Goal: Task Accomplishment & Management: Use online tool/utility

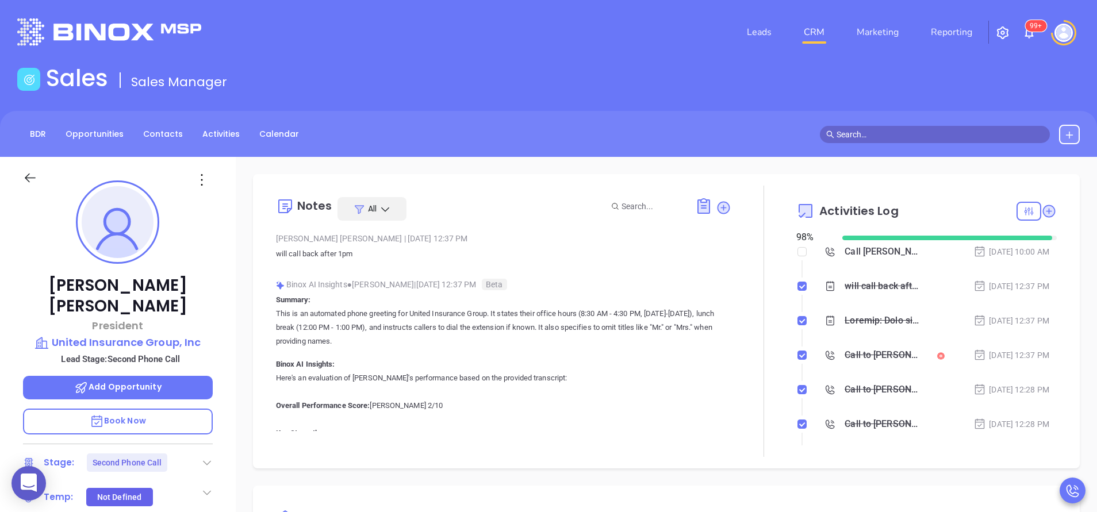
scroll to position [334, 0]
click at [221, 318] on div "Jerry Ucci President United Insurance Group, Inc Lead Stage: Second Phone Call …" at bounding box center [118, 477] width 236 height 640
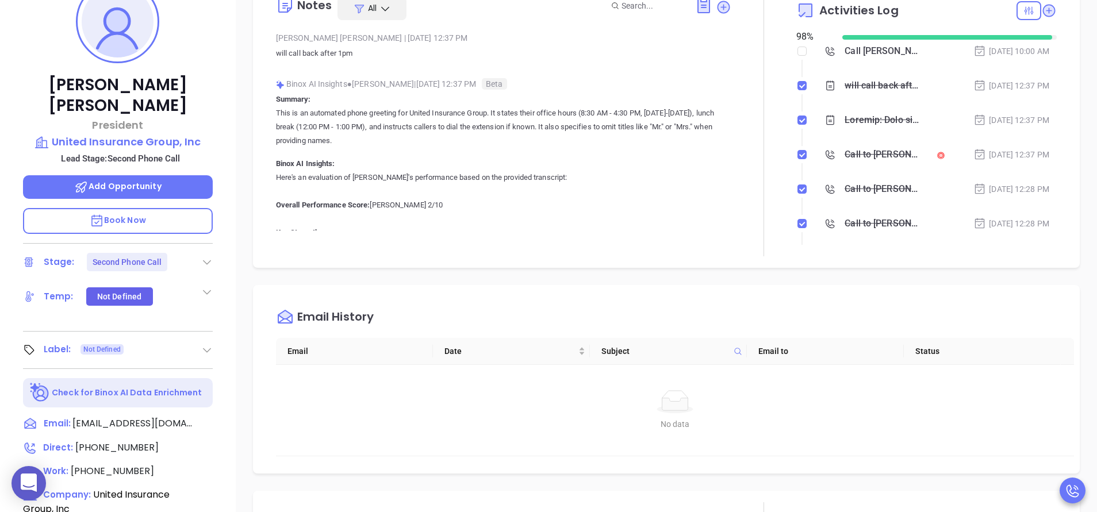
scroll to position [310, 0]
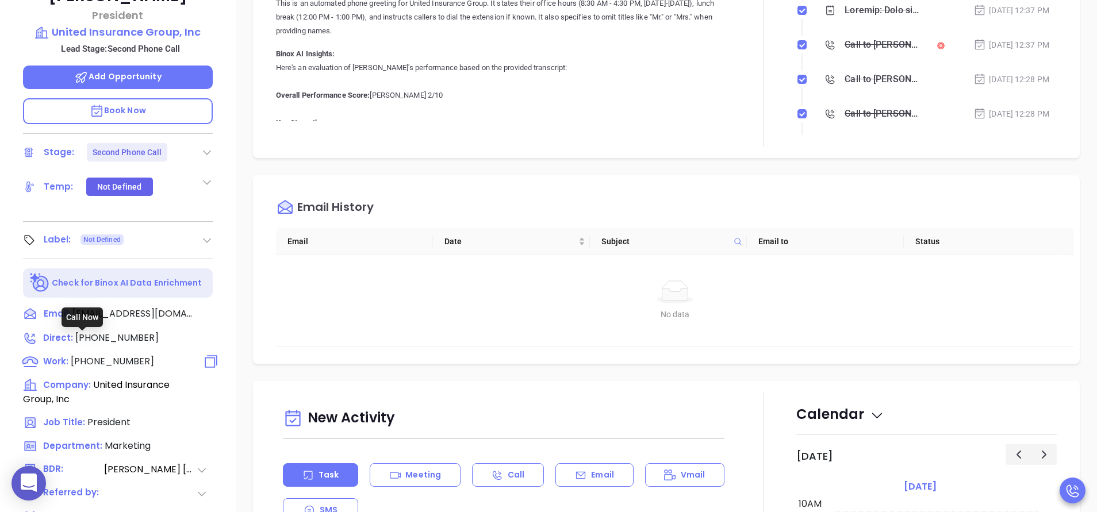
click at [129, 355] on span "(203) 795-0275" at bounding box center [112, 361] width 83 height 13
type input "(203) 795-0275"
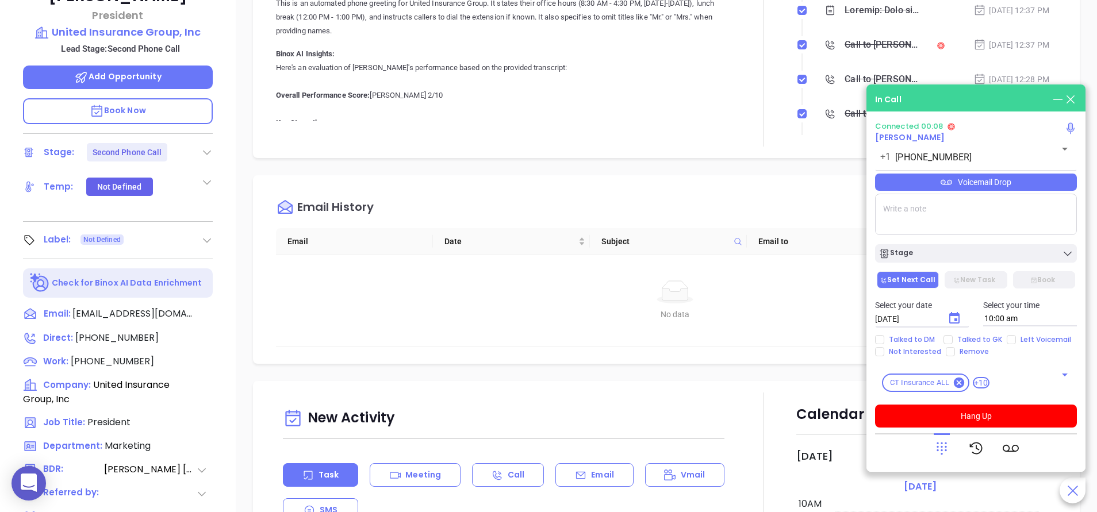
click at [224, 256] on div "Jerry Ucci President United Insurance Group, Inc Lead Stage: Second Phone Call …" at bounding box center [118, 167] width 236 height 640
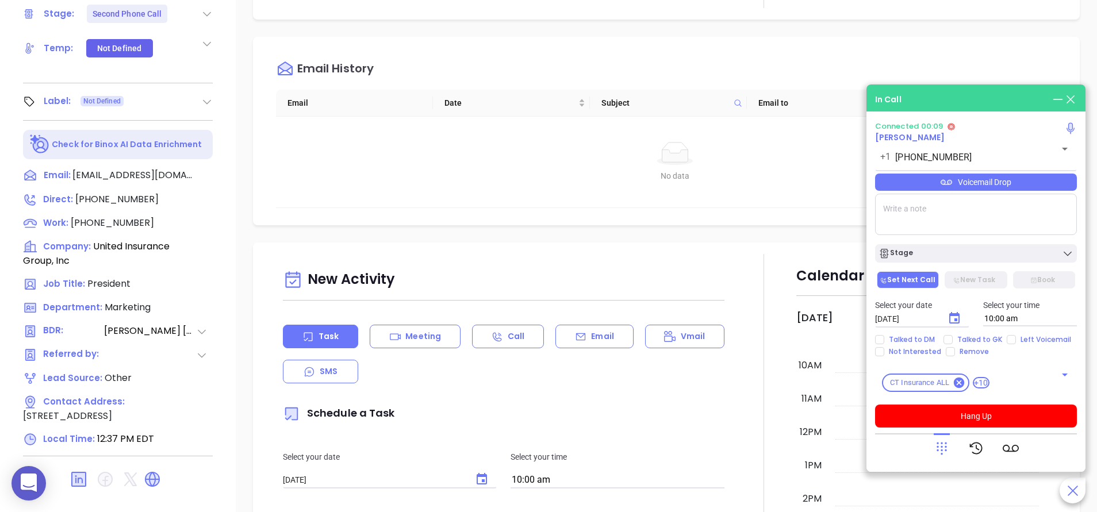
scroll to position [449, 0]
click at [940, 456] on icon at bounding box center [941, 448] width 16 height 16
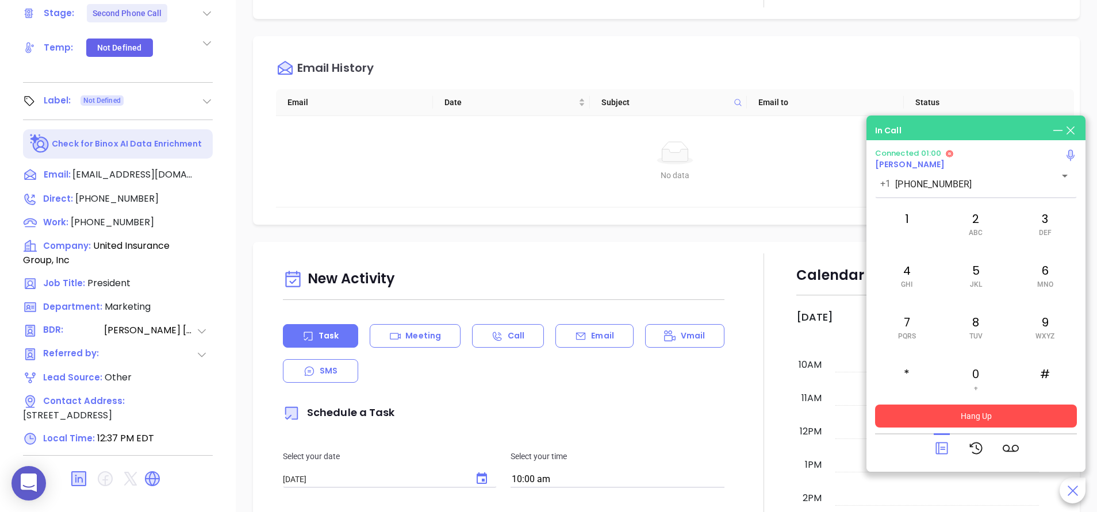
click at [958, 417] on button "Hang Up" at bounding box center [976, 416] width 202 height 23
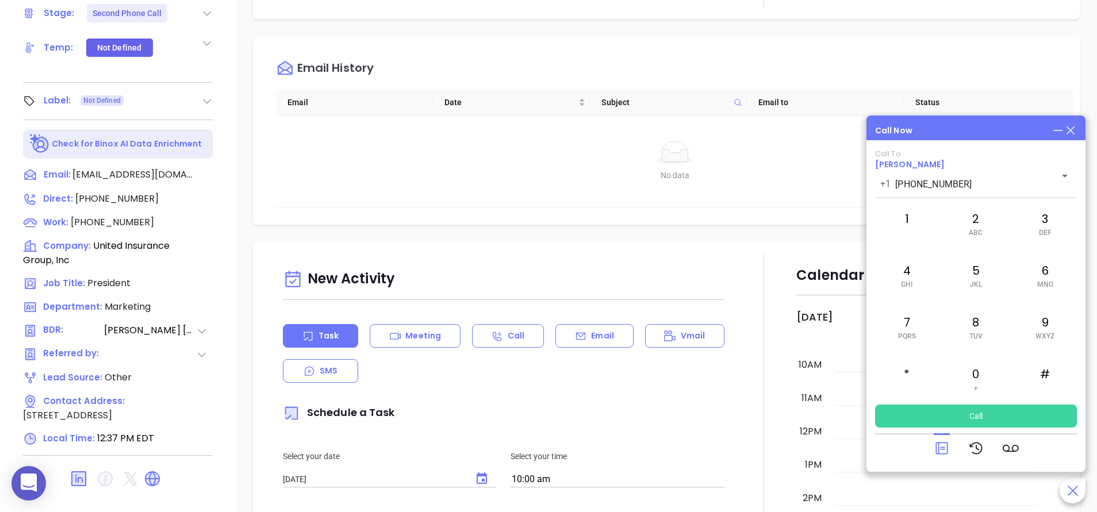
click at [236, 161] on div "Notes All Anabell Dominguez | Aug 15, 2025 12:37 PM will call back after 1pm Bi…" at bounding box center [666, 109] width 861 height 805
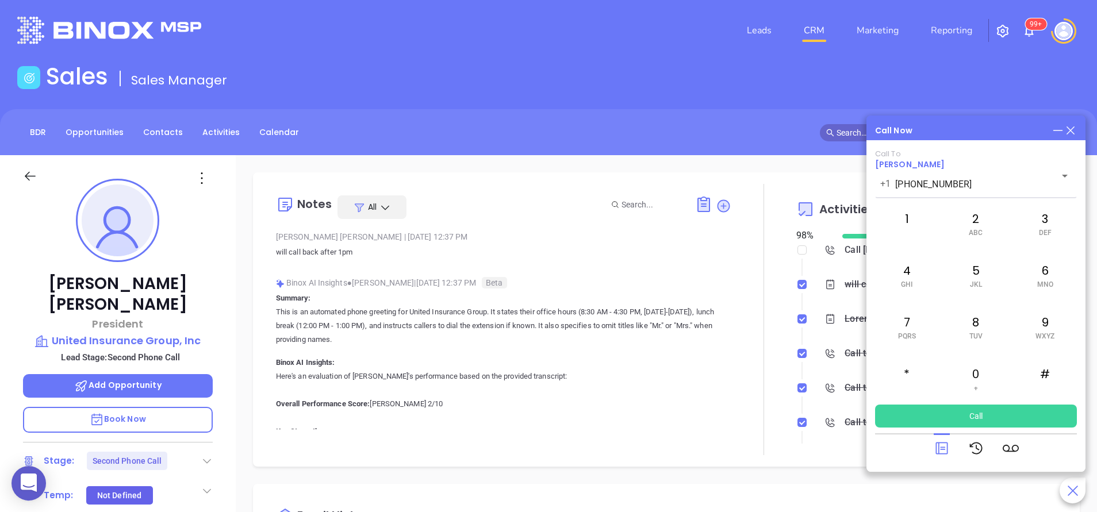
scroll to position [0, 0]
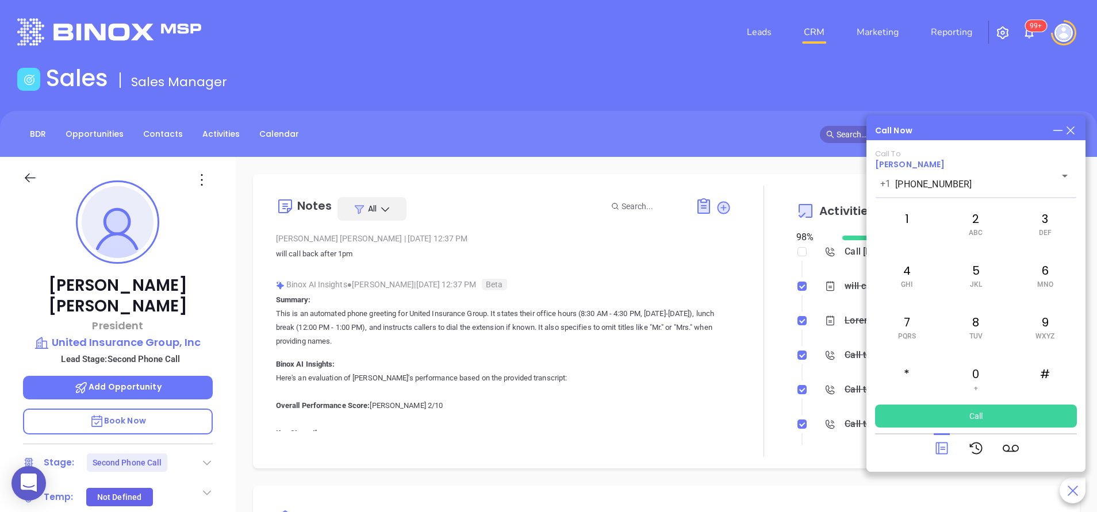
click at [1070, 134] on icon at bounding box center [1070, 130] width 13 height 13
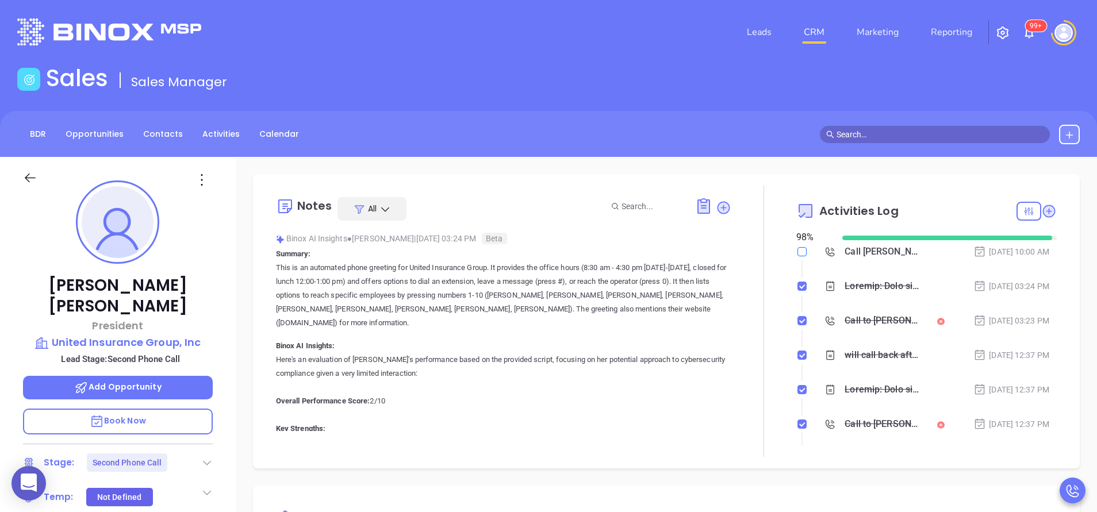
click at [797, 247] on input "checkbox" at bounding box center [801, 251] width 9 height 9
checkbox input "true"
click at [207, 456] on div at bounding box center [206, 463] width 11 height 14
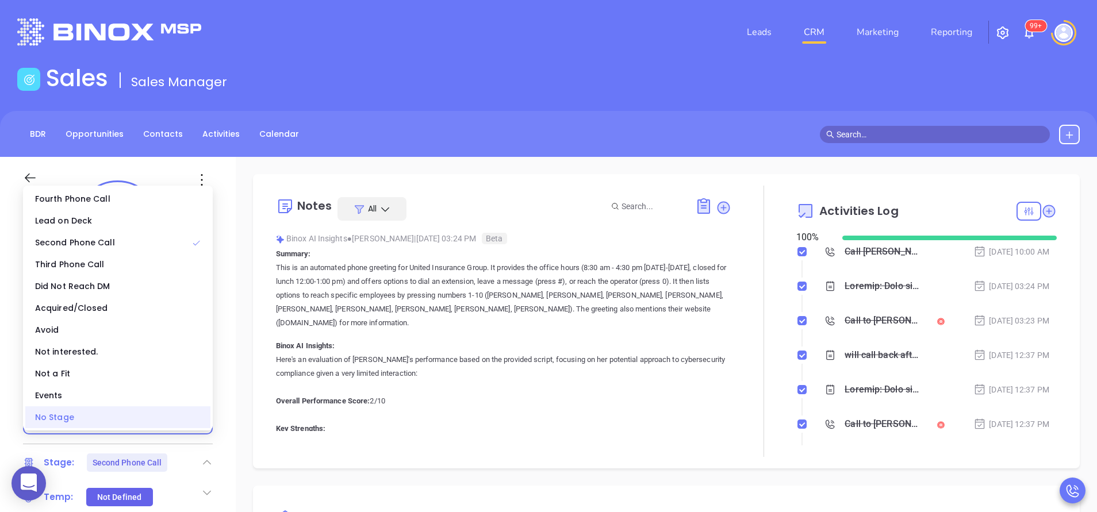
click at [181, 417] on div "No Stage" at bounding box center [117, 417] width 185 height 22
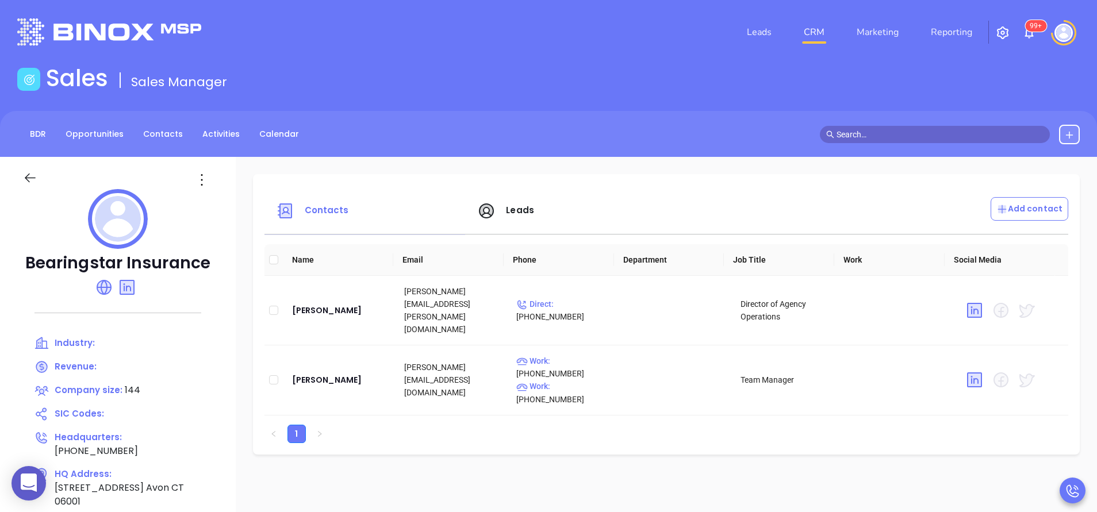
click at [502, 212] on span "Leads" at bounding box center [505, 209] width 57 height 13
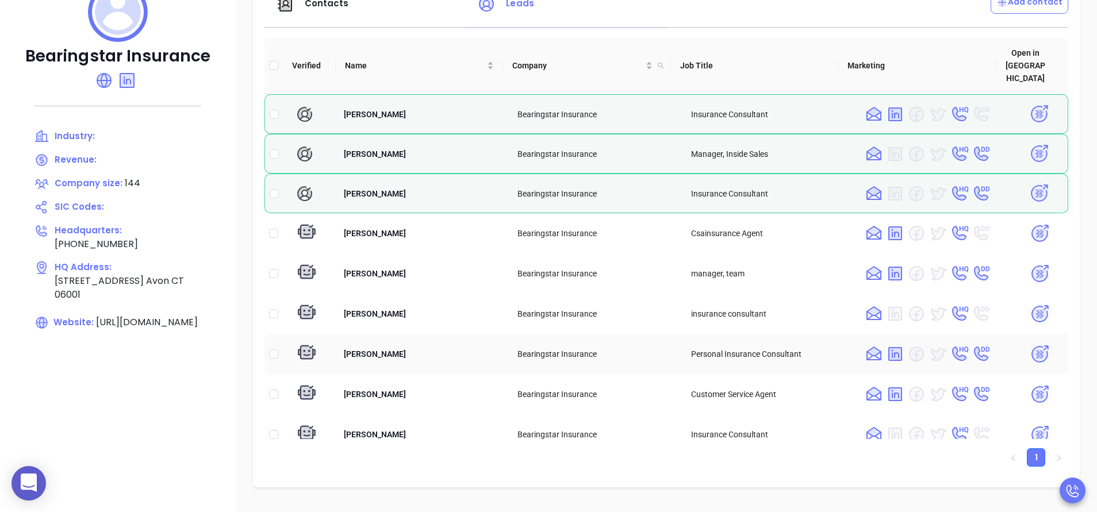
scroll to position [241, 0]
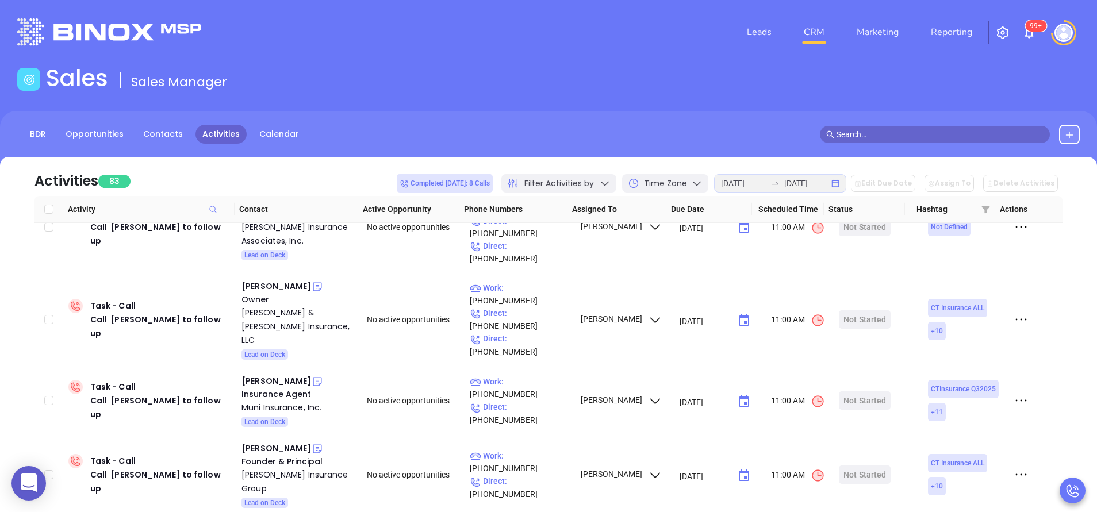
scroll to position [3024, 0]
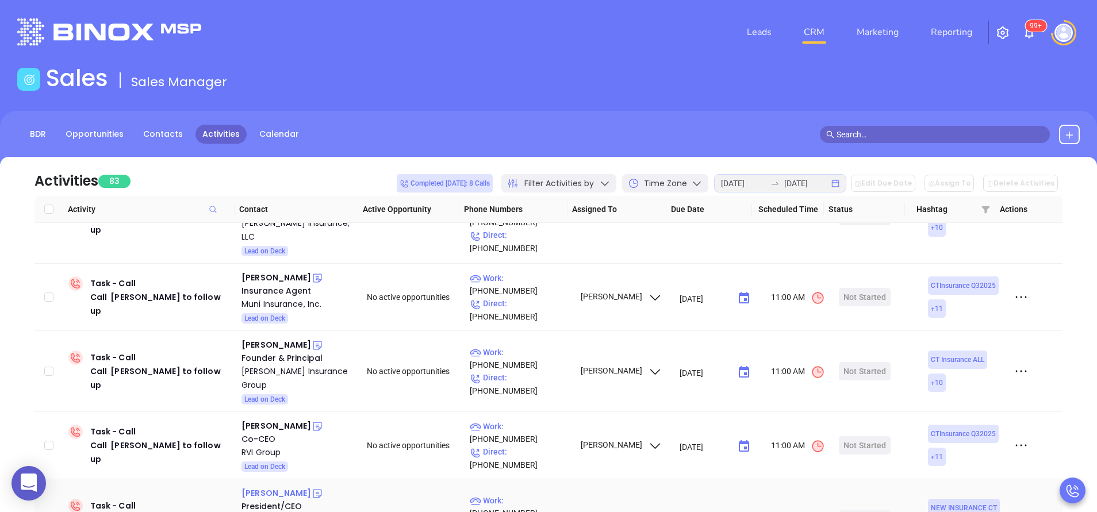
click at [280, 486] on div "[PERSON_NAME]" at bounding box center [276, 493] width 70 height 14
click at [312, 488] on icon at bounding box center [317, 493] width 11 height 11
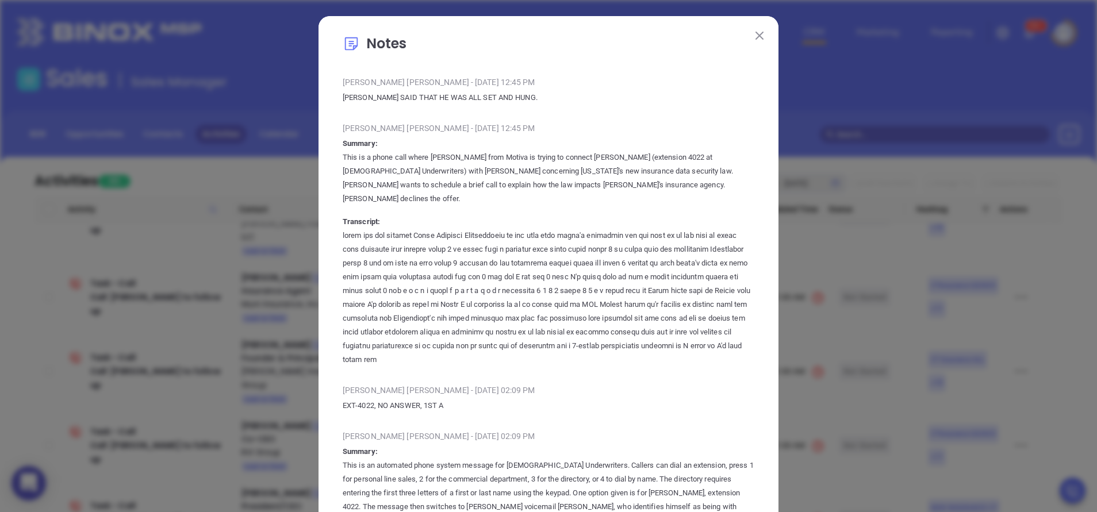
click at [755, 38] on img at bounding box center [759, 36] width 8 height 8
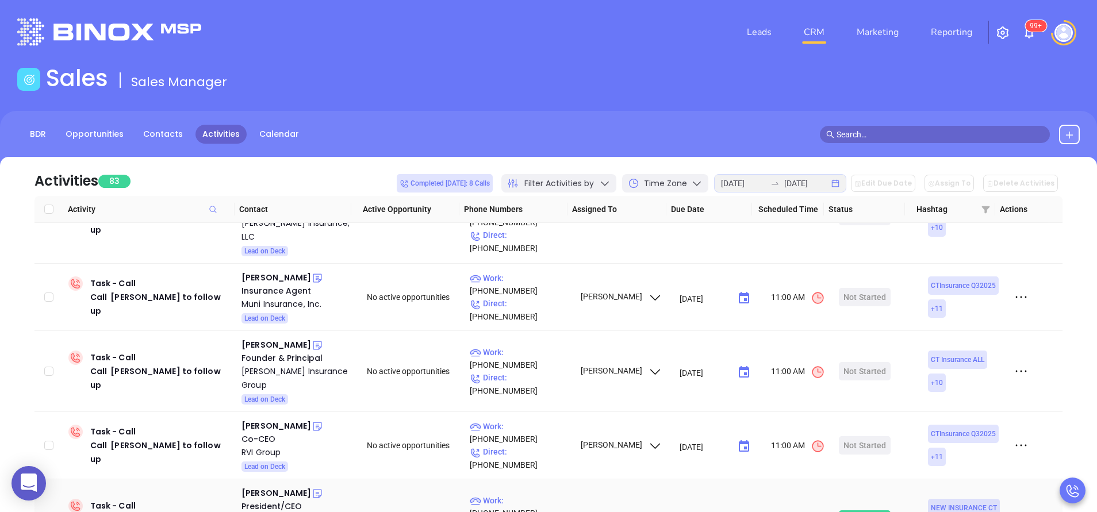
click at [852, 510] on div "Start Now" at bounding box center [865, 519] width 36 height 18
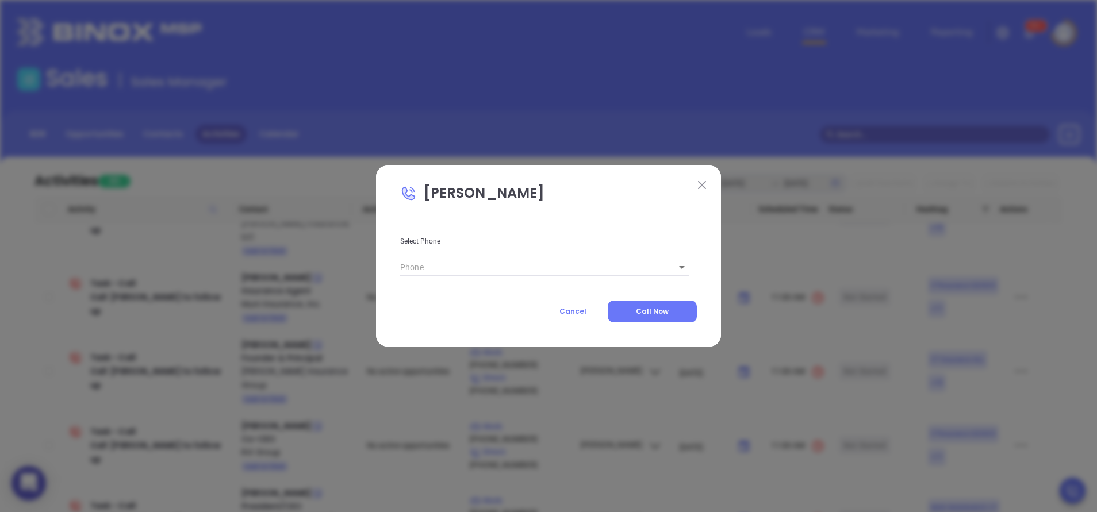
type input "(860) 674-4000"
type input "1"
click at [676, 317] on button "Call Now" at bounding box center [651, 312] width 89 height 22
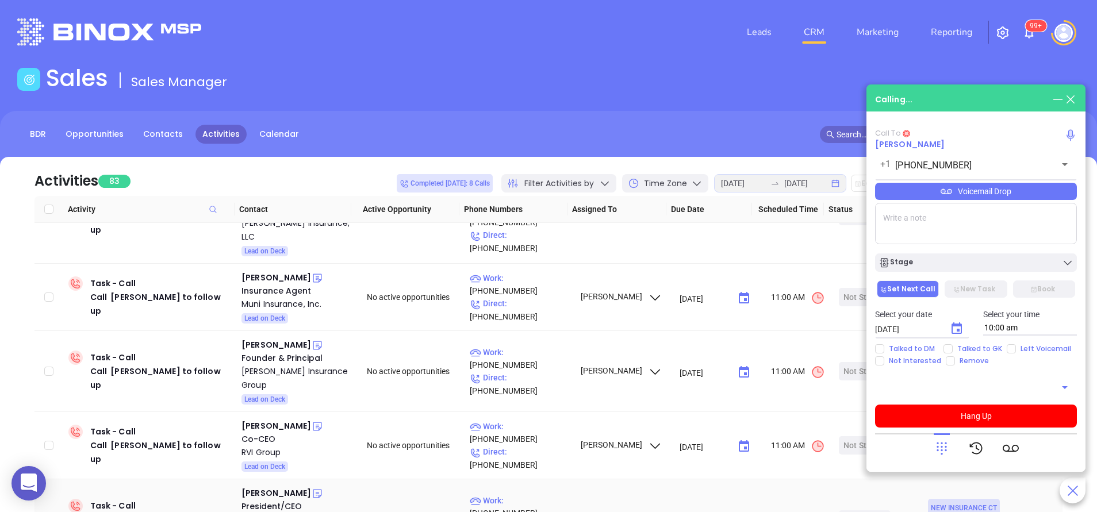
type input "(860) 674-4000"
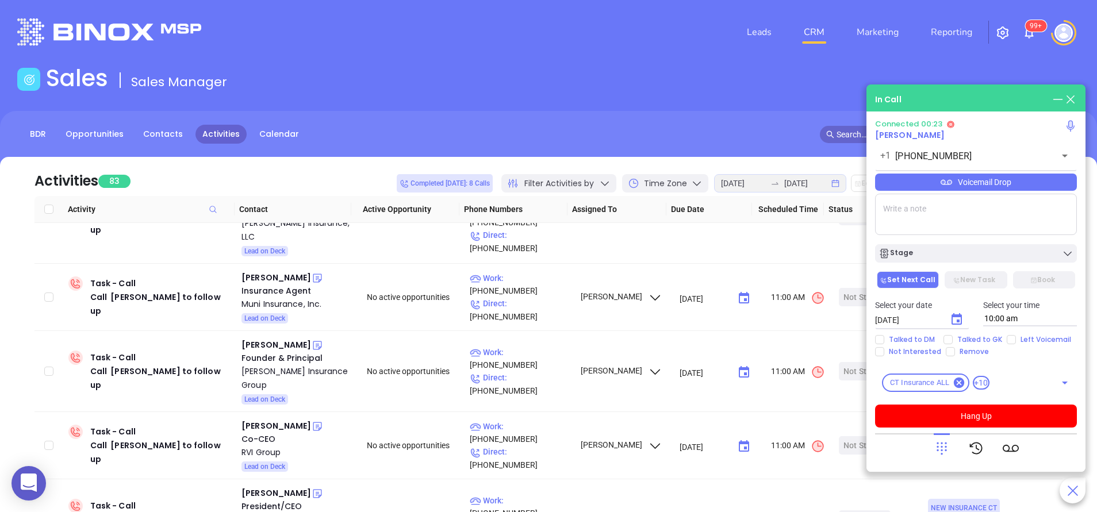
click at [938, 448] on icon at bounding box center [941, 448] width 16 height 16
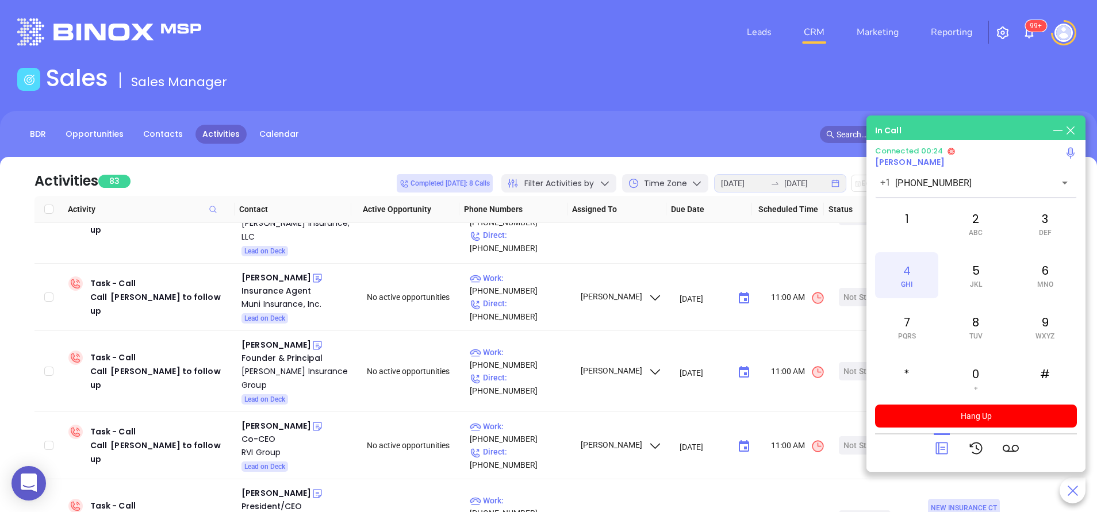
click at [910, 266] on div "4 GHI" at bounding box center [906, 275] width 63 height 46
click at [983, 270] on div "5 JKL" at bounding box center [975, 275] width 63 height 46
click at [967, 225] on div "2 ABC" at bounding box center [975, 224] width 63 height 46
click at [891, 334] on div "7 PQRS" at bounding box center [906, 327] width 63 height 46
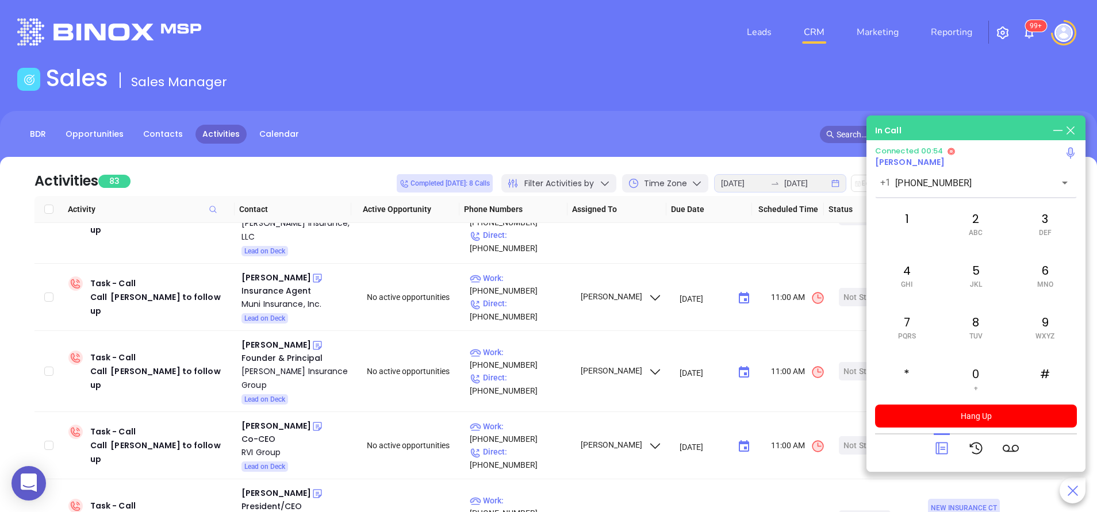
click at [939, 444] on icon at bounding box center [941, 448] width 16 height 16
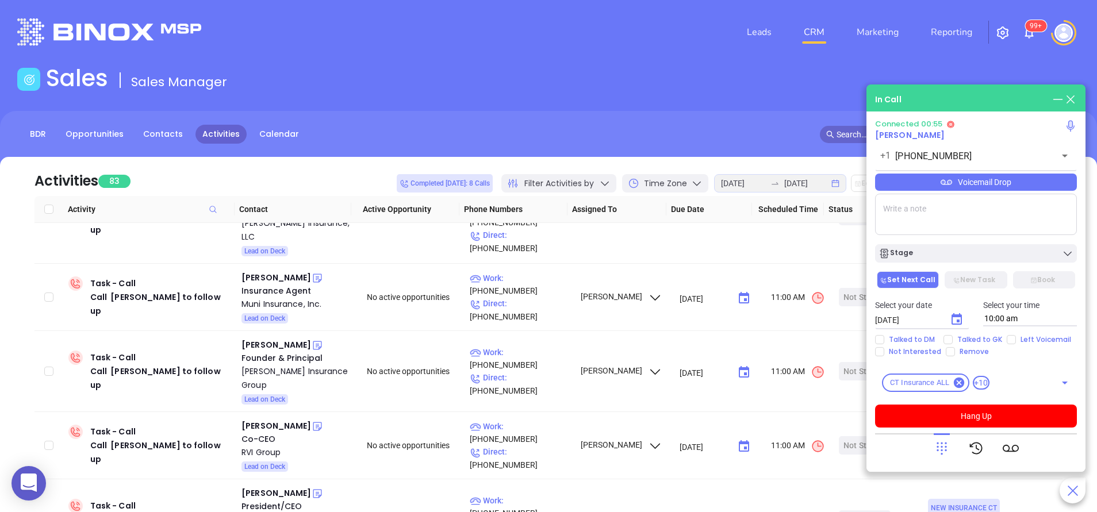
click at [908, 203] on textarea at bounding box center [976, 214] width 202 height 41
type textarea "ext 4022"
click at [939, 441] on icon at bounding box center [941, 448] width 16 height 16
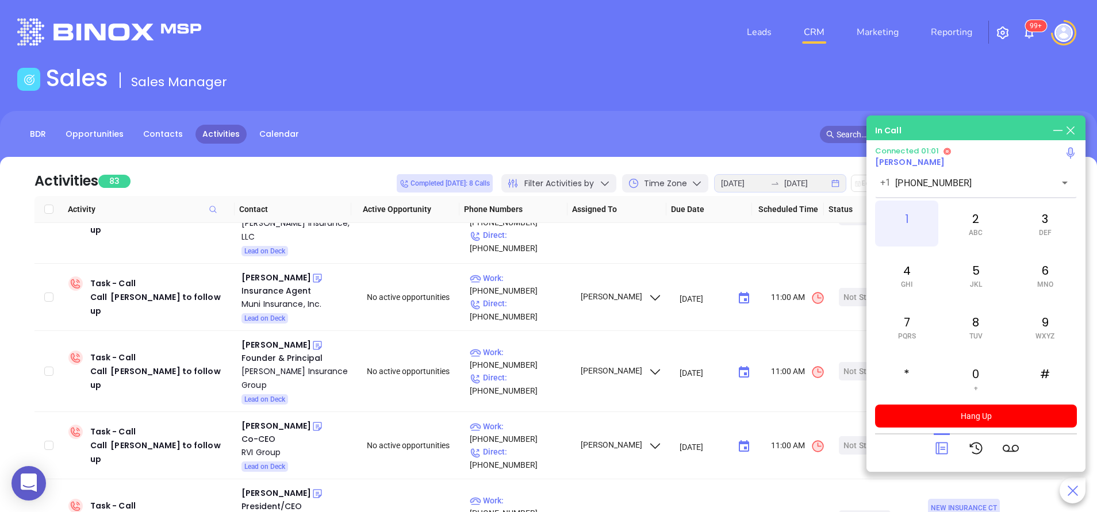
click at [894, 224] on div "1" at bounding box center [906, 224] width 63 height 46
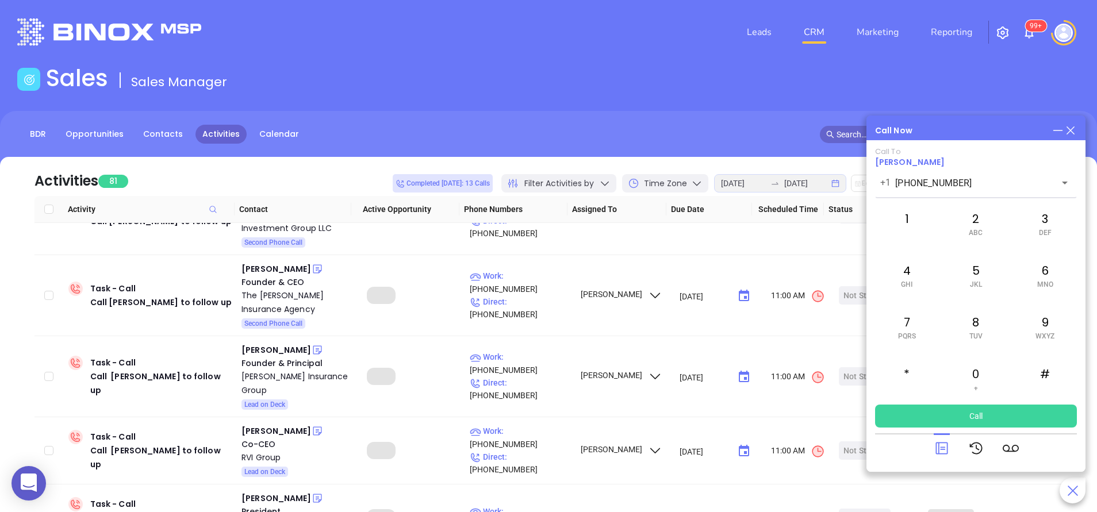
click at [935, 130] on div "Call Now" at bounding box center [976, 130] width 202 height 13
click at [939, 443] on icon at bounding box center [941, 449] width 12 height 12
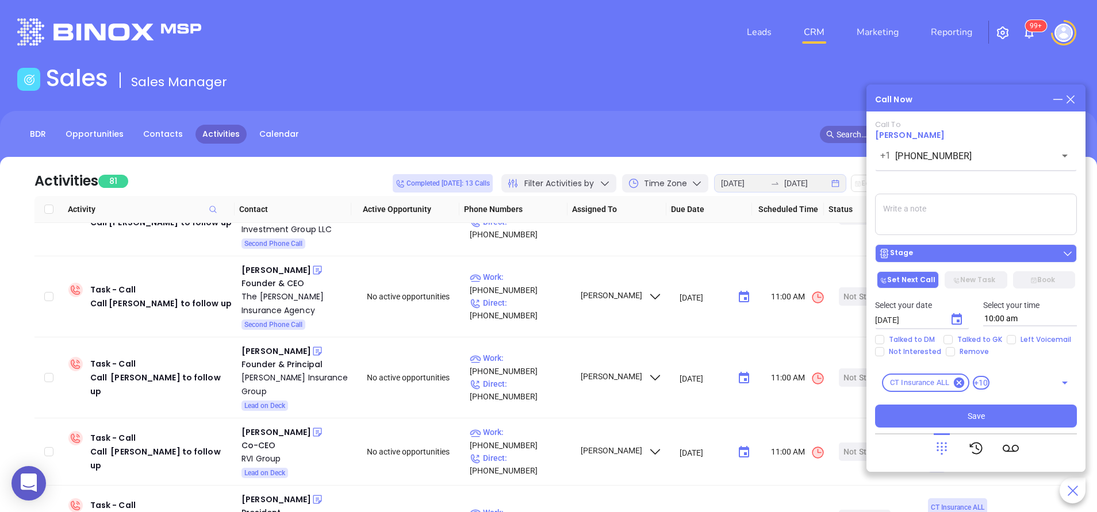
click at [951, 249] on div "Stage" at bounding box center [975, 253] width 195 height 11
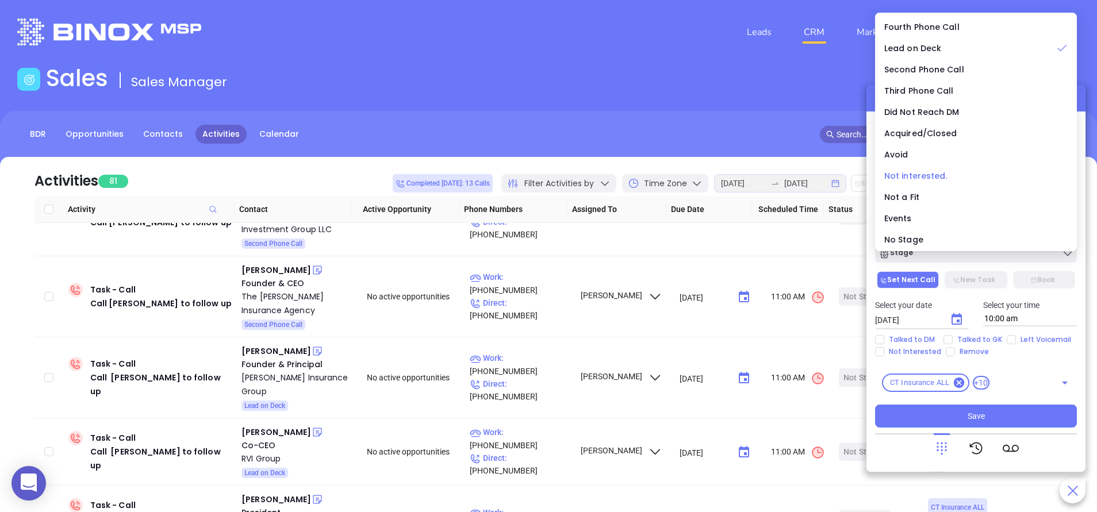
click at [927, 174] on span "Not interested." at bounding box center [915, 175] width 63 height 11
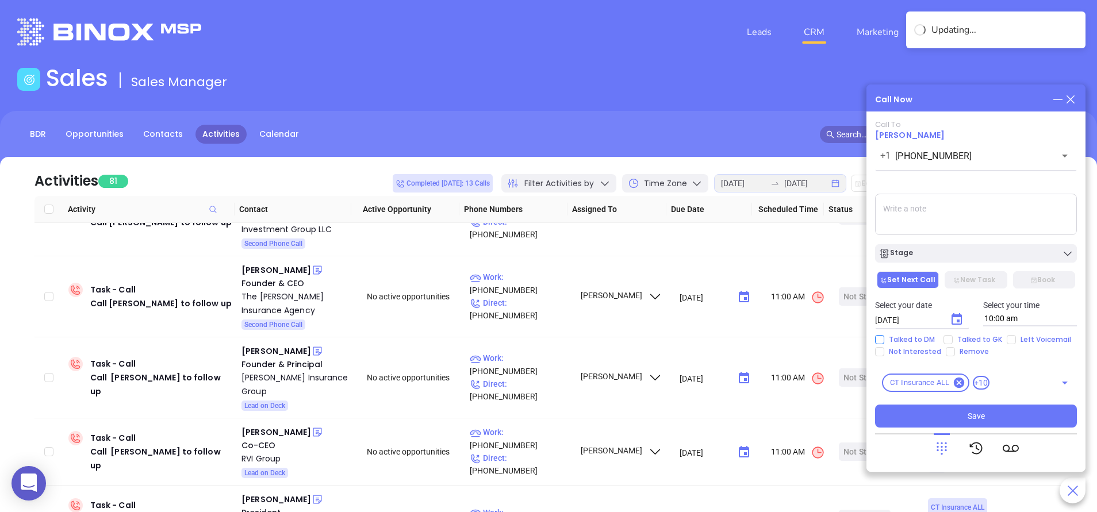
click at [909, 338] on span "Talked to DM" at bounding box center [911, 339] width 55 height 9
click at [884, 338] on input "Talked to DM" at bounding box center [879, 339] width 9 height 9
checkbox input "true"
click at [893, 349] on span "Not Interested" at bounding box center [914, 351] width 61 height 9
click at [884, 349] on input "Not Interested" at bounding box center [879, 351] width 9 height 9
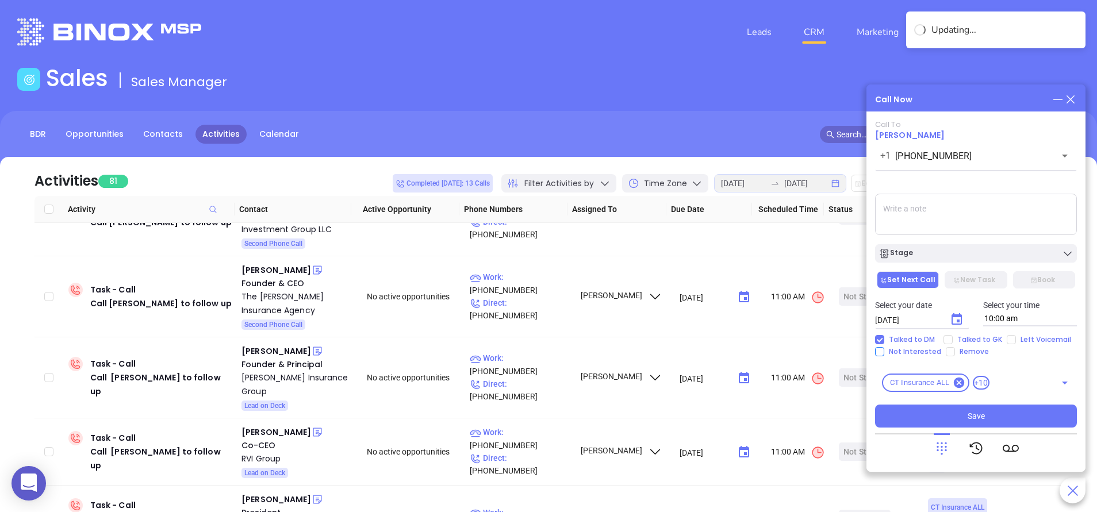
checkbox input "true"
click at [936, 210] on textarea at bounding box center [976, 214] width 202 height 41
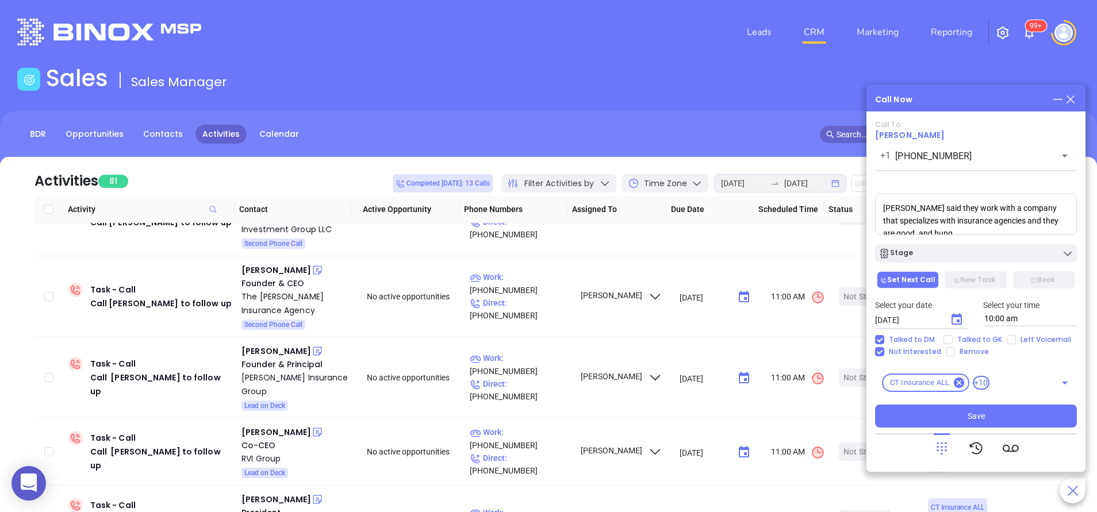
scroll to position [4, 0]
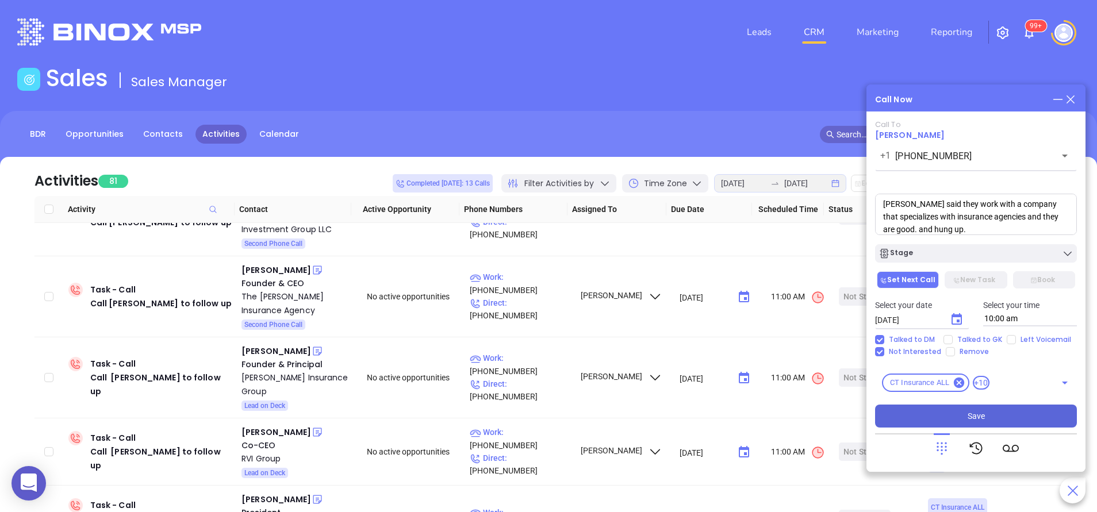
type textarea "Larry said they work with a company that specializes with insurance agencies an…"
click at [995, 420] on button "Save" at bounding box center [976, 416] width 202 height 23
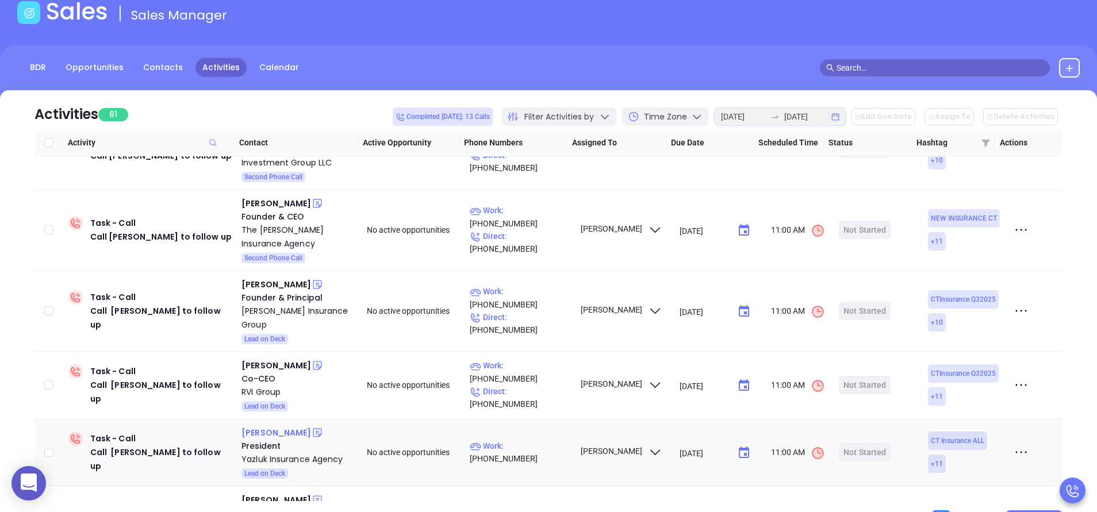
scroll to position [69, 0]
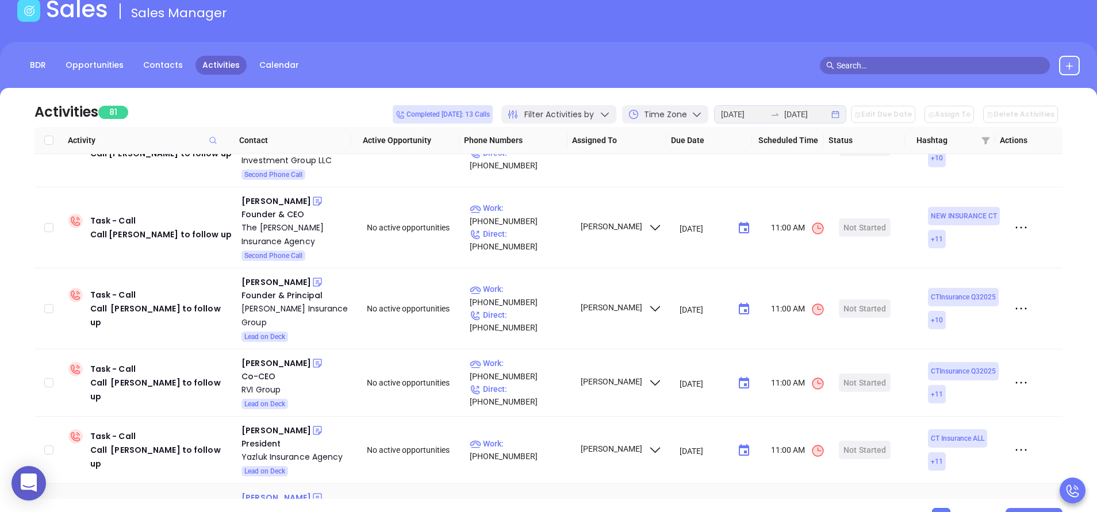
click at [279, 491] on div "Robert J Wright" at bounding box center [276, 498] width 70 height 14
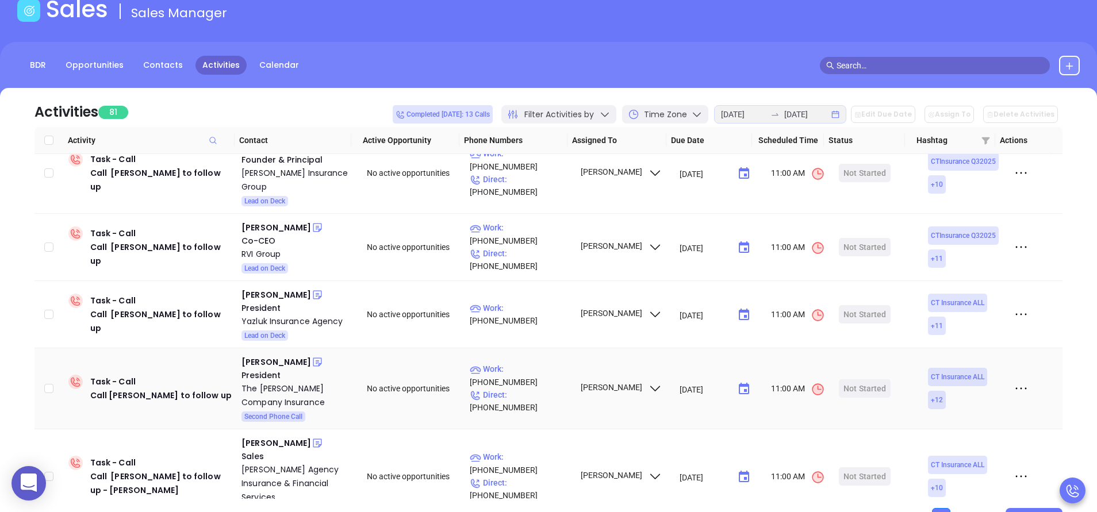
scroll to position [3162, 0]
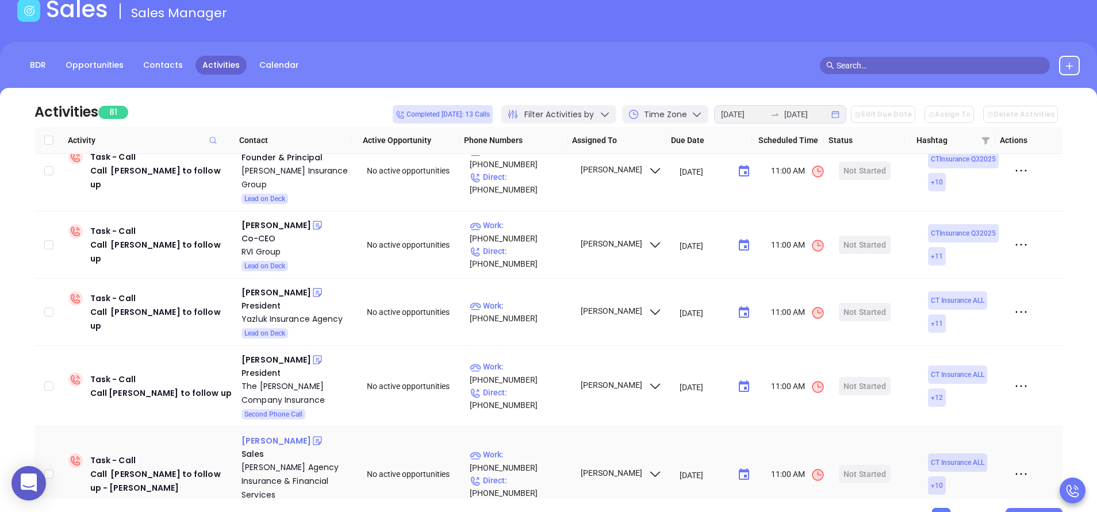
click at [279, 434] on div "Suzanne Zaleski" at bounding box center [276, 441] width 70 height 14
click at [263, 460] on div "Malloy Agency Insurance & Financial Services" at bounding box center [295, 480] width 109 height 41
click at [862, 465] on div "Start Now" at bounding box center [865, 474] width 36 height 18
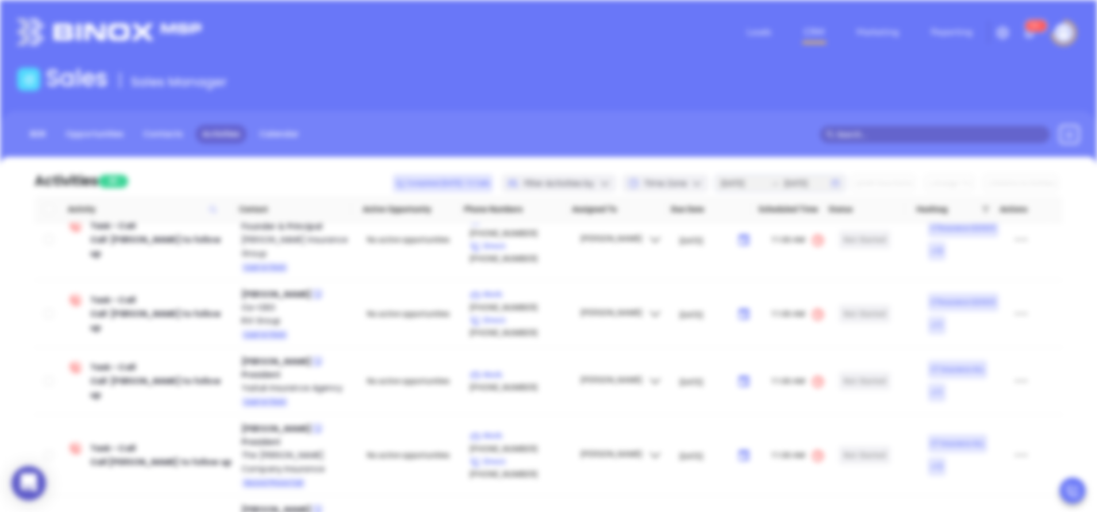
scroll to position [0, 0]
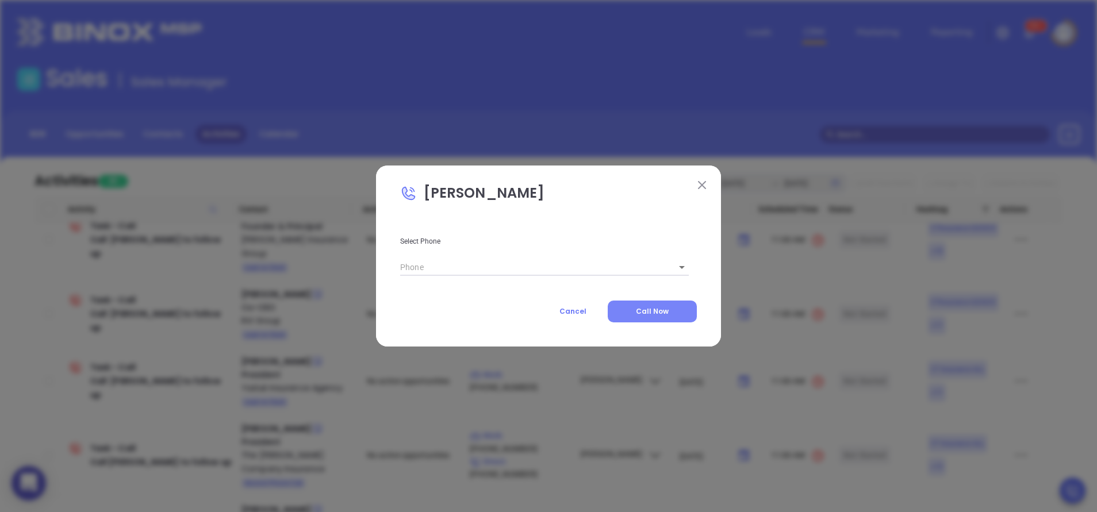
type input "(203) 351-9898"
type input "1"
click at [643, 308] on span "Call Now" at bounding box center [652, 311] width 33 height 10
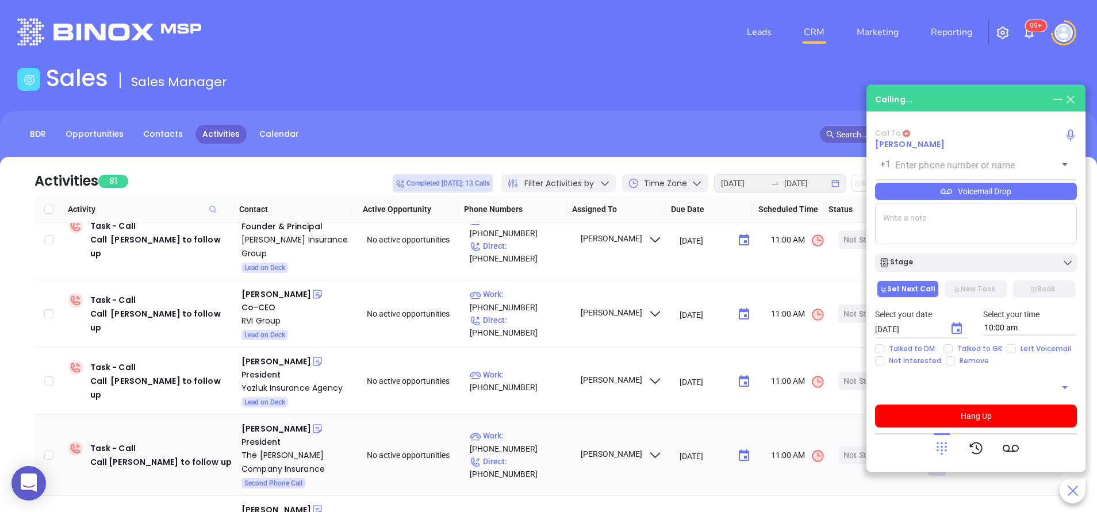
type input "(203) 351-9898"
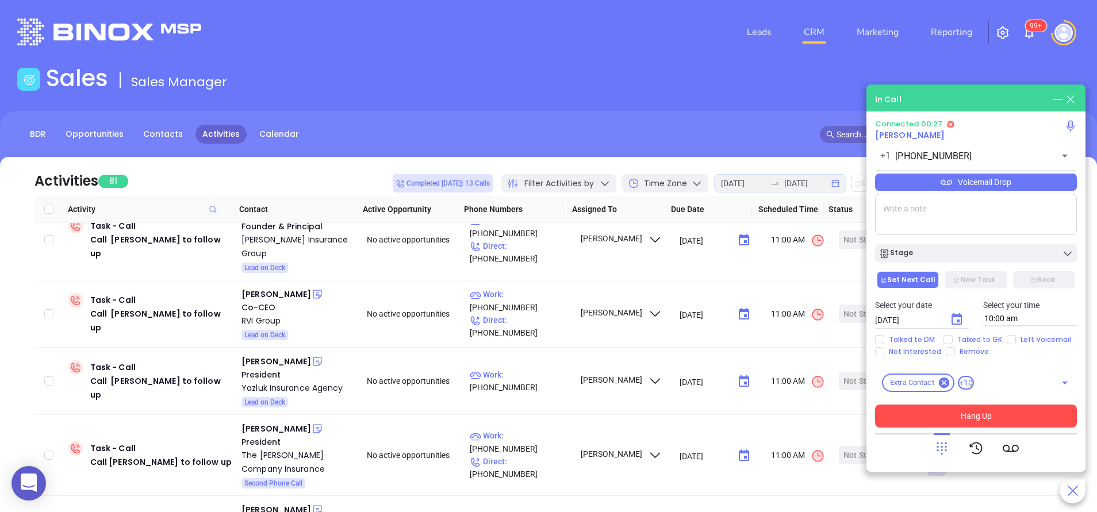
click at [980, 423] on button "Hang Up" at bounding box center [976, 416] width 202 height 23
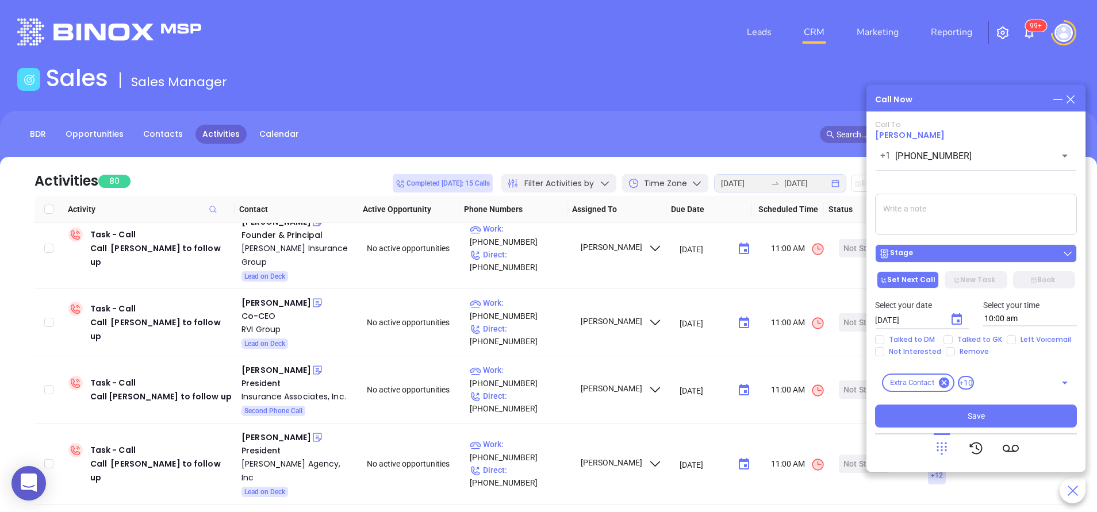
click at [932, 248] on button "Stage" at bounding box center [976, 253] width 202 height 18
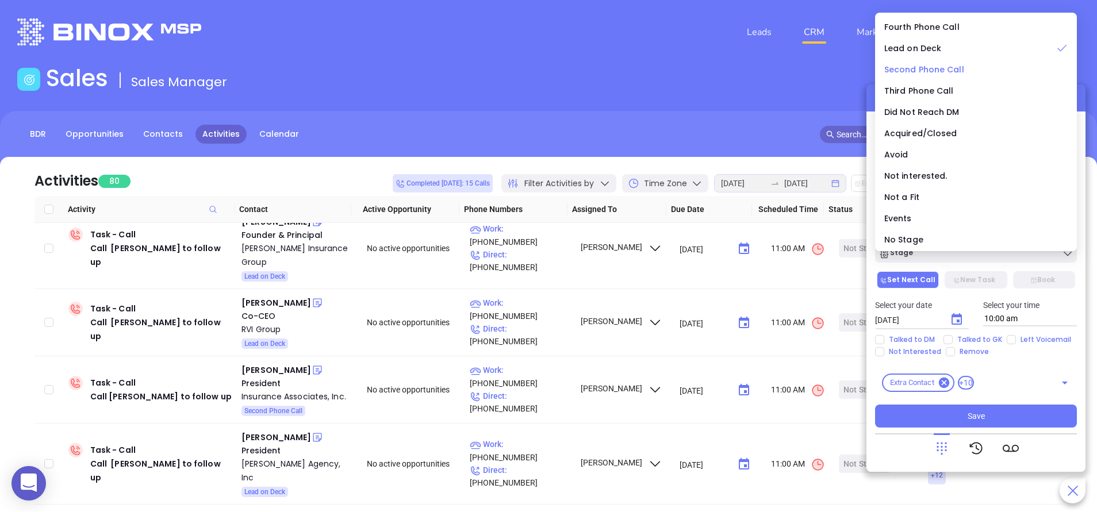
click at [937, 69] on span "Second Phone Call" at bounding box center [924, 69] width 80 height 11
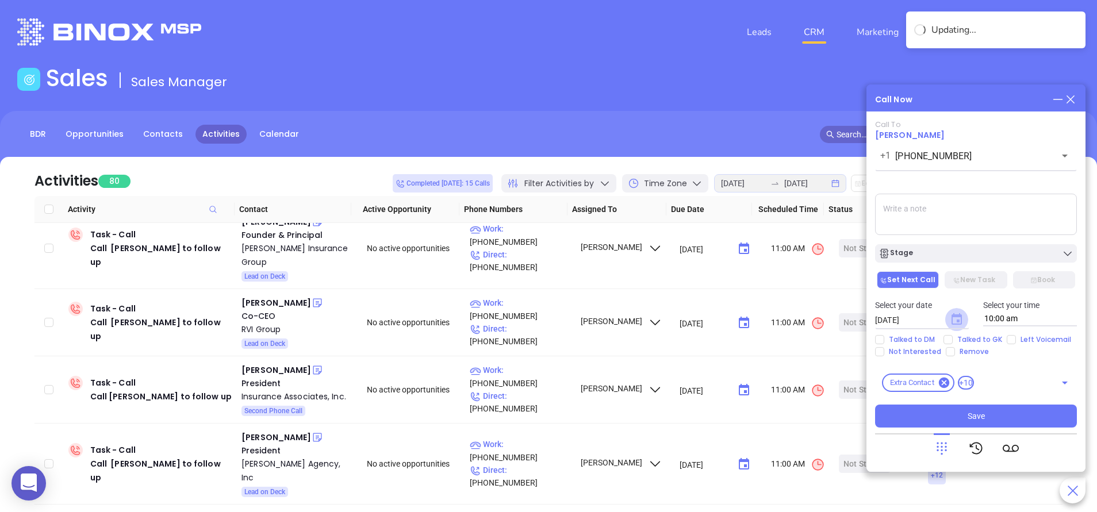
click at [958, 321] on icon "Choose date, selected date is Aug 16, 2025" at bounding box center [956, 318] width 10 height 11
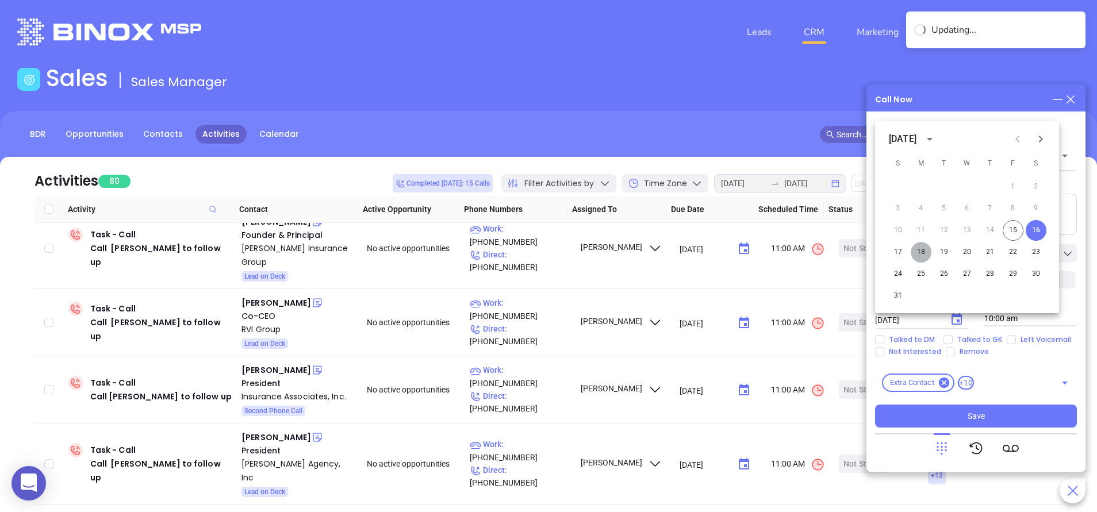
click at [921, 249] on button "18" at bounding box center [920, 252] width 21 height 21
type input "[DATE]"
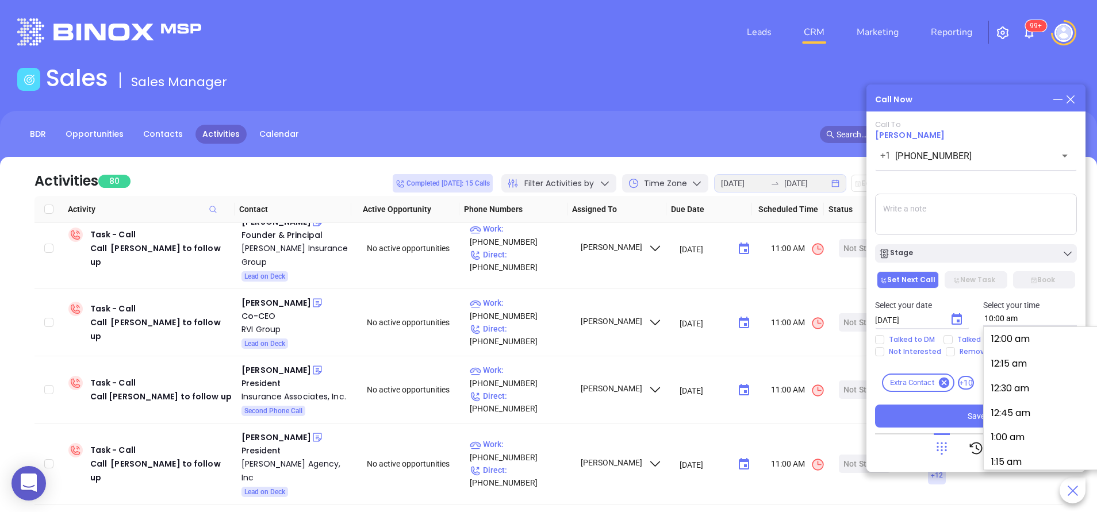
click at [1009, 321] on input "10:00 am" at bounding box center [1030, 319] width 94 height 15
click at [1017, 348] on button "9:45 am" at bounding box center [1077, 360] width 178 height 25
type input "9:45 am"
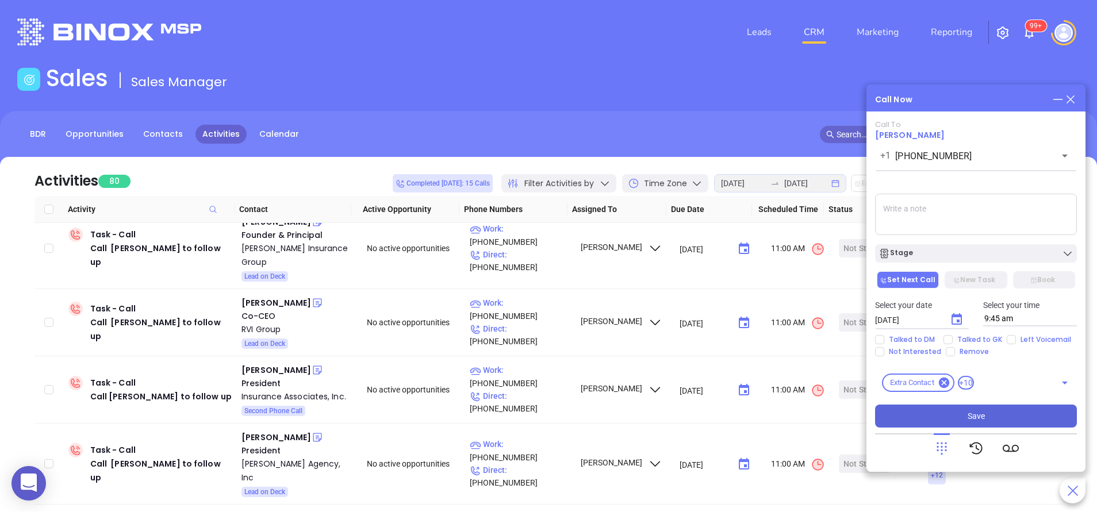
click at [987, 418] on button "Save" at bounding box center [976, 416] width 202 height 23
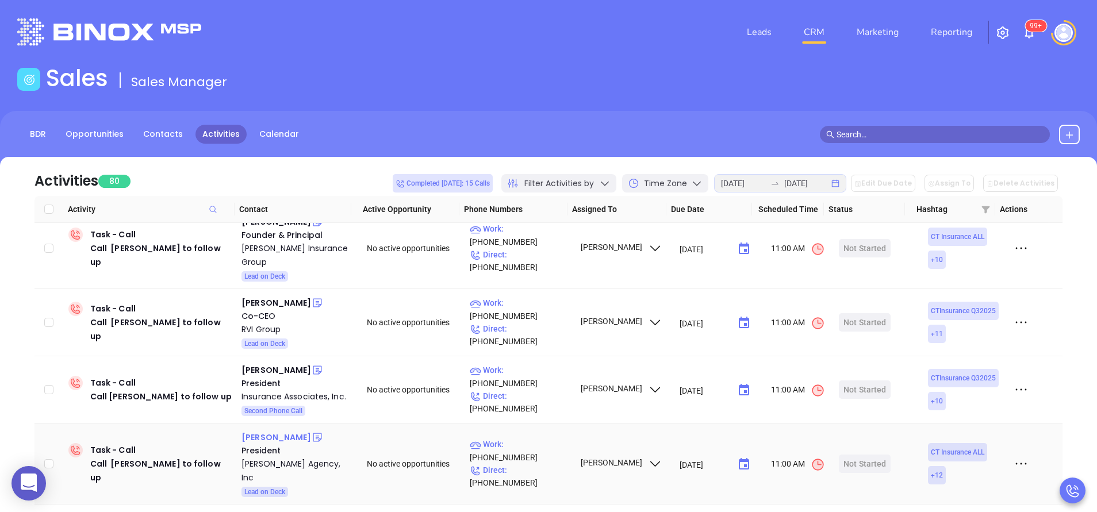
click at [261, 430] on div "Jay Byrnes" at bounding box center [276, 437] width 70 height 14
click at [259, 457] on div "Byrnes Agency, Inc" at bounding box center [295, 471] width 109 height 28
click at [312, 432] on icon at bounding box center [317, 437] width 11 height 11
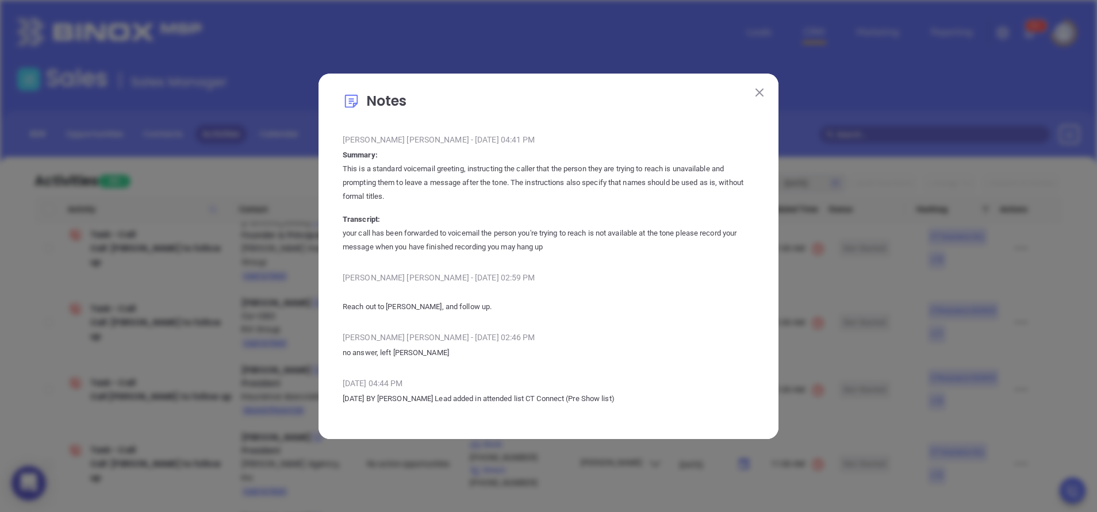
click at [753, 90] on button at bounding box center [759, 92] width 15 height 15
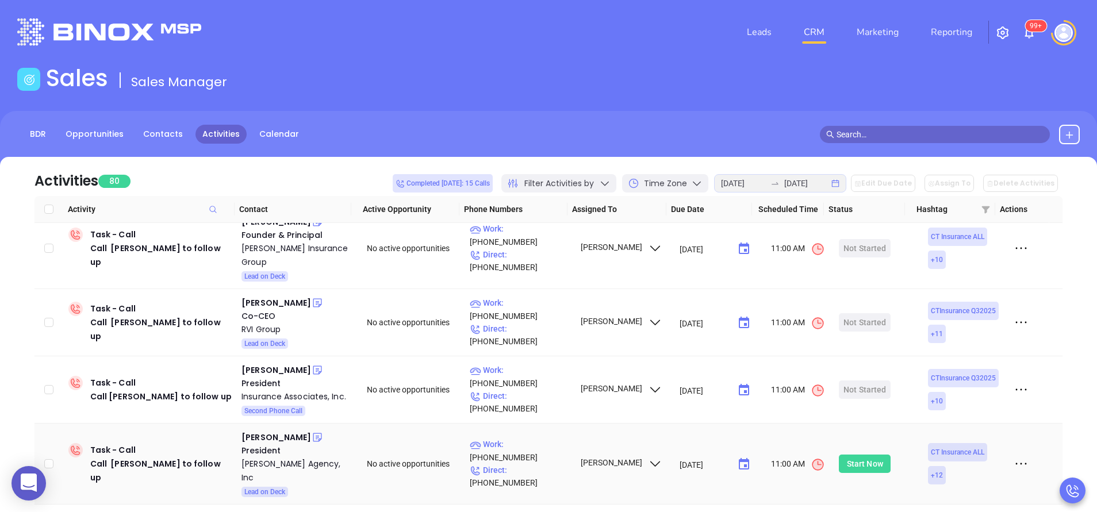
click at [847, 455] on div "Start Now" at bounding box center [865, 464] width 36 height 18
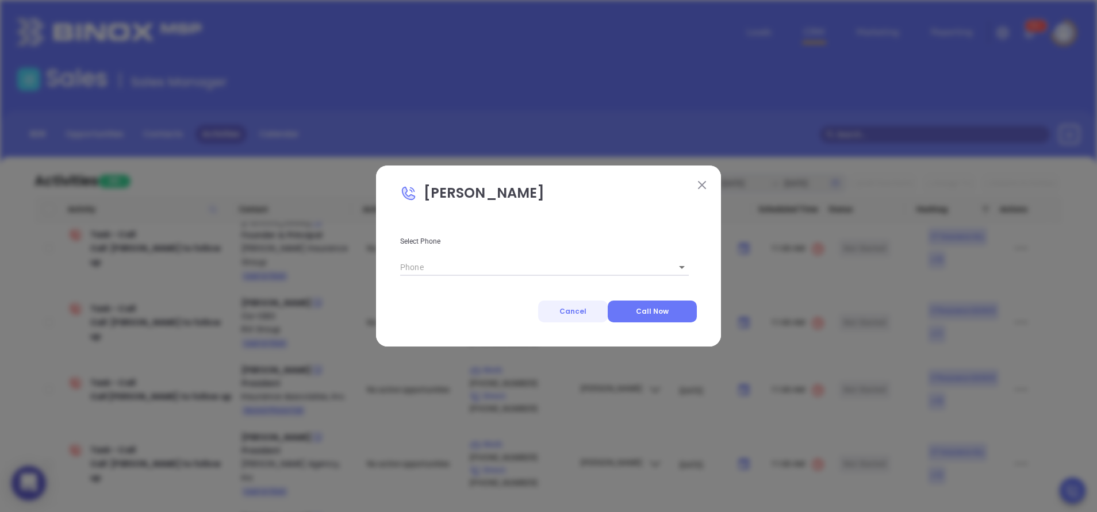
type input "(860) 774-8459"
type input "1"
click at [641, 309] on span "Call Now" at bounding box center [652, 311] width 33 height 10
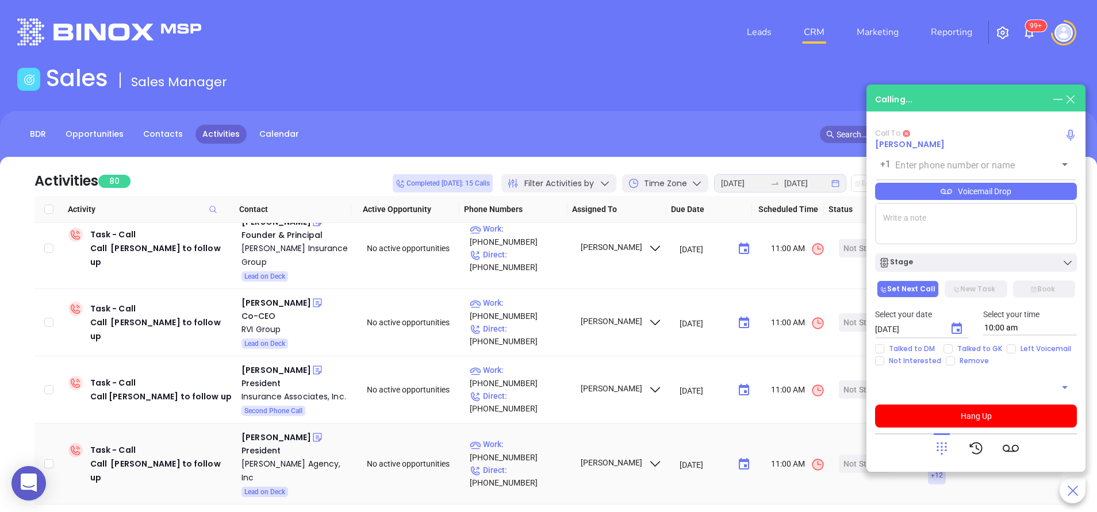
type input "(860) 774-8459"
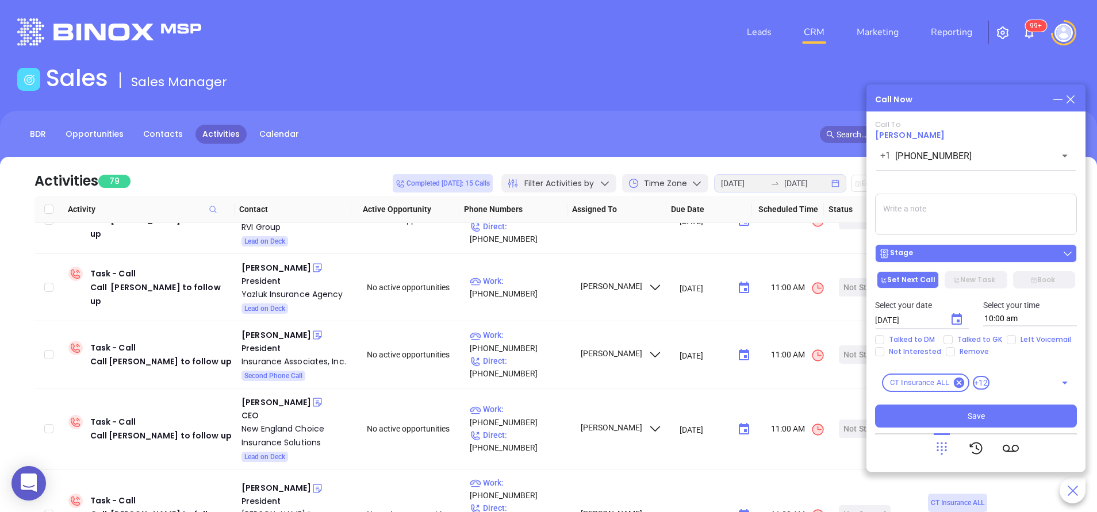
click at [936, 255] on div "Stage" at bounding box center [975, 253] width 195 height 11
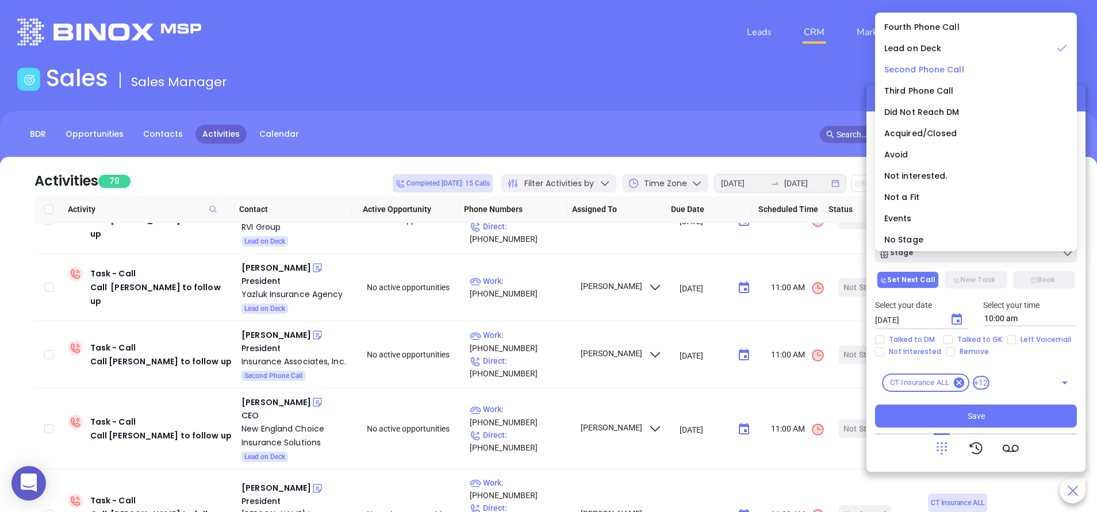
click at [943, 70] on span "Second Phone Call" at bounding box center [924, 69] width 80 height 11
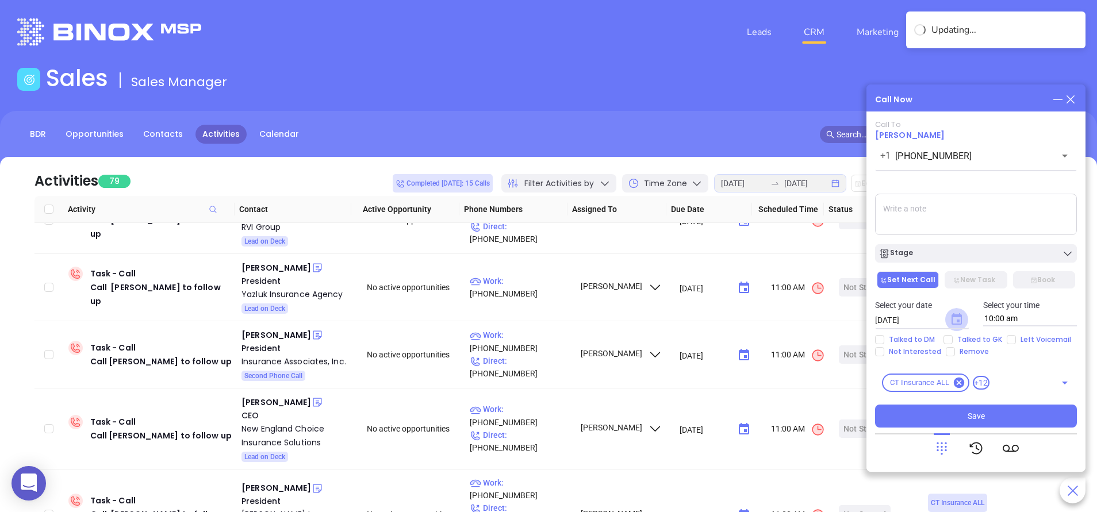
click at [952, 320] on icon "Choose date, selected date is Aug 16, 2025" at bounding box center [956, 318] width 10 height 11
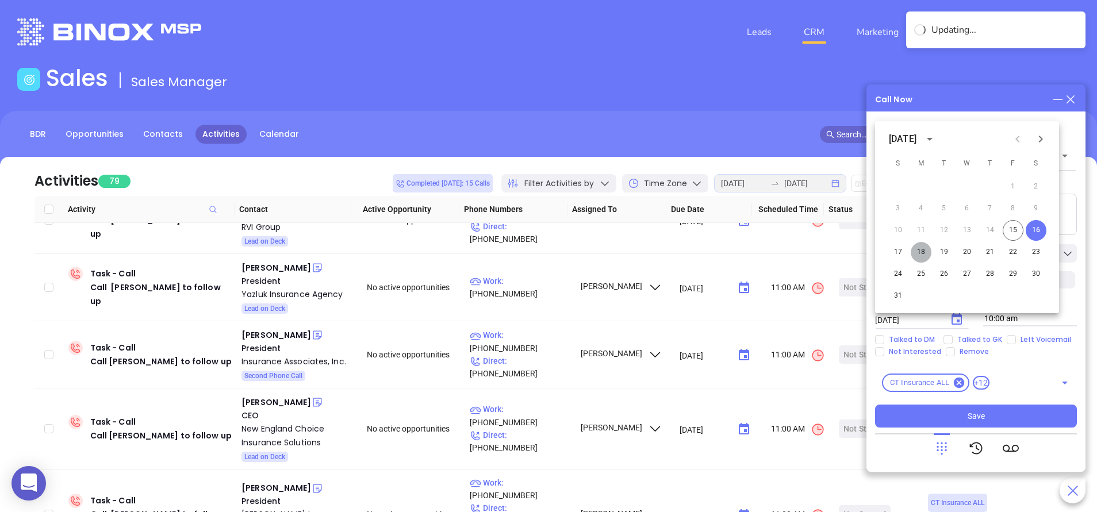
click at [922, 249] on button "18" at bounding box center [920, 252] width 21 height 21
type input "08/18/2025"
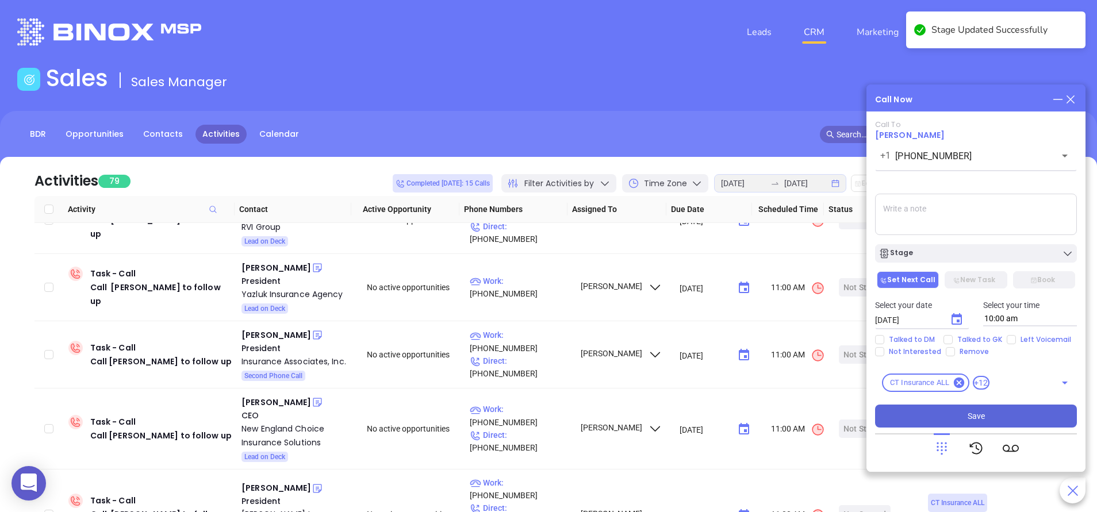
click at [981, 410] on span "Save" at bounding box center [975, 416] width 17 height 13
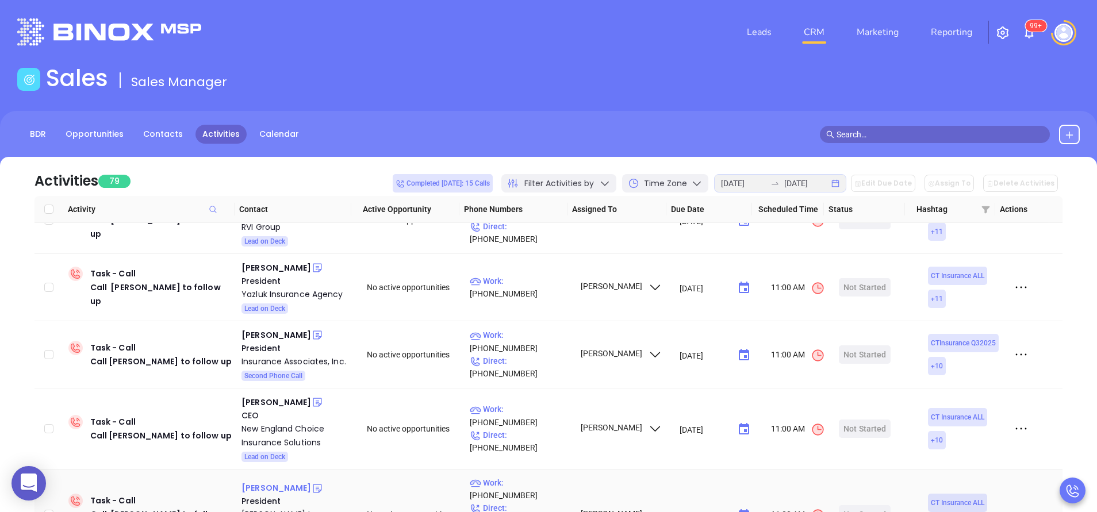
click at [267, 481] on div "Eric Lindquist" at bounding box center [276, 488] width 70 height 14
click at [263, 507] on div "Lindquist Insurance Associates, Inc." at bounding box center [295, 521] width 109 height 28
click at [849, 505] on div "Start Now" at bounding box center [865, 514] width 36 height 18
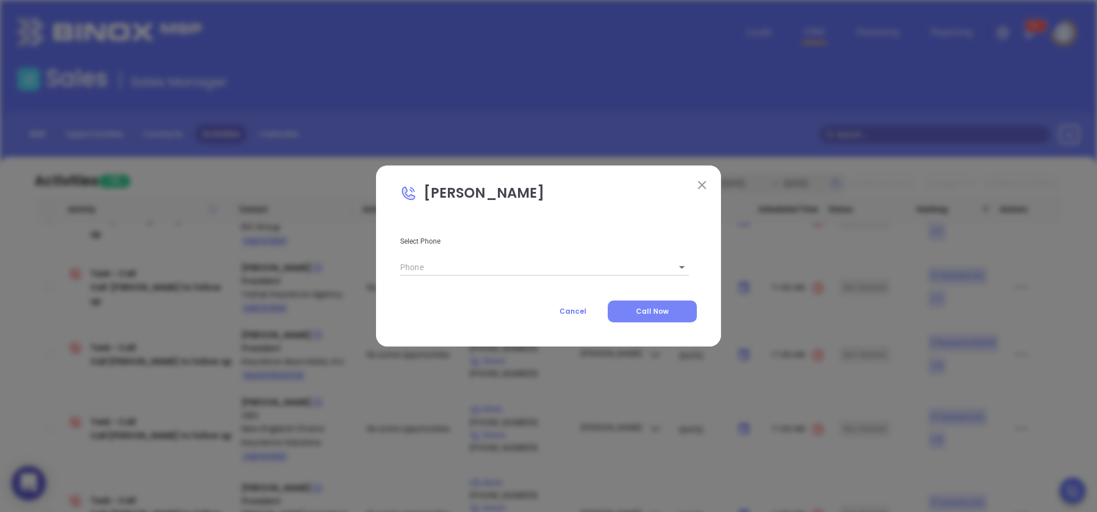
type input "(860) 224-2413"
type input "1"
click at [666, 301] on button "Call Now" at bounding box center [651, 312] width 89 height 22
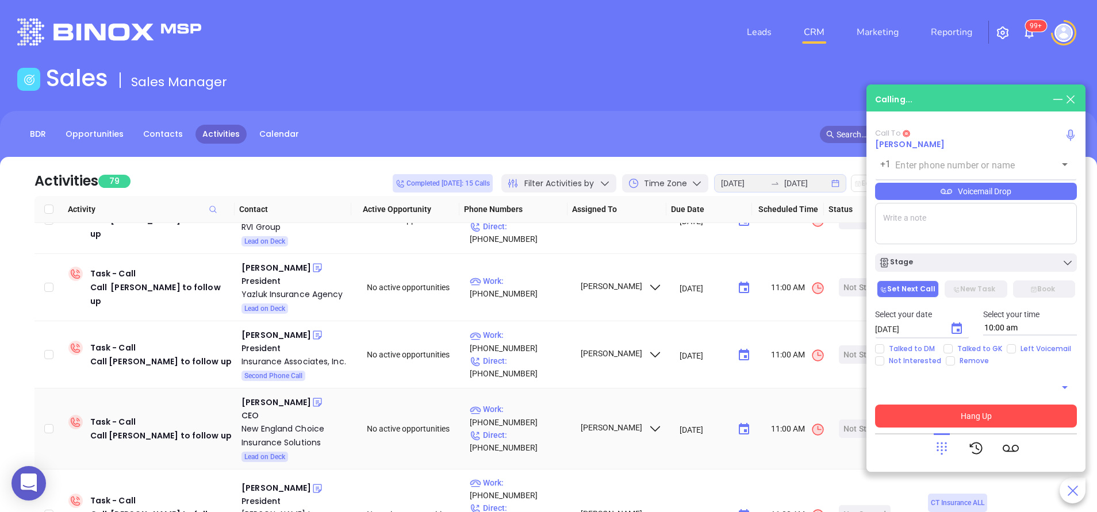
type input "(860) 224-2413"
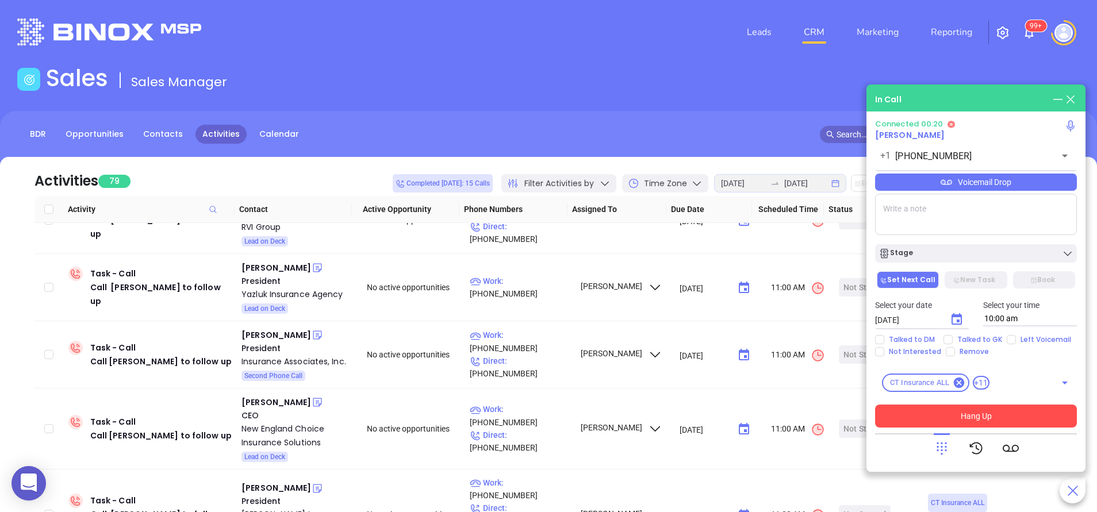
click at [898, 220] on textarea at bounding box center [976, 214] width 202 height 41
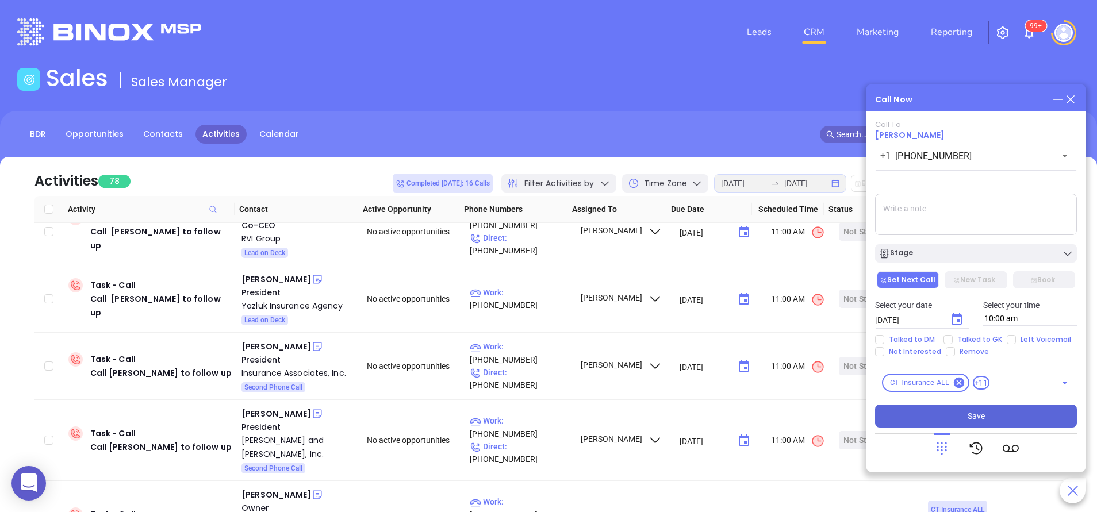
click at [956, 314] on icon "Choose date, selected date is Aug 16, 2025" at bounding box center [956, 320] width 14 height 14
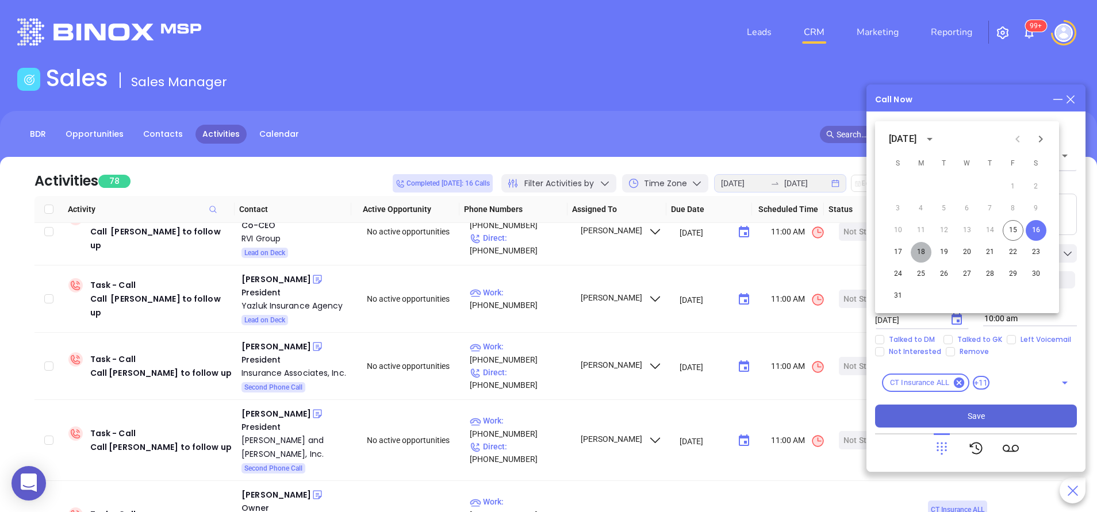
click at [924, 251] on button "18" at bounding box center [920, 252] width 21 height 21
type input "08/18/2025"
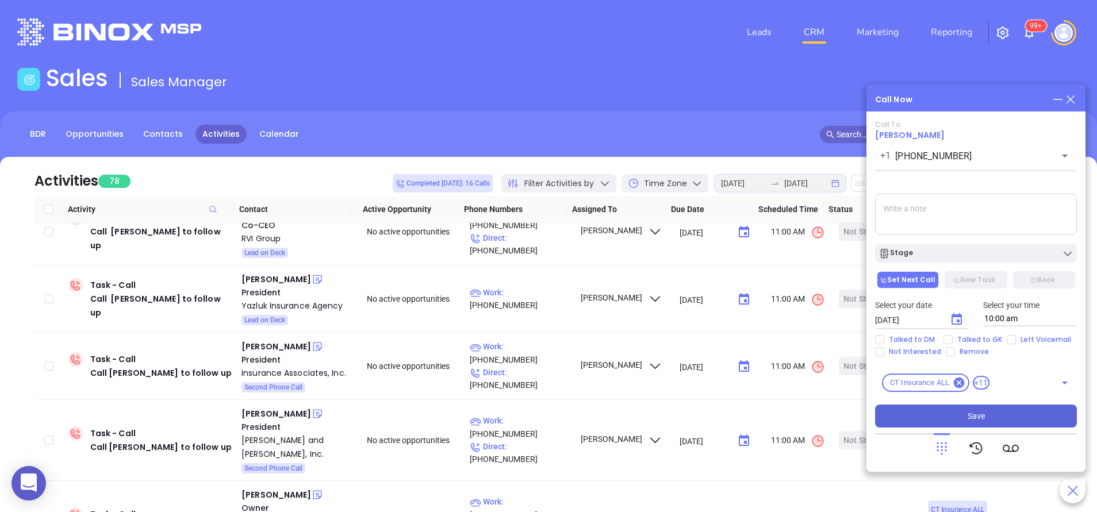
click at [972, 422] on button "Save" at bounding box center [976, 416] width 202 height 23
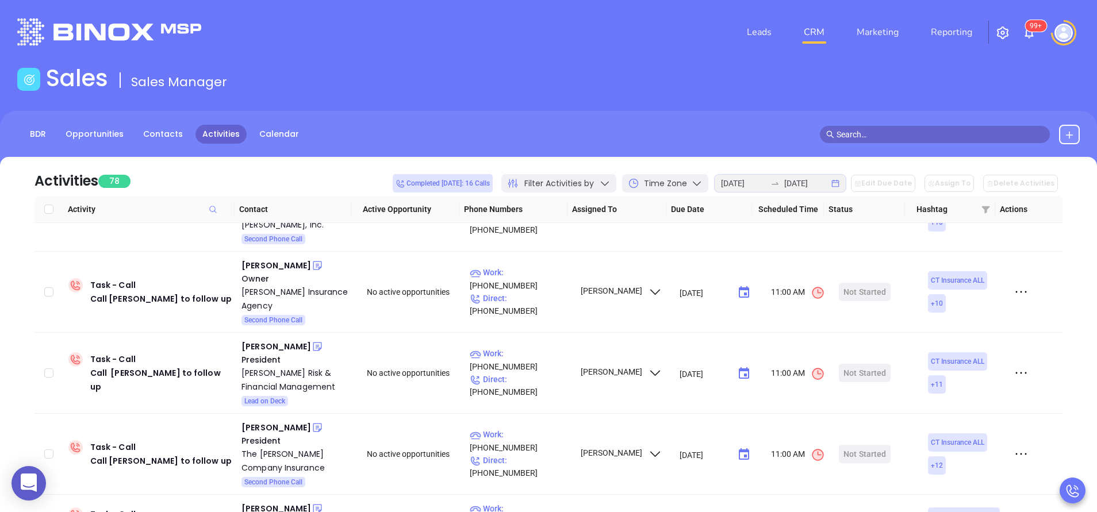
scroll to position [3393, 0]
click at [260, 499] on div "Brian Molusis" at bounding box center [276, 506] width 70 height 14
click at [312, 501] on icon at bounding box center [317, 506] width 11 height 11
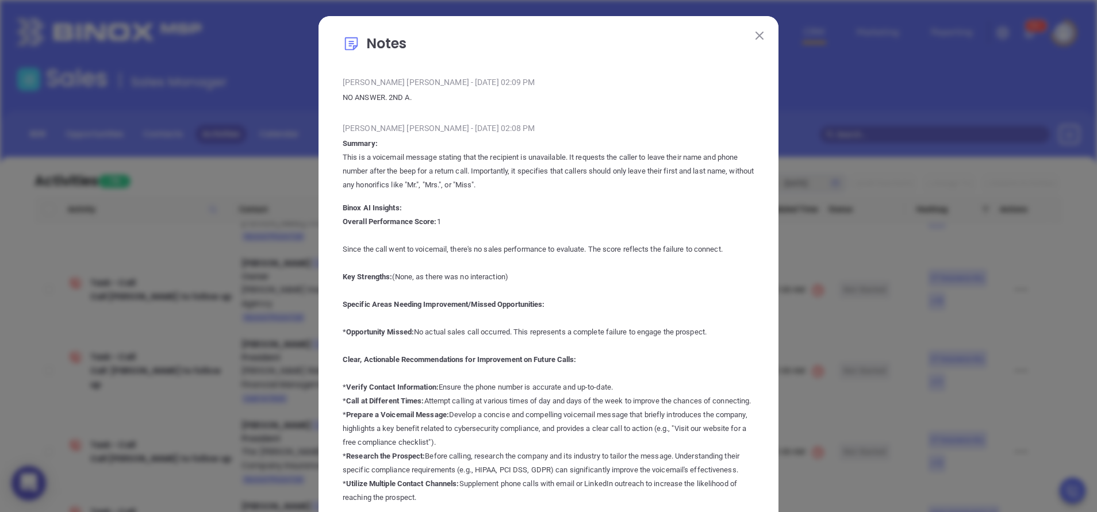
click at [755, 32] on img at bounding box center [759, 36] width 8 height 8
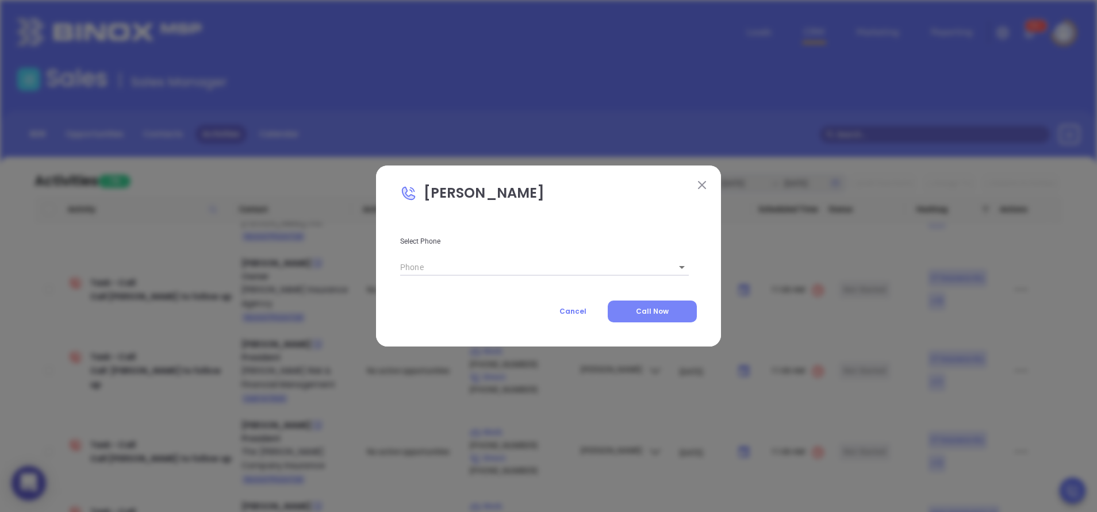
type input "(616) 874-3307"
type input "1"
click at [629, 310] on button "Call Now" at bounding box center [651, 312] width 89 height 22
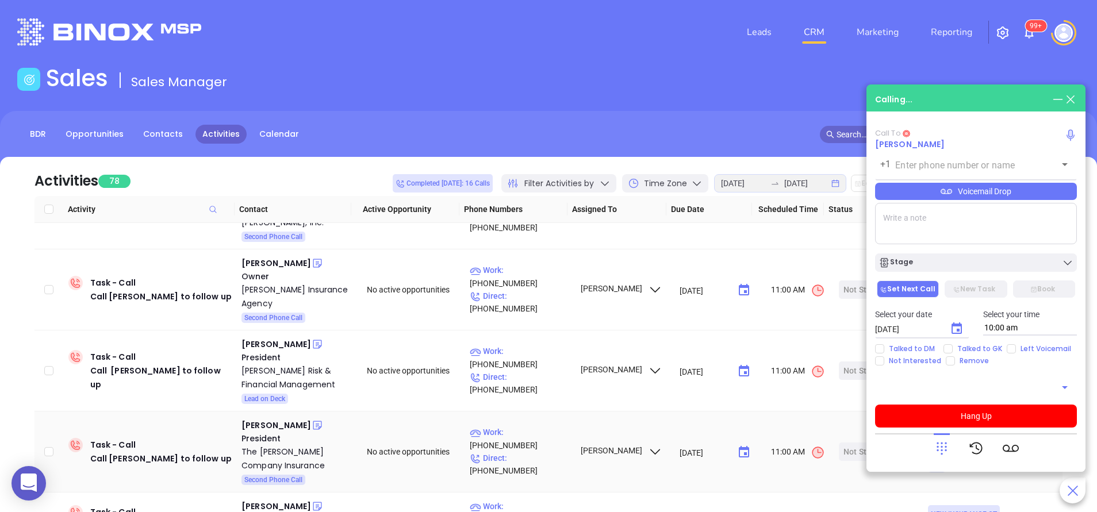
type input "(616) 874-3307"
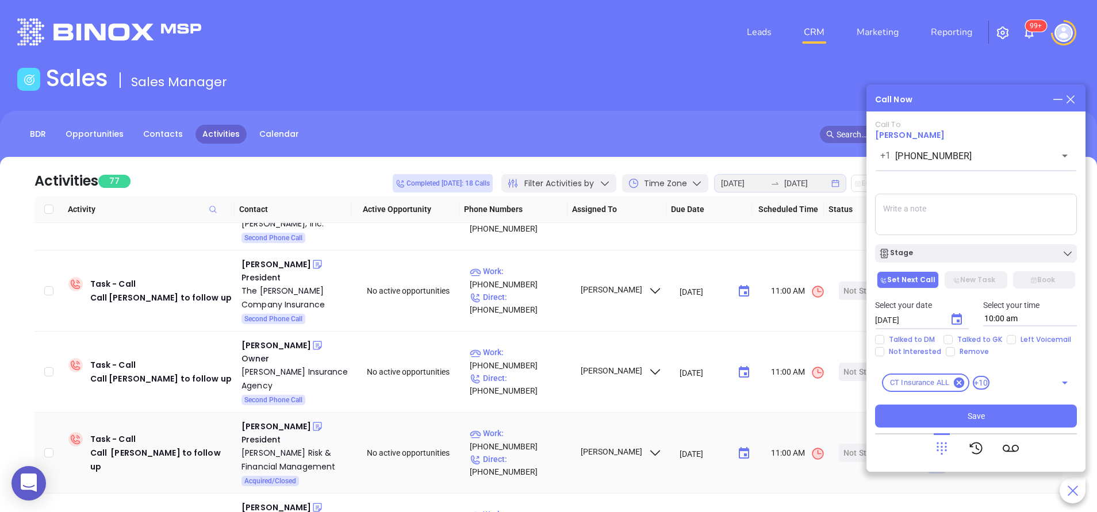
scroll to position [3382, 0]
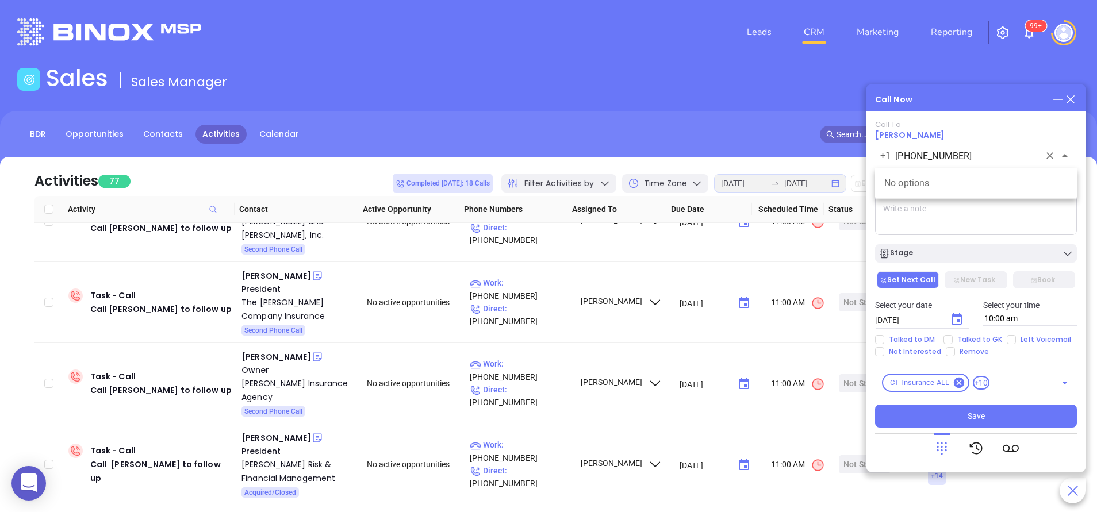
click at [1010, 152] on input "(616) 874-3307" at bounding box center [967, 155] width 144 height 13
click at [1071, 97] on icon at bounding box center [1070, 99] width 13 height 13
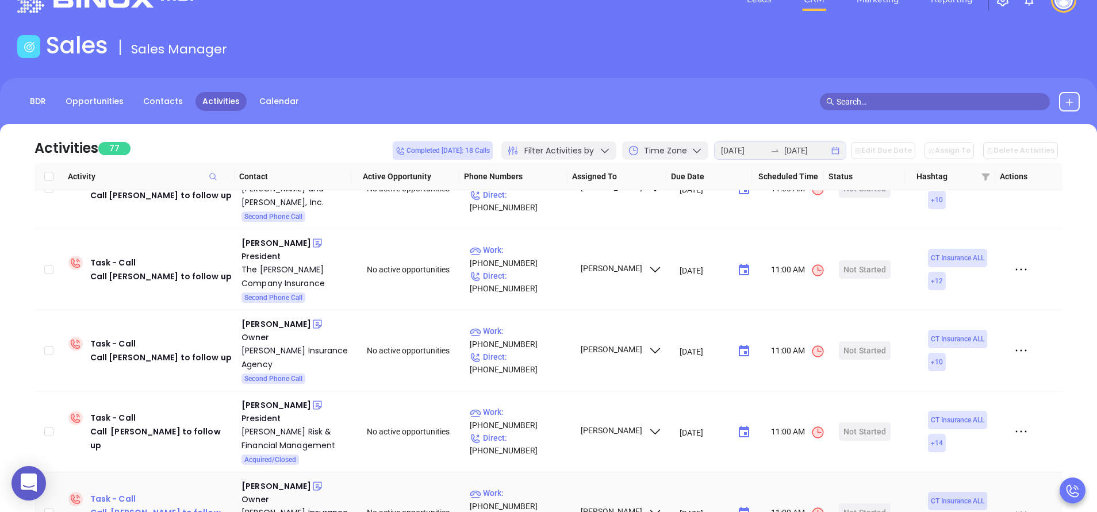
scroll to position [34, 0]
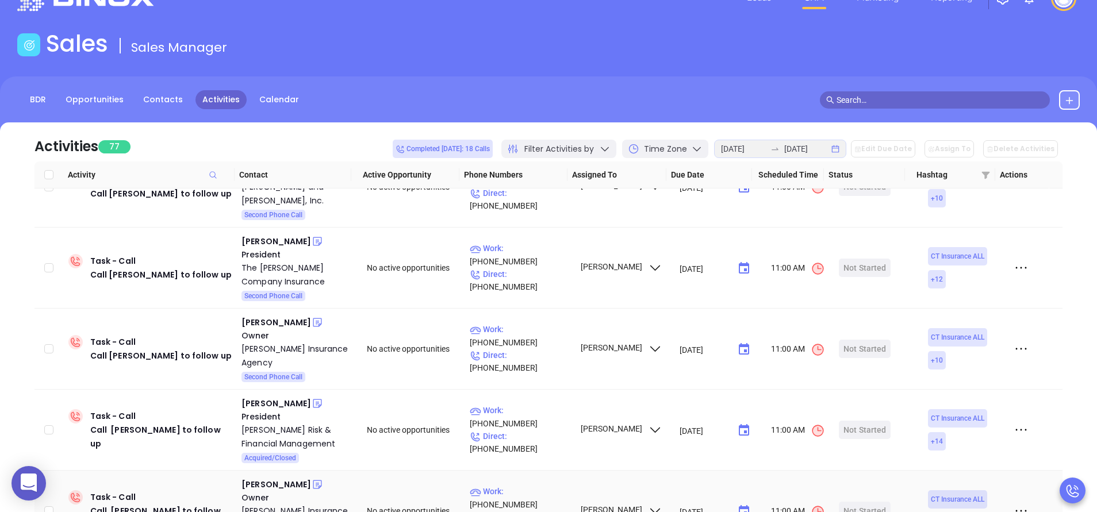
click at [276, 471] on td "Jason Halpert Owner Halpert Insurance & Financial Services, LLC Lead on Deck" at bounding box center [296, 511] width 118 height 81
click at [274, 478] on div "Jason Halpert" at bounding box center [276, 485] width 70 height 14
click at [272, 504] on div "Halpert Insurance & Financial Services, LLC" at bounding box center [295, 518] width 109 height 28
click at [313, 480] on icon at bounding box center [317, 484] width 9 height 9
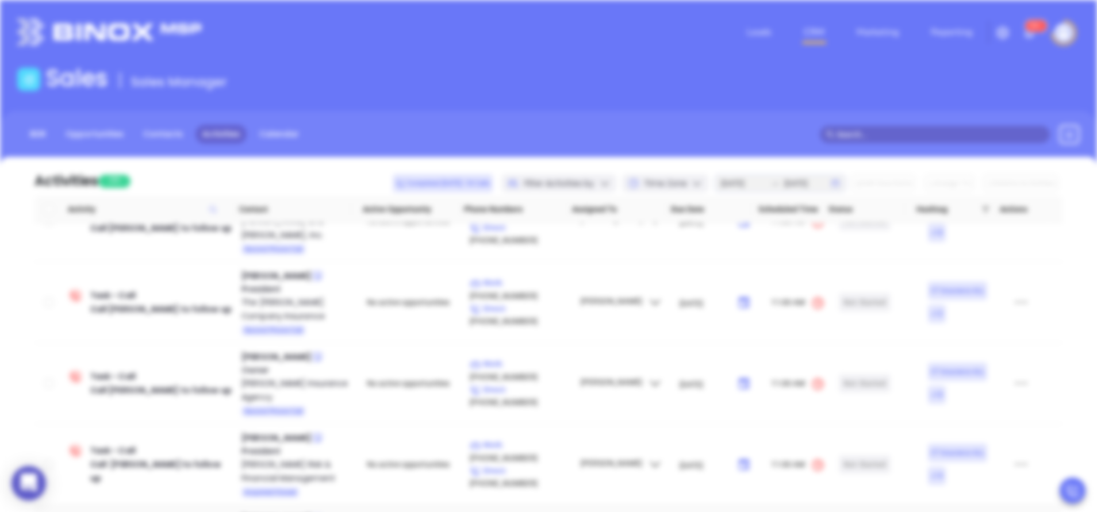
scroll to position [0, 0]
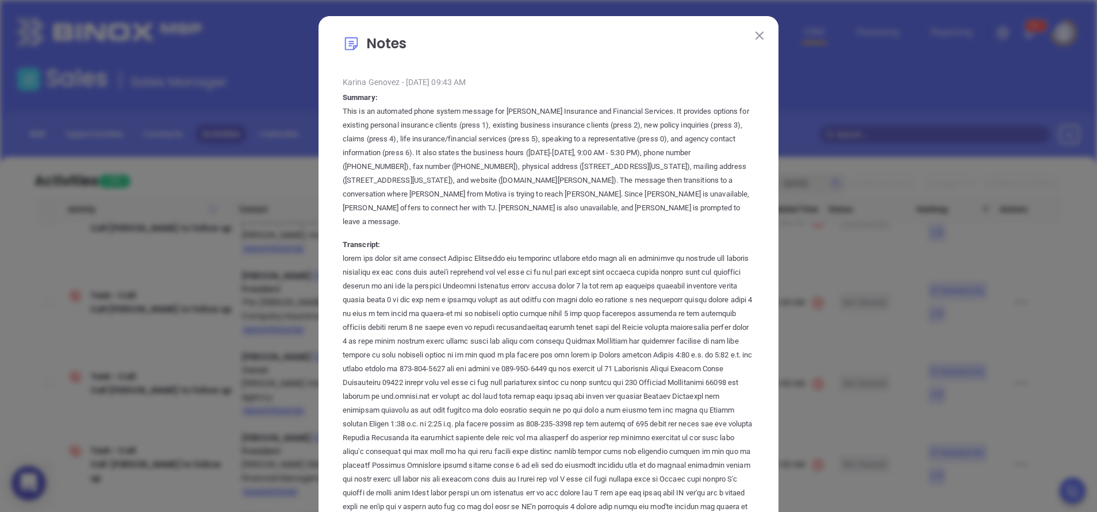
click at [757, 30] on button at bounding box center [759, 35] width 15 height 15
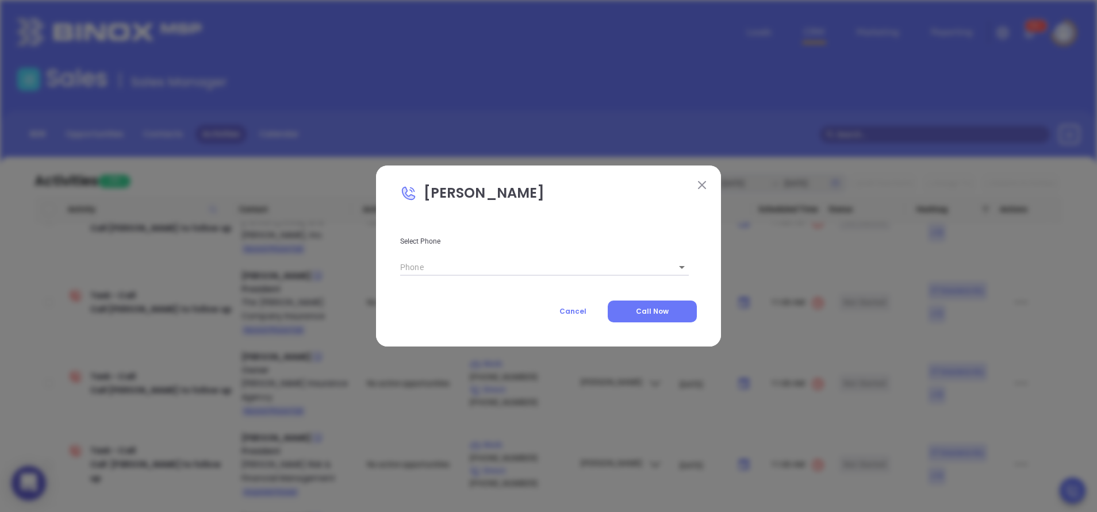
type input "(860) 640-4805"
type input "1"
click at [650, 306] on span "Call Now" at bounding box center [652, 311] width 33 height 10
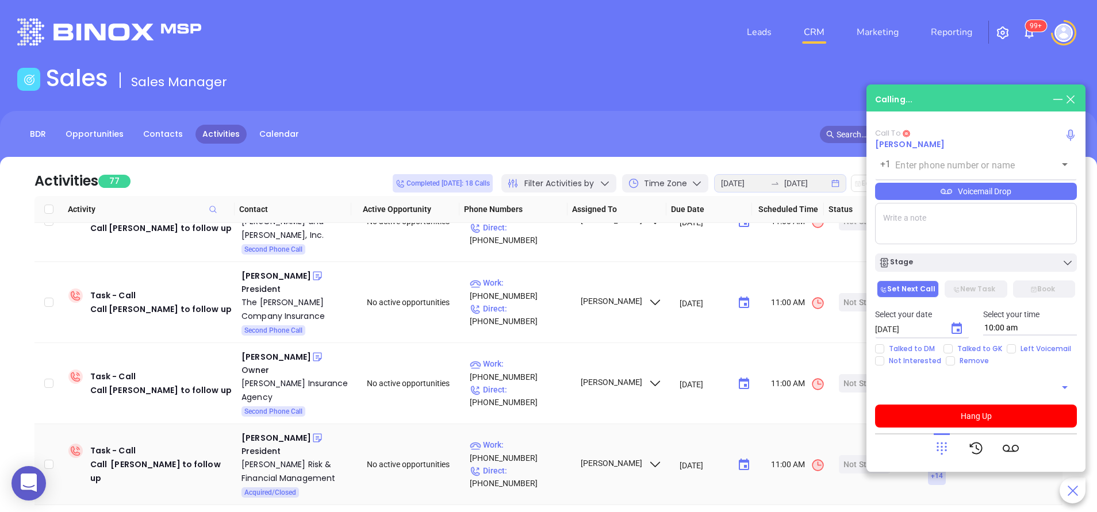
type input "(860) 640-4805"
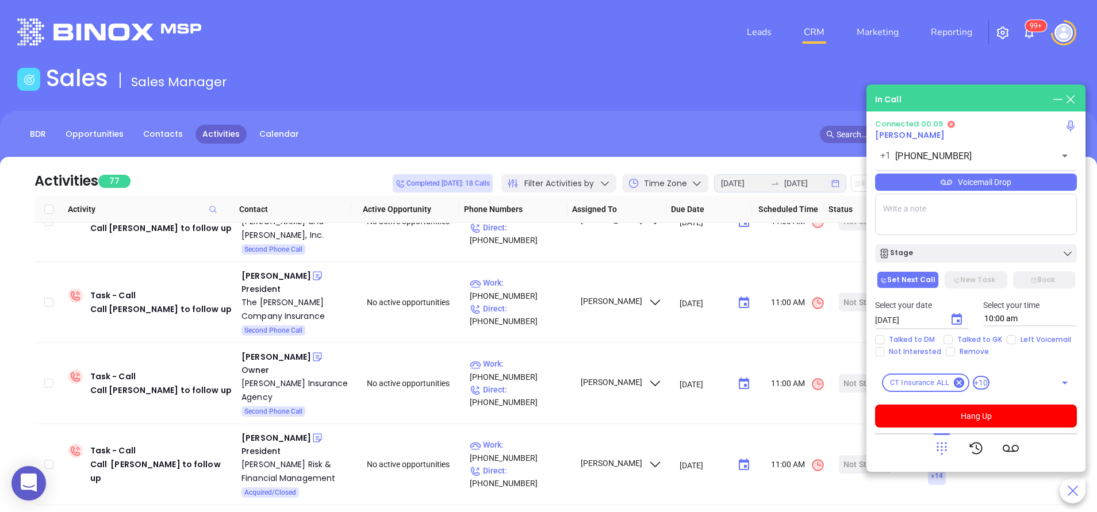
click at [940, 207] on textarea at bounding box center [976, 214] width 202 height 41
click at [941, 443] on icon at bounding box center [941, 449] width 10 height 13
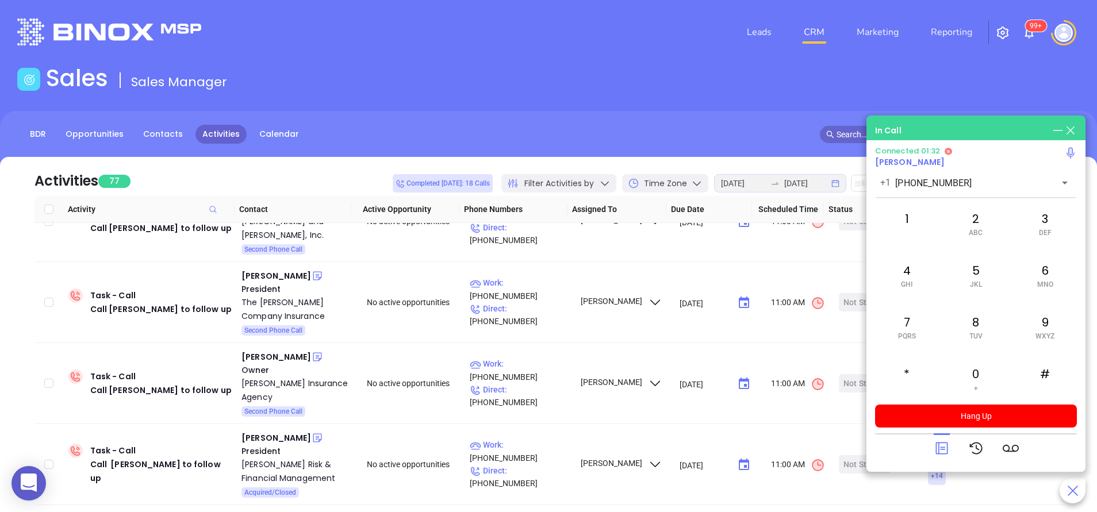
click at [940, 458] on div at bounding box center [941, 448] width 16 height 30
click at [939, 447] on icon at bounding box center [941, 449] width 12 height 12
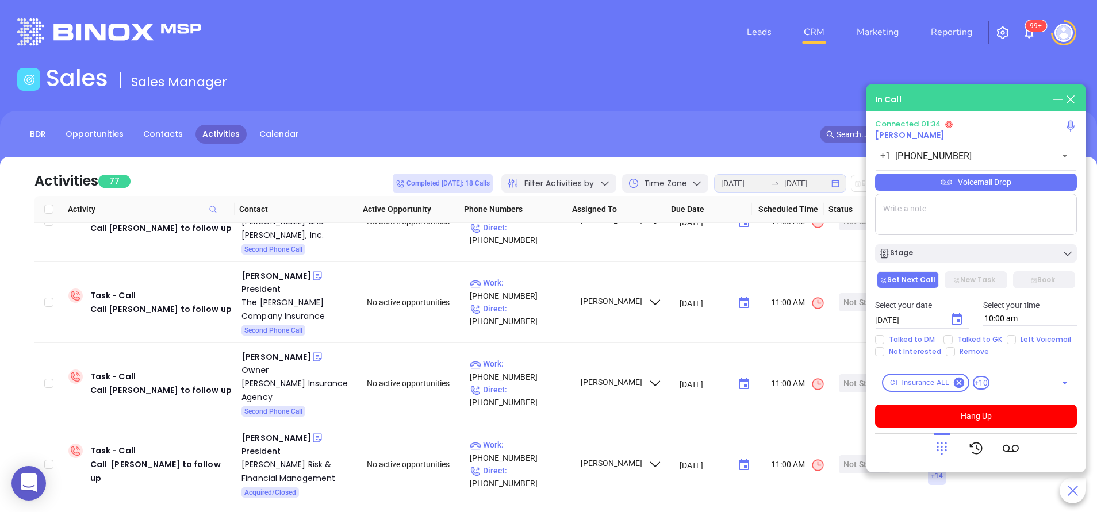
click at [939, 447] on icon at bounding box center [941, 448] width 16 height 16
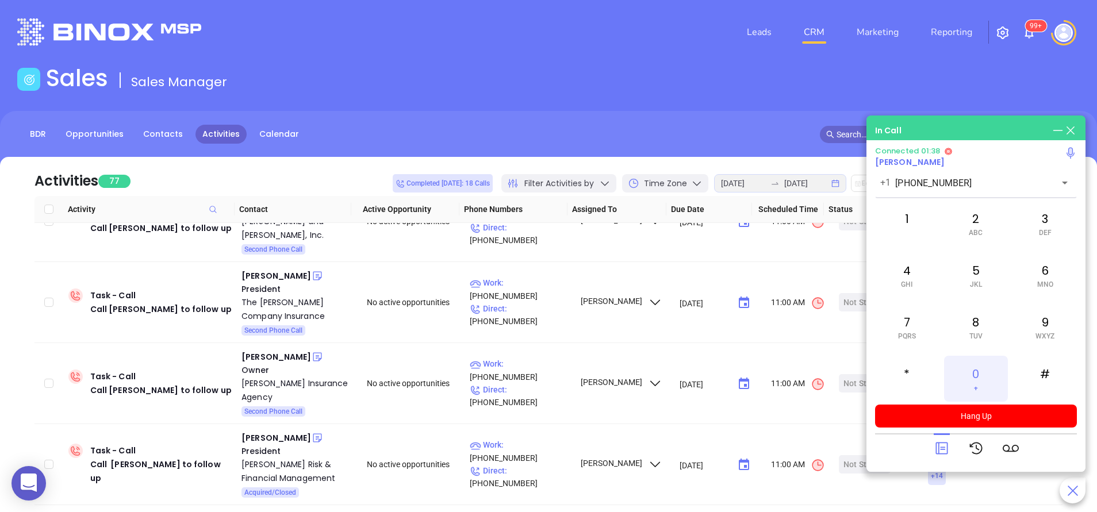
click at [979, 366] on div "0 +" at bounding box center [975, 379] width 63 height 46
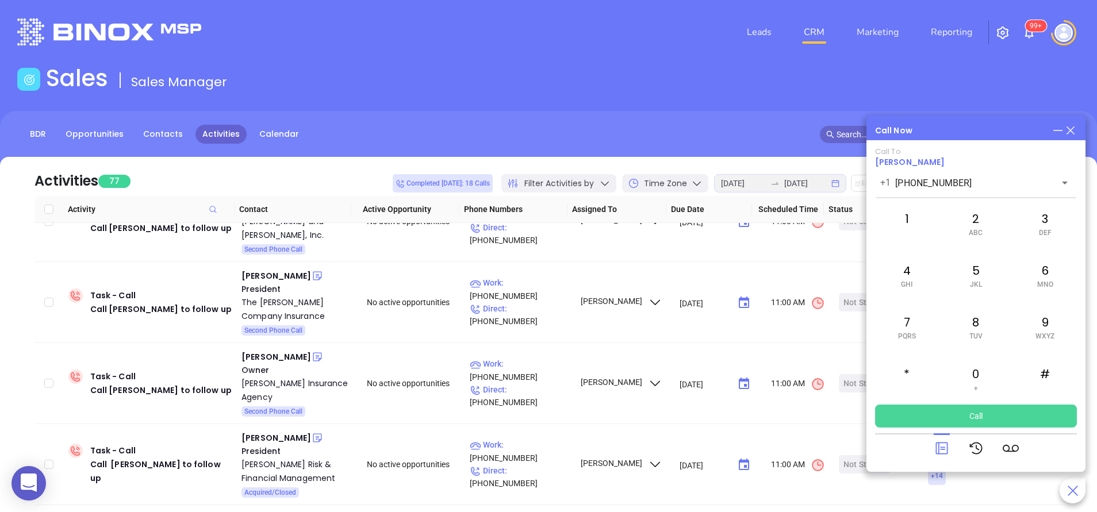
click at [965, 421] on button "Call" at bounding box center [976, 416] width 202 height 23
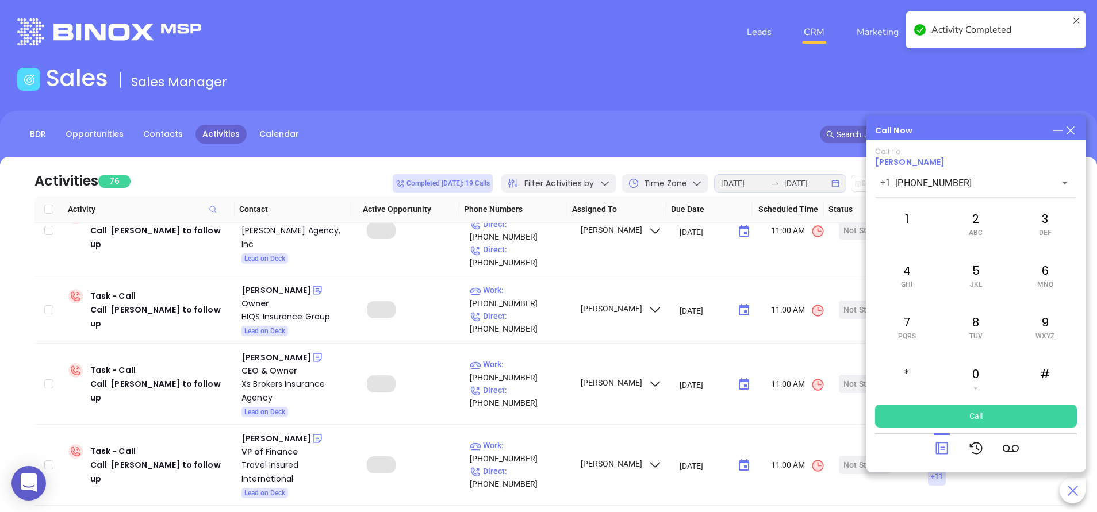
scroll to position [3382, 0]
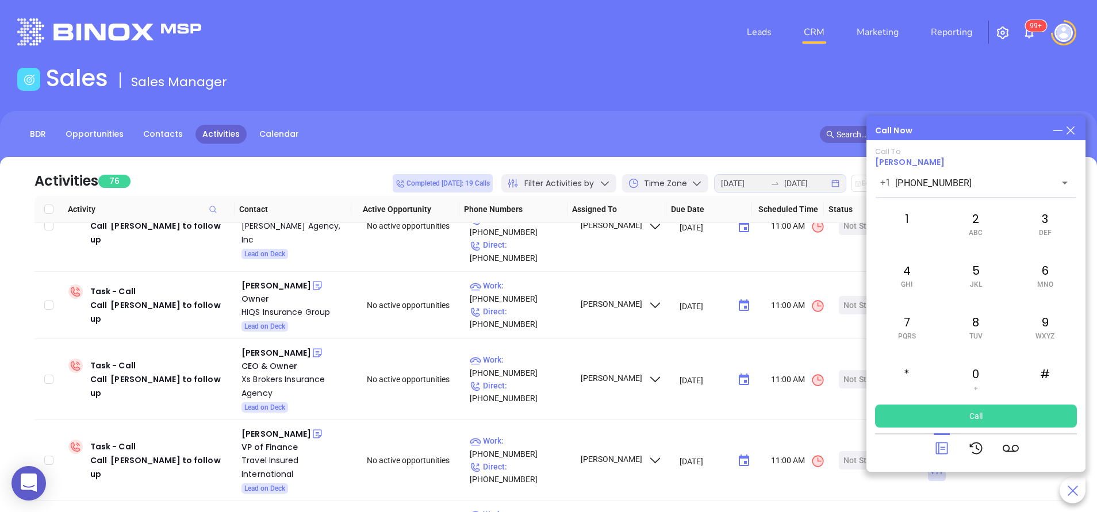
click at [937, 447] on icon at bounding box center [941, 448] width 16 height 16
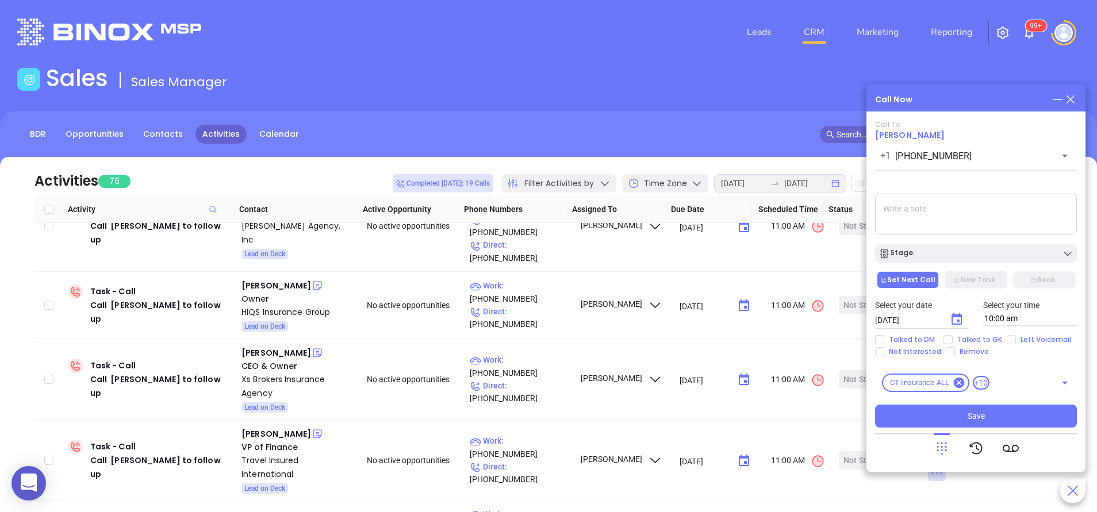
click at [929, 244] on div "Stage" at bounding box center [976, 251] width 216 height 24
click at [930, 250] on div "Stage" at bounding box center [975, 253] width 195 height 11
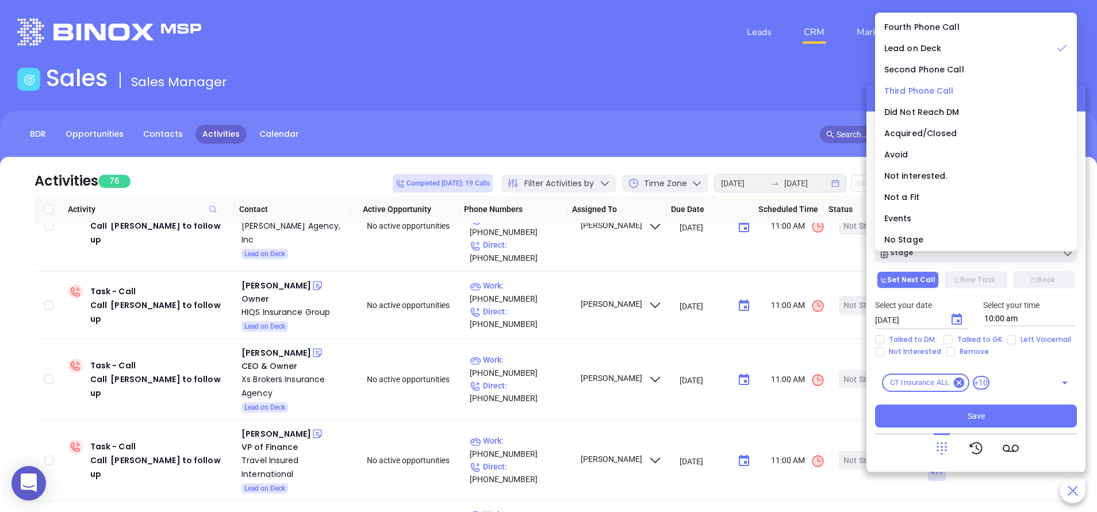
click at [928, 85] on span "Third Phone Call" at bounding box center [919, 90] width 70 height 11
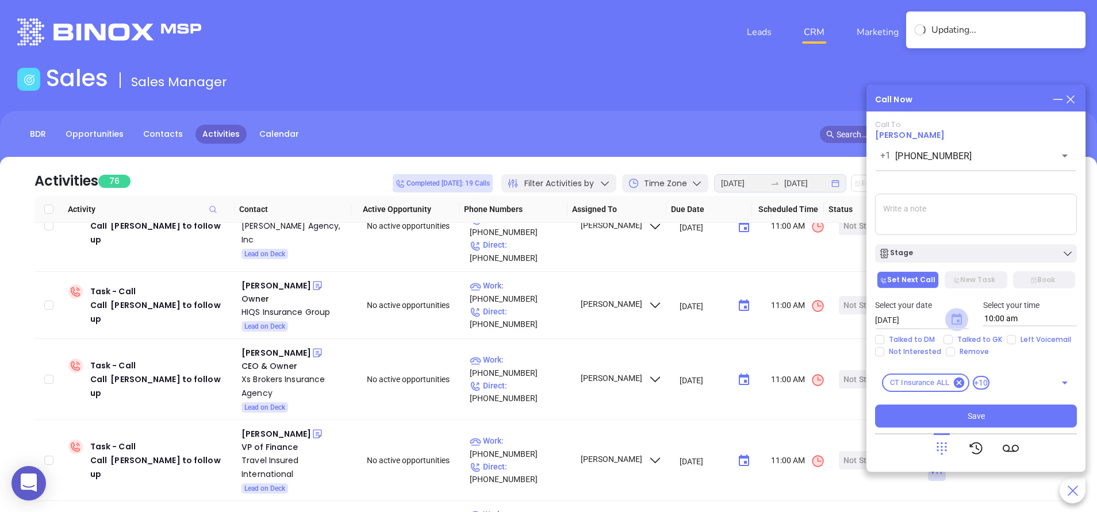
click at [957, 321] on icon "Choose date, selected date is Aug 16, 2025" at bounding box center [956, 318] width 10 height 11
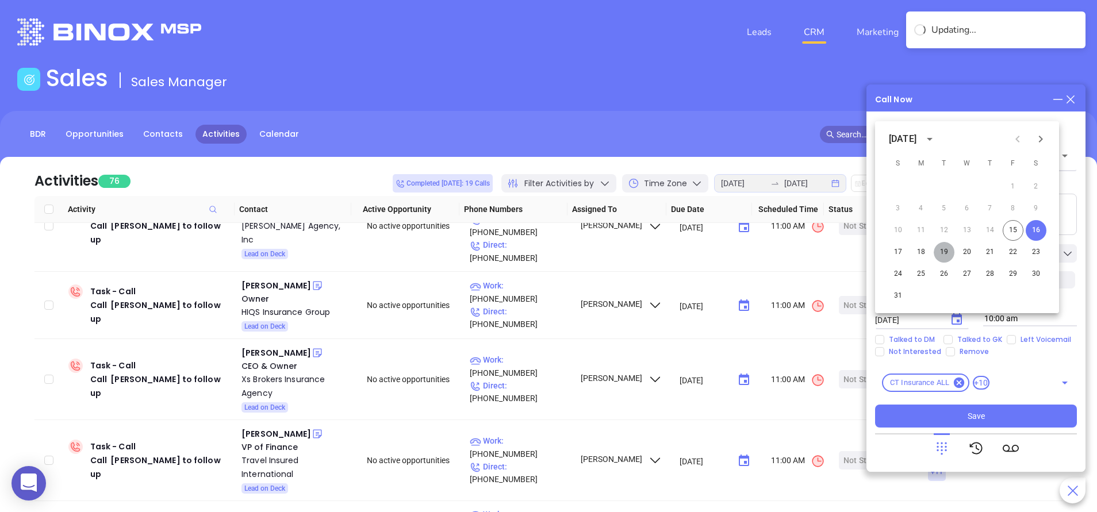
click at [941, 251] on button "19" at bounding box center [943, 252] width 21 height 21
type input "[DATE]"
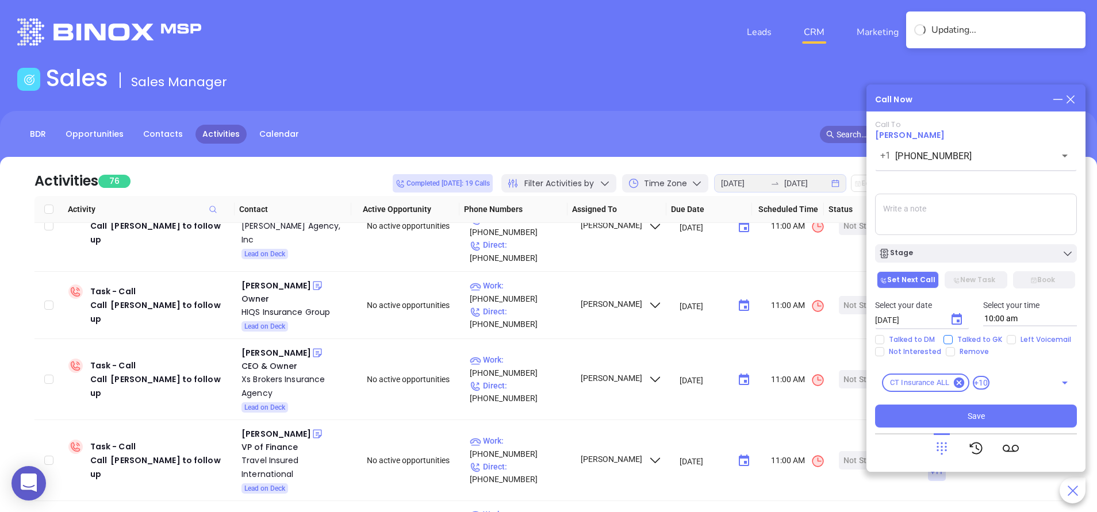
click at [964, 338] on span "Talked to GK" at bounding box center [979, 339] width 54 height 9
click at [952, 338] on input "Talked to GK" at bounding box center [947, 339] width 9 height 9
checkbox input "true"
click at [971, 414] on span "Save" at bounding box center [975, 416] width 17 height 13
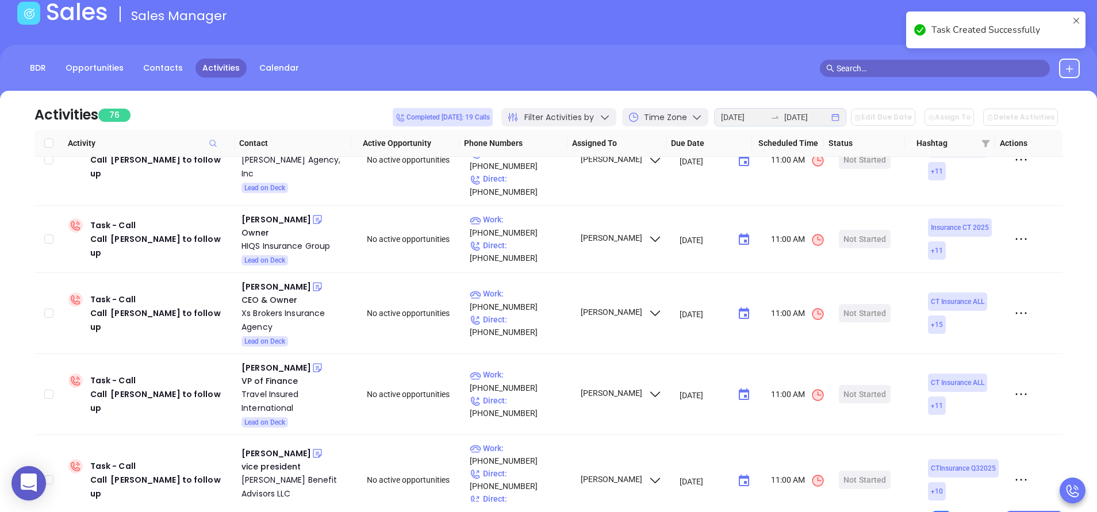
scroll to position [69, 0]
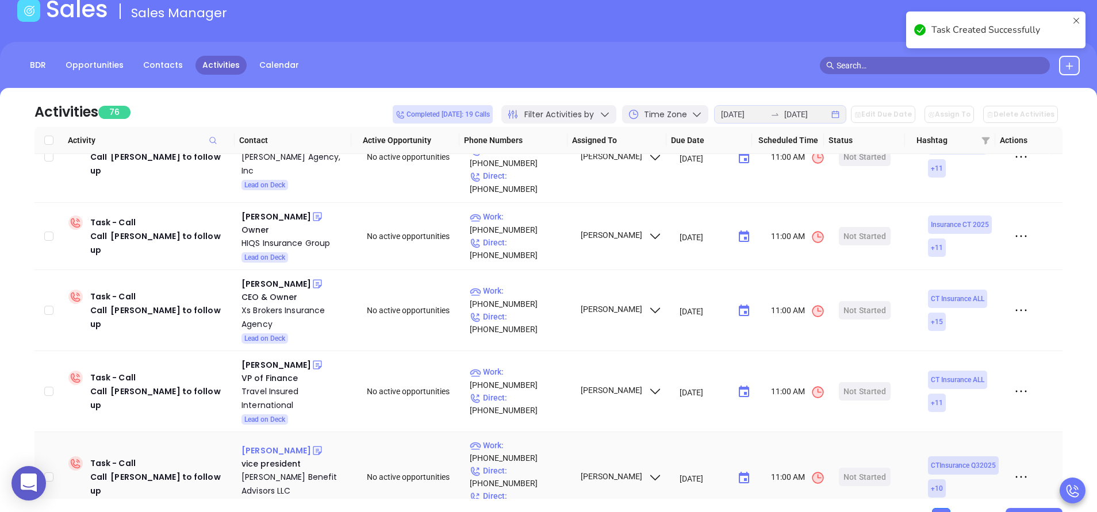
click at [282, 444] on div "Natalie DeMeis" at bounding box center [276, 451] width 70 height 14
click at [275, 470] on div "Barnum Benefit Advisors LLC" at bounding box center [295, 484] width 109 height 28
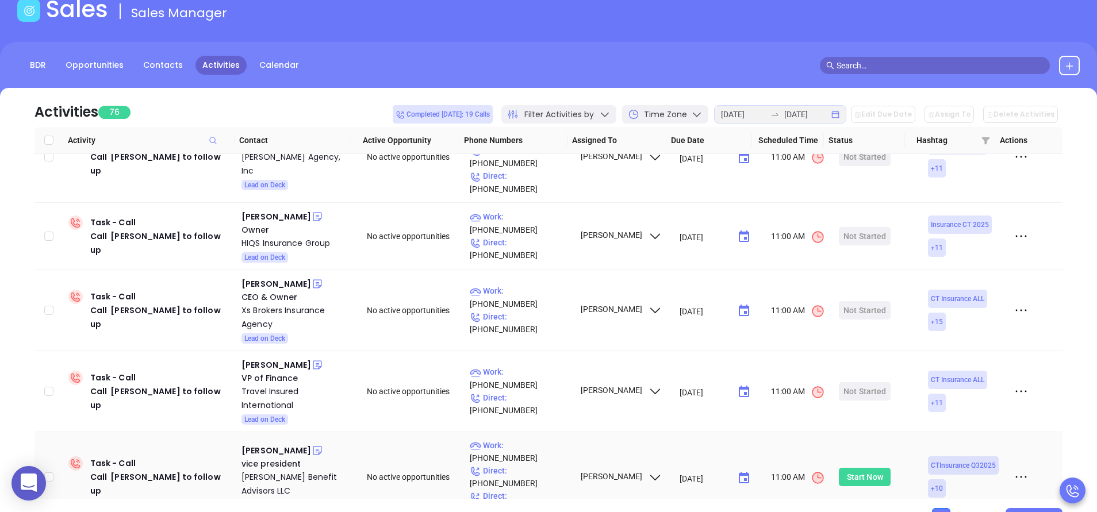
click at [861, 468] on div "Start Now" at bounding box center [865, 477] width 36 height 18
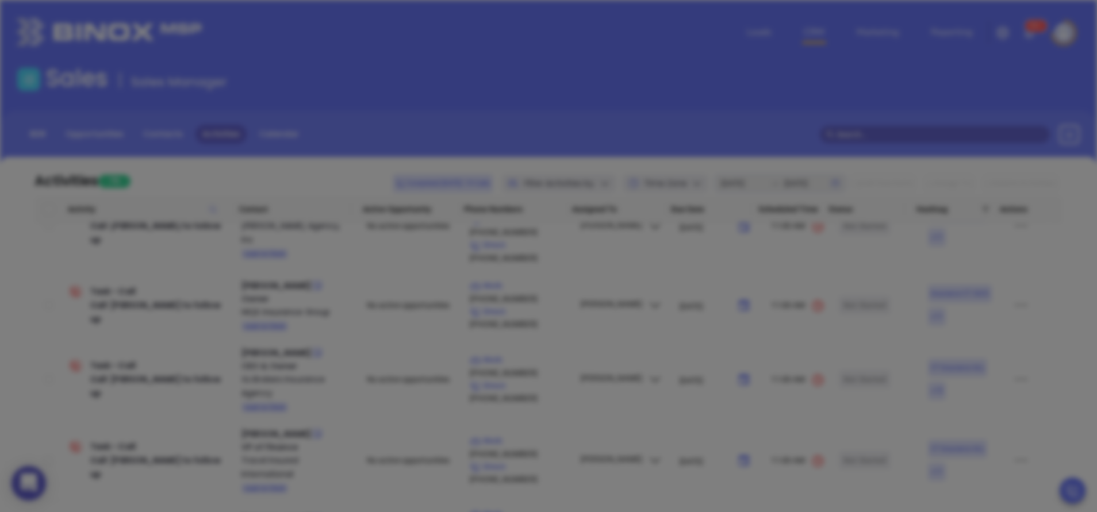
scroll to position [0, 0]
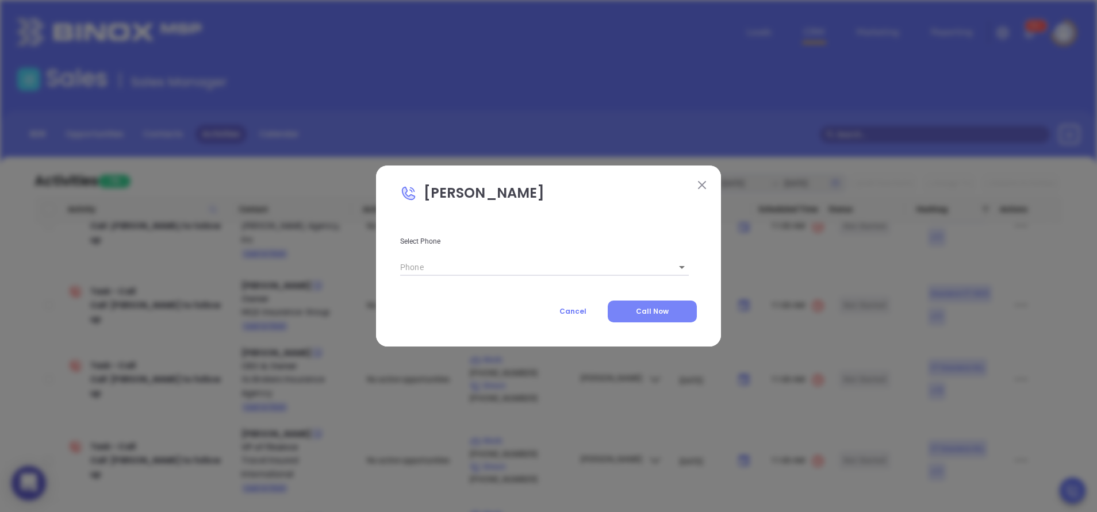
type input "(203) 513-6029"
type input "1"
click at [640, 306] on span "Call Now" at bounding box center [652, 311] width 33 height 10
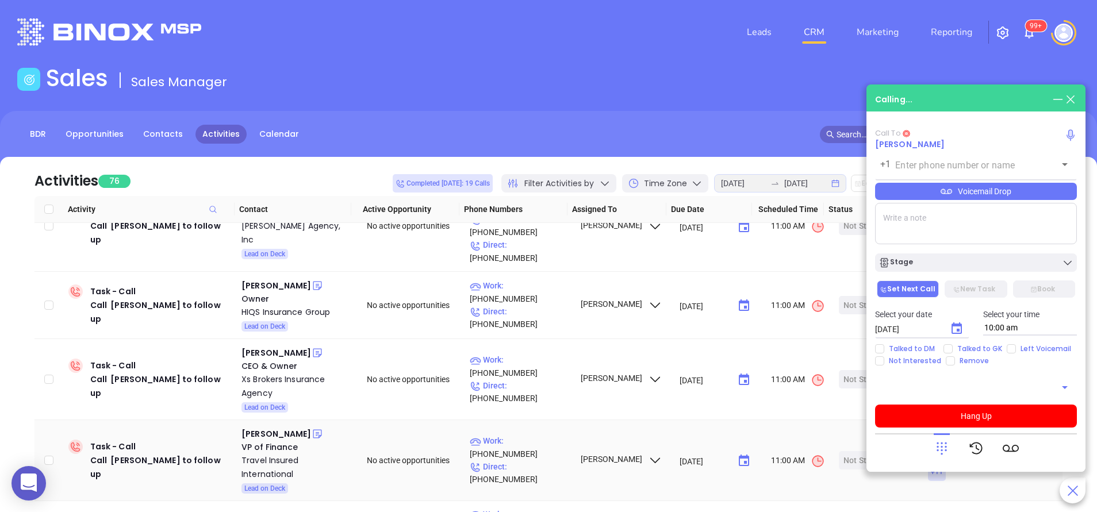
type input "(203) 513-6029"
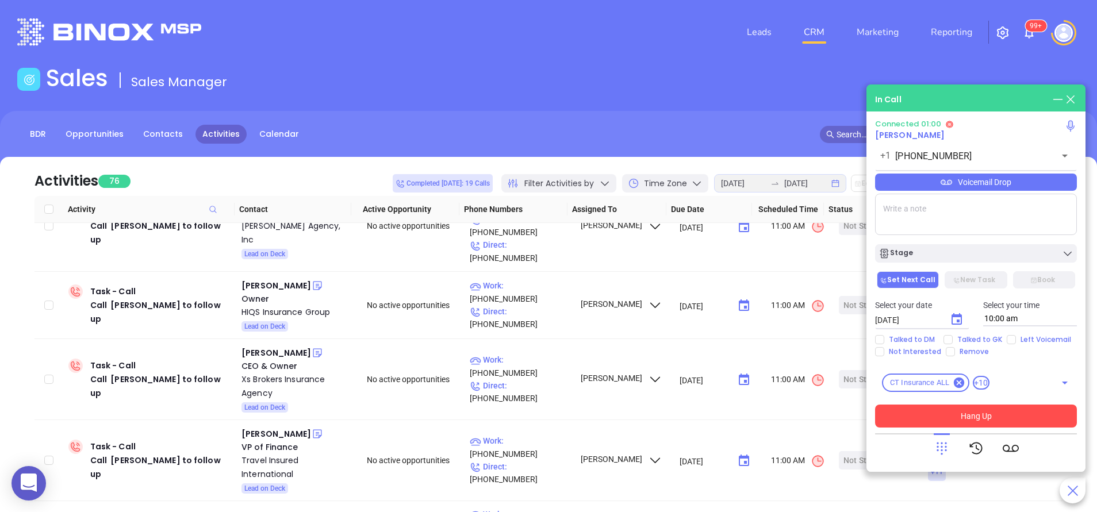
click at [936, 418] on button "Hang Up" at bounding box center [976, 416] width 202 height 23
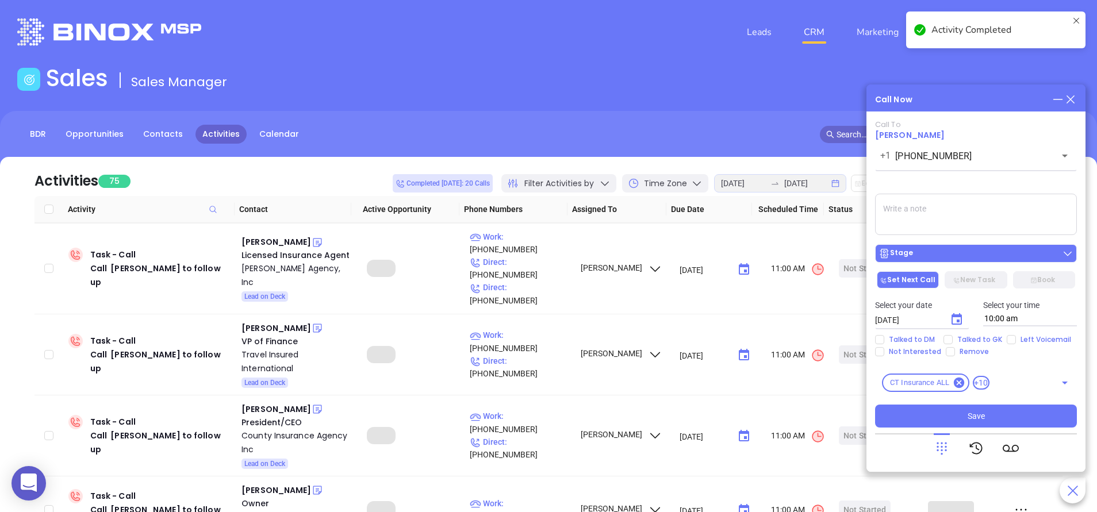
scroll to position [3377, 0]
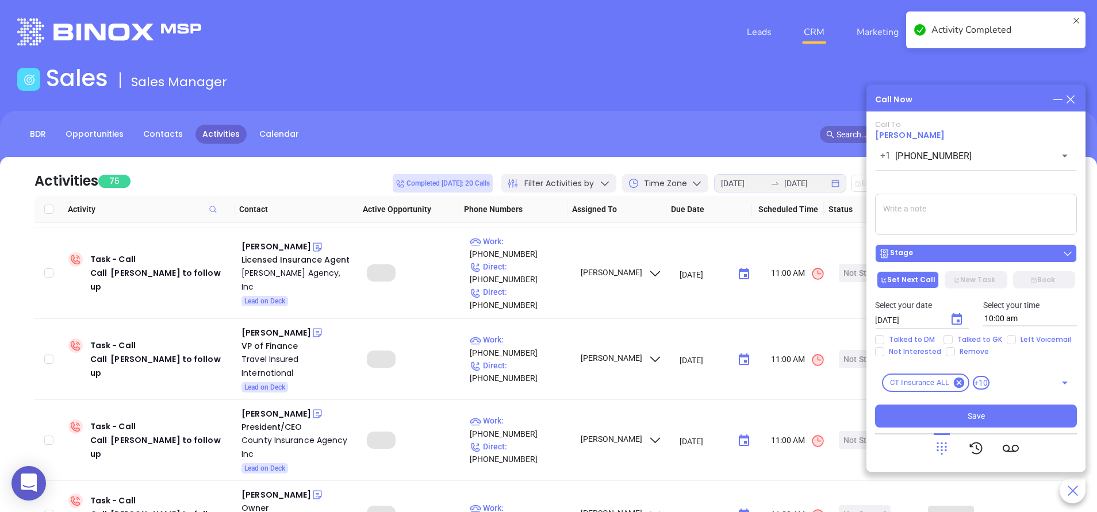
click at [937, 252] on div "Stage" at bounding box center [975, 253] width 195 height 11
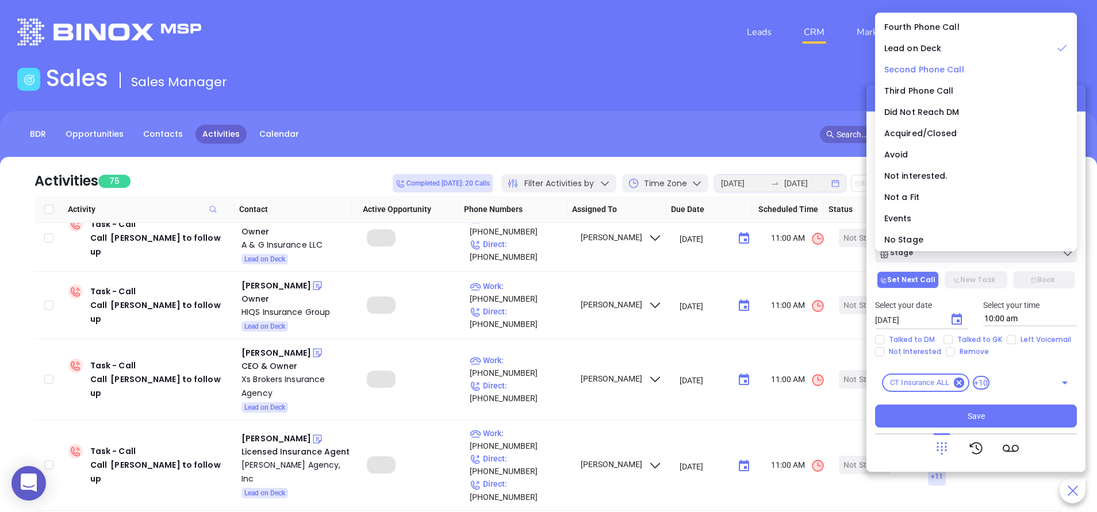
scroll to position [3352, 0]
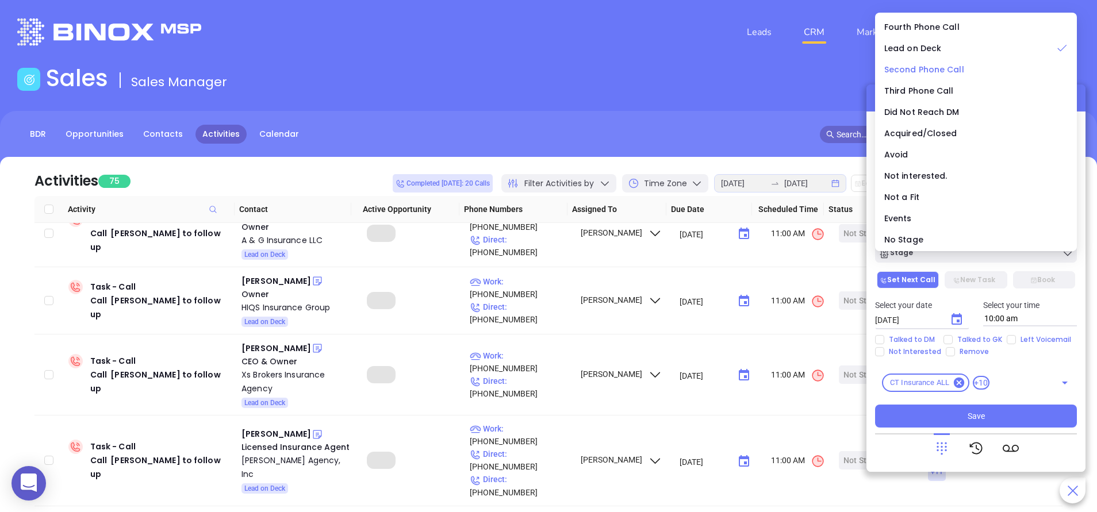
click at [923, 70] on span "Second Phone Call" at bounding box center [924, 69] width 80 height 11
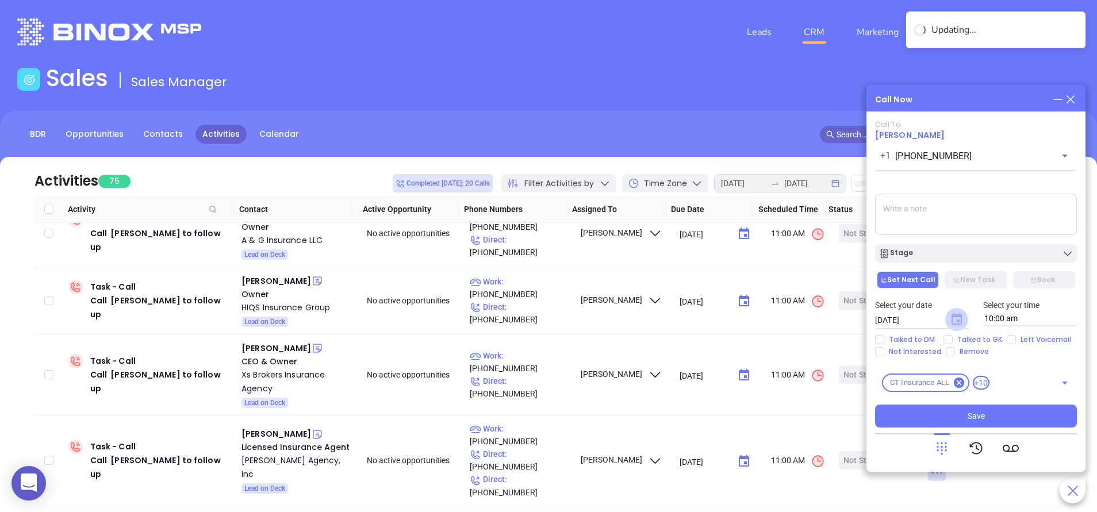
click at [959, 322] on icon "Choose date, selected date is Aug 16, 2025" at bounding box center [956, 318] width 10 height 11
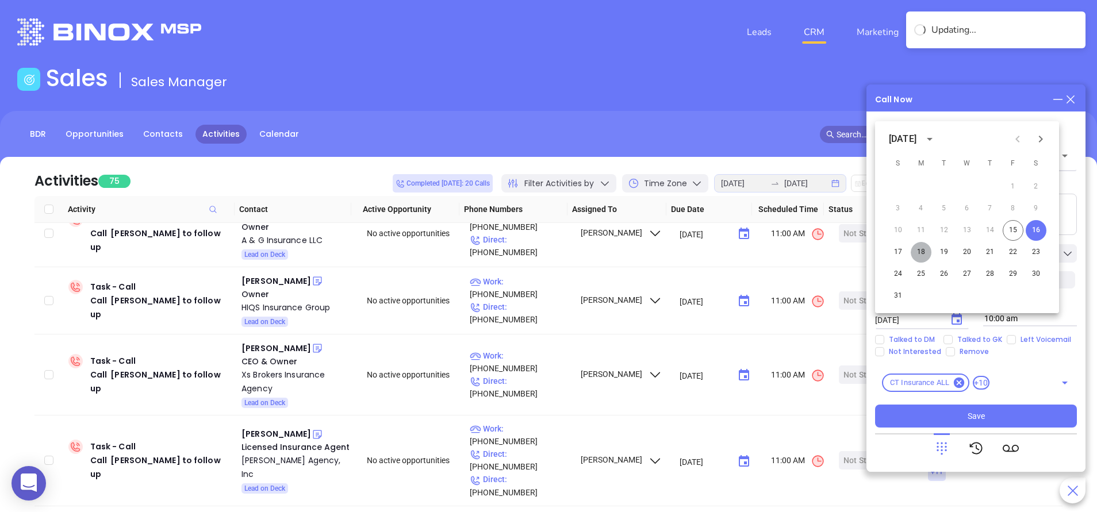
click at [919, 251] on button "18" at bounding box center [920, 252] width 21 height 21
type input "08/18/2025"
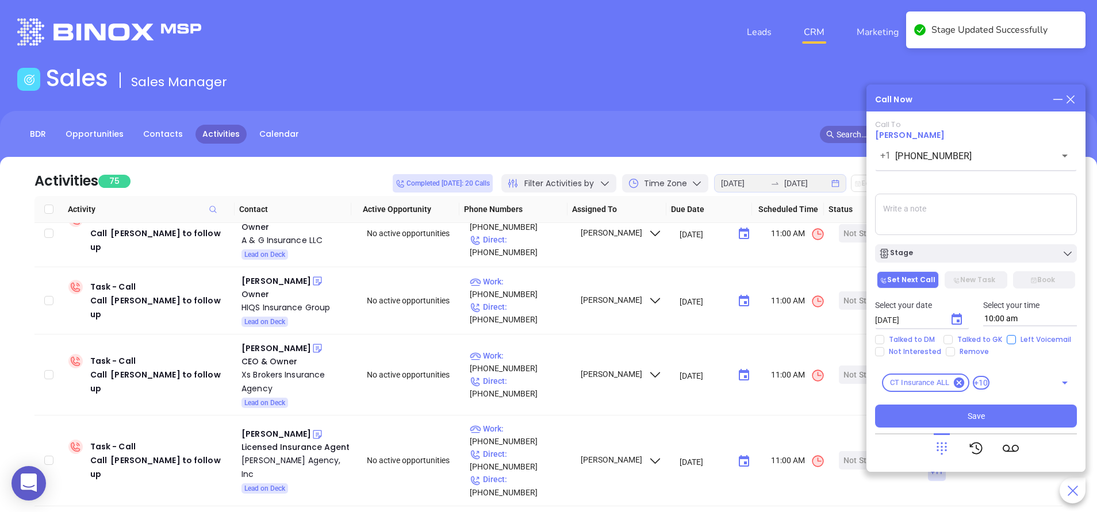
click at [1016, 339] on span "Left Voicemail" at bounding box center [1046, 339] width 60 height 9
click at [1015, 339] on input "Left Voicemail" at bounding box center [1010, 339] width 9 height 9
checkbox input "true"
click at [958, 320] on icon "Choose date, selected date is Aug 18, 2025" at bounding box center [956, 318] width 10 height 11
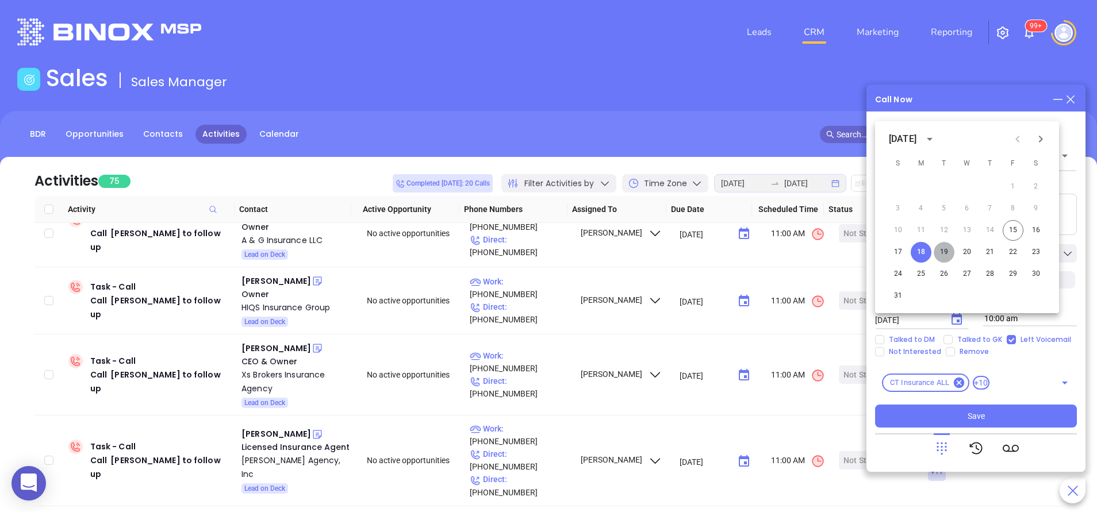
click at [940, 245] on button "19" at bounding box center [943, 252] width 21 height 21
type input "[DATE]"
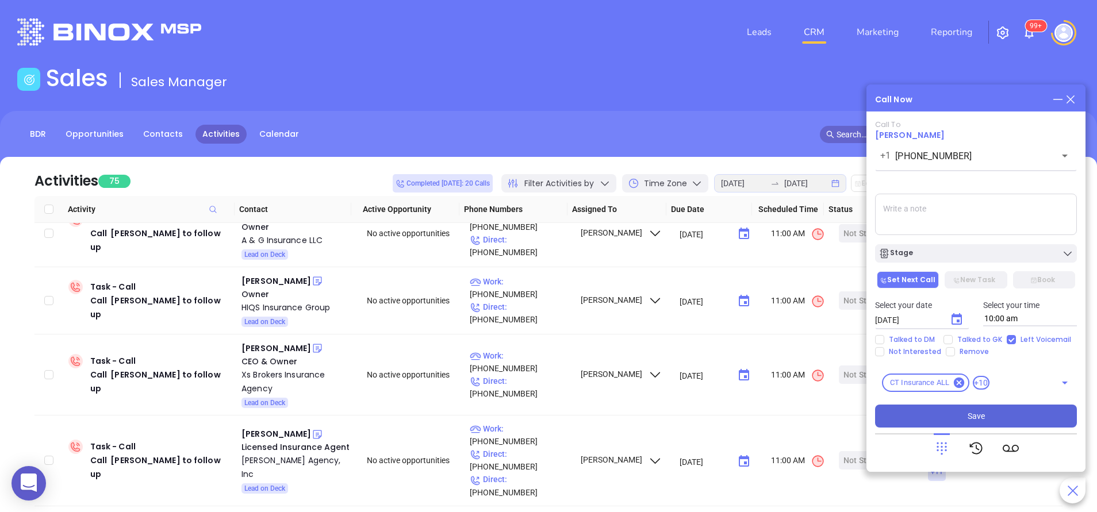
click at [932, 409] on button "Save" at bounding box center [976, 416] width 202 height 23
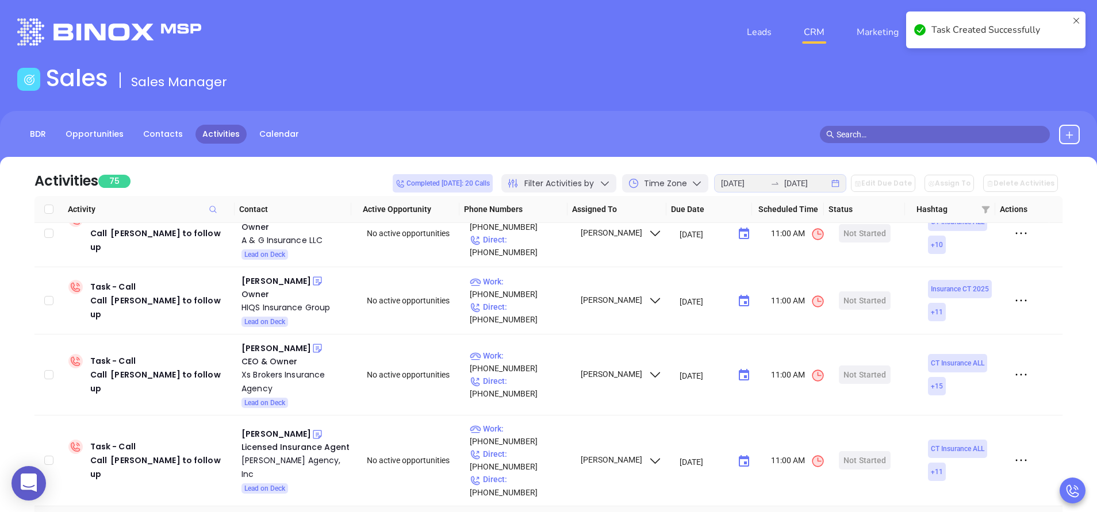
click at [283, 512] on div "Maureen Young" at bounding box center [276, 520] width 70 height 14
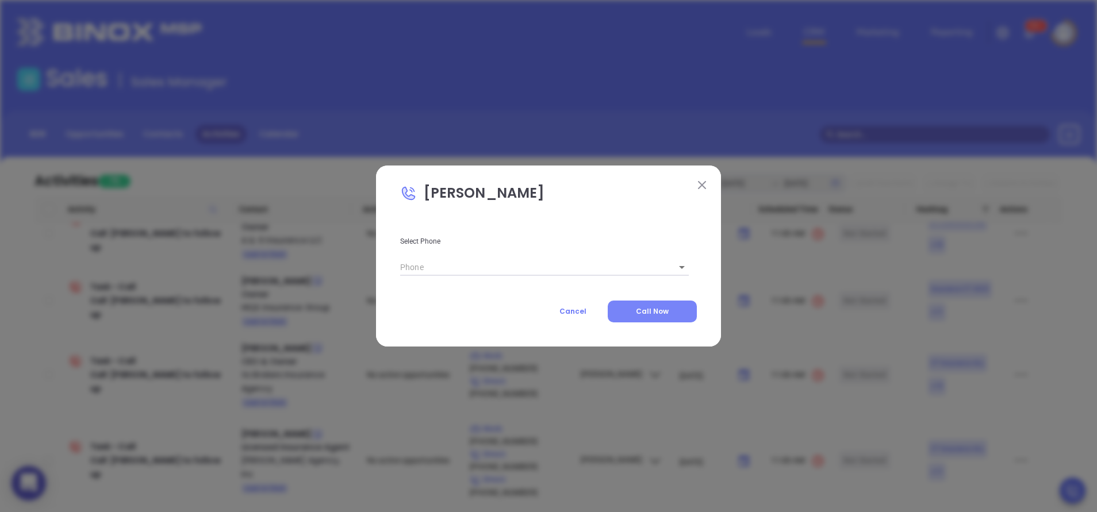
type input "(800) 243-3174"
type input "1"
click at [658, 304] on button "Call Now" at bounding box center [651, 312] width 89 height 22
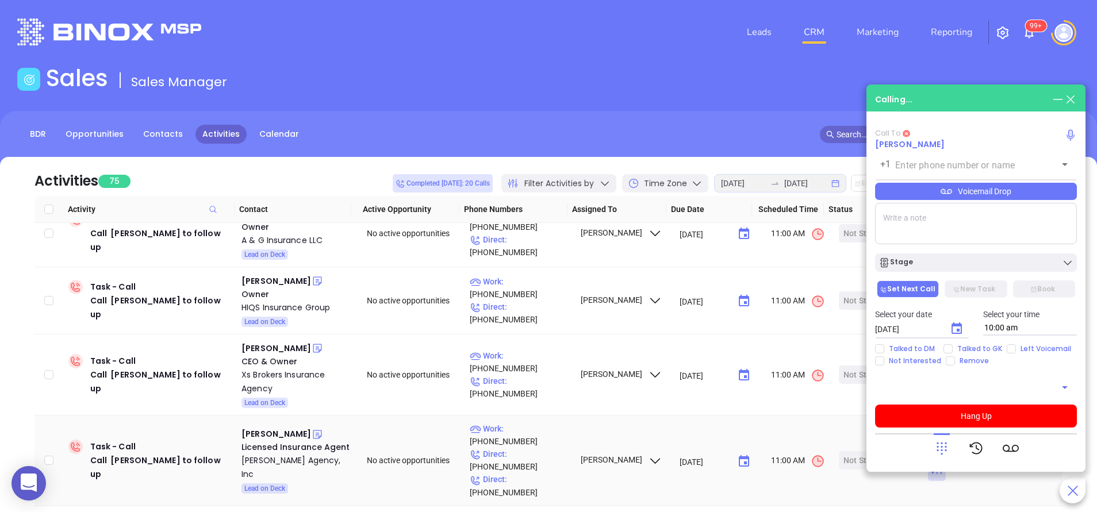
type input "(800) 243-3174"
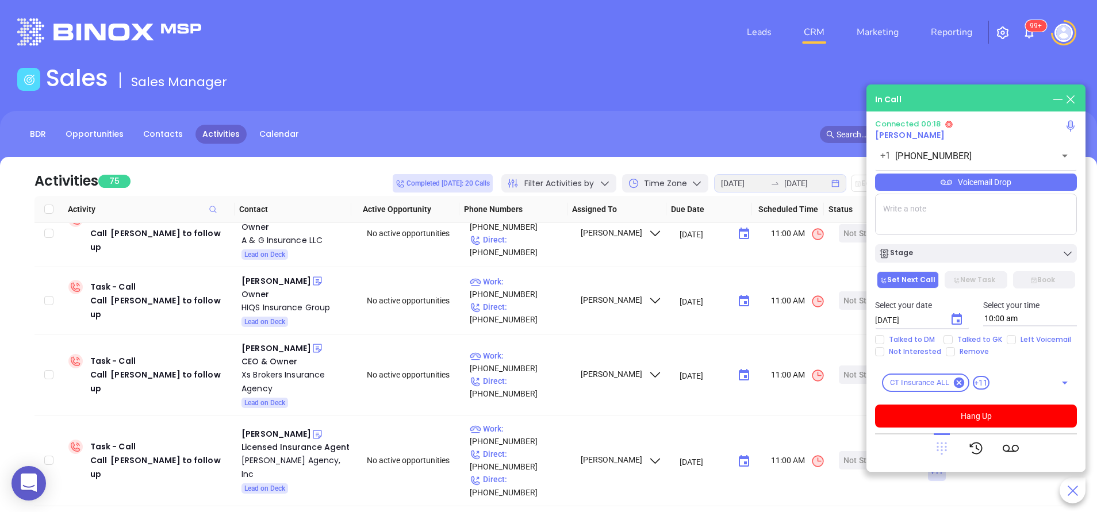
click at [936, 450] on icon at bounding box center [941, 449] width 10 height 13
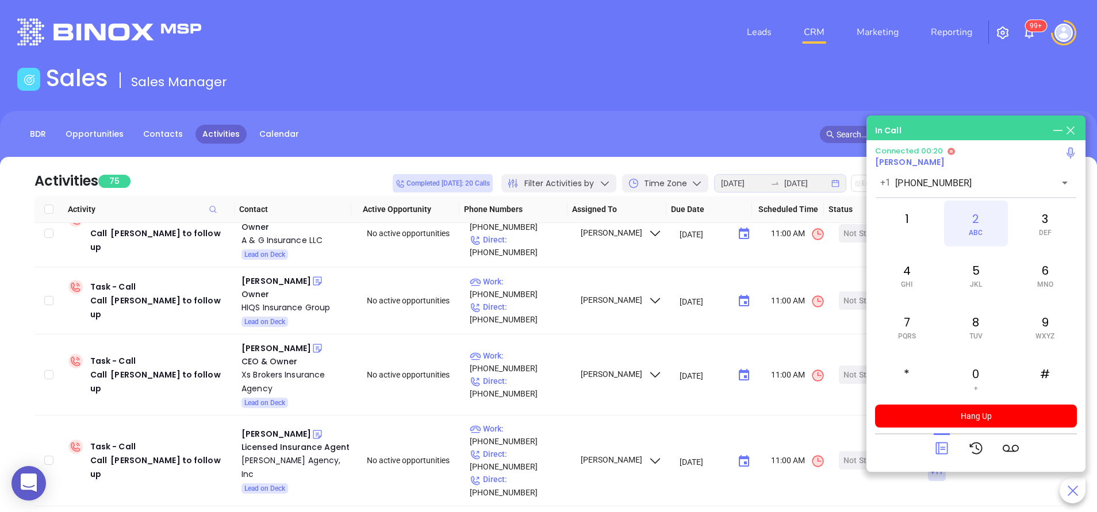
click at [983, 232] on div "2 ABC" at bounding box center [975, 224] width 63 height 46
click at [1039, 327] on div "9 WXYZ" at bounding box center [1044, 327] width 63 height 46
click at [1036, 280] on div "6 MNO" at bounding box center [1044, 275] width 63 height 46
click at [990, 307] on div "8 TUV" at bounding box center [975, 327] width 63 height 46
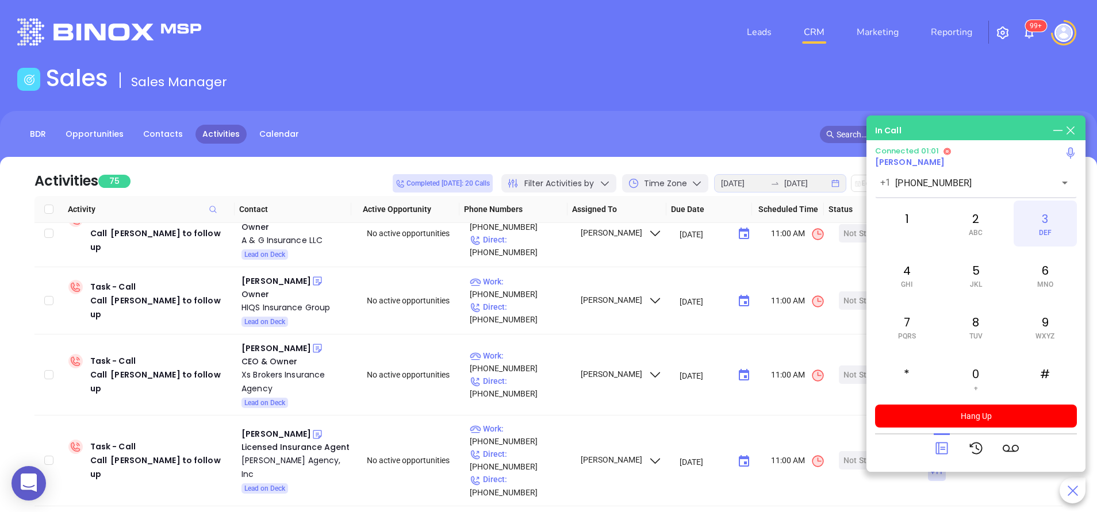
click at [1046, 220] on div "3 DEF" at bounding box center [1044, 224] width 63 height 46
click at [948, 448] on icon at bounding box center [941, 448] width 16 height 16
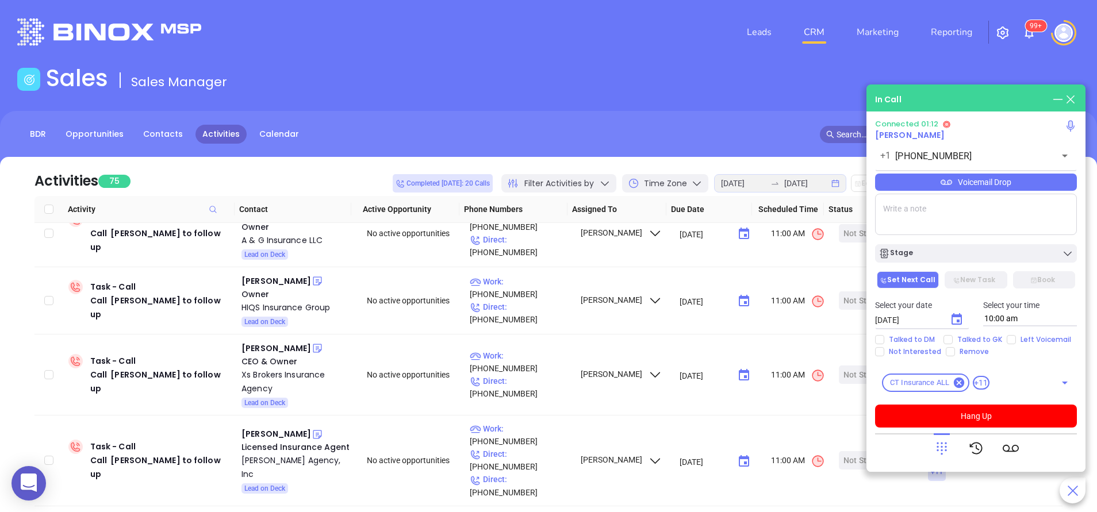
click at [951, 218] on textarea at bounding box center [976, 214] width 202 height 41
click at [1011, 422] on button "Hang Up" at bounding box center [976, 416] width 202 height 23
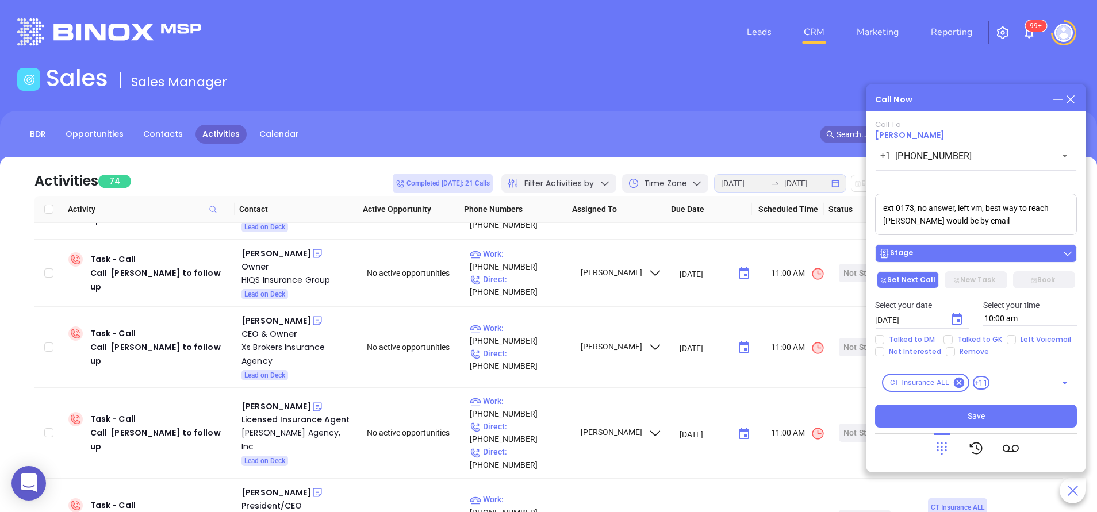
type textarea "ext 0173, no answer, left vm, best way to reach maureen would be by email"
click at [914, 248] on div "Stage" at bounding box center [975, 253] width 195 height 11
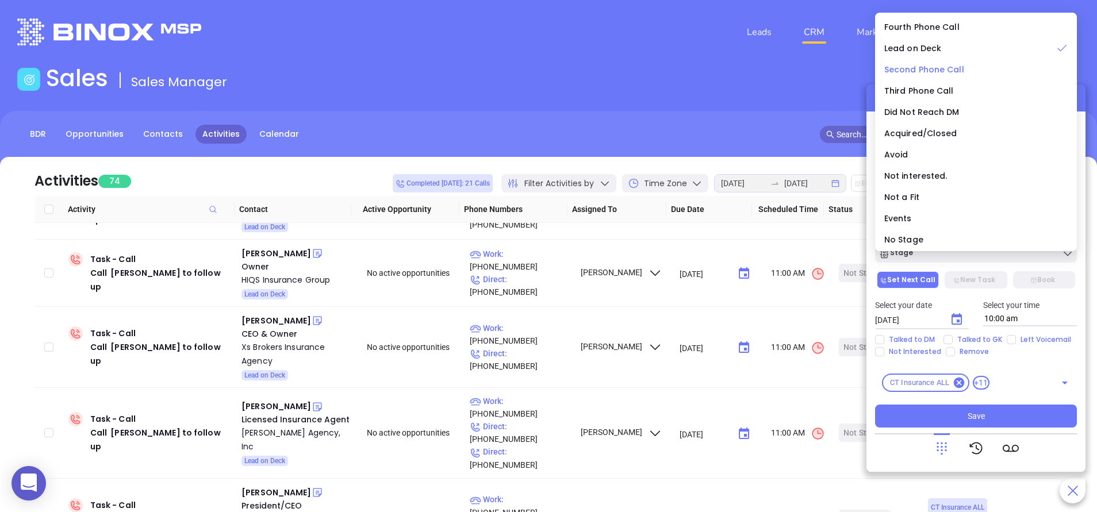
click at [939, 67] on span "Second Phone Call" at bounding box center [924, 69] width 80 height 11
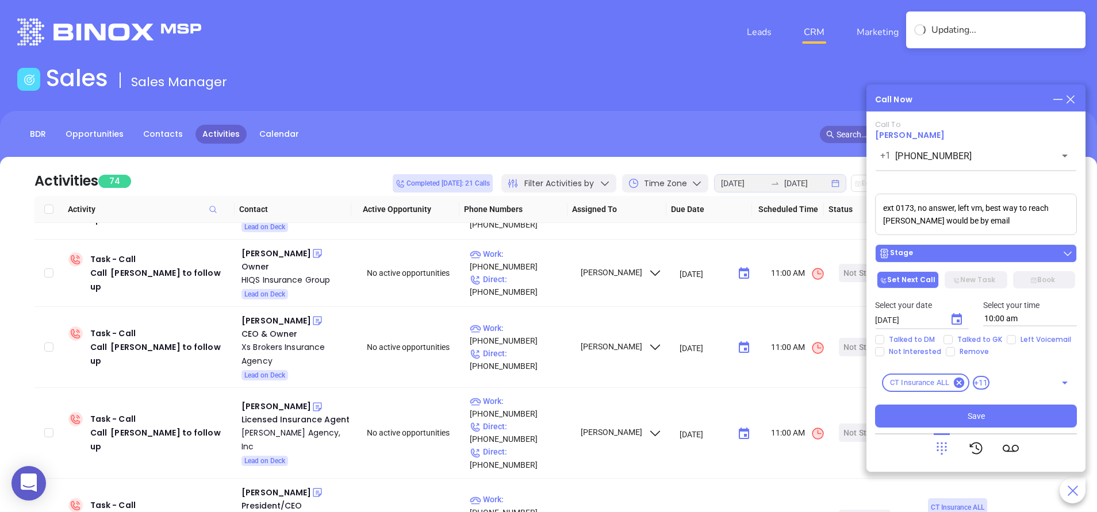
click at [934, 248] on div "Stage" at bounding box center [975, 253] width 195 height 11
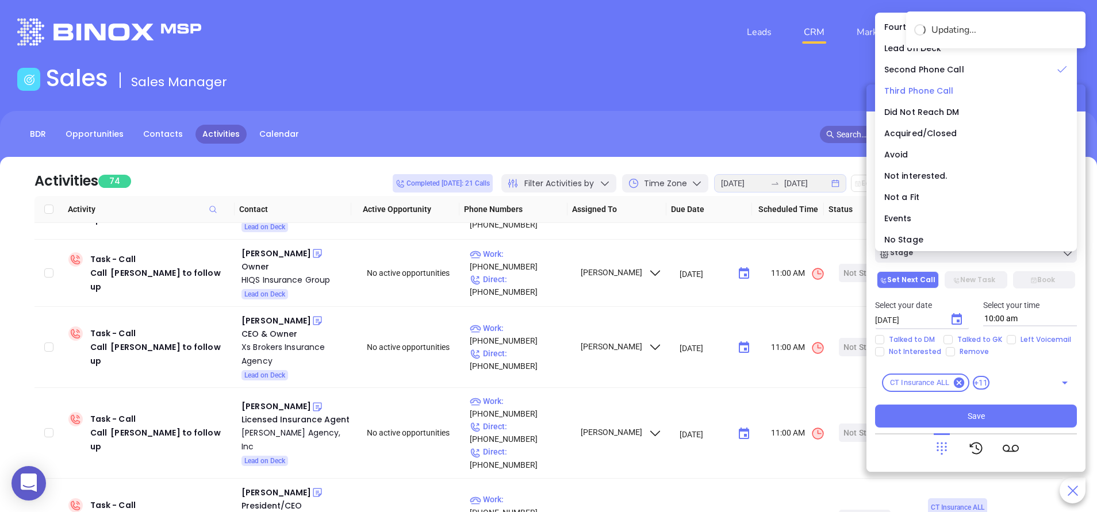
click at [922, 91] on span "Third Phone Call" at bounding box center [919, 90] width 70 height 11
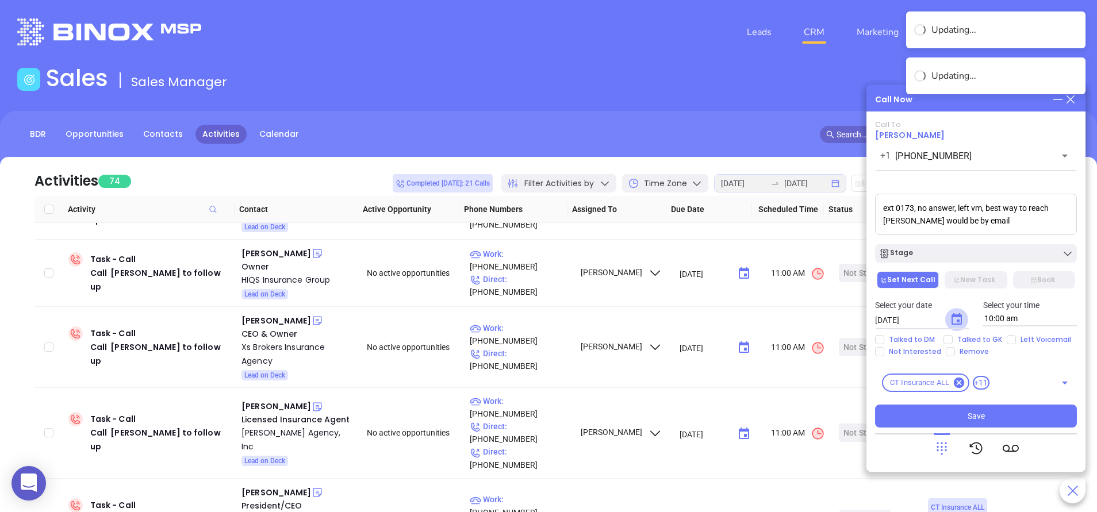
click at [953, 312] on button "Choose date, selected date is Aug 16, 2025" at bounding box center [956, 319] width 23 height 23
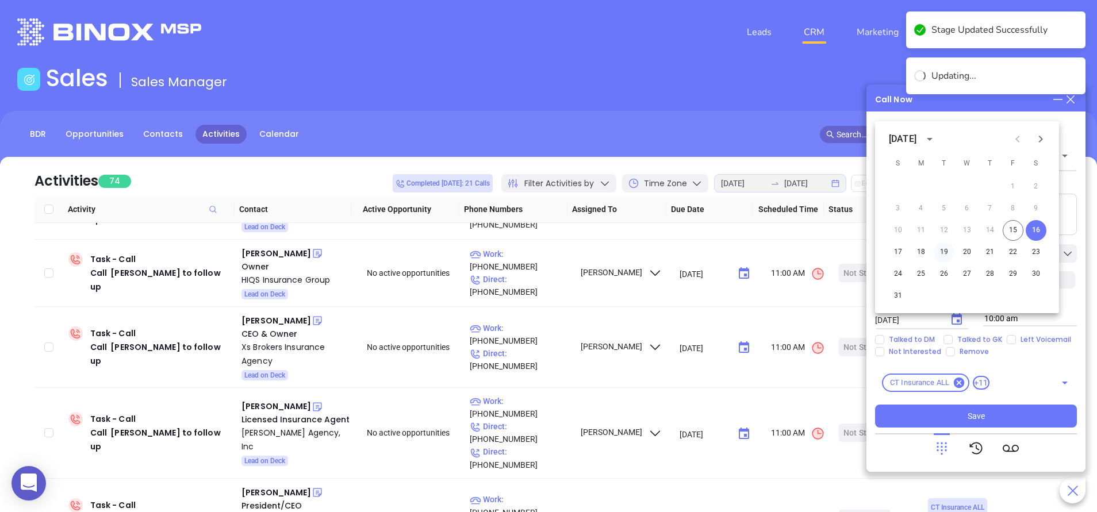
click at [945, 253] on button "19" at bounding box center [943, 252] width 21 height 21
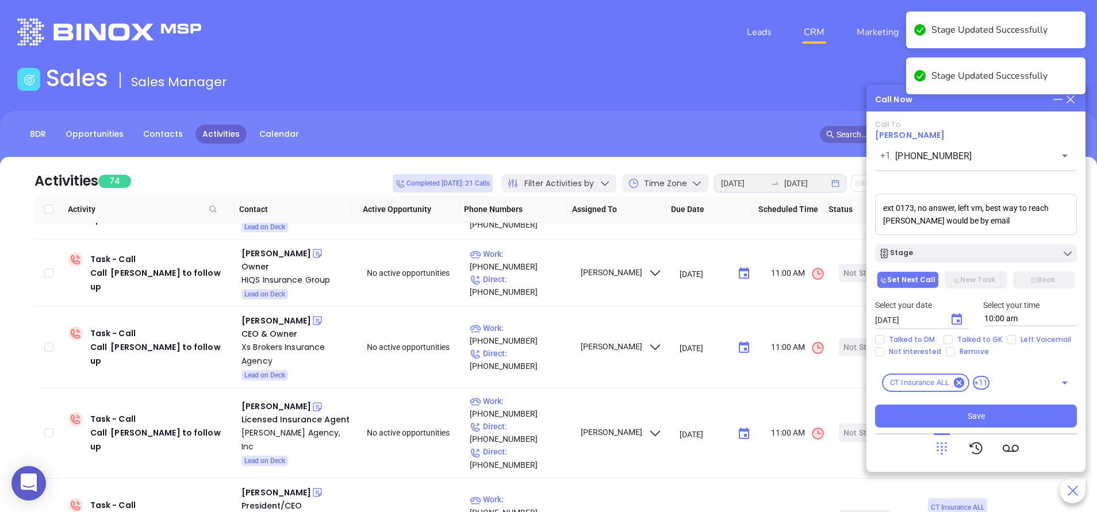
type input "[DATE]"
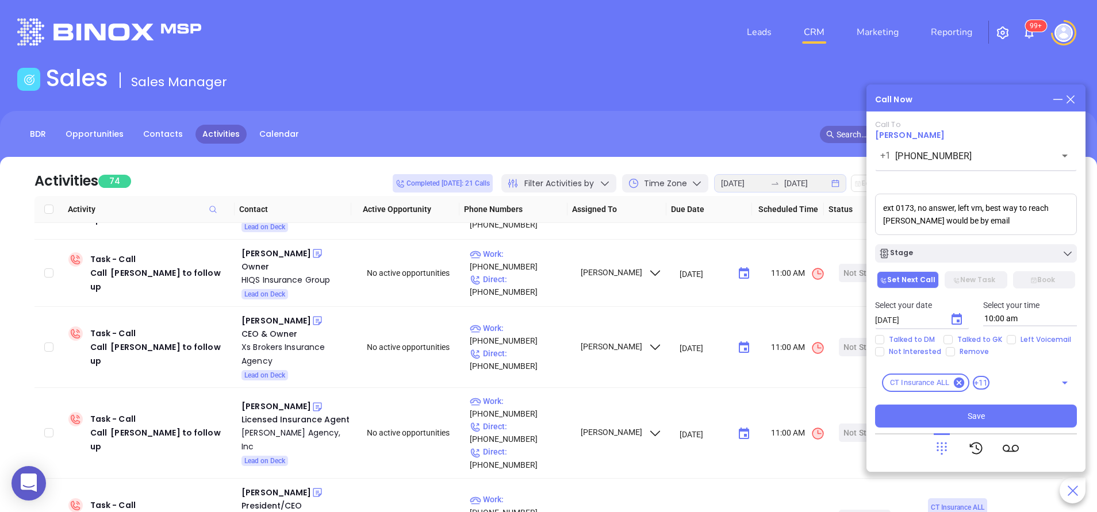
click at [1009, 334] on div "Select your date 08/19/2025 ​ Select your time 10:00 am" at bounding box center [976, 312] width 216 height 45
click at [1009, 341] on input "Left Voicemail" at bounding box center [1010, 339] width 9 height 9
checkbox input "true"
click at [959, 417] on button "Save" at bounding box center [976, 416] width 202 height 23
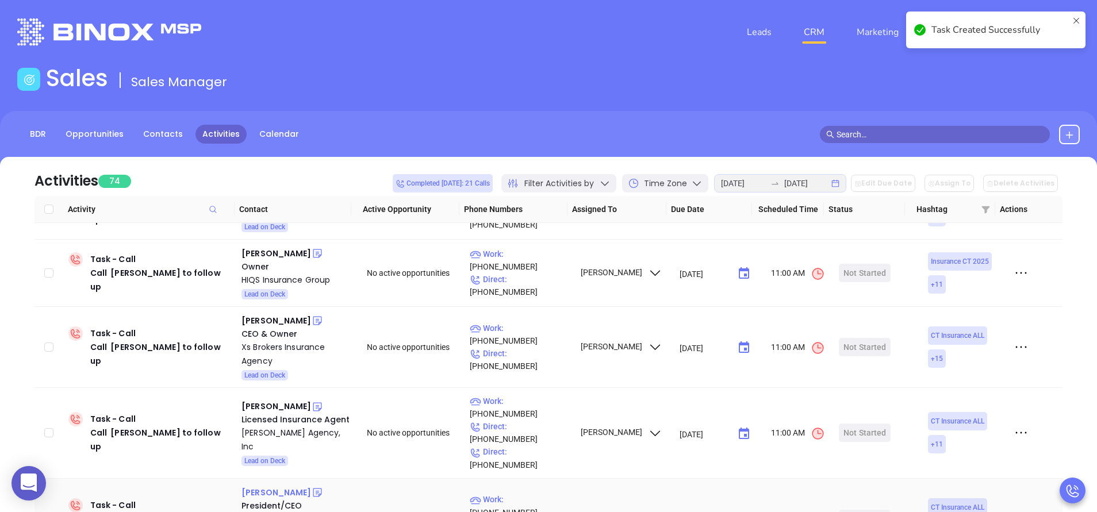
click at [271, 486] on div "John Millo" at bounding box center [276, 493] width 70 height 14
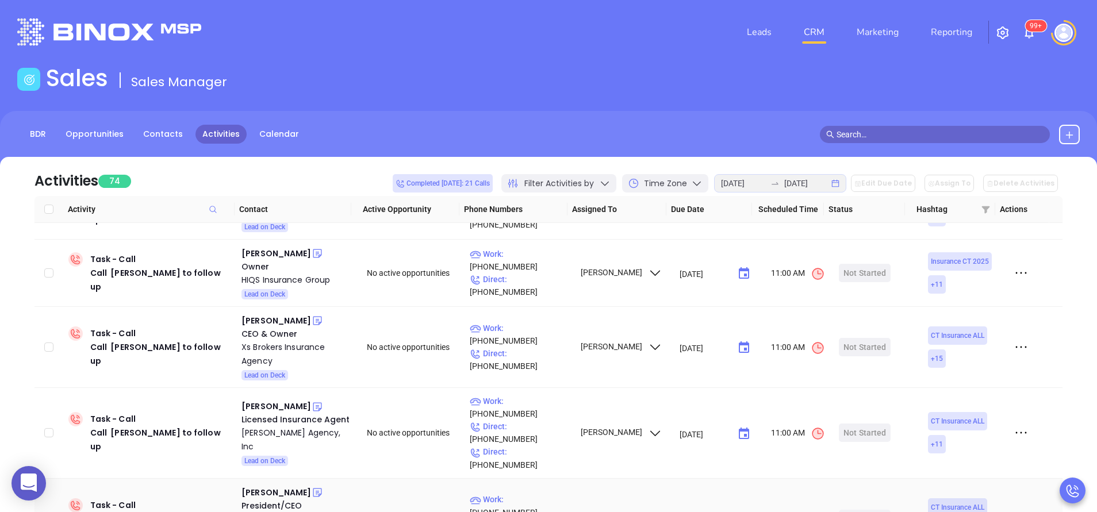
click at [312, 487] on icon at bounding box center [317, 492] width 11 height 11
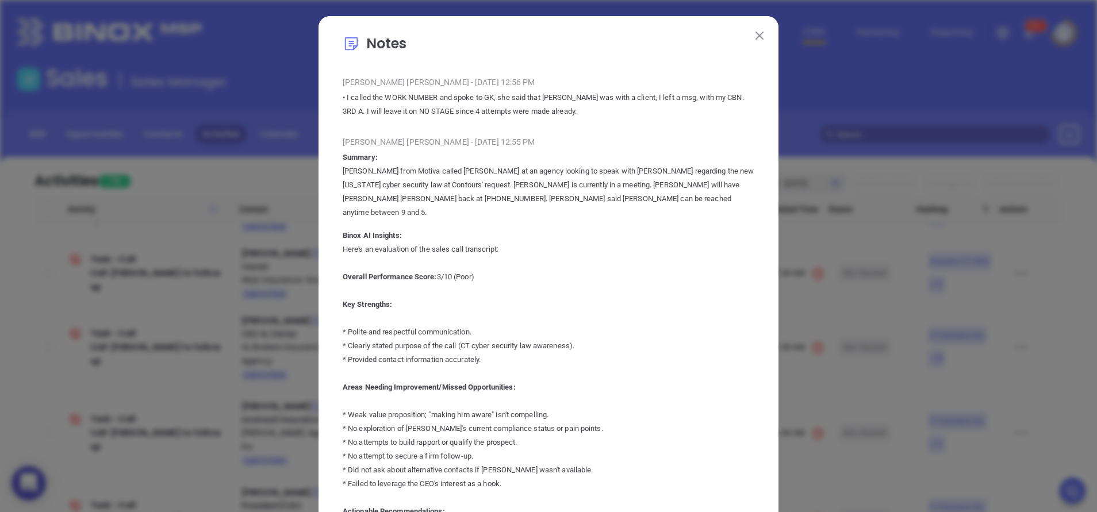
click at [755, 32] on img at bounding box center [759, 36] width 8 height 8
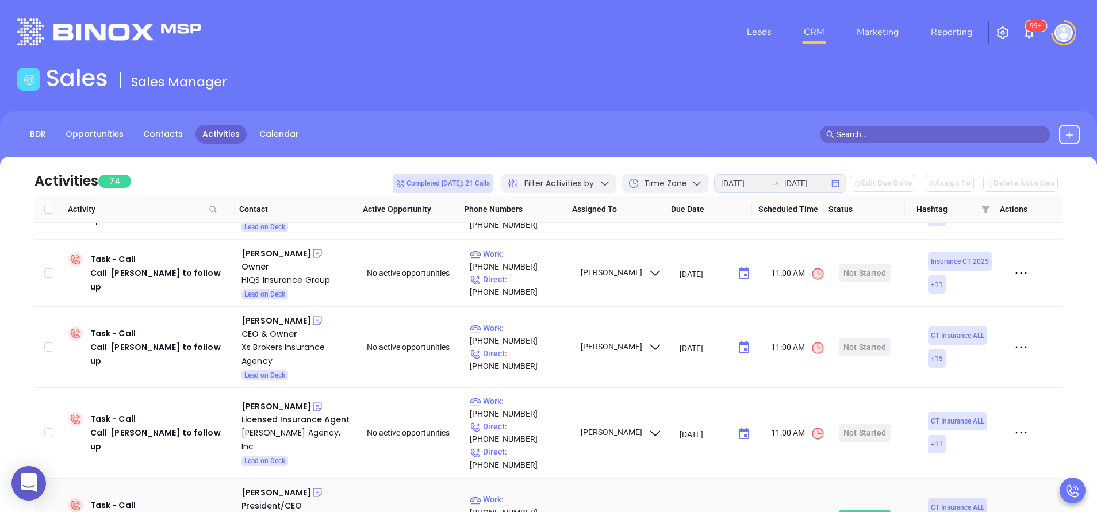
click at [847, 510] on div "Start Now" at bounding box center [865, 519] width 36 height 18
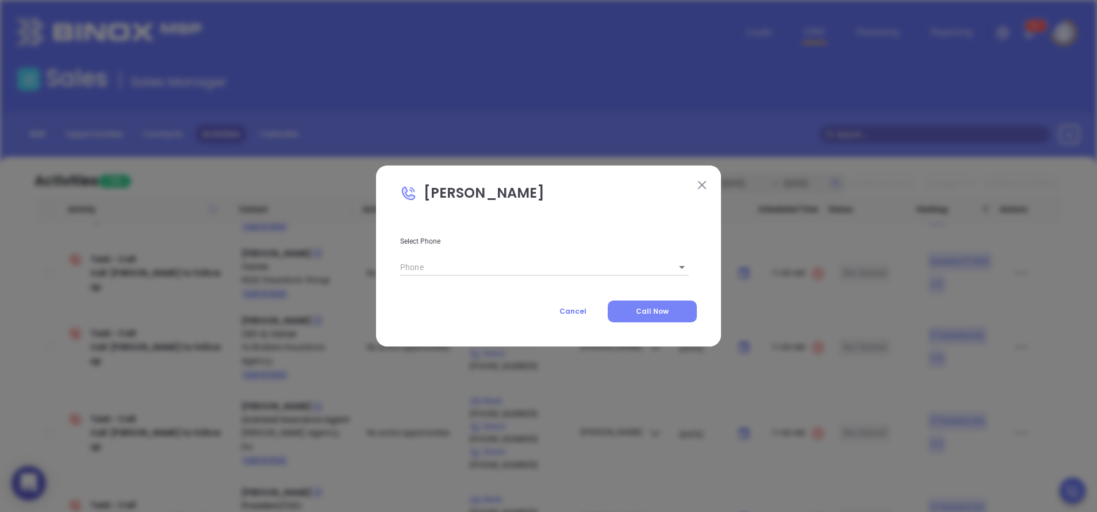
type input "(203) 732-7650"
type input "1"
click at [637, 313] on span "Call Now" at bounding box center [652, 311] width 33 height 10
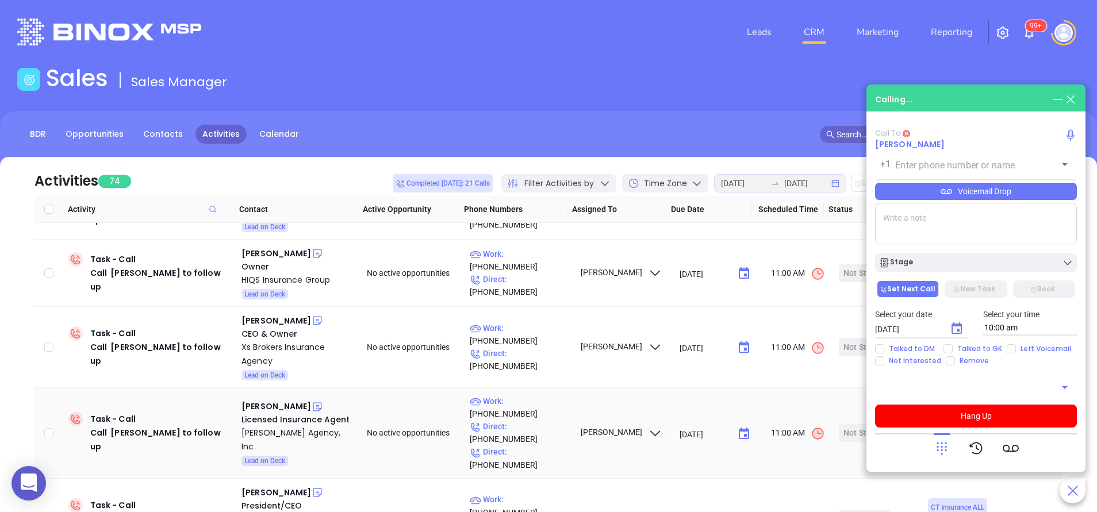
type input "(203) 732-7650"
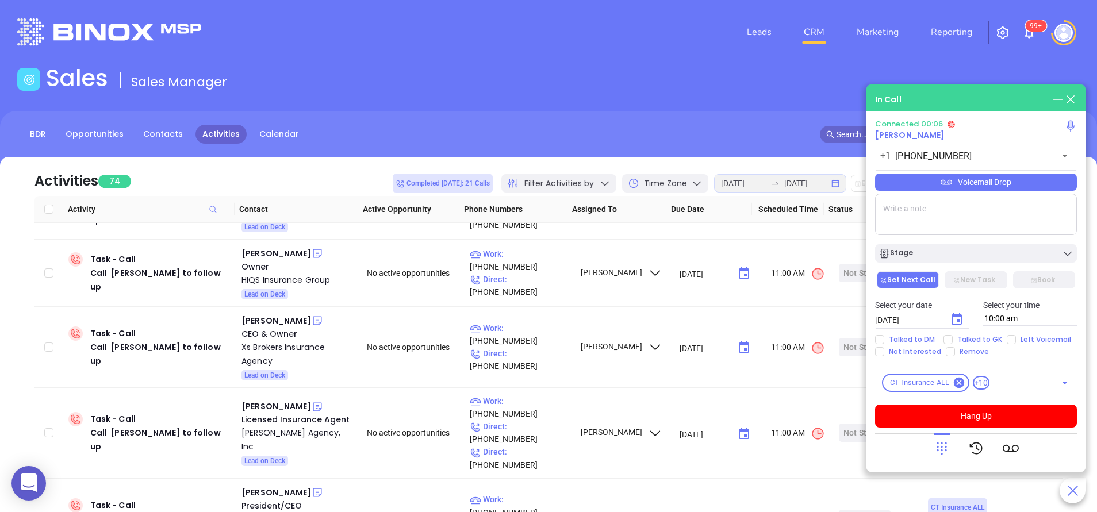
click at [936, 446] on icon at bounding box center [941, 448] width 16 height 16
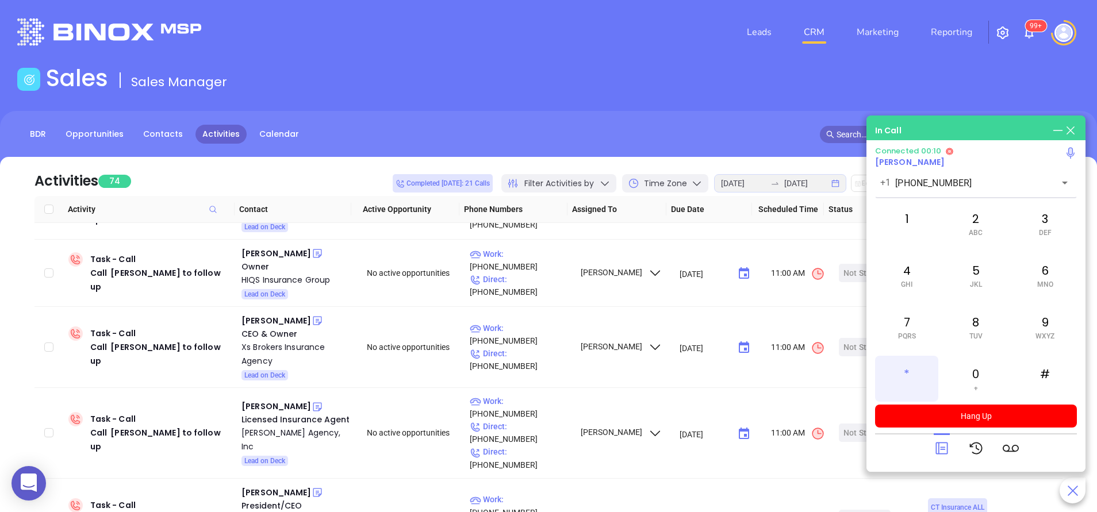
click at [905, 384] on span at bounding box center [906, 388] width 5 height 8
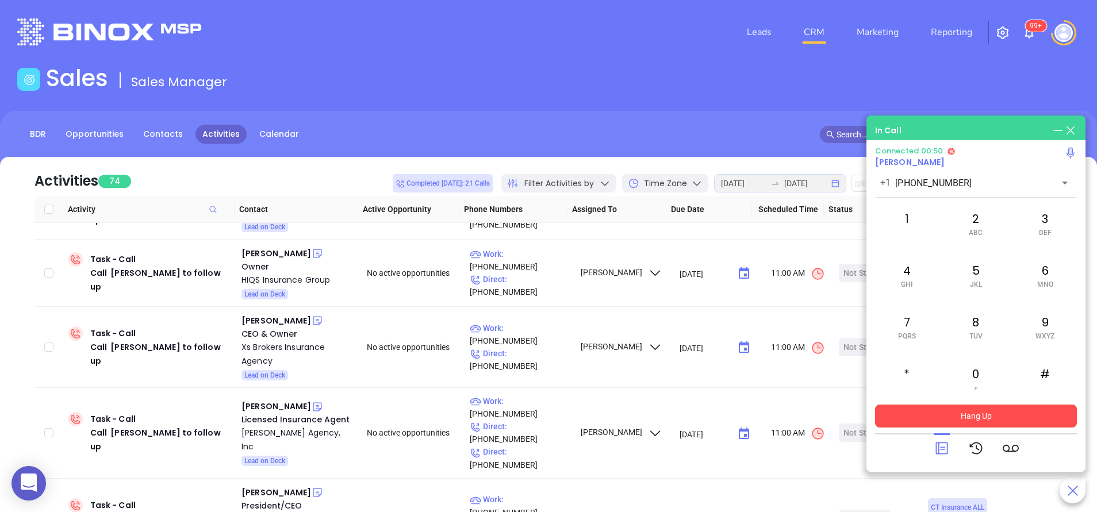
click at [990, 418] on button "Hang Up" at bounding box center [976, 416] width 202 height 23
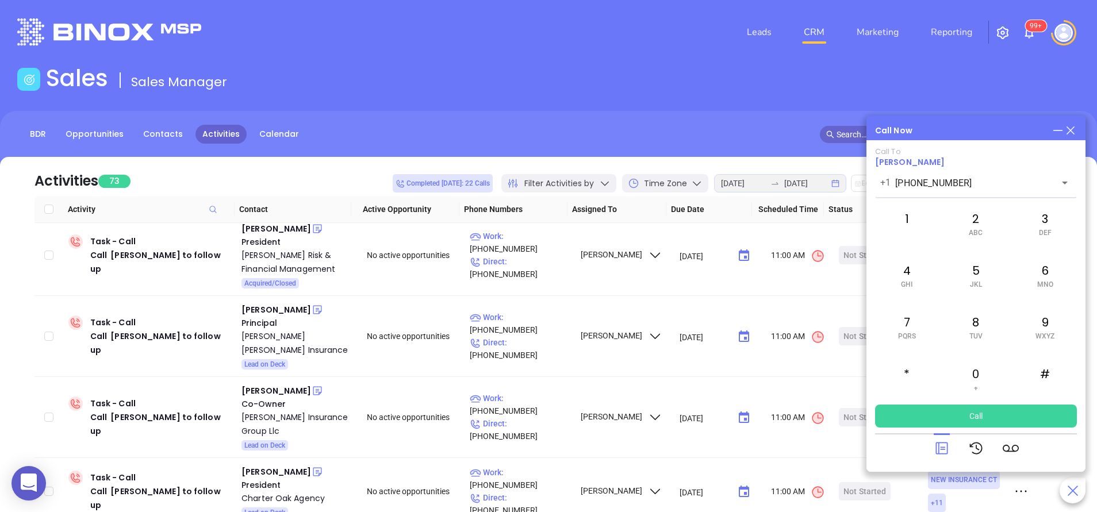
click at [944, 451] on icon at bounding box center [941, 448] width 16 height 16
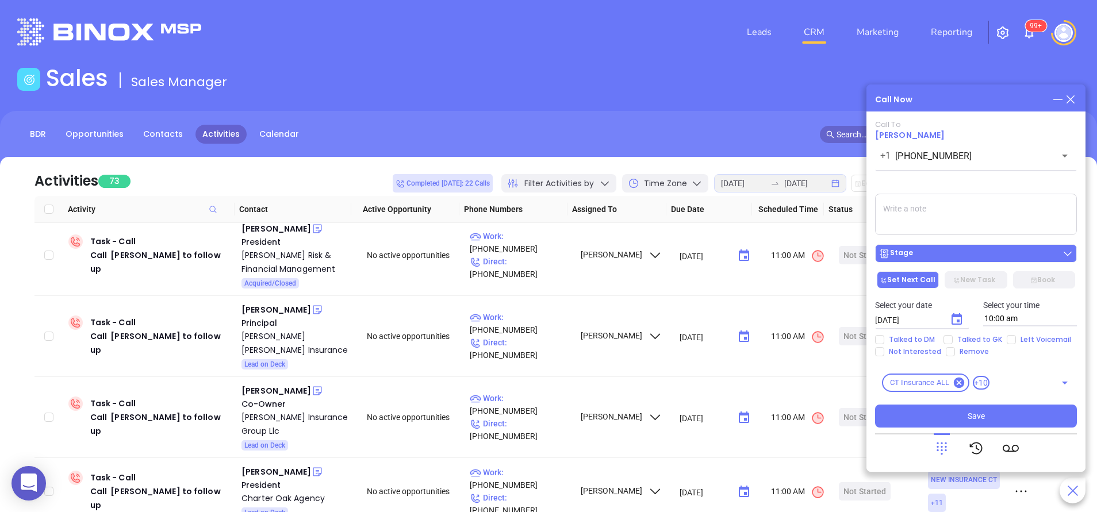
click at [939, 251] on div "Stage" at bounding box center [975, 253] width 195 height 11
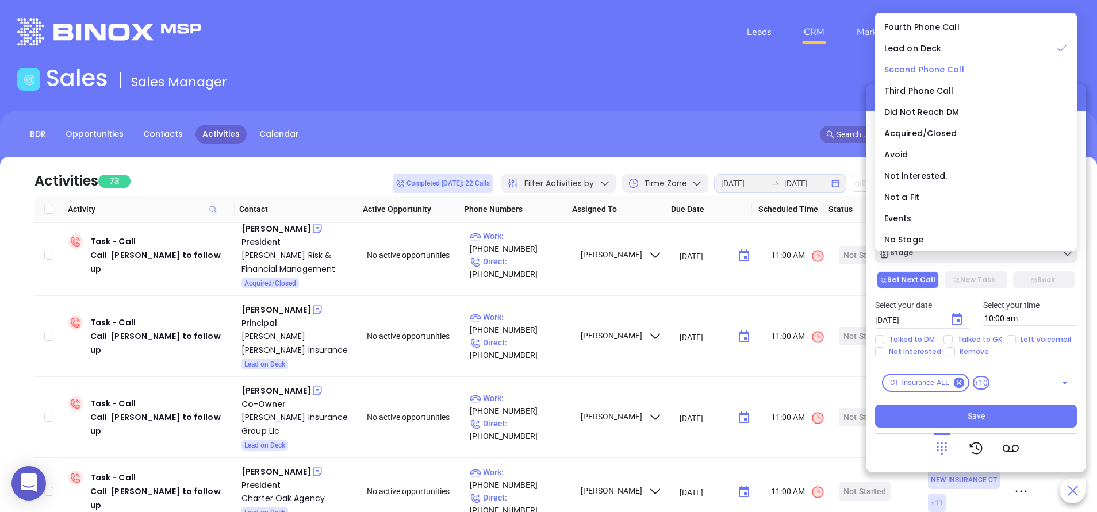
click at [930, 64] on span "Second Phone Call" at bounding box center [924, 69] width 80 height 11
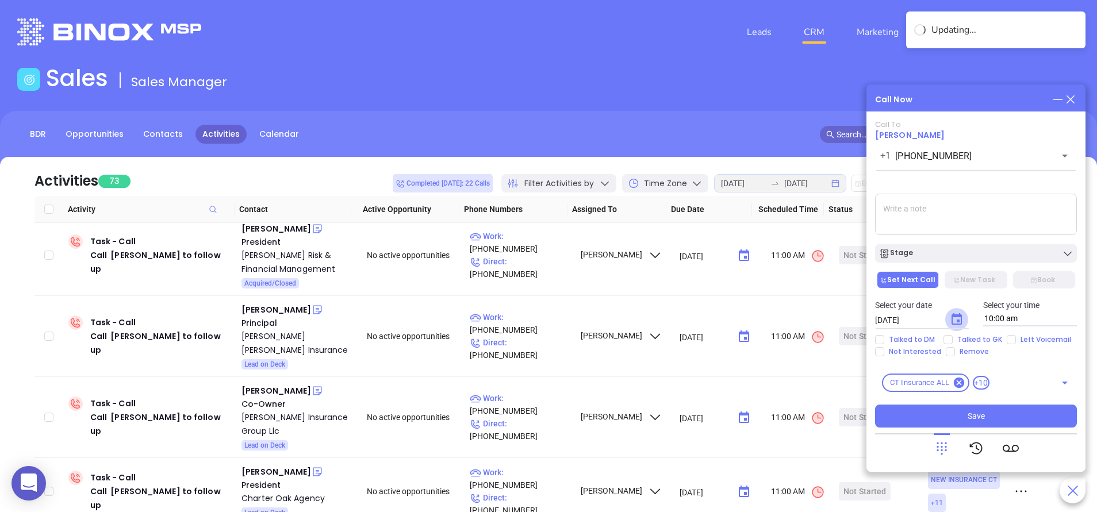
click at [954, 313] on icon "Choose date, selected date is Aug 16, 2025" at bounding box center [956, 320] width 14 height 14
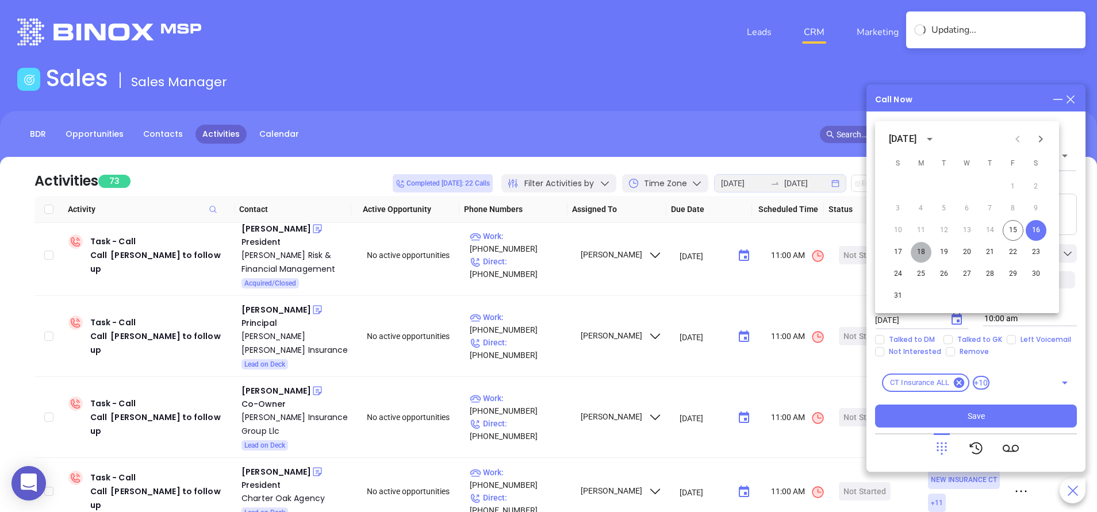
click at [921, 255] on button "18" at bounding box center [920, 252] width 21 height 21
type input "08/18/2025"
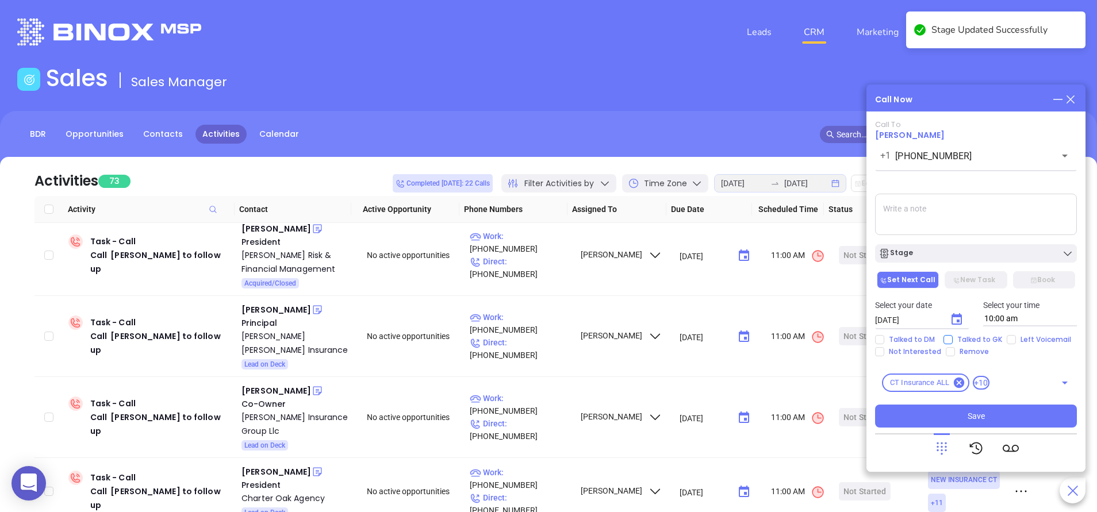
click at [979, 341] on span "Talked to GK" at bounding box center [979, 339] width 54 height 9
click at [952, 341] on input "Talked to GK" at bounding box center [947, 339] width 9 height 9
checkbox input "true"
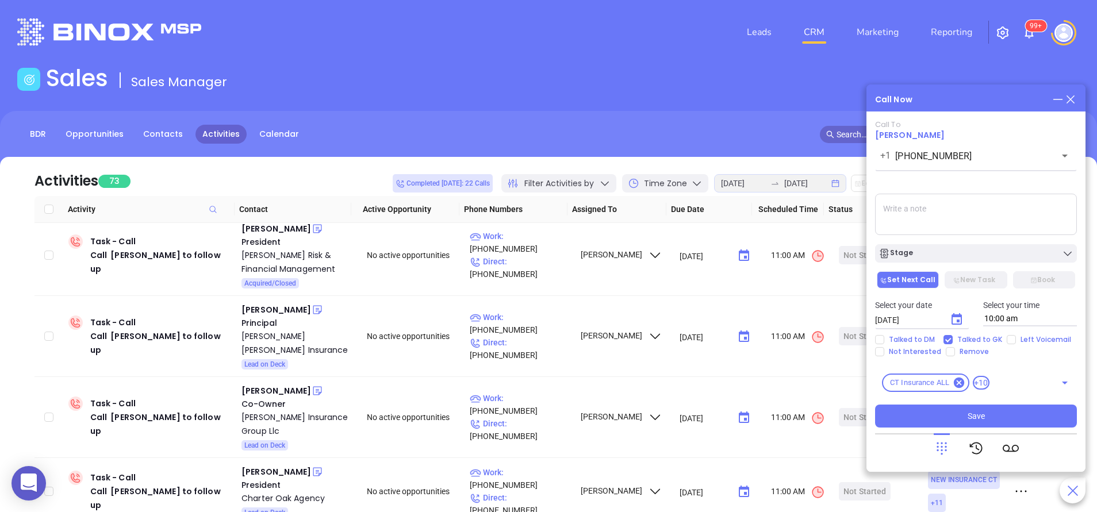
click at [911, 224] on textarea at bounding box center [976, 214] width 202 height 41
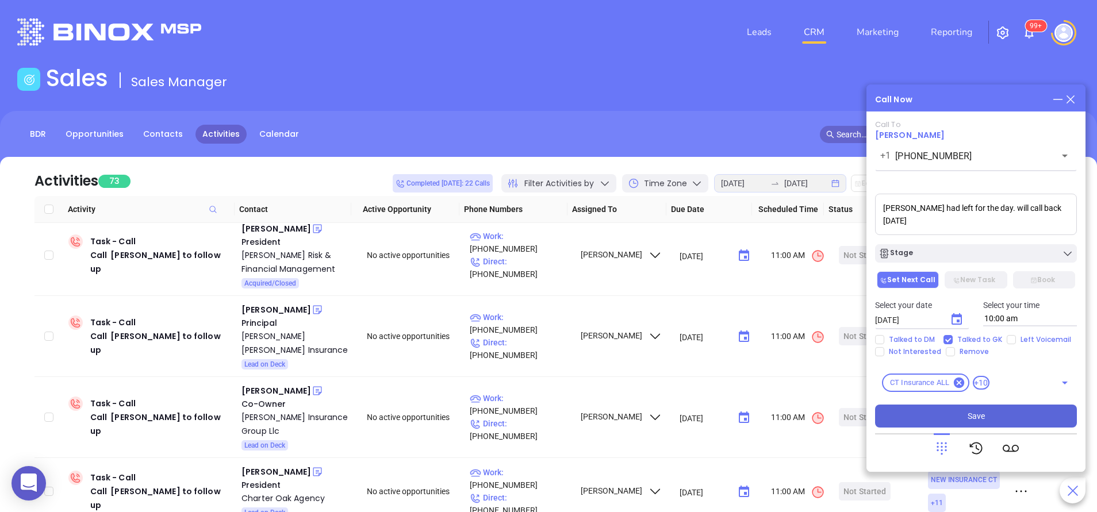
type textarea "John had left for the day. will call back on monday"
click at [975, 416] on span "Save" at bounding box center [975, 416] width 17 height 13
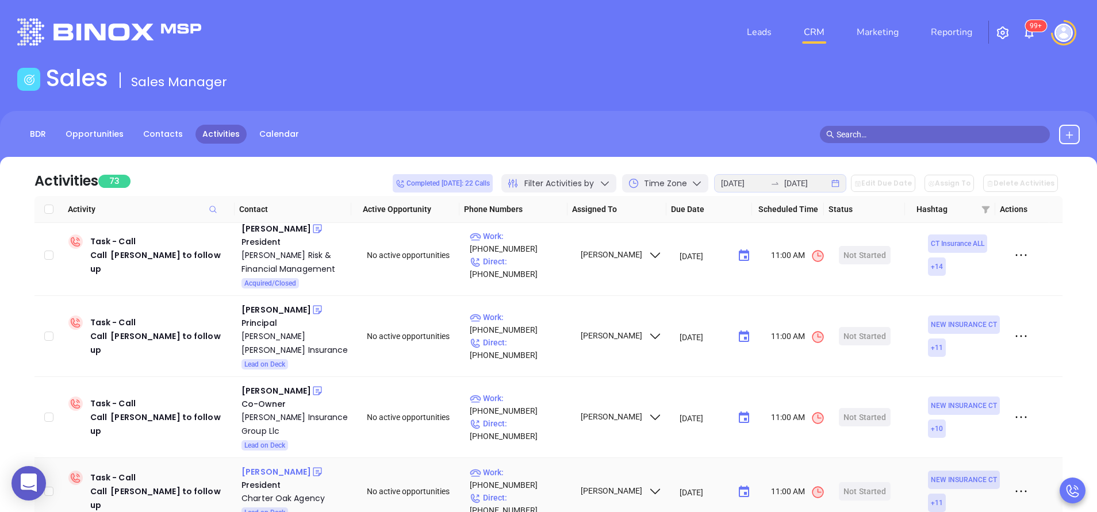
click at [289, 465] on div "Marissa Barbera" at bounding box center [276, 472] width 70 height 14
click at [282, 491] on div "Charter Oak Agency" at bounding box center [295, 498] width 109 height 14
click at [286, 491] on div "Charter Oak Agency" at bounding box center [295, 498] width 109 height 14
click at [312, 466] on icon at bounding box center [317, 471] width 11 height 11
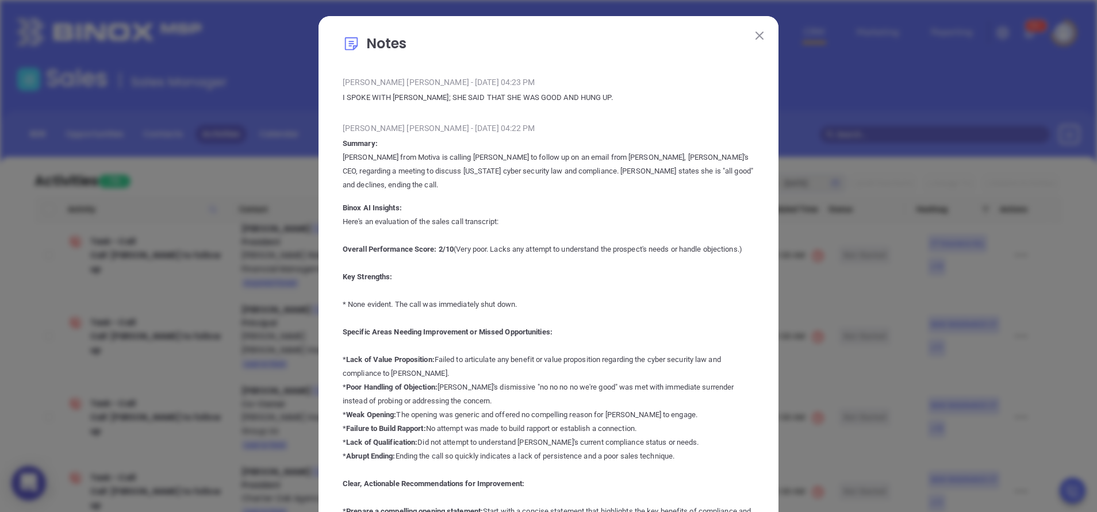
click at [752, 29] on button at bounding box center [759, 35] width 15 height 15
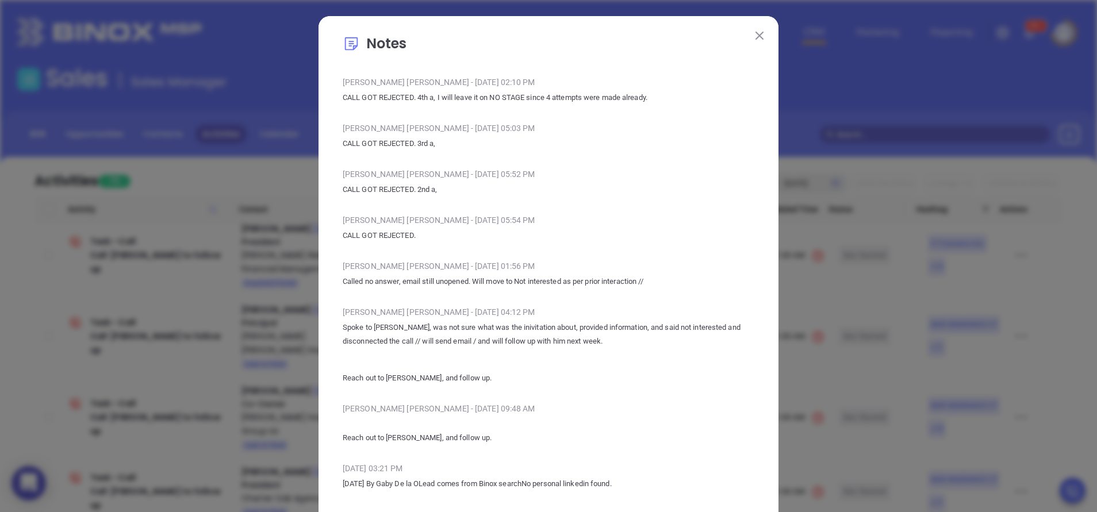
click at [755, 39] on img at bounding box center [759, 36] width 8 height 8
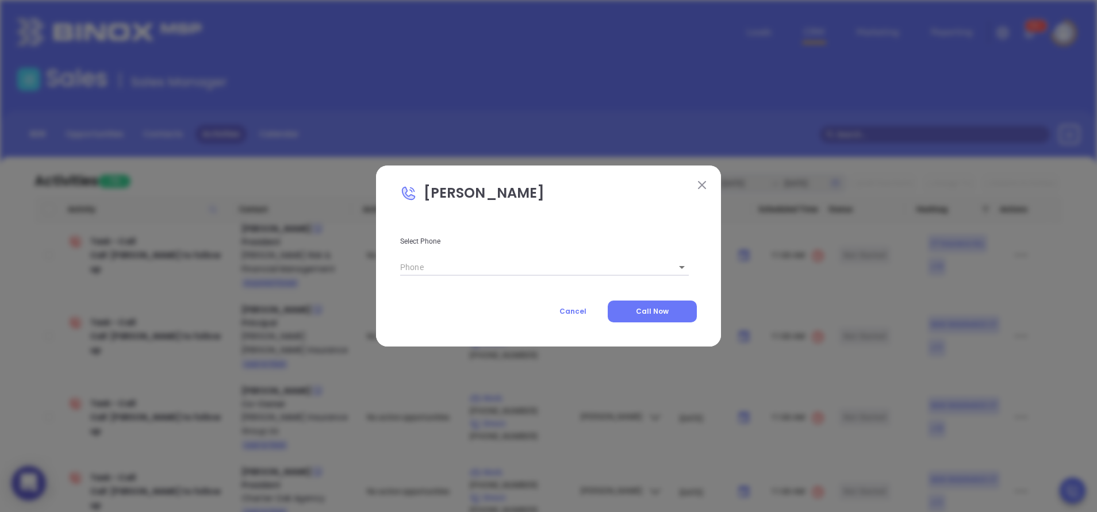
type input "(203) 937-7886"
type input "1"
click at [665, 307] on span "Call Now" at bounding box center [652, 311] width 33 height 10
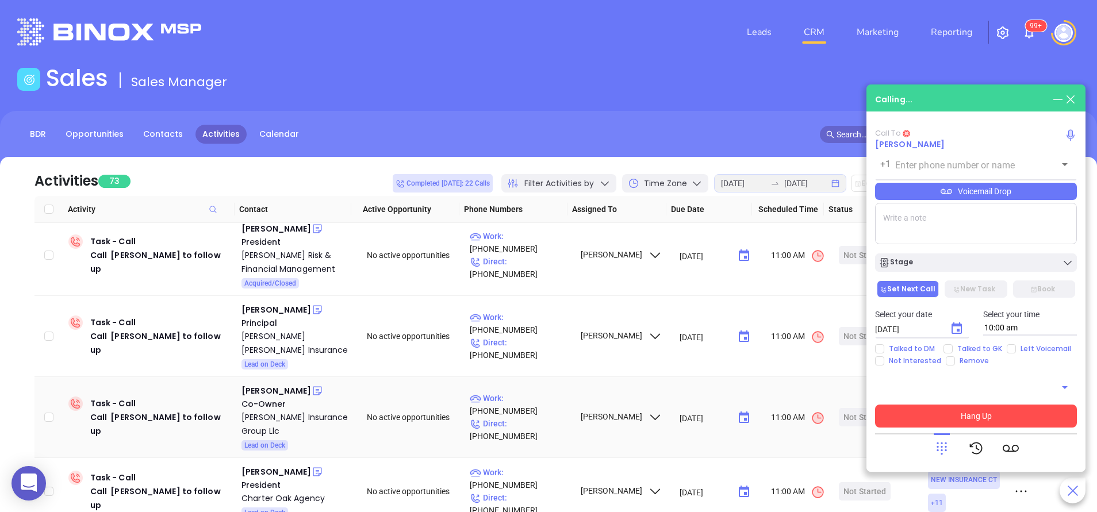
type input "(203) 937-7886"
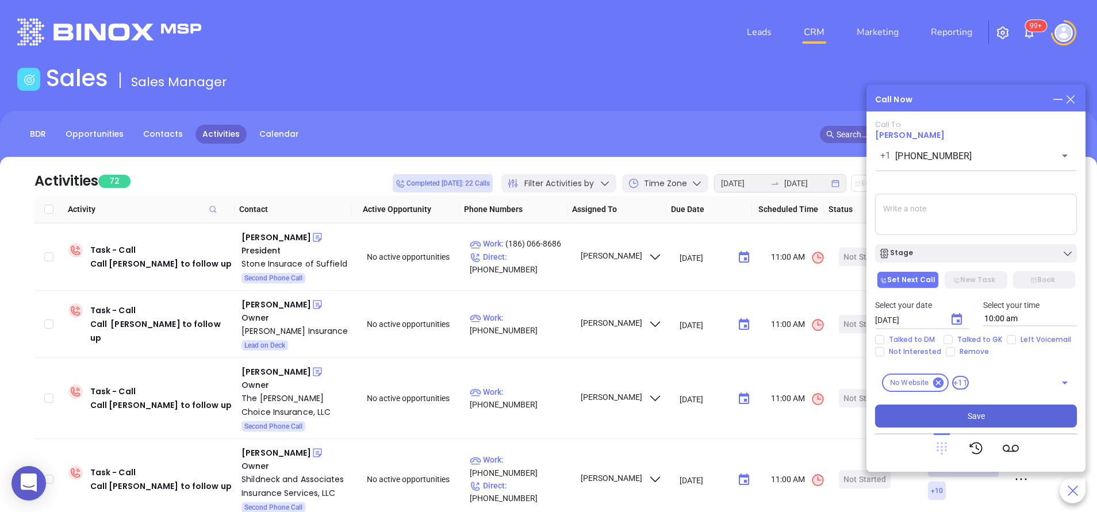
click at [938, 444] on icon at bounding box center [941, 449] width 10 height 13
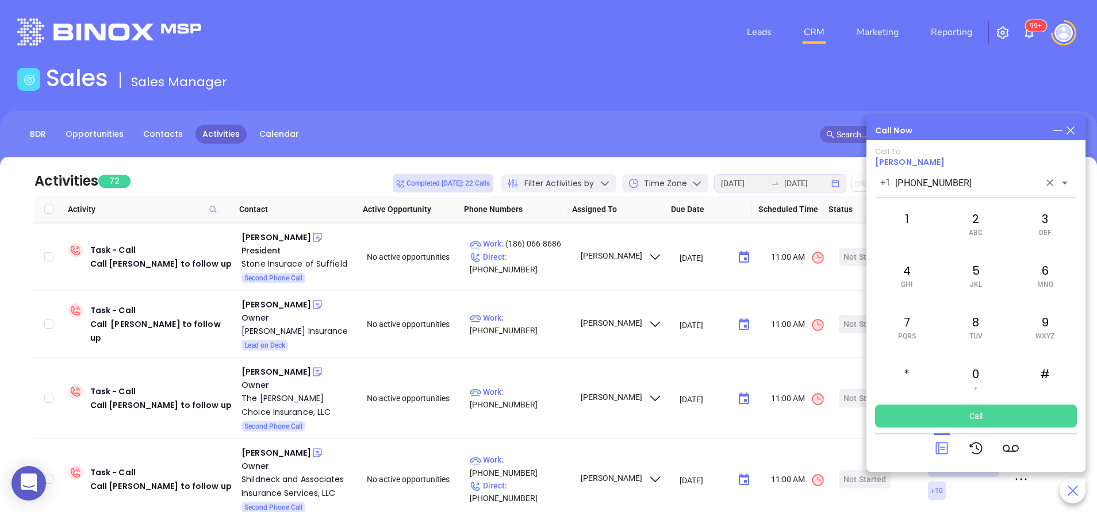
click at [982, 183] on input "(203) 937-7886" at bounding box center [967, 182] width 144 height 13
click at [938, 449] on icon at bounding box center [941, 449] width 12 height 12
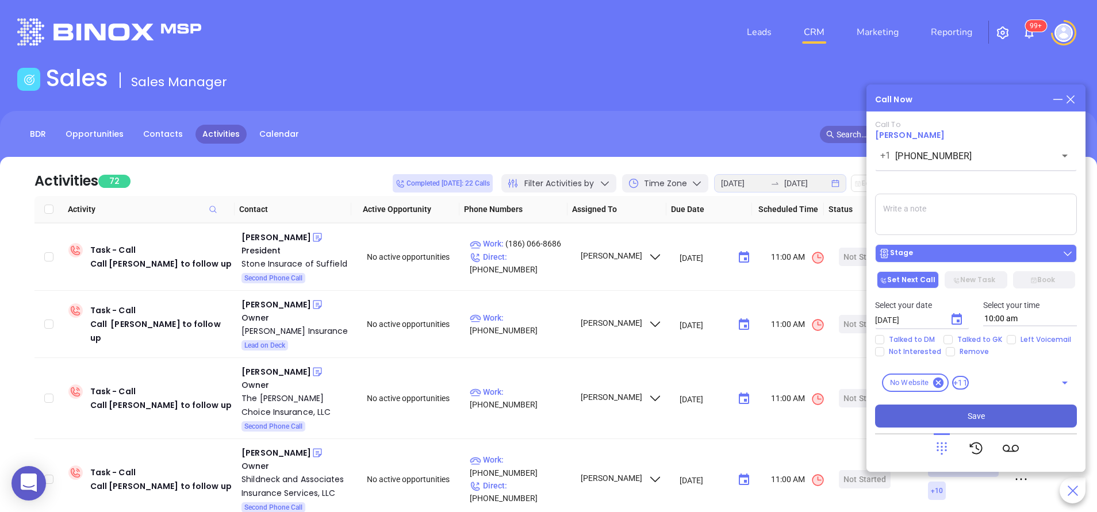
click at [947, 252] on div "Stage" at bounding box center [975, 253] width 195 height 11
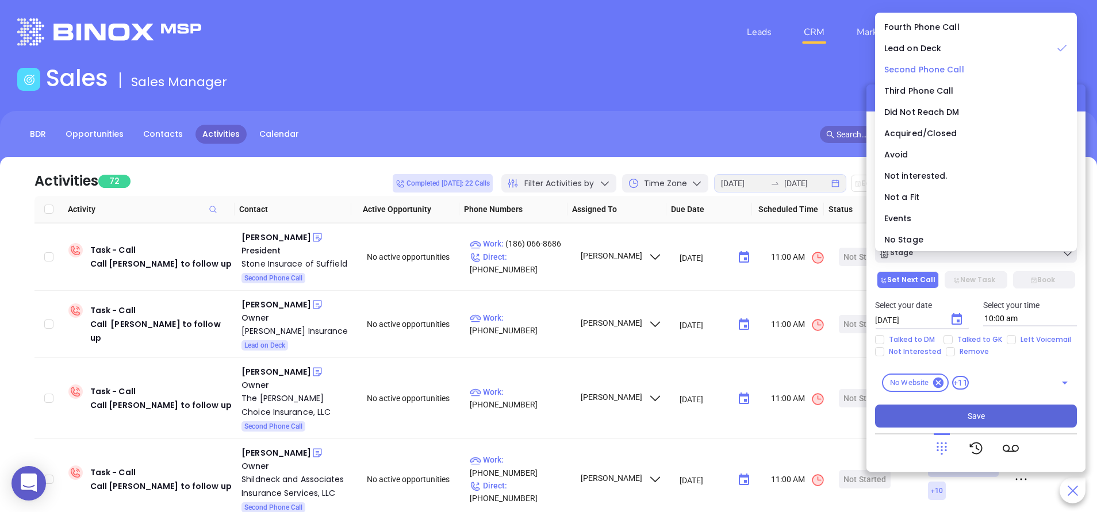
click at [914, 75] on div "Second Phone Call" at bounding box center [975, 69] width 183 height 13
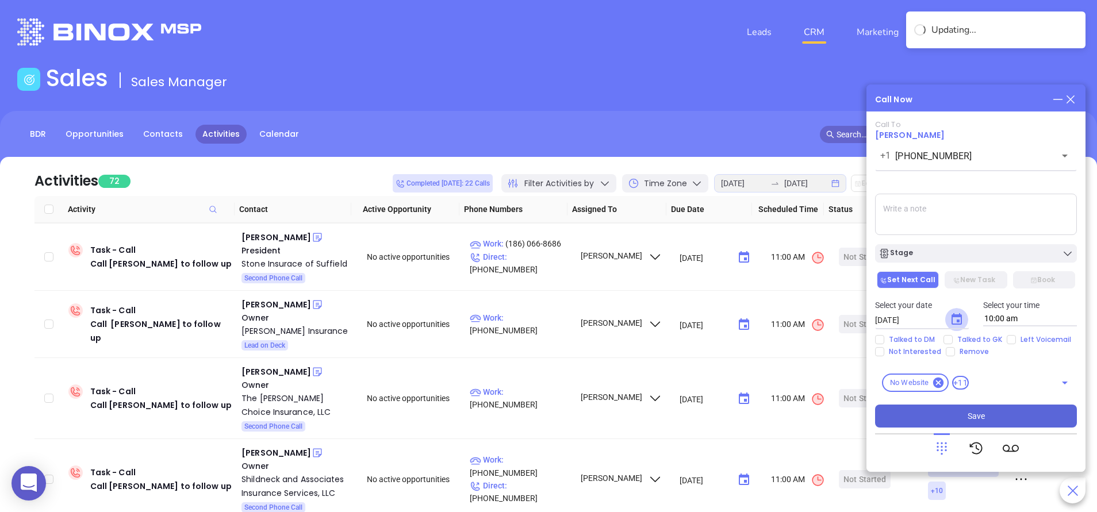
click at [958, 317] on icon "Choose date, selected date is Aug 16, 2025" at bounding box center [956, 318] width 10 height 11
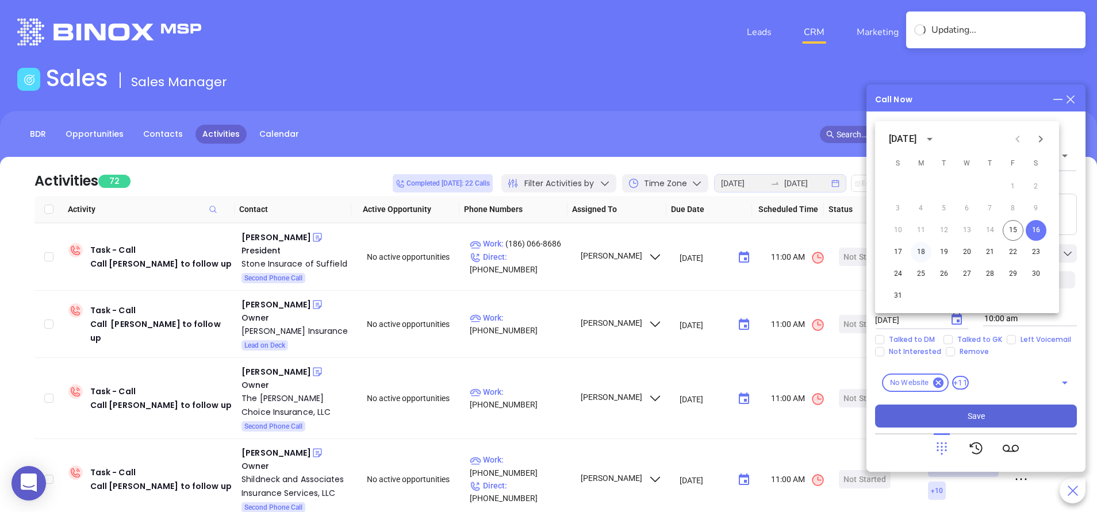
click at [920, 251] on button "18" at bounding box center [920, 252] width 21 height 21
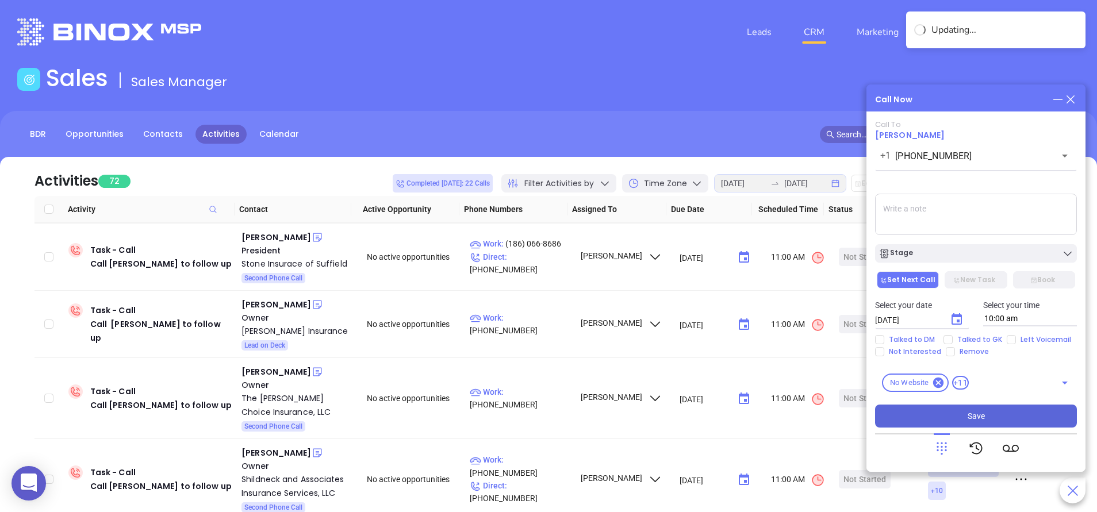
type input "08/18/2025"
click at [947, 413] on button "Save" at bounding box center [976, 416] width 202 height 23
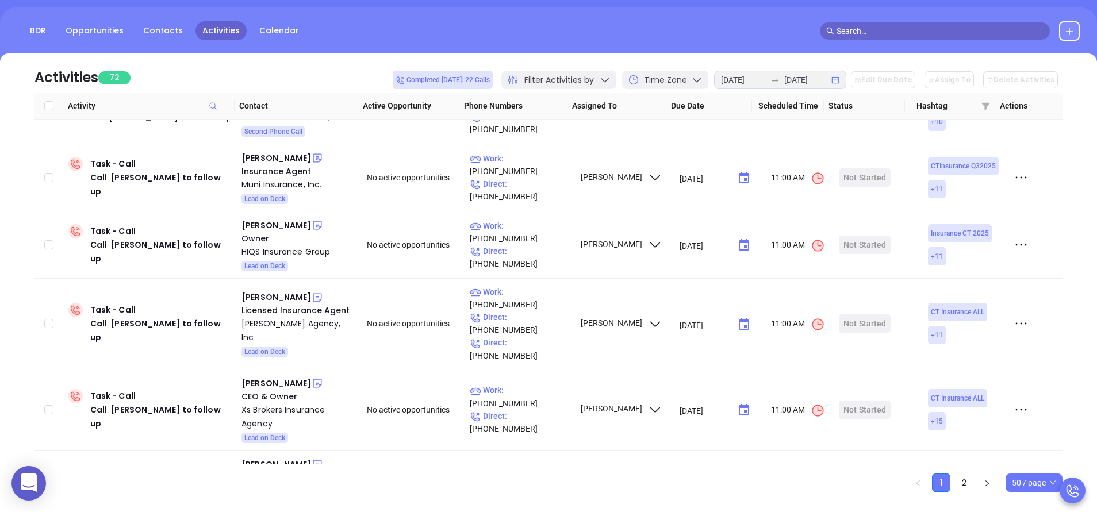
scroll to position [2808, 0]
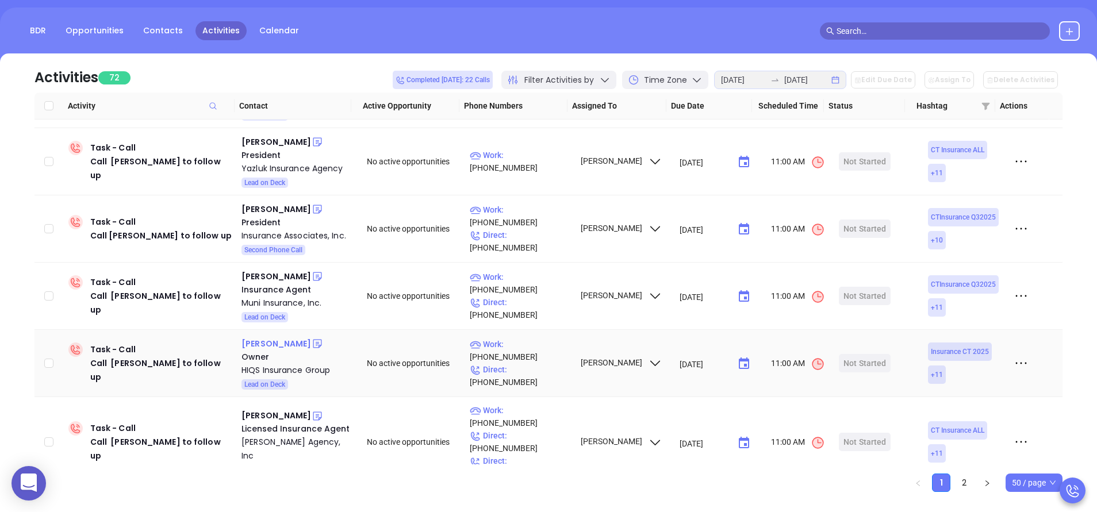
click at [278, 337] on div "Joseph Knudsen" at bounding box center [276, 344] width 70 height 14
click at [288, 363] on div "HIQS Insurance Group" at bounding box center [295, 370] width 109 height 14
click at [851, 354] on div "Start Now" at bounding box center [865, 363] width 36 height 18
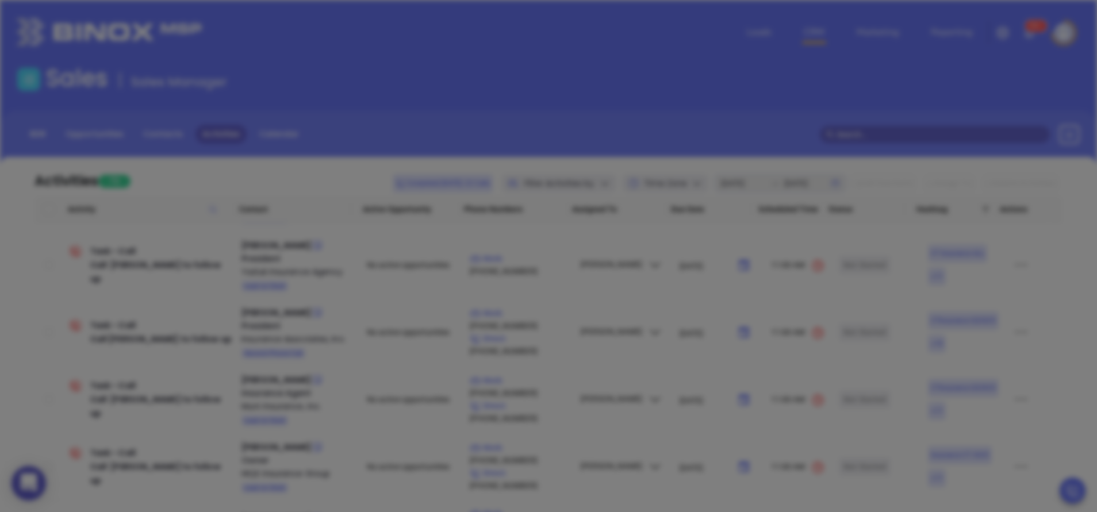
scroll to position [0, 0]
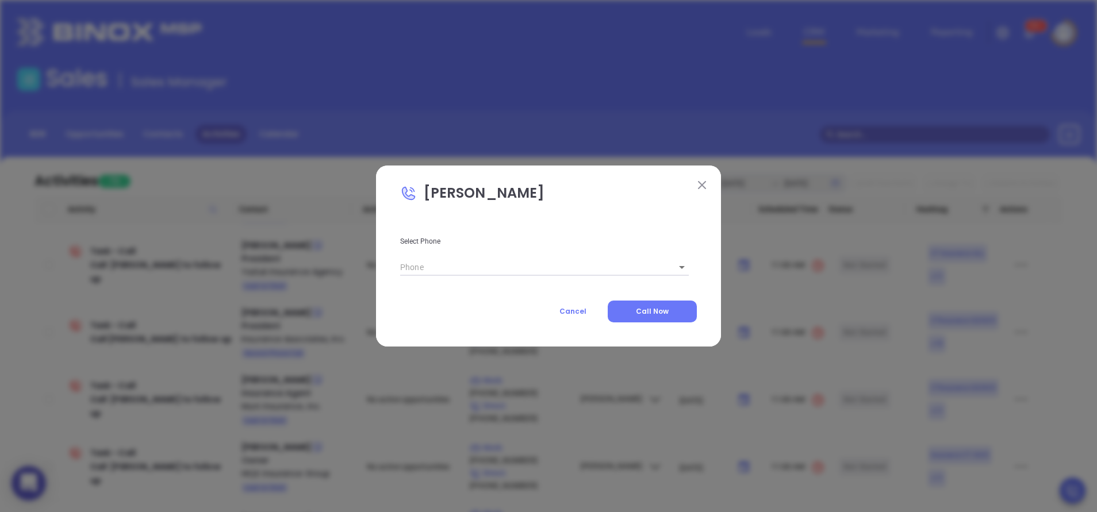
type input "(203) 730-8304"
type input "1"
click at [674, 312] on button "Call Now" at bounding box center [651, 312] width 89 height 22
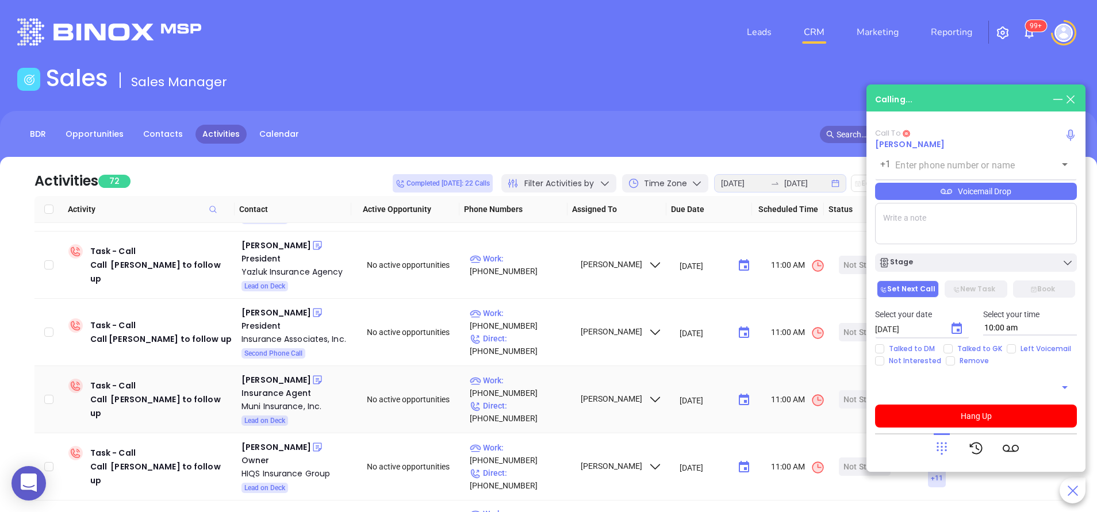
type input "(203) 730-8304"
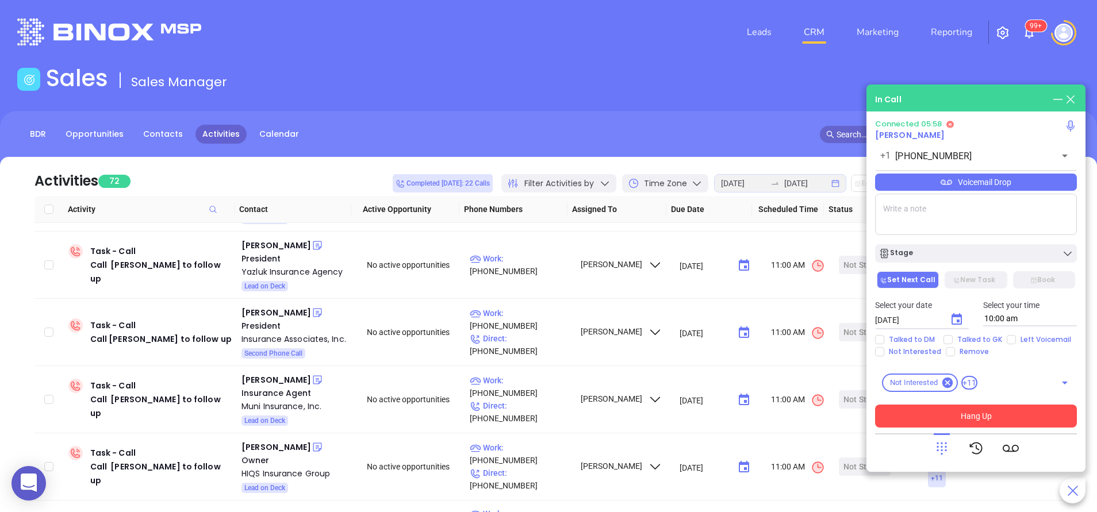
click at [983, 410] on button "Hang Up" at bounding box center [976, 416] width 202 height 23
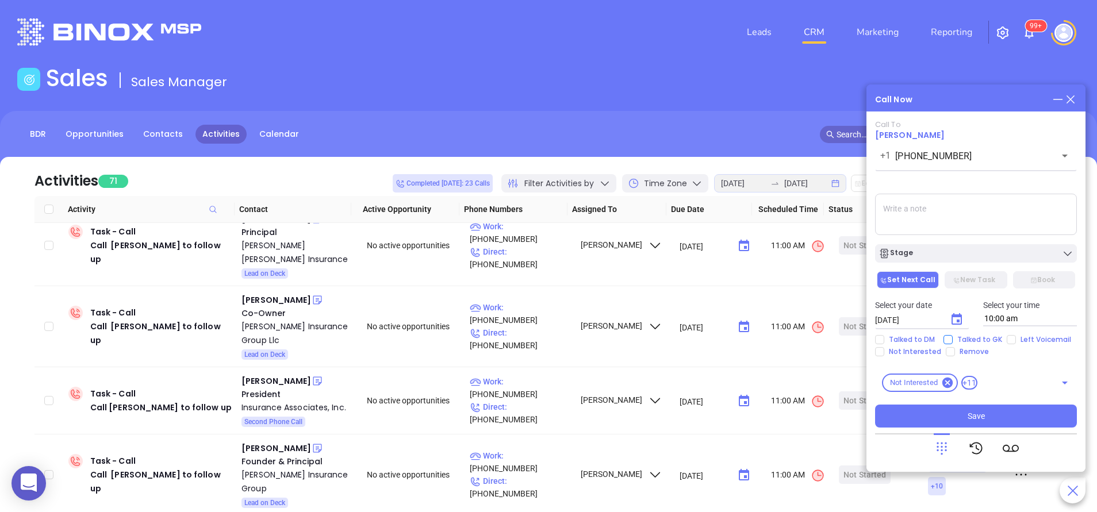
click at [948, 340] on input "Talked to GK" at bounding box center [947, 339] width 9 height 9
checkbox input "true"
click at [921, 346] on div "Talked to DM Talked to GK Left Voicemail Not Interested Remove" at bounding box center [976, 345] width 216 height 21
click at [913, 349] on span "Not Interested" at bounding box center [914, 351] width 61 height 9
click at [884, 349] on input "Not Interested" at bounding box center [879, 351] width 9 height 9
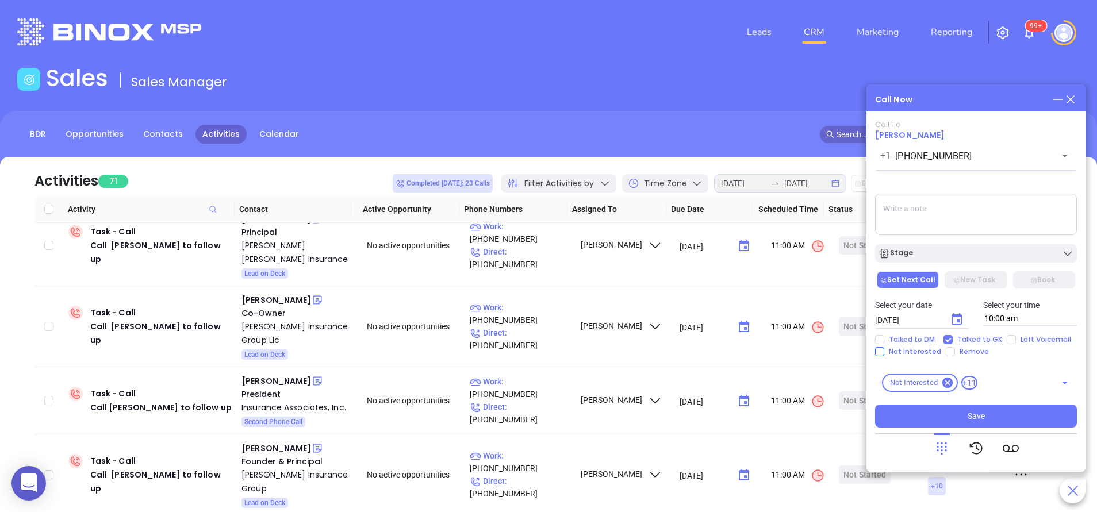
checkbox input "true"
click at [949, 251] on div "Stage" at bounding box center [975, 253] width 195 height 11
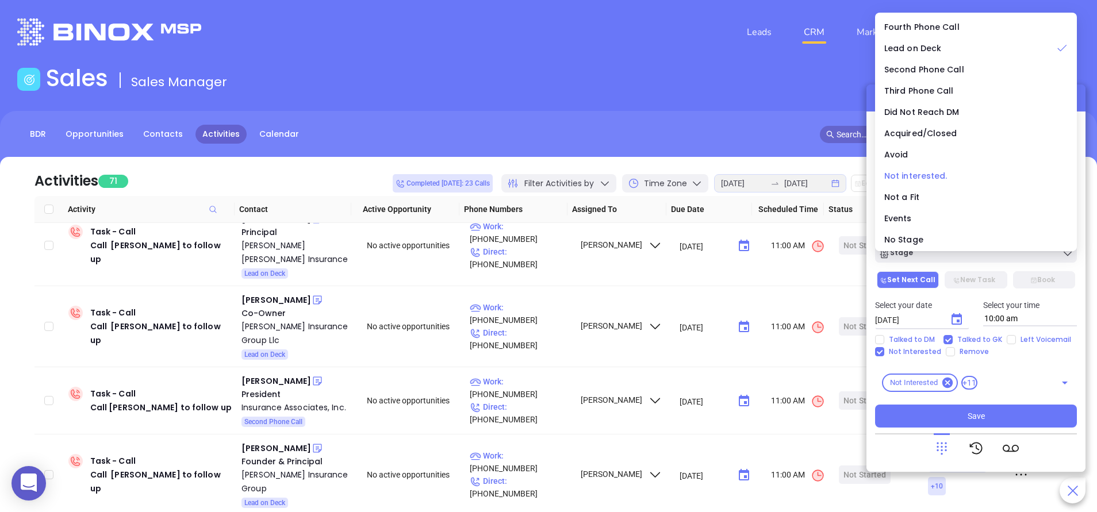
click at [921, 173] on span "Not interested." at bounding box center [915, 175] width 63 height 11
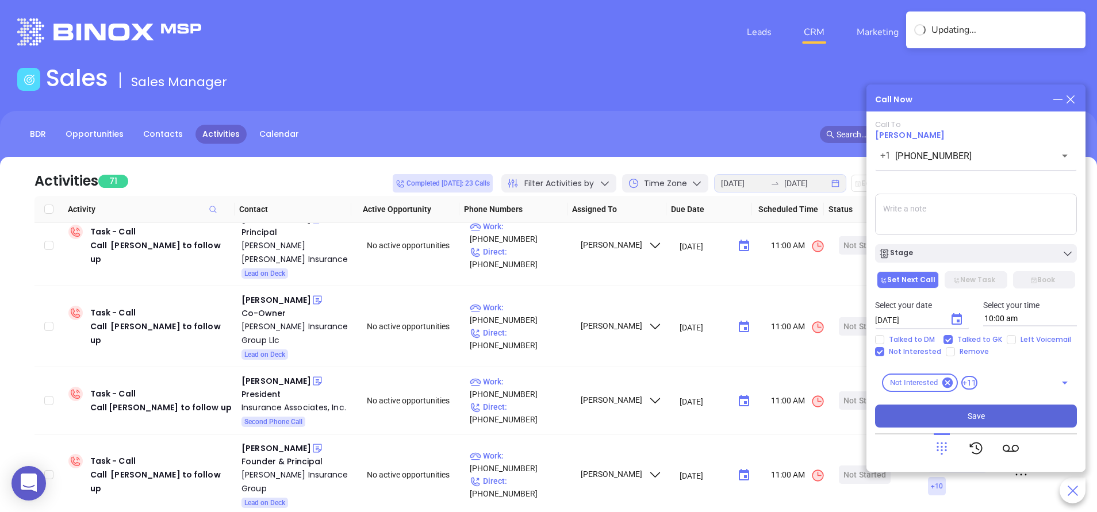
click at [963, 419] on button "Save" at bounding box center [976, 416] width 202 height 23
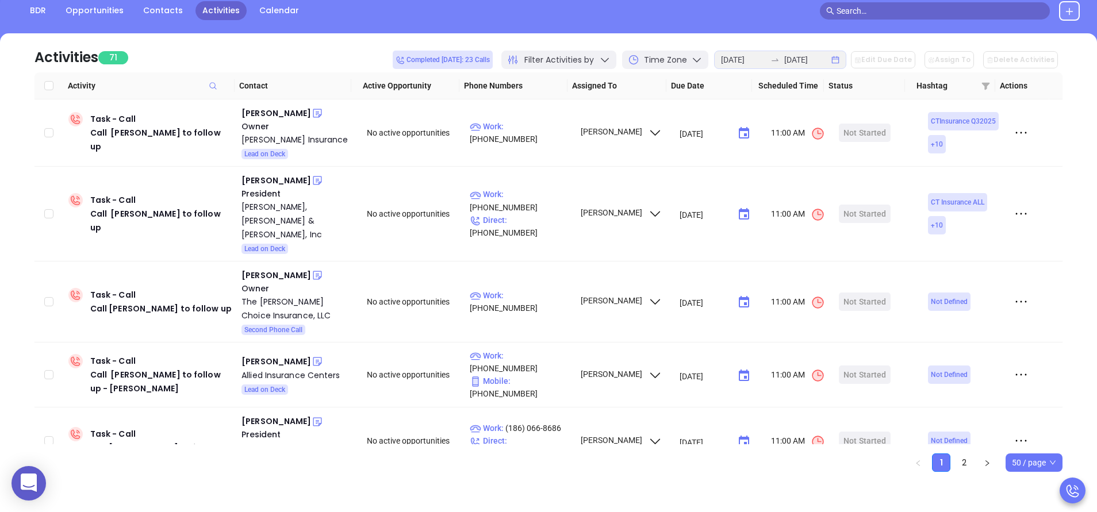
scroll to position [3266, 0]
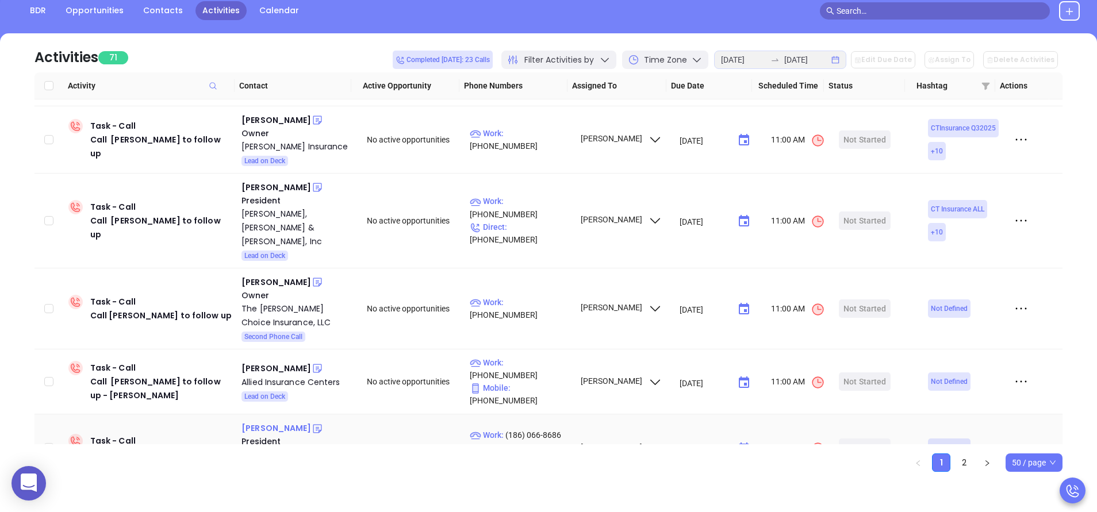
click at [253, 421] on div "[PERSON_NAME]" at bounding box center [276, 428] width 70 height 14
click at [285, 489] on div "Doug Shildneck" at bounding box center [276, 496] width 70 height 14
click at [863, 512] on div "Start Now" at bounding box center [865, 522] width 36 height 18
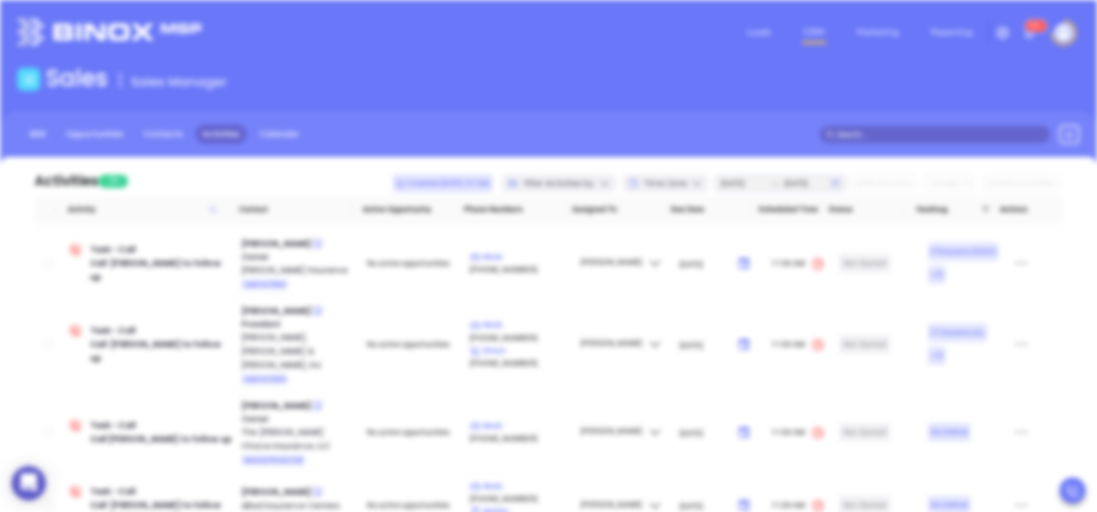
scroll to position [0, 0]
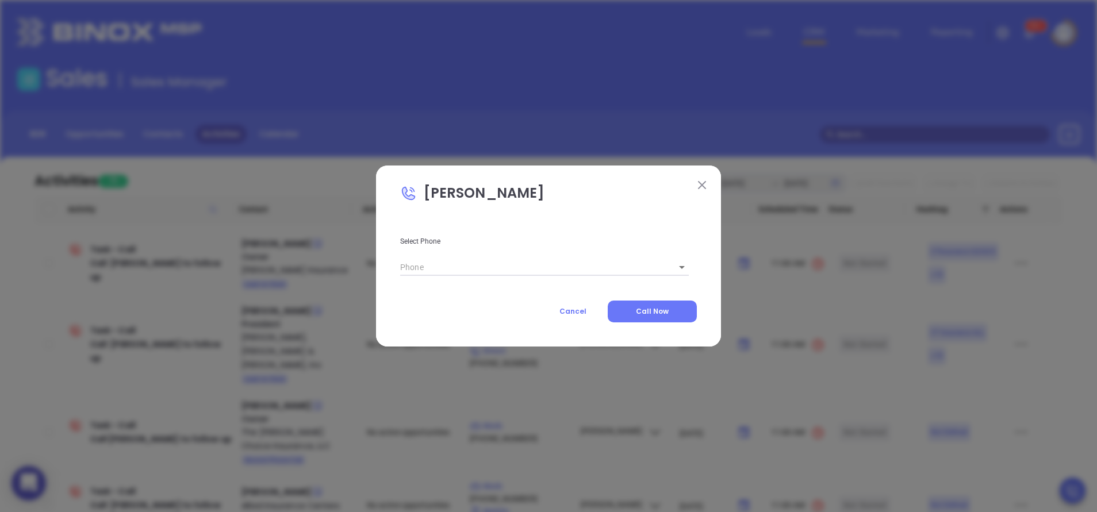
type input "(203) 590-3500"
type input "1"
click at [653, 305] on button "Call Now" at bounding box center [651, 312] width 89 height 22
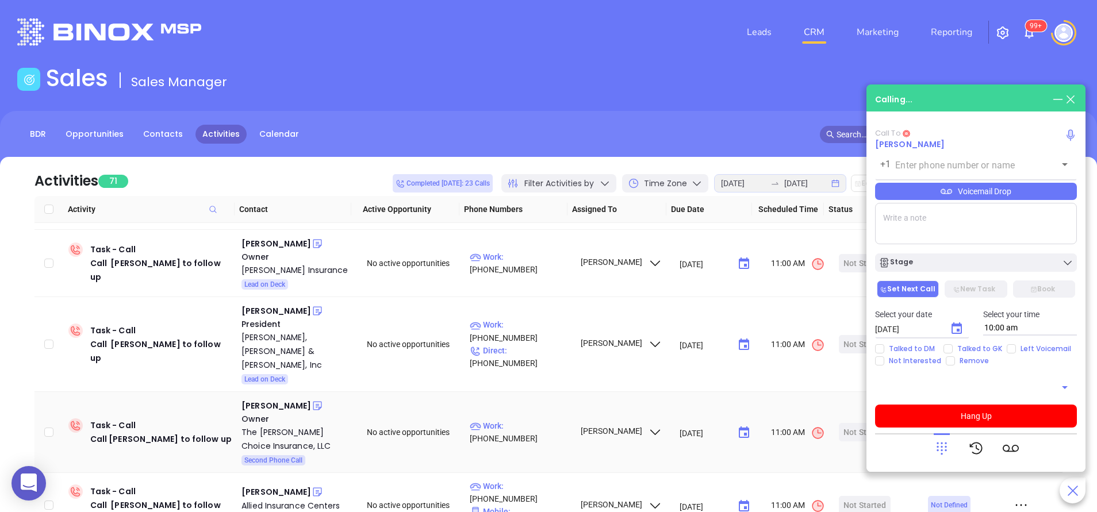
type input "(203) 590-3500"
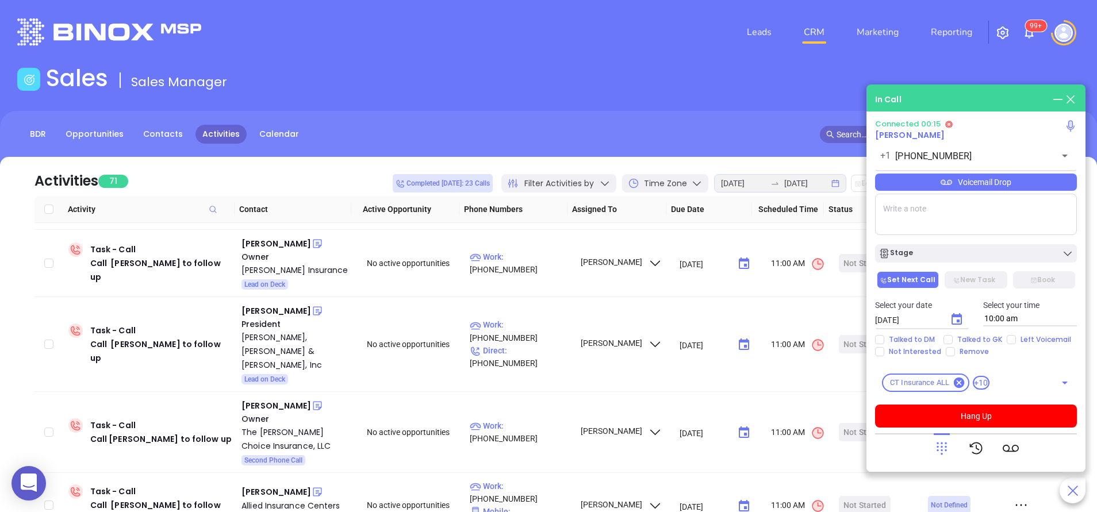
click at [942, 445] on icon at bounding box center [941, 448] width 16 height 16
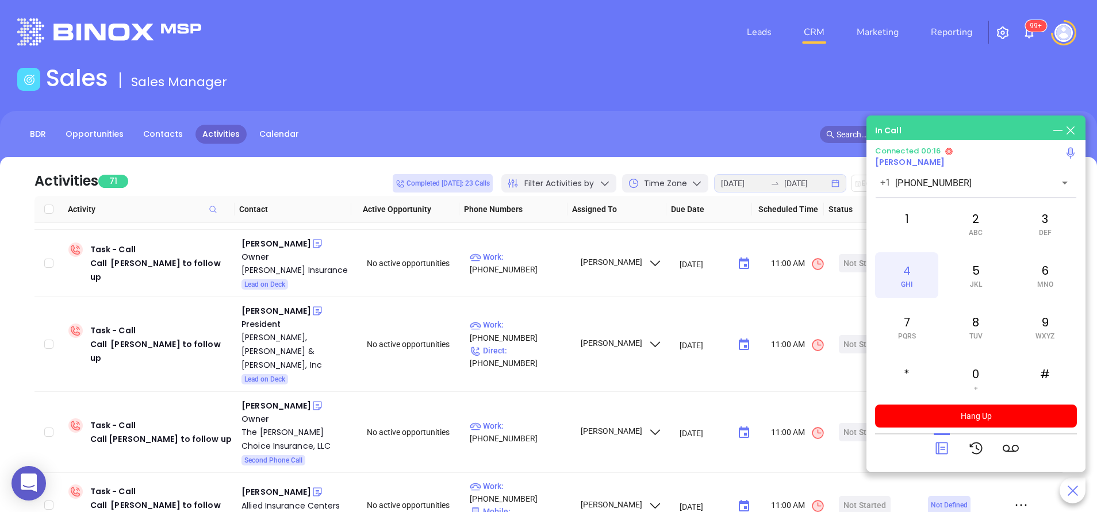
click at [899, 271] on div "4 GHI" at bounding box center [906, 275] width 63 height 46
click at [921, 268] on div "4 GHI" at bounding box center [906, 275] width 63 height 46
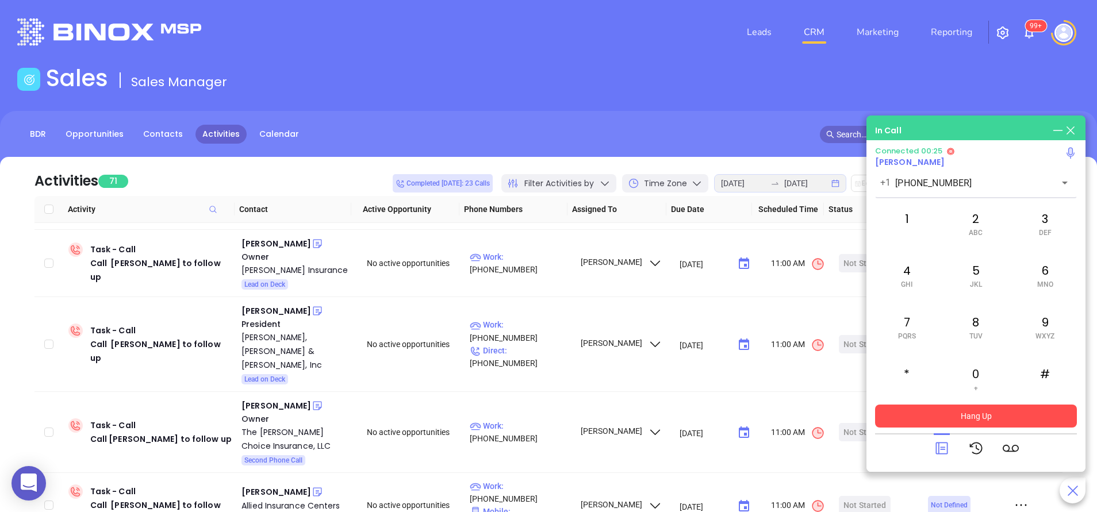
click at [975, 415] on button "Hang Up" at bounding box center [976, 416] width 202 height 23
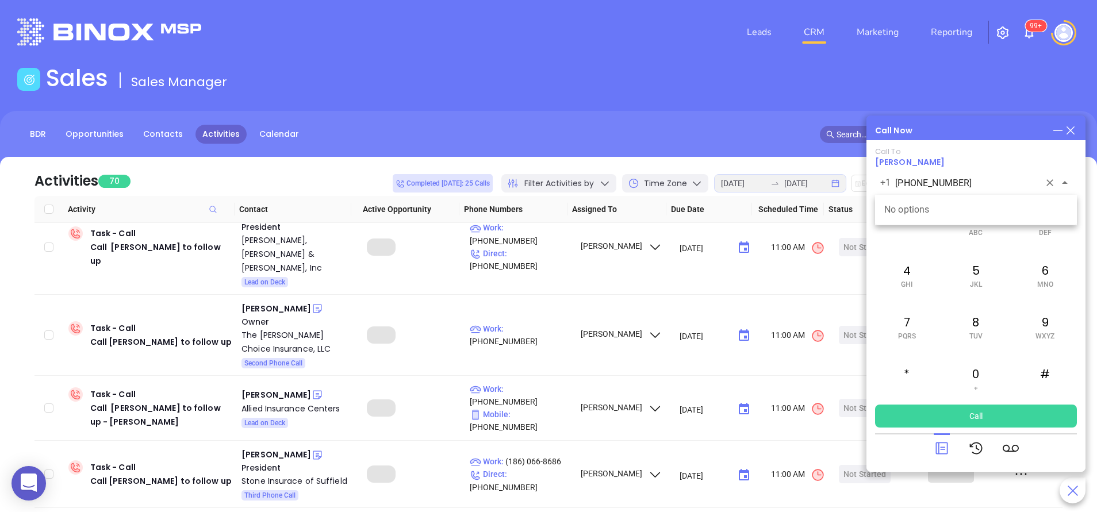
click at [970, 186] on input "(203) 590-3500" at bounding box center [967, 182] width 144 height 13
click at [974, 412] on button "Call" at bounding box center [976, 416] width 202 height 23
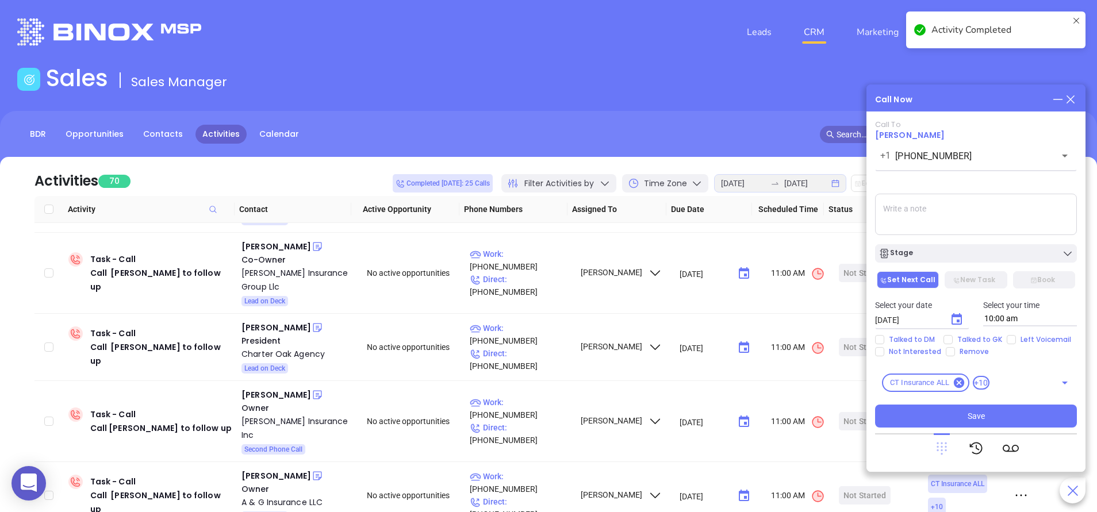
click at [941, 444] on icon at bounding box center [941, 449] width 10 height 13
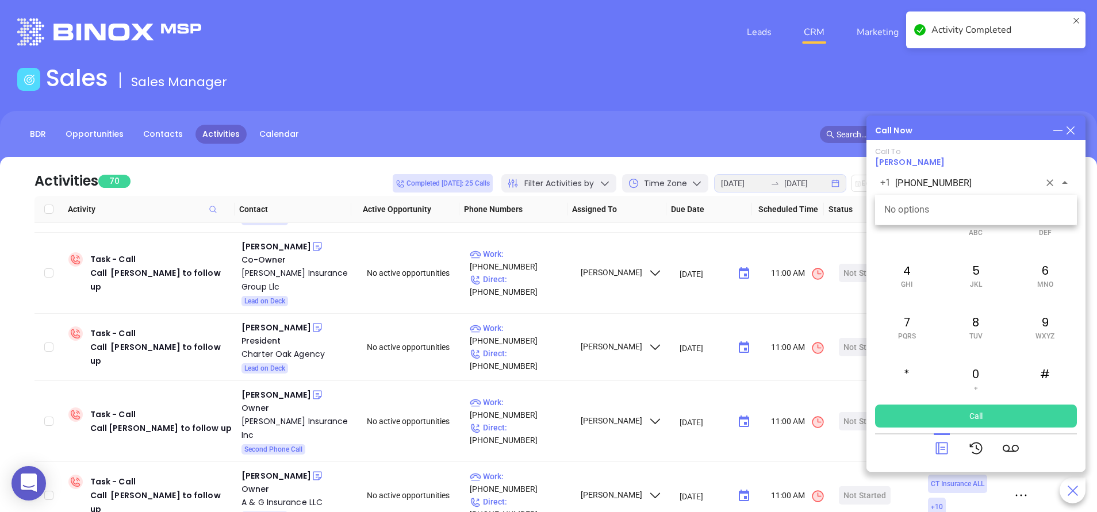
click at [981, 183] on input "(203) 590-3500" at bounding box center [967, 182] width 144 height 13
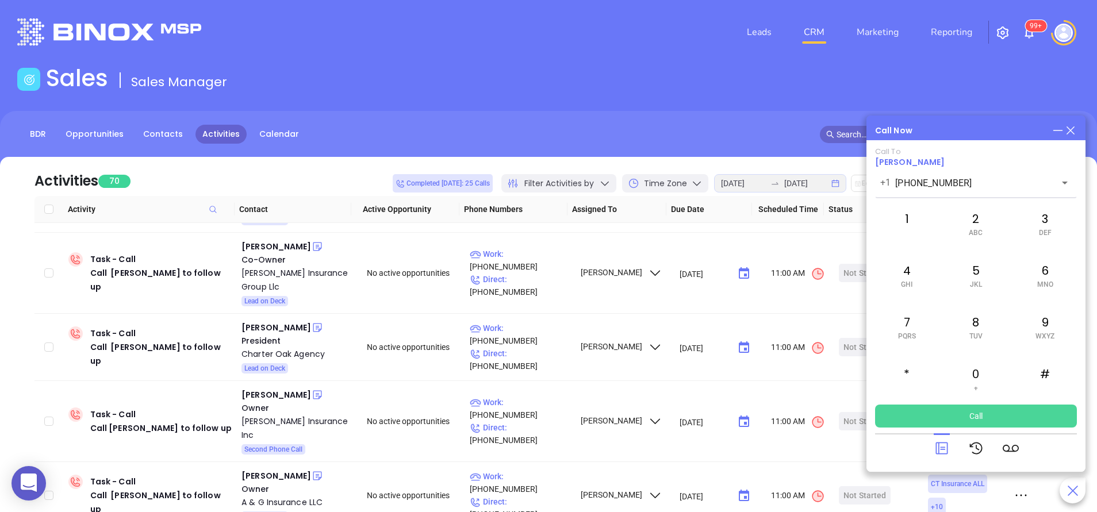
click at [984, 413] on button "Call" at bounding box center [976, 416] width 202 height 23
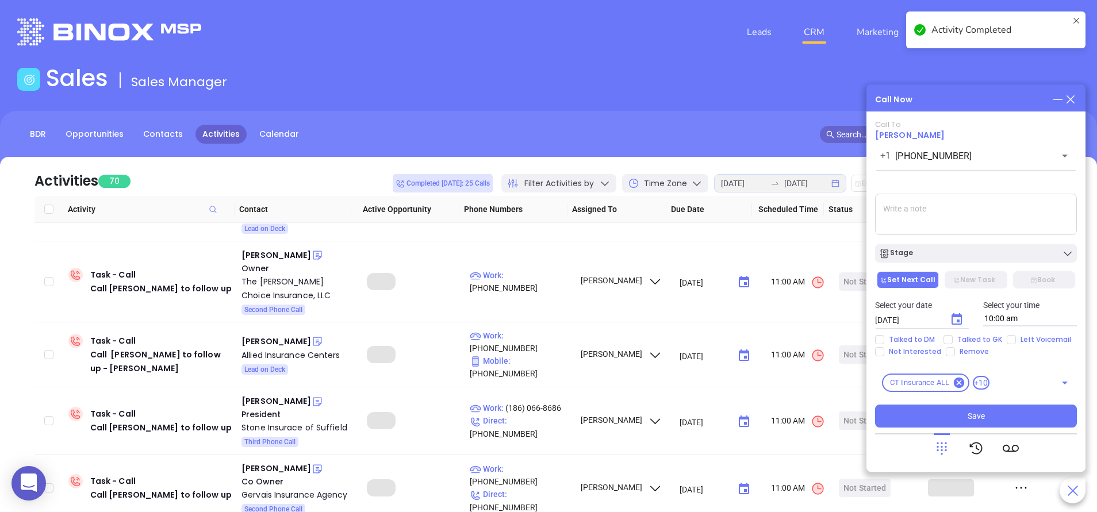
click at [939, 448] on icon at bounding box center [941, 448] width 16 height 16
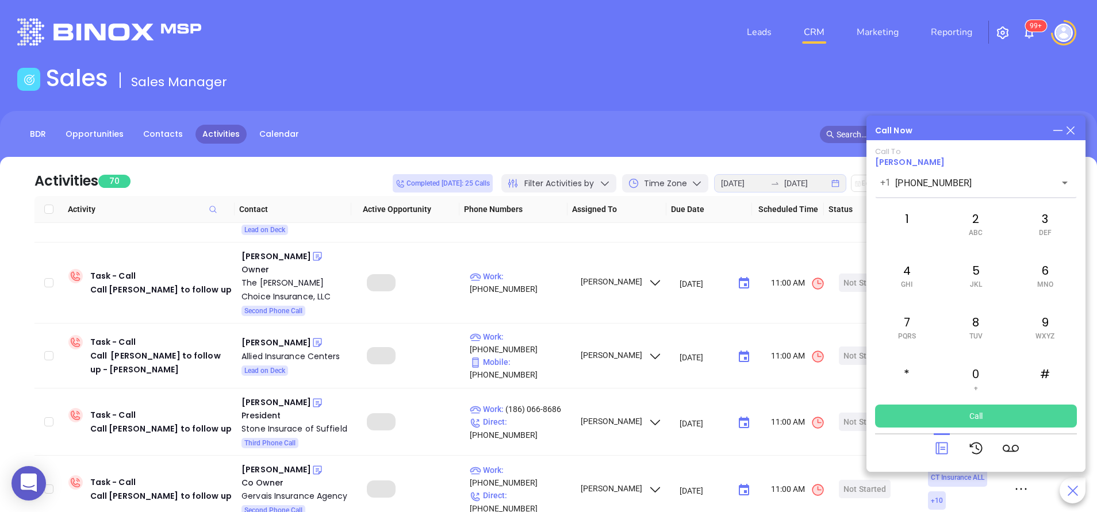
click at [951, 418] on button "Call" at bounding box center [976, 416] width 202 height 23
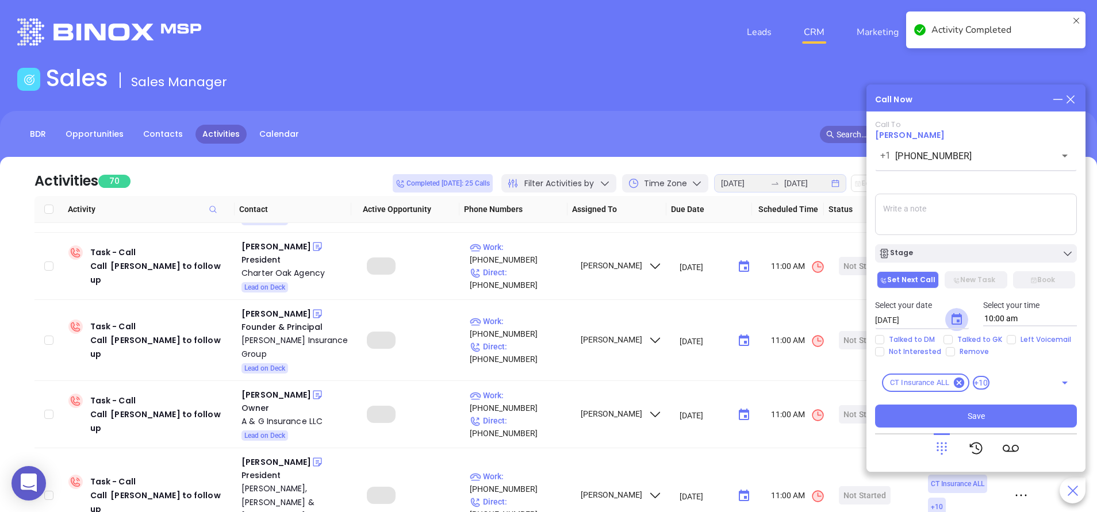
click at [954, 321] on icon "Choose date, selected date is Aug 16, 2025" at bounding box center [956, 320] width 14 height 14
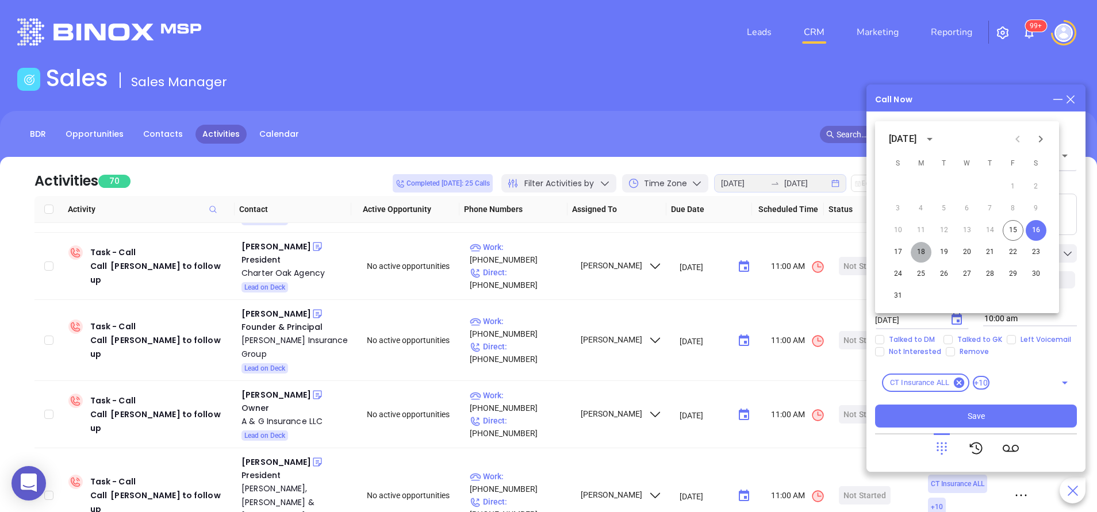
click at [926, 251] on button "18" at bounding box center [920, 252] width 21 height 21
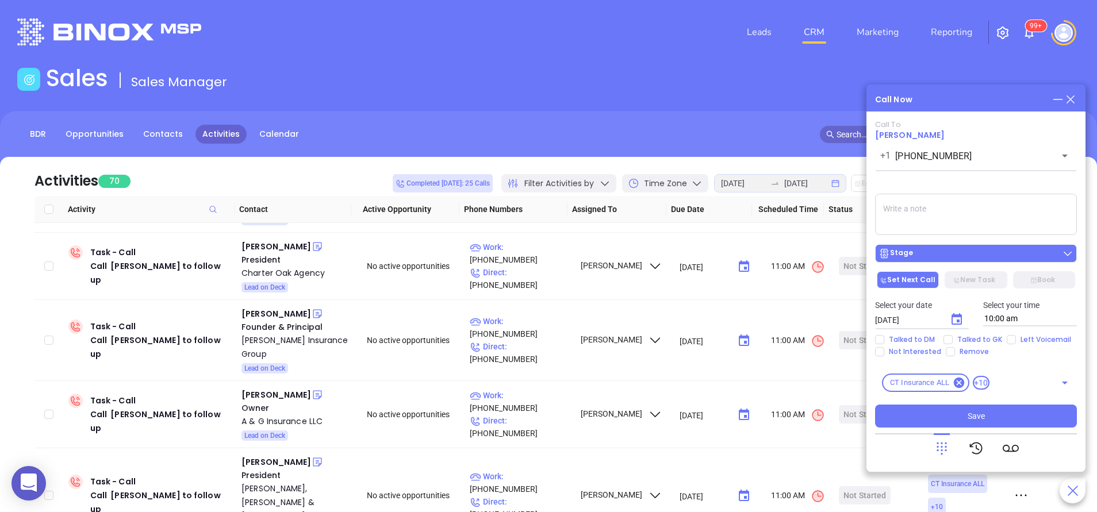
click at [947, 253] on div "Stage" at bounding box center [975, 253] width 195 height 11
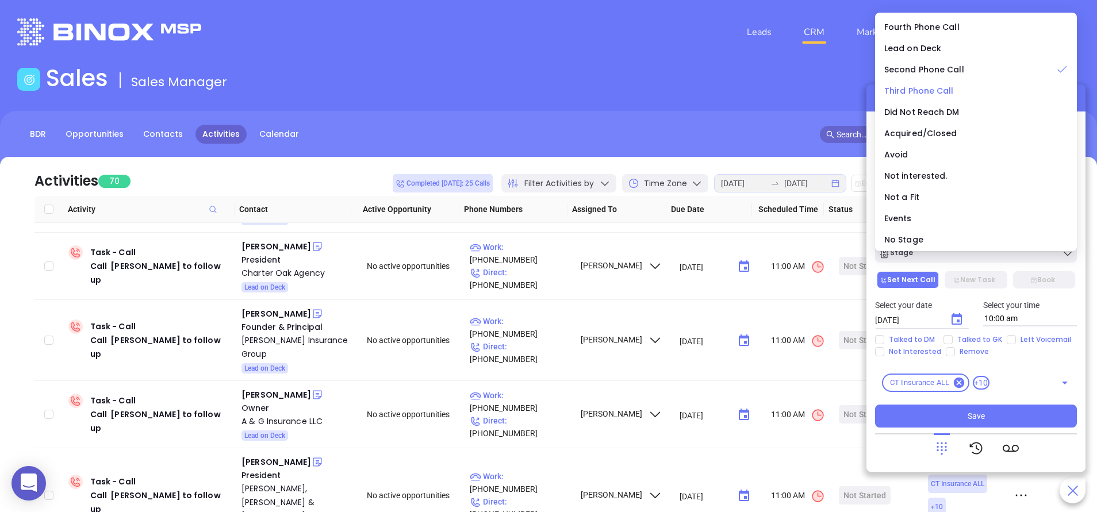
click at [920, 91] on span "Third Phone Call" at bounding box center [919, 90] width 70 height 11
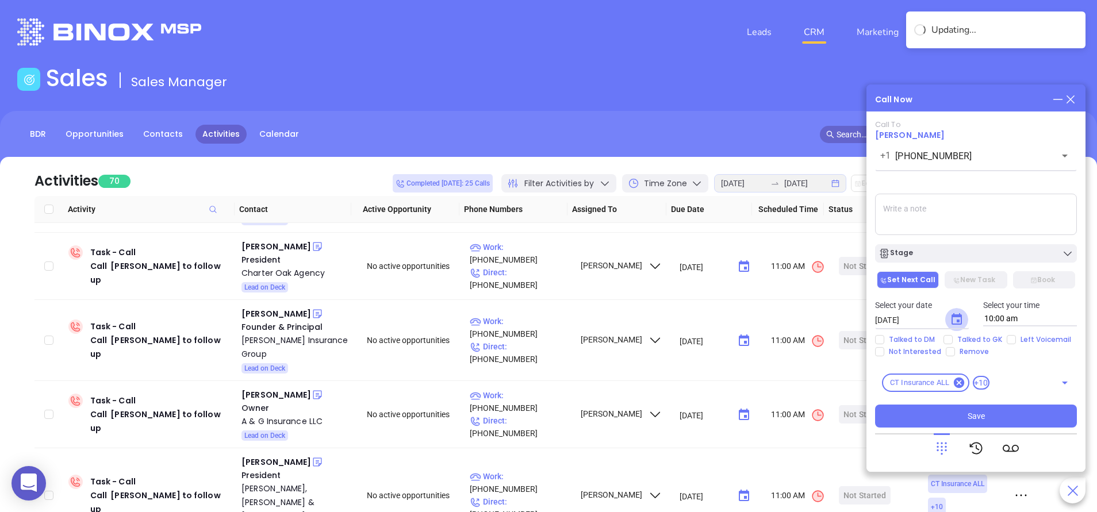
click at [958, 314] on icon "Choose date, selected date is Aug 18, 2025" at bounding box center [956, 320] width 14 height 14
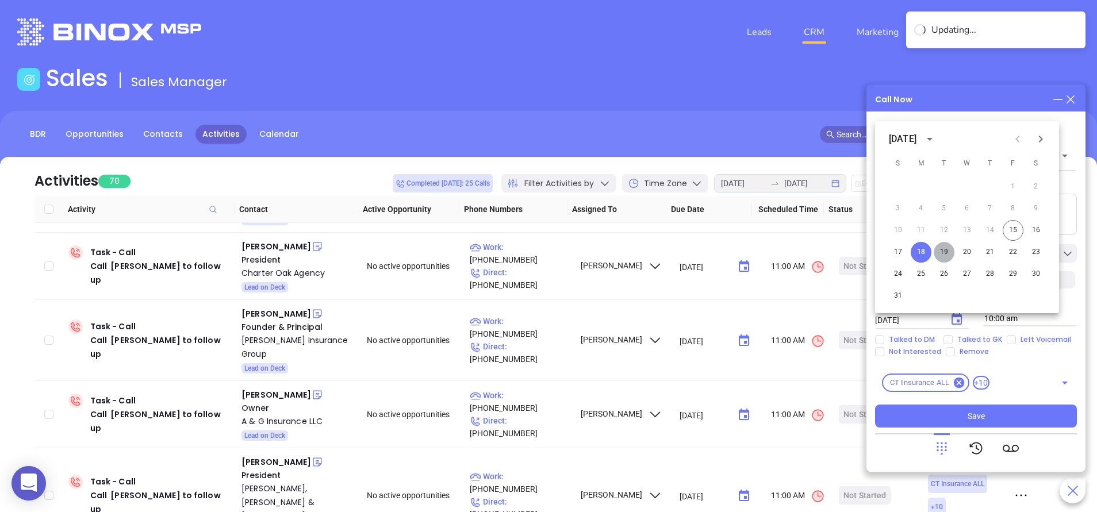
click at [947, 255] on button "19" at bounding box center [943, 252] width 21 height 21
type input "[DATE]"
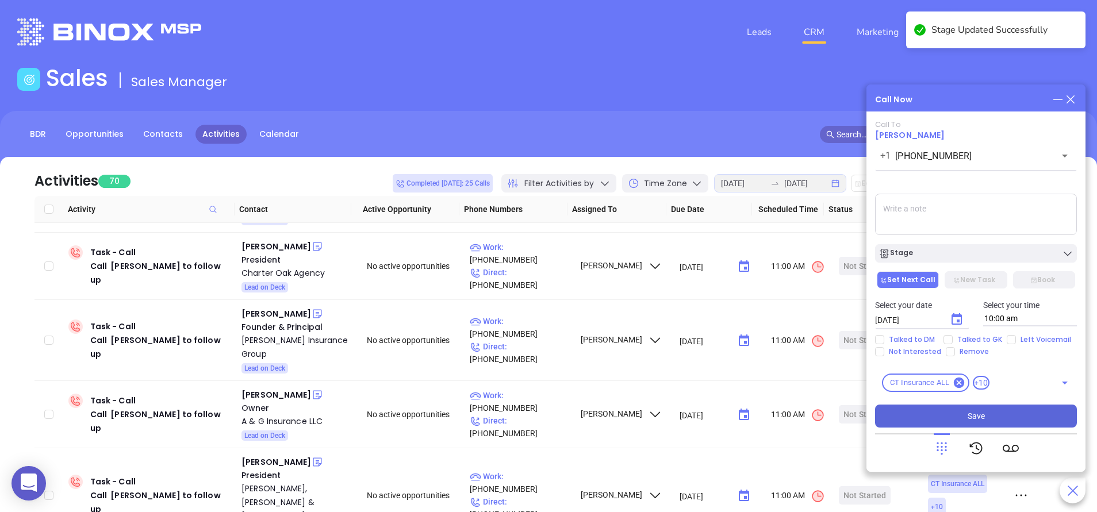
click at [971, 413] on span "Save" at bounding box center [975, 416] width 17 height 13
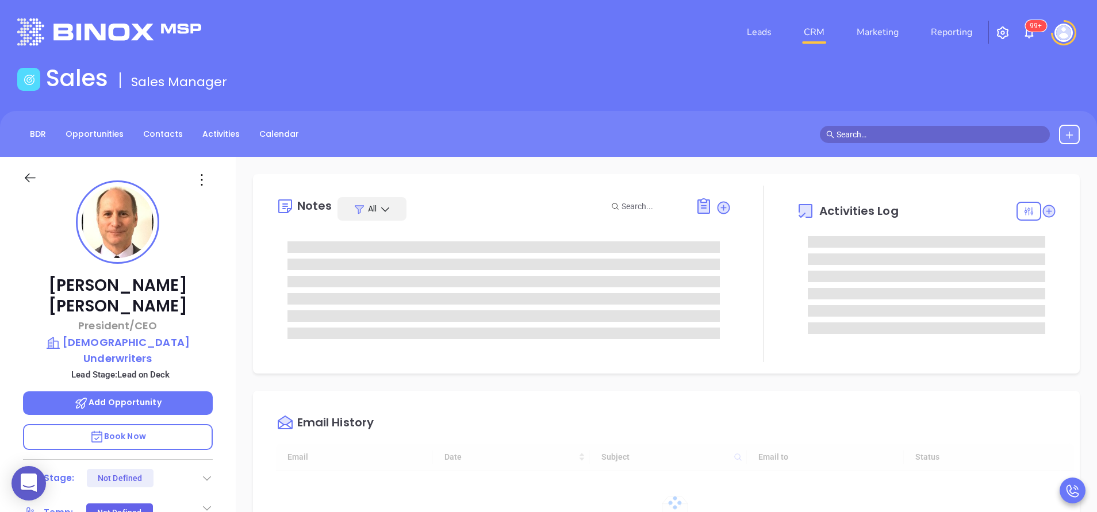
type input "[DATE]"
type input "[PERSON_NAME]"
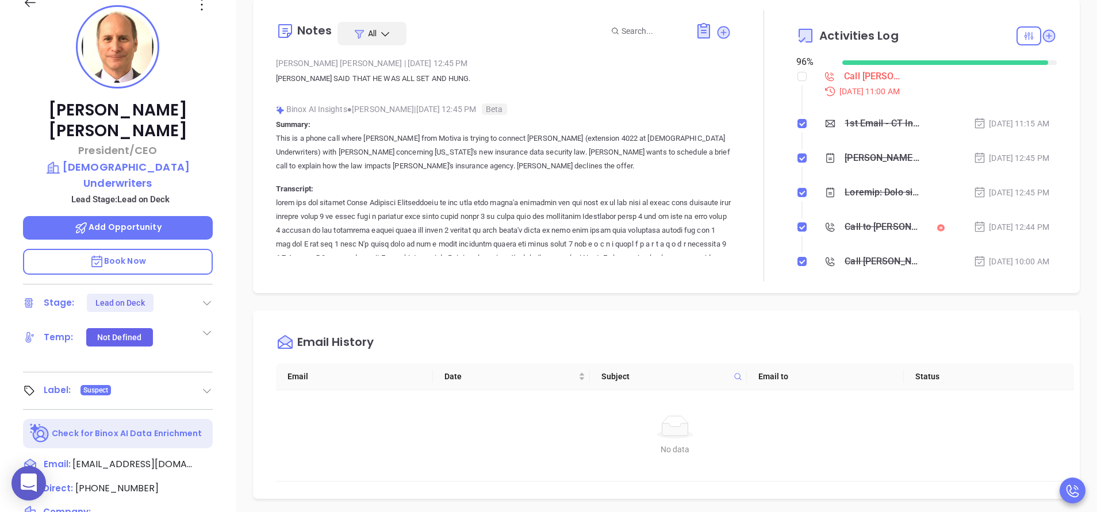
scroll to position [174, 0]
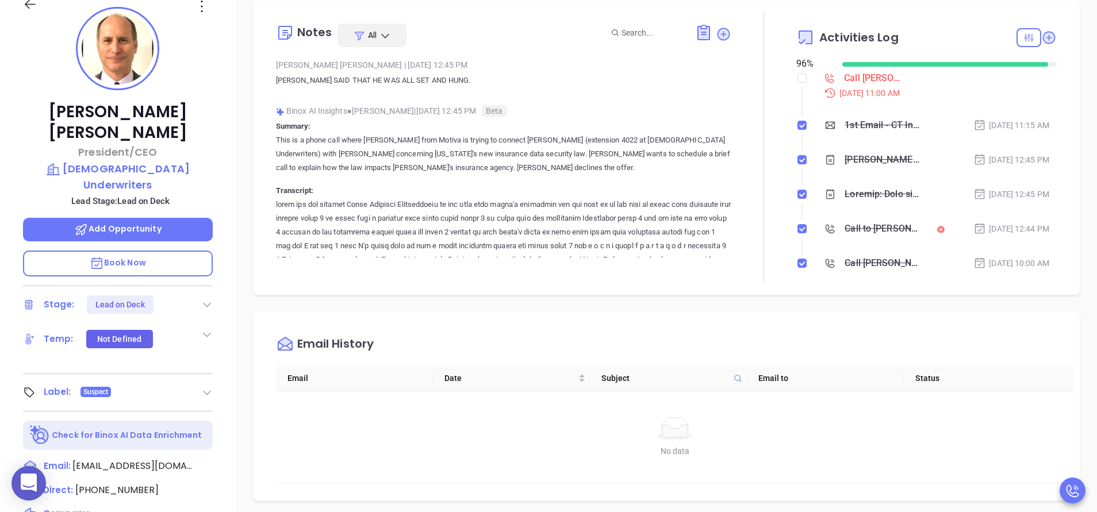
click at [552, 178] on p "Summary: This is a phone call where Milton from Motiva is trying to connect Lar…" at bounding box center [503, 221] width 455 height 202
click at [229, 280] on div "Larry Rabinovitz President/CEO North American Underwriters Lead Stage: Lead on …" at bounding box center [118, 303] width 236 height 640
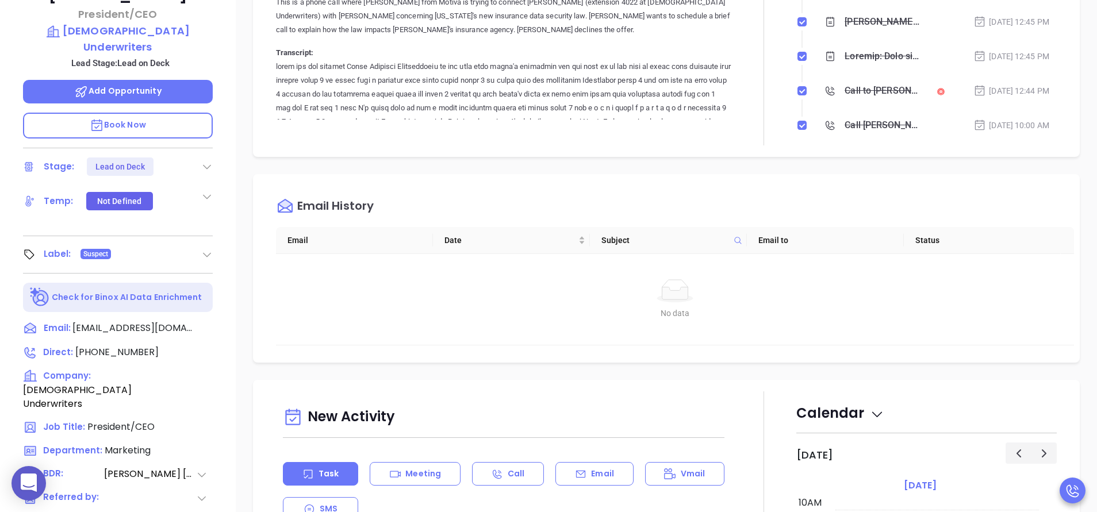
scroll to position [346, 0]
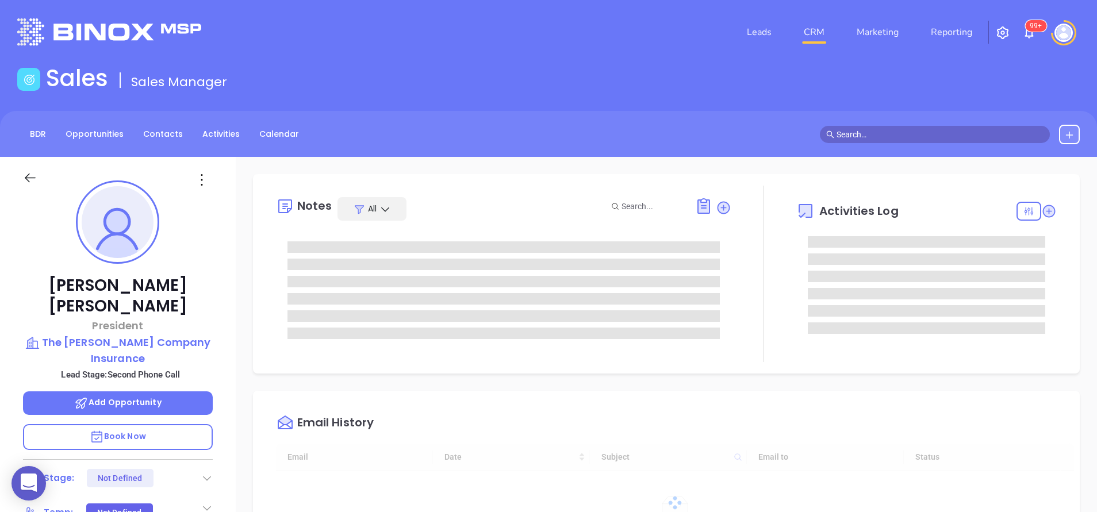
type input "08/16/2025"
type input "[PERSON_NAME]"
type input "[DATE]"
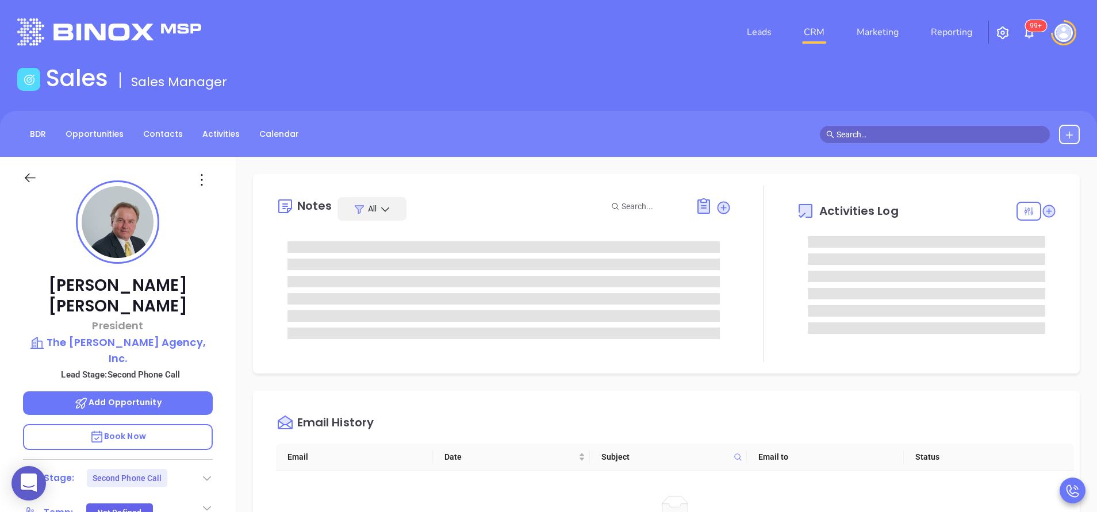
type input "[PERSON_NAME]"
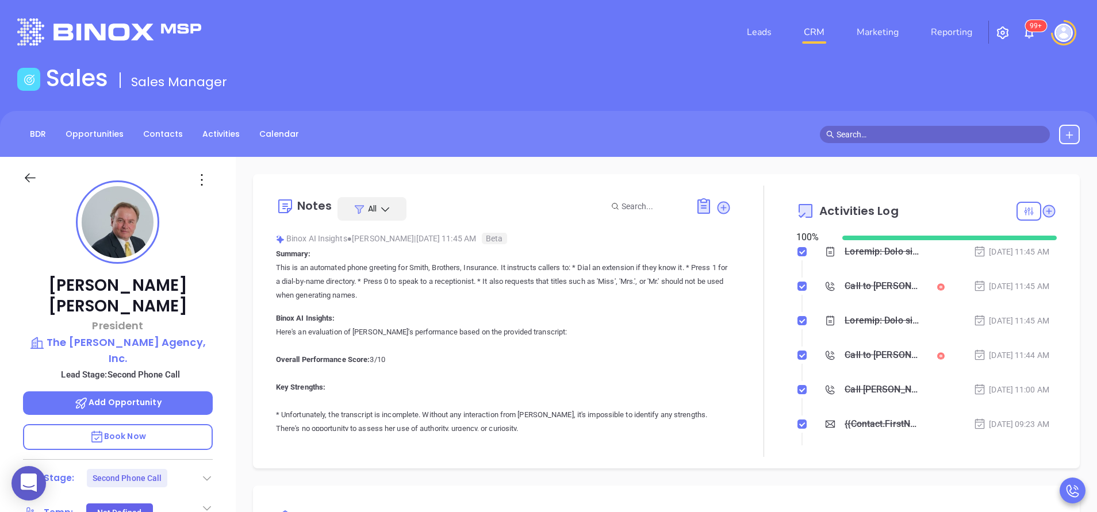
click at [774, 394] on div at bounding box center [763, 321] width 65 height 271
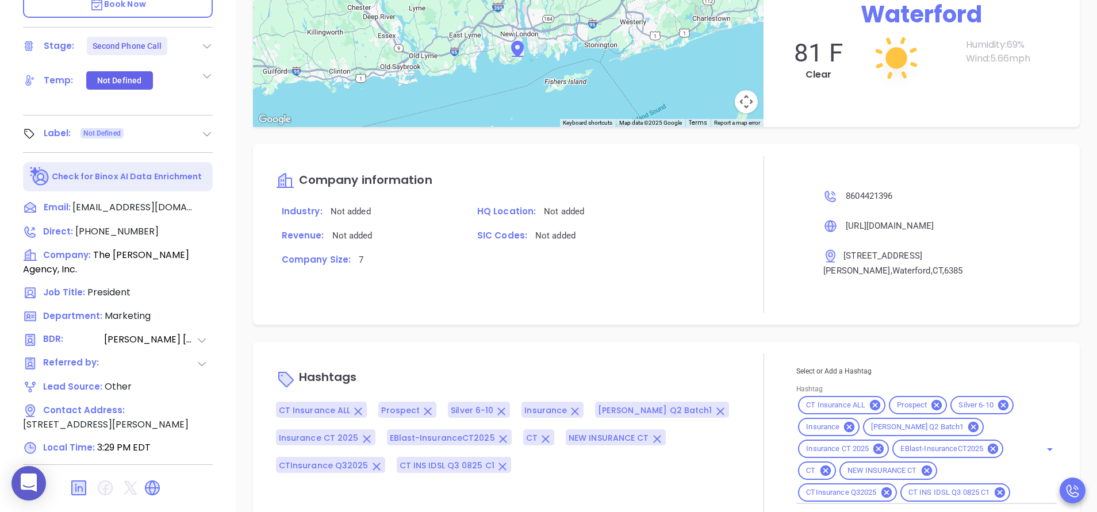
scroll to position [449, 0]
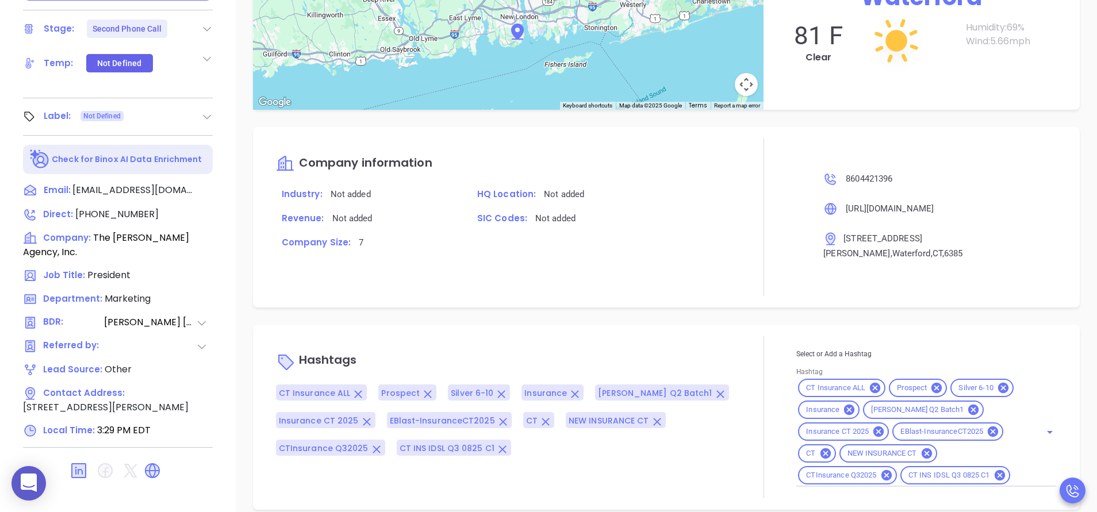
click at [1012, 460] on div "CT Insurance ALL Prospect Silver 6-10 Insurance Milton Q2 Batch1 Insurance CT 2…" at bounding box center [926, 432] width 260 height 110
type input "acq"
click at [867, 494] on li "Acquired" at bounding box center [924, 504] width 256 height 21
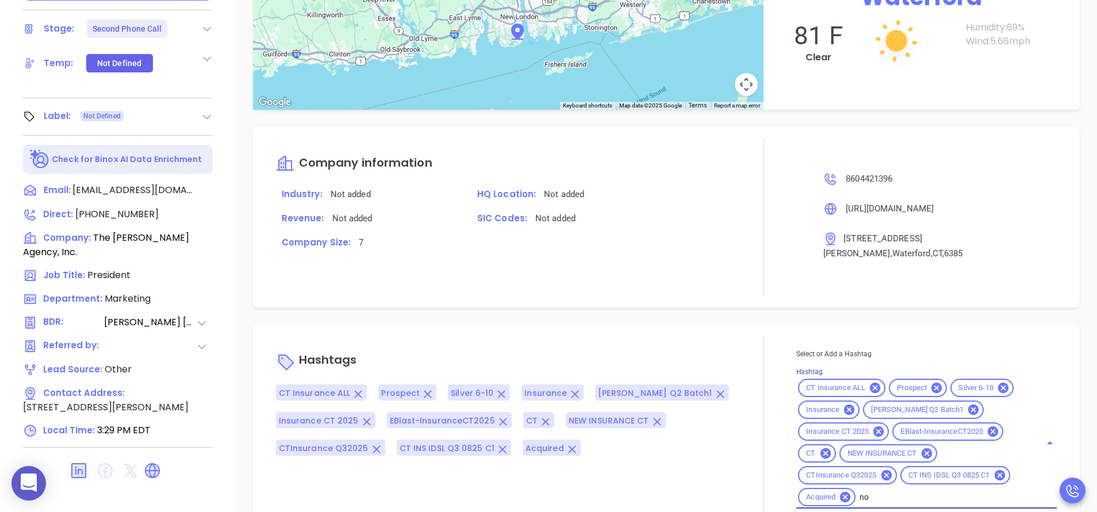
type input "not"
type input "remove f"
click at [739, 348] on div at bounding box center [763, 439] width 65 height 206
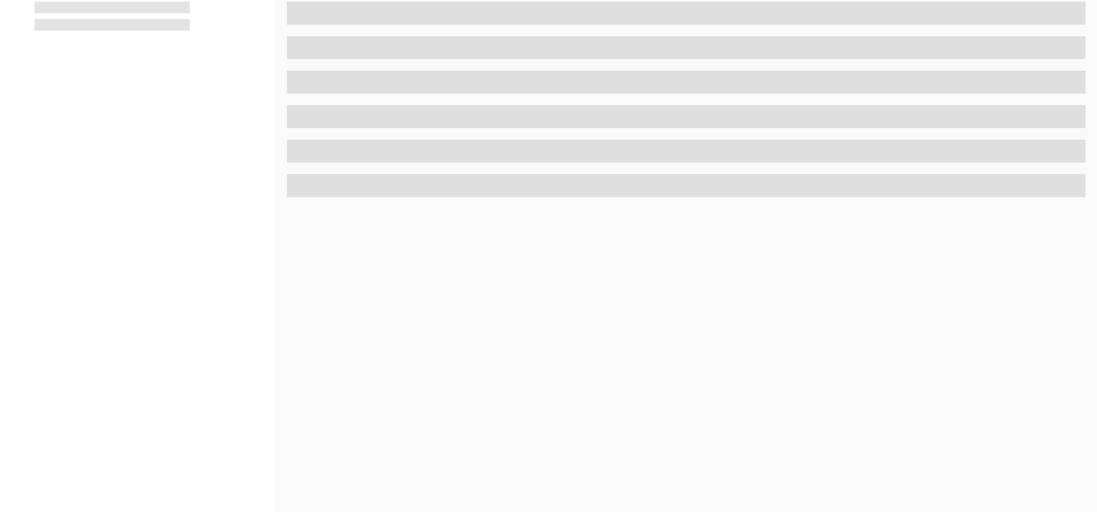
scroll to position [449, 0]
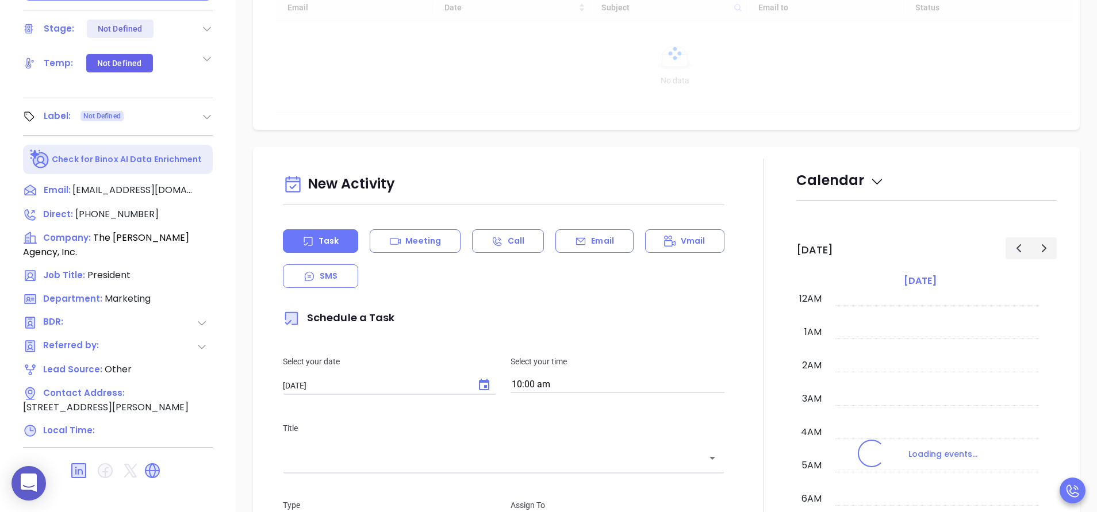
type input "[DATE]"
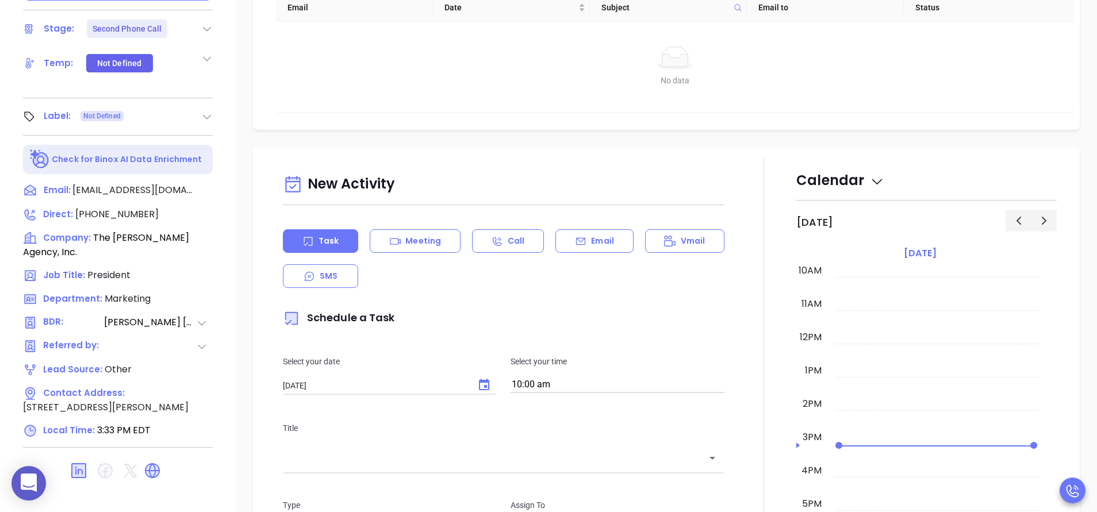
type input "[PERSON_NAME]"
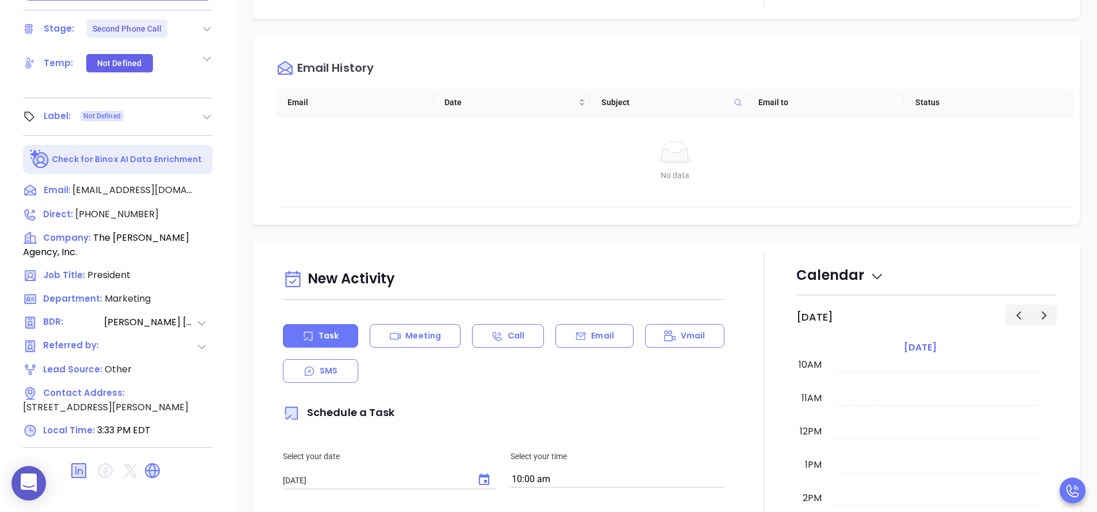
click at [852, 129] on td "No data No data" at bounding box center [675, 161] width 798 height 91
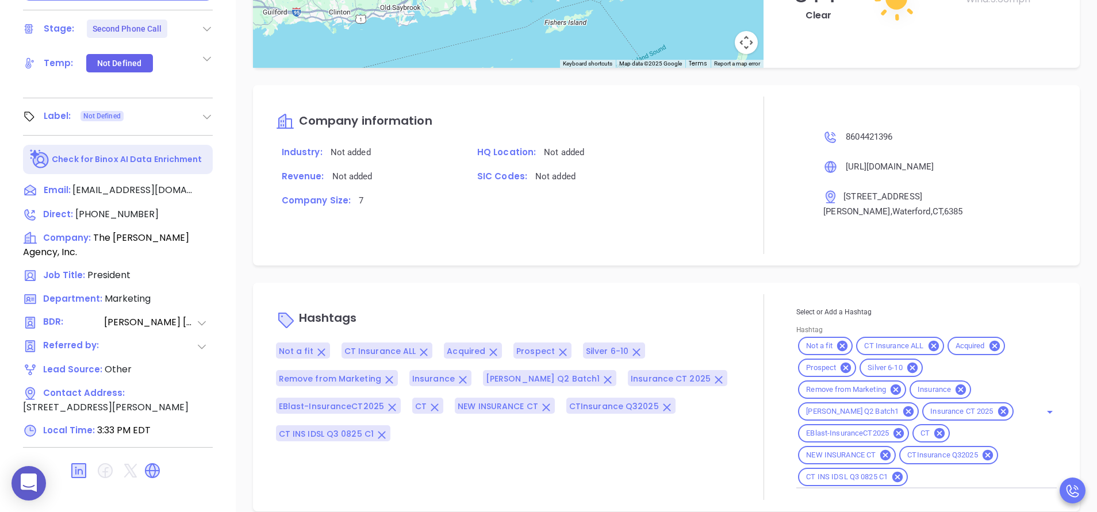
scroll to position [1029, 0]
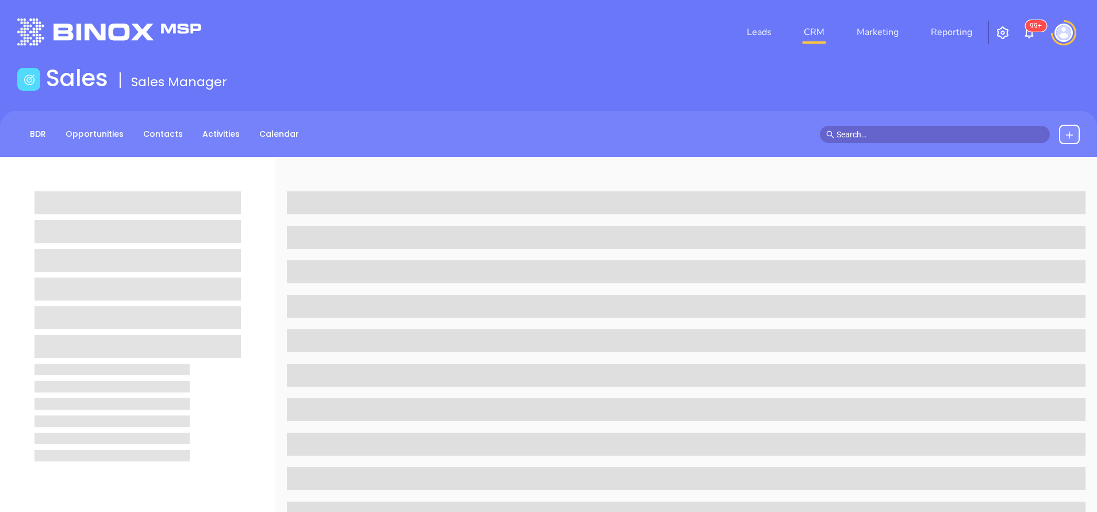
scroll to position [449, 0]
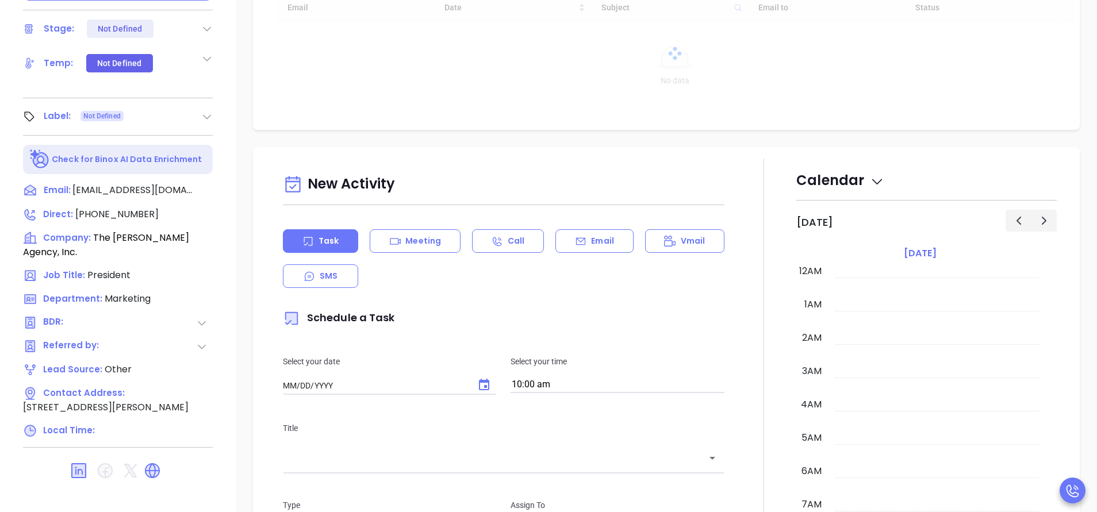
type input "[DATE]"
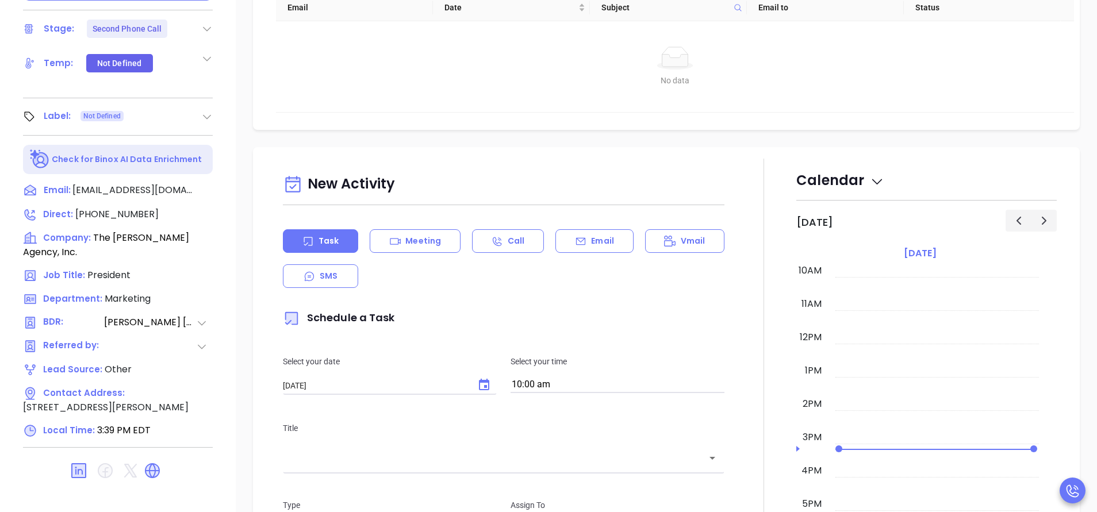
type input "[PERSON_NAME]"
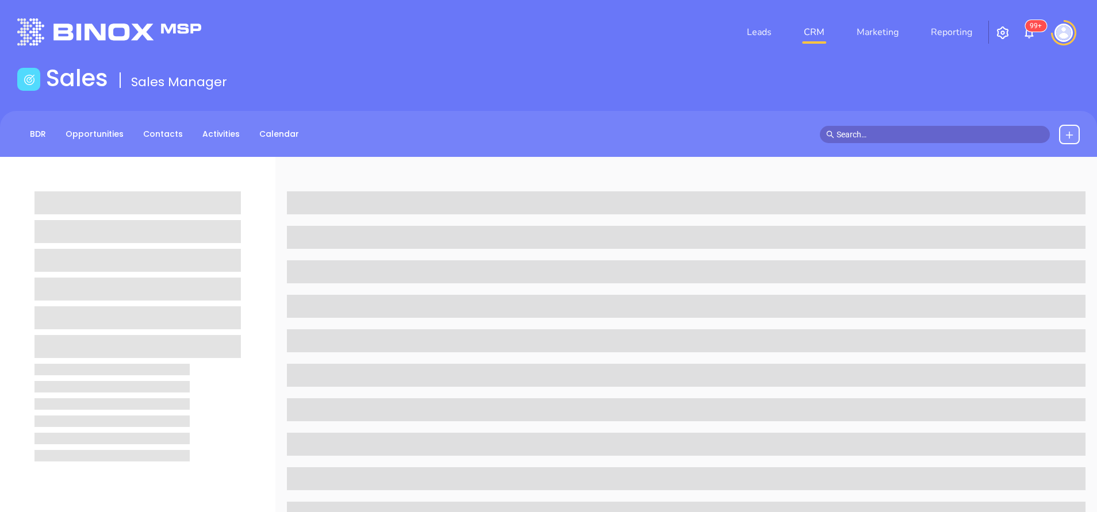
scroll to position [449, 0]
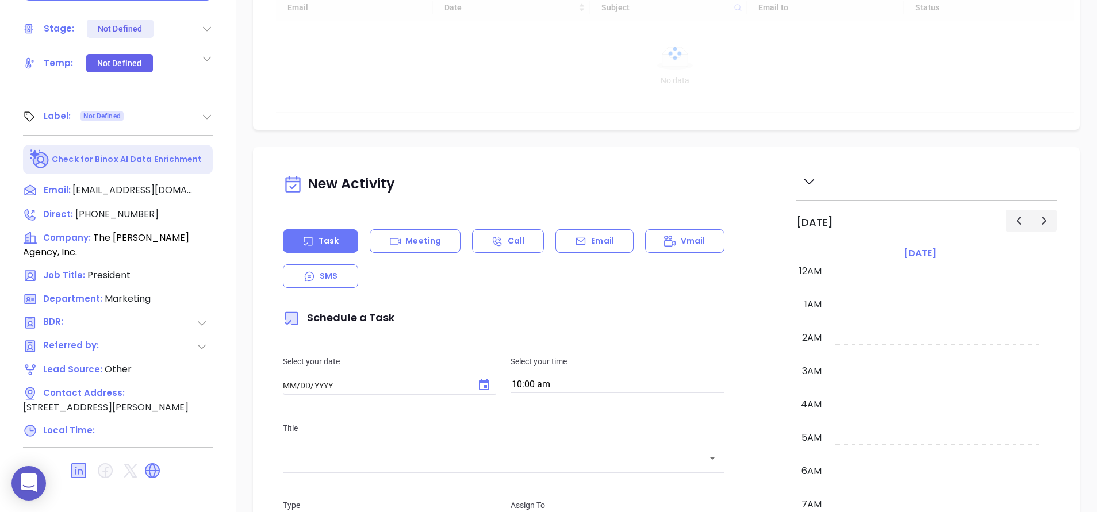
type input "[DATE]"
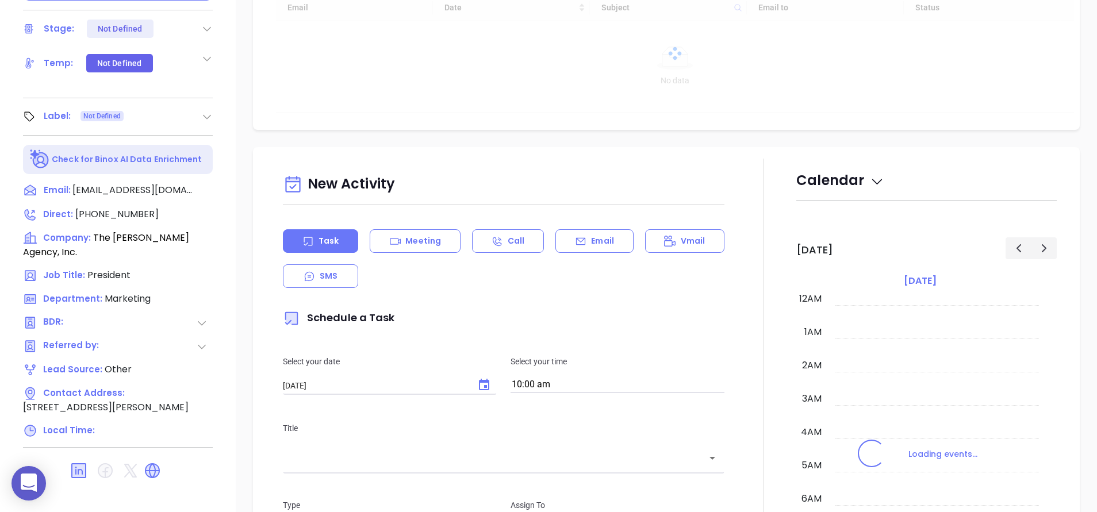
scroll to position [334, 0]
type input "[PERSON_NAME]"
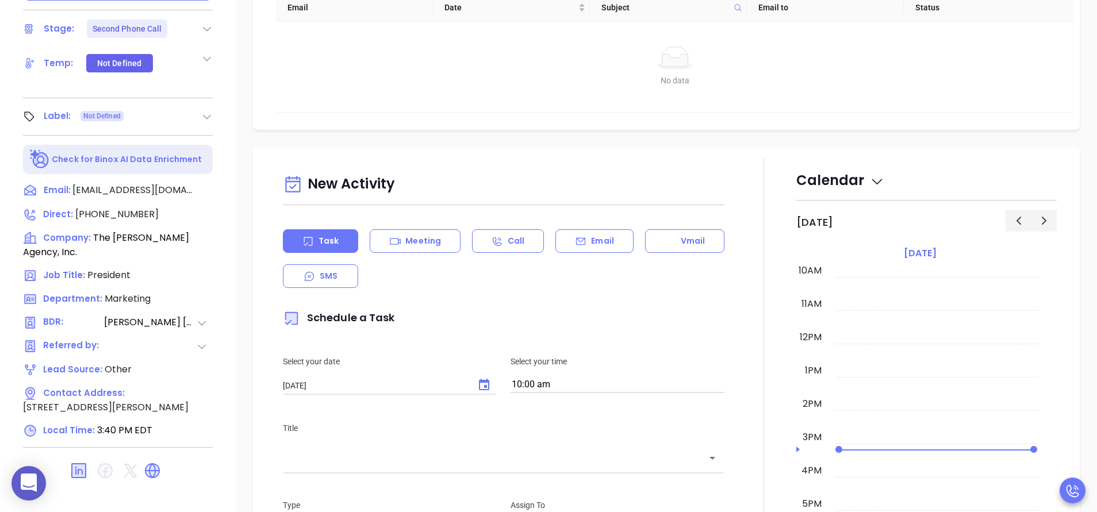
click at [763, 320] on div at bounding box center [763, 478] width 1 height 639
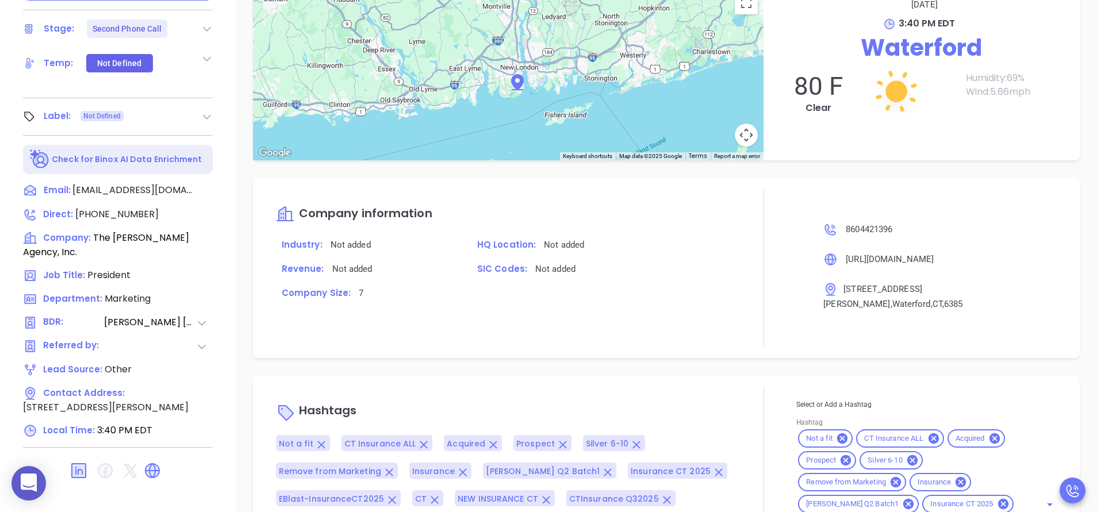
scroll to position [1029, 0]
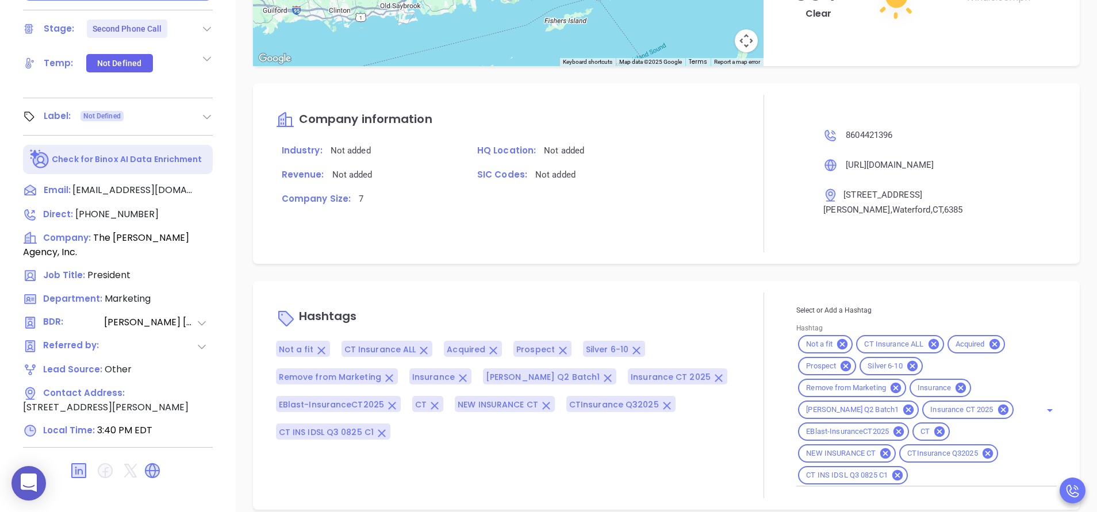
click at [228, 186] on div "Mallory Reardon President The Reardon Agency, Inc. Lead Stage: Second Phone Cal…" at bounding box center [118, 27] width 236 height 640
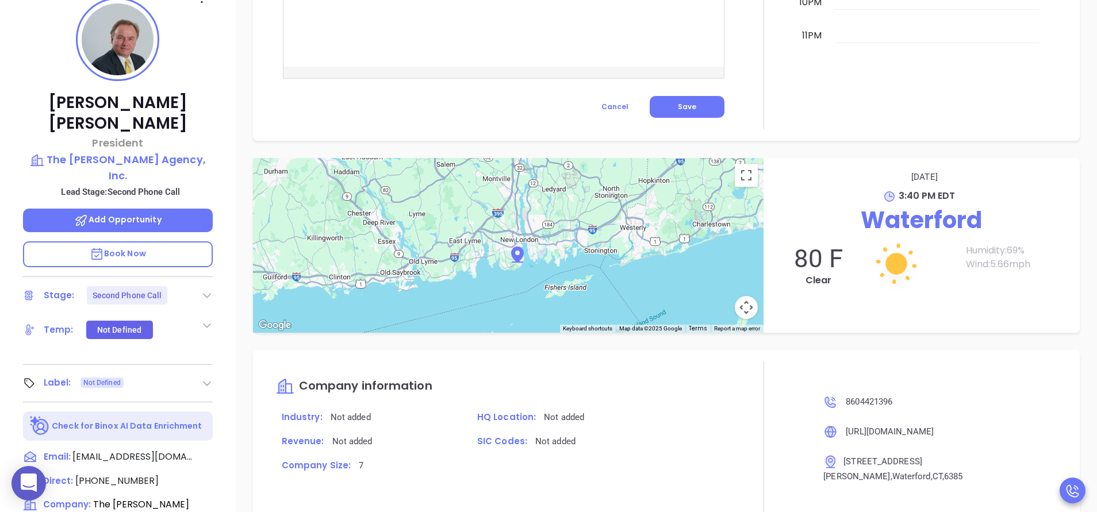
scroll to position [174, 0]
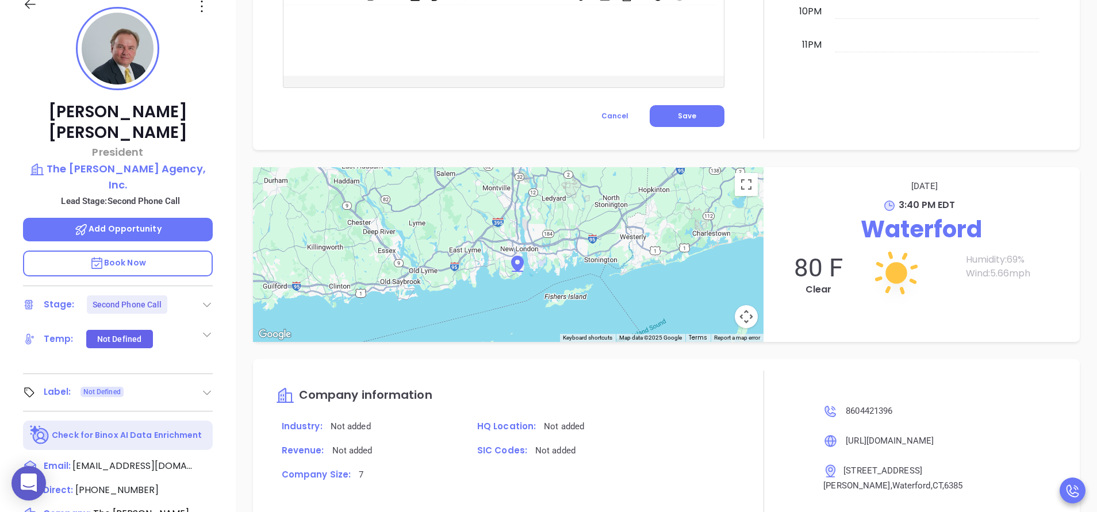
click at [209, 299] on icon at bounding box center [206, 304] width 11 height 11
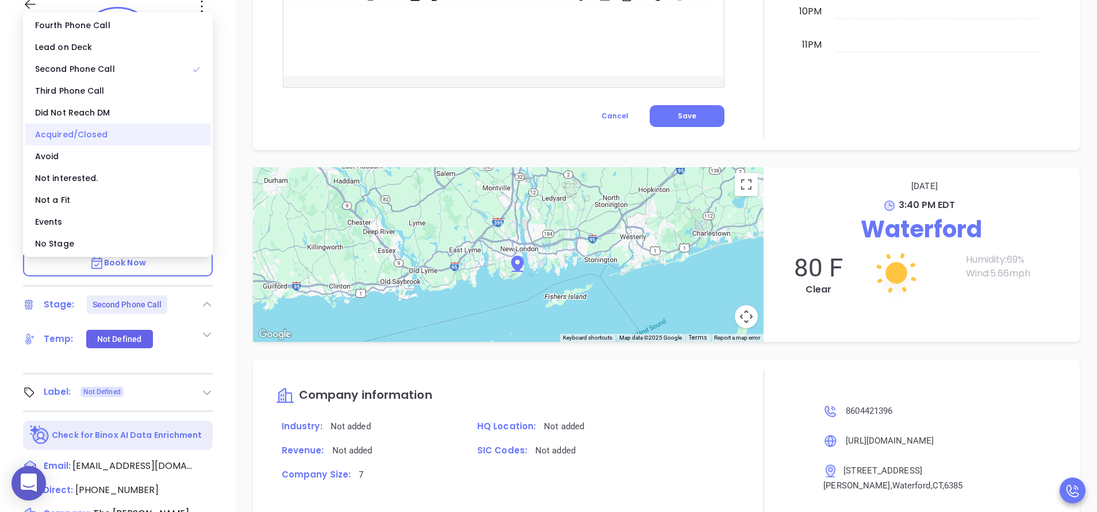
click at [75, 131] on div "Acquired/Closed" at bounding box center [117, 135] width 185 height 22
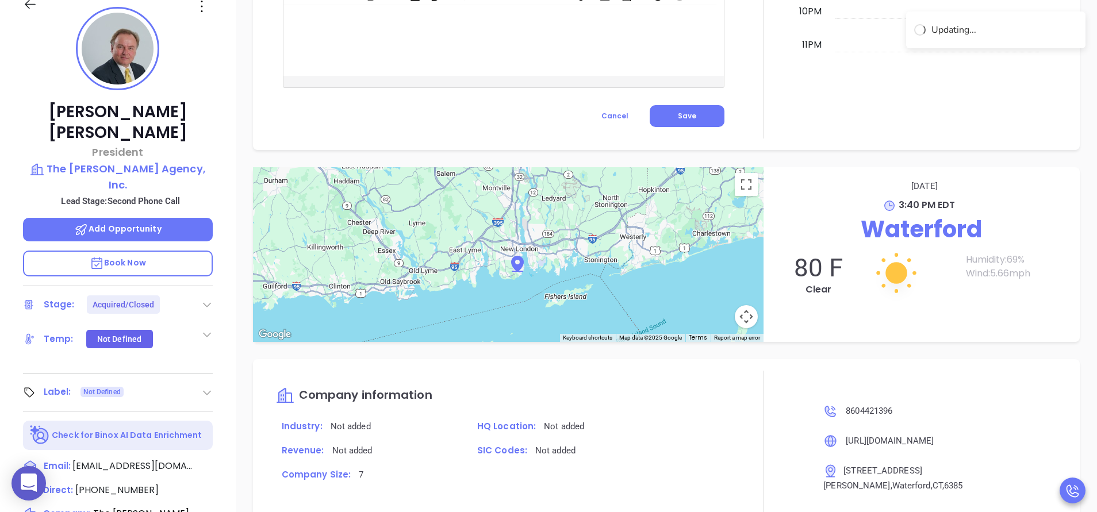
scroll to position [935, 0]
click at [225, 92] on div "Mallory Reardon President The Reardon Agency, Inc. Lead Stage: Second Phone Cal…" at bounding box center [118, 303] width 236 height 640
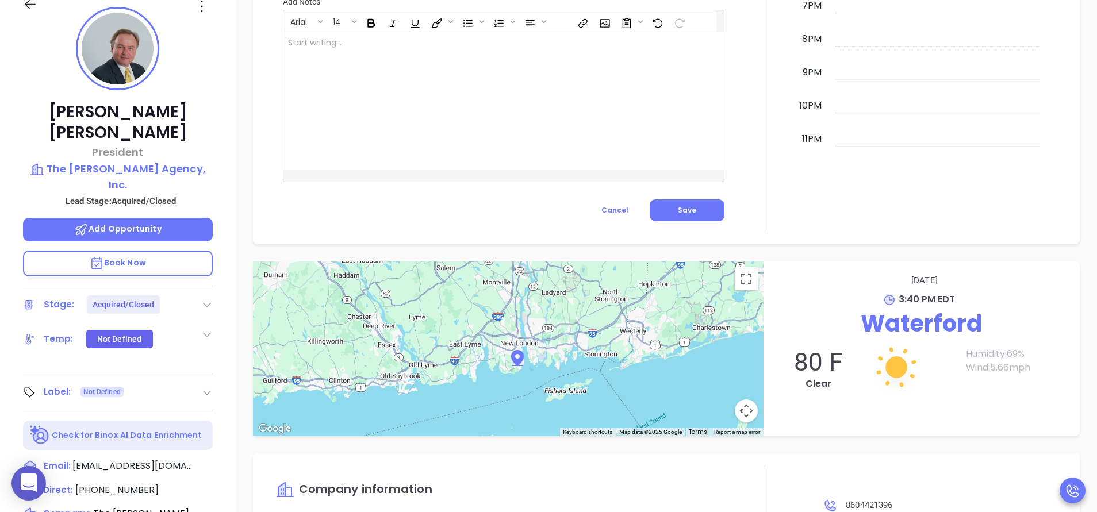
scroll to position [1029, 0]
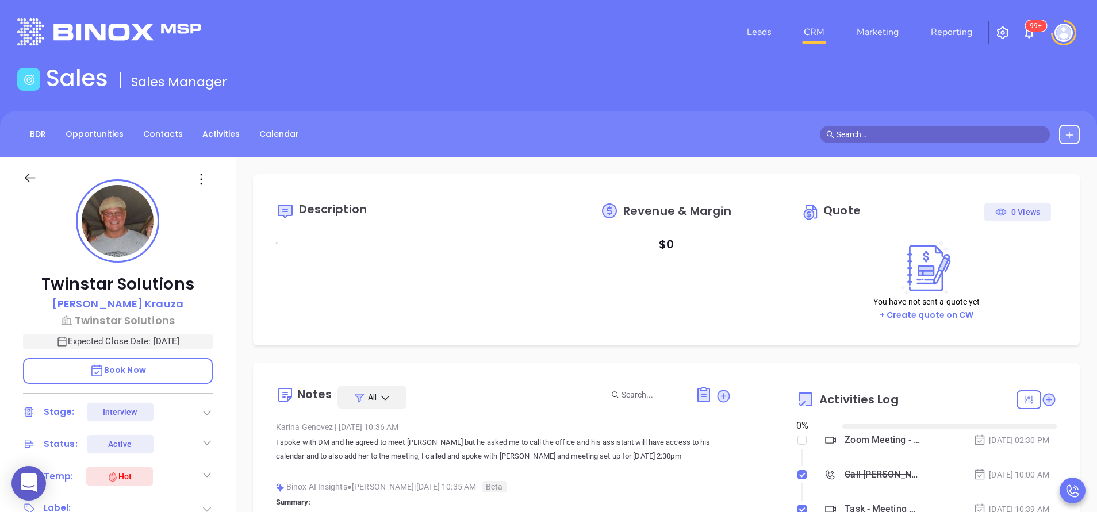
type input "[DATE]"
click at [758, 382] on div at bounding box center [763, 509] width 65 height 271
type input "[PERSON_NAME]"
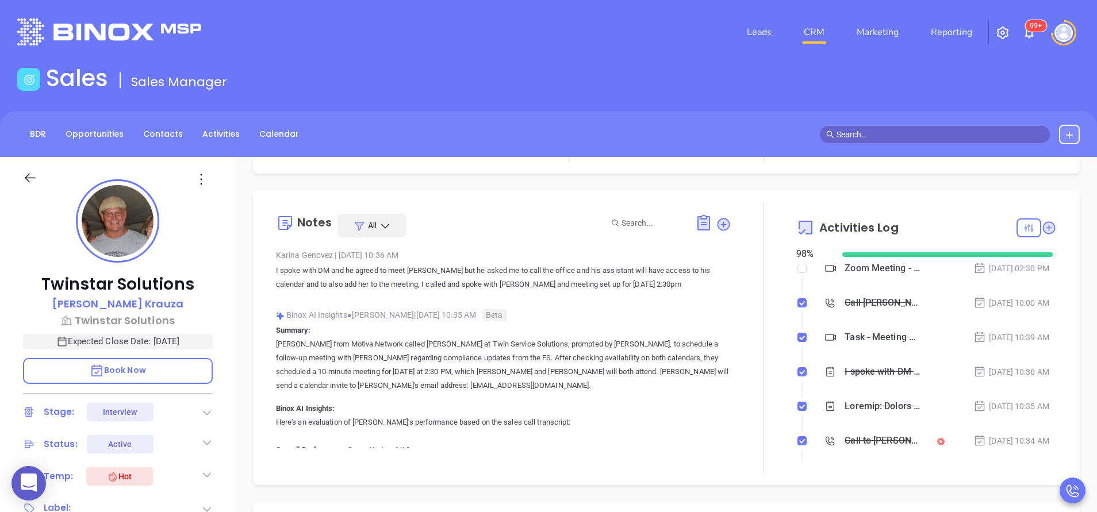
scroll to position [172, 0]
click at [853, 439] on div "Call to Greg Krauza" at bounding box center [882, 440] width 76 height 17
click at [739, 384] on div at bounding box center [763, 337] width 65 height 271
click at [859, 437] on div "Call to Greg Krauza" at bounding box center [882, 440] width 76 height 17
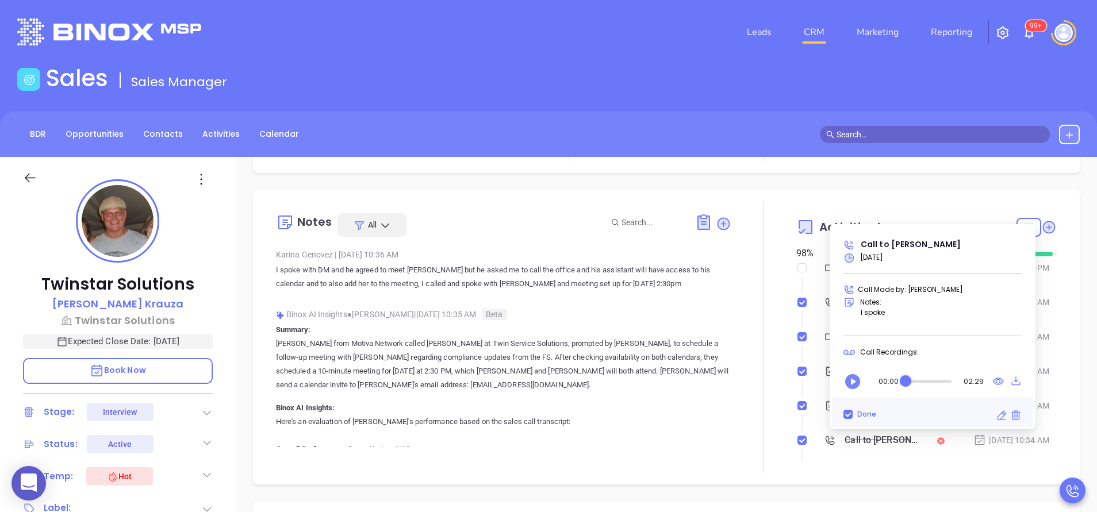
click at [859, 377] on icon "Play" at bounding box center [852, 381] width 18 height 18
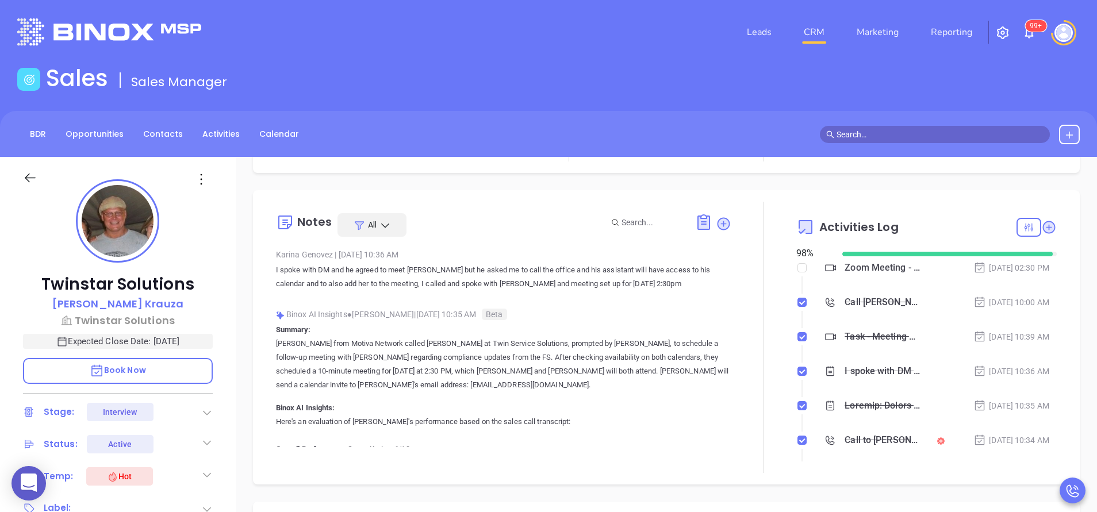
click at [767, 339] on div at bounding box center [763, 337] width 65 height 271
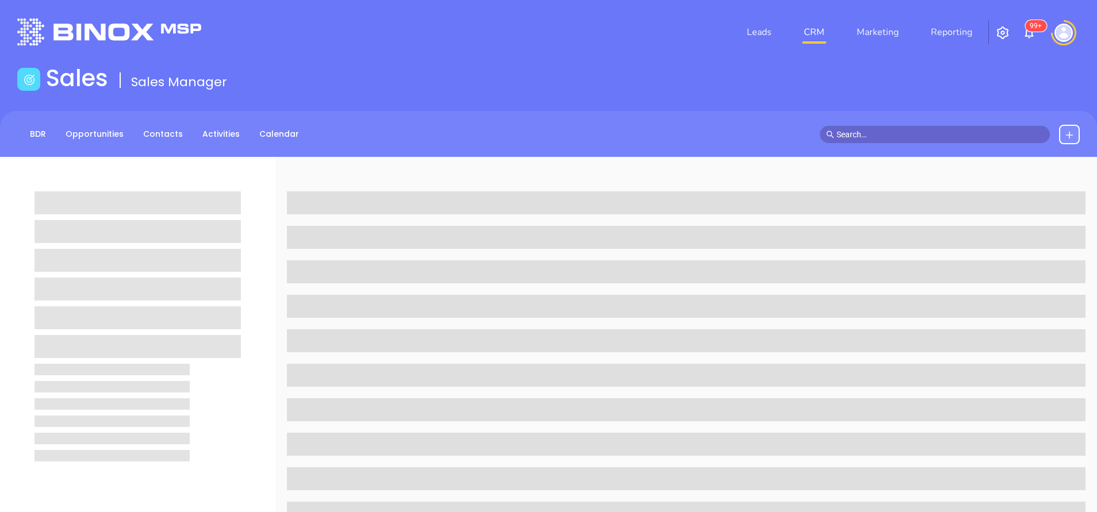
scroll to position [174, 0]
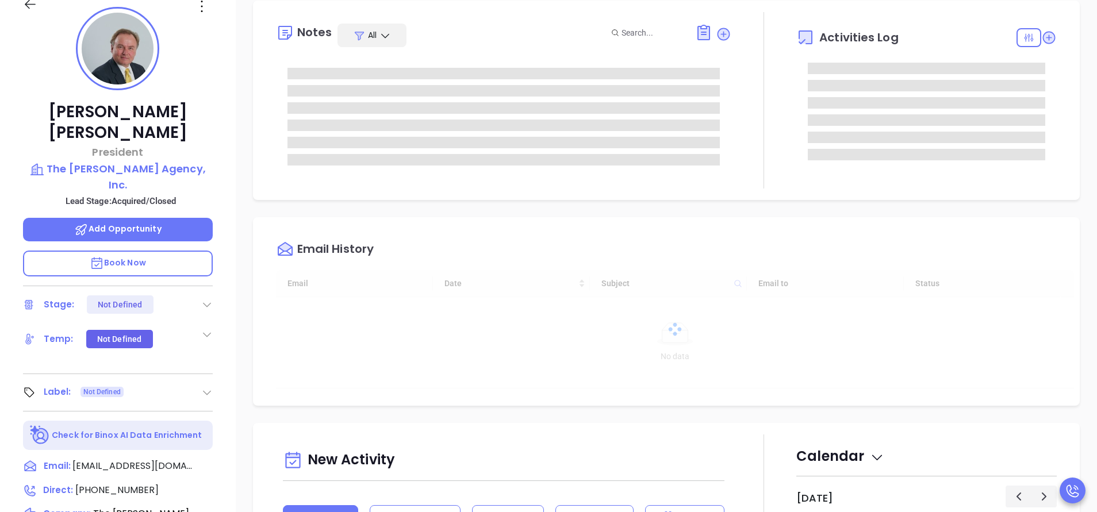
type input "[PERSON_NAME]"
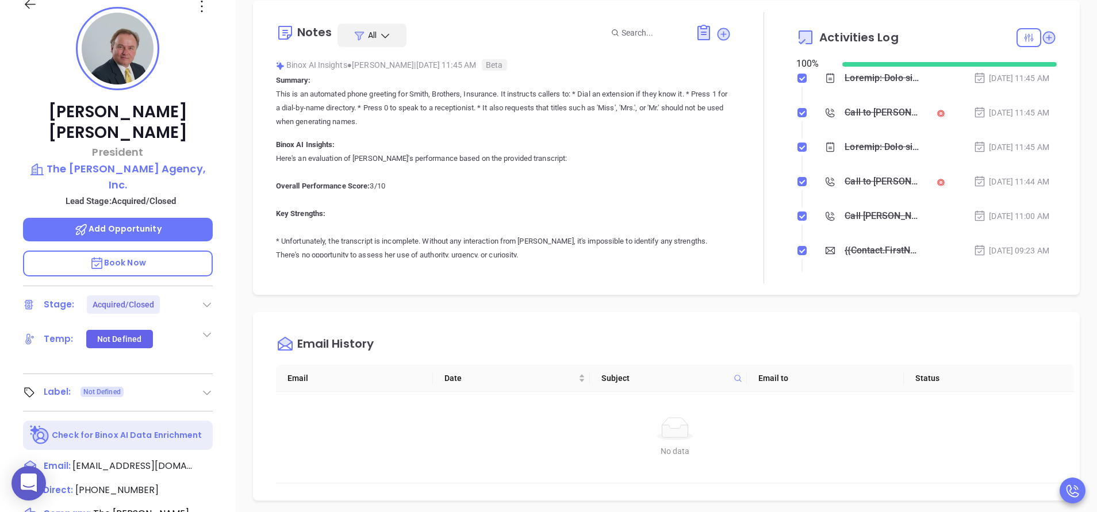
scroll to position [334, 0]
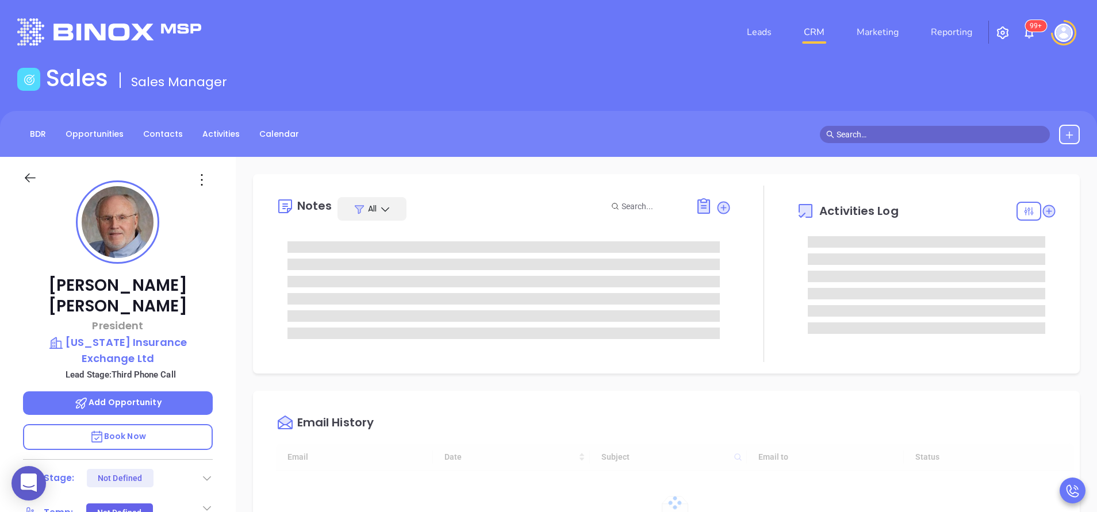
type input "[DATE]"
type input "[PERSON_NAME]"
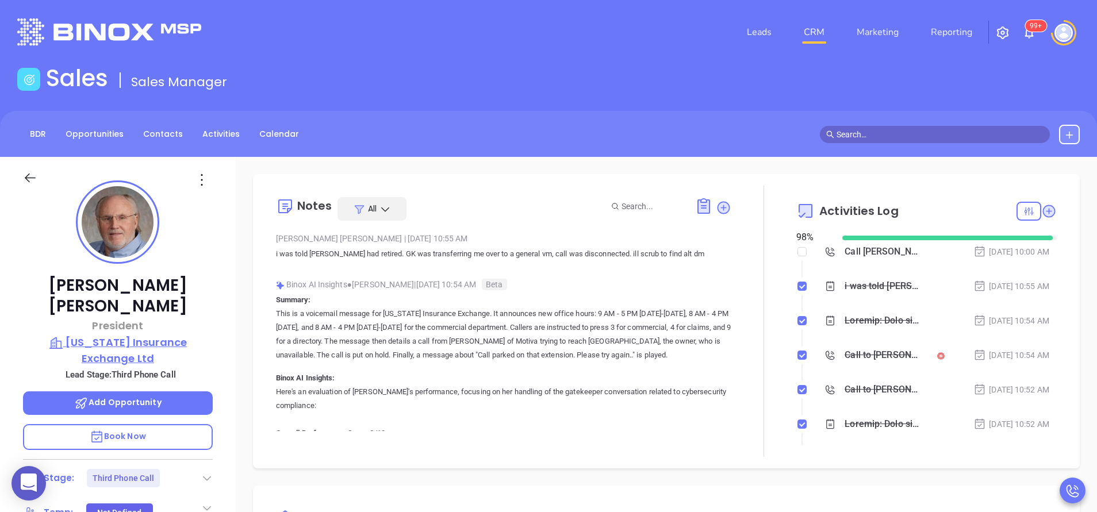
click at [127, 334] on p "Connecticut Insurance Exchange Ltd" at bounding box center [118, 350] width 190 height 32
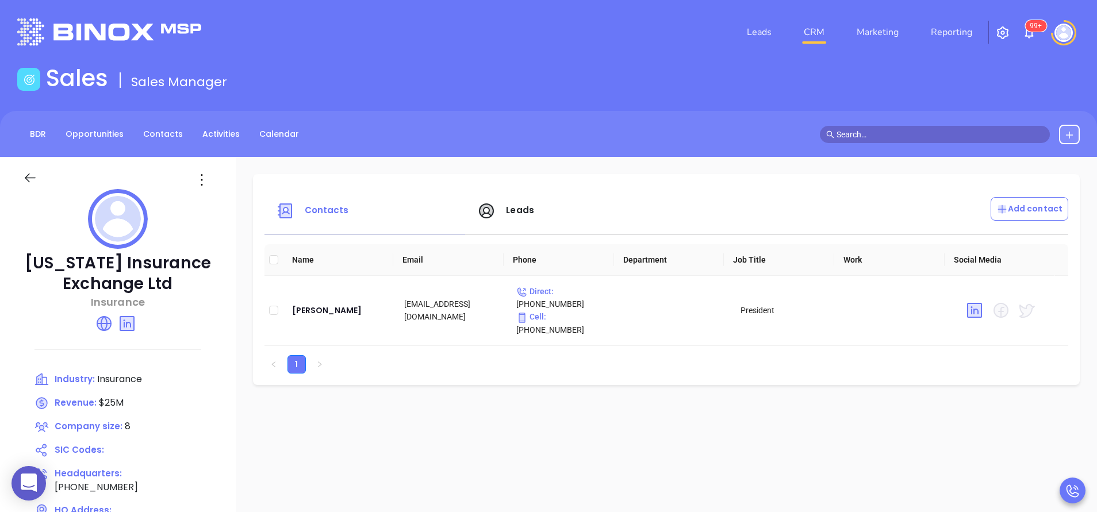
click at [519, 206] on span "Leads" at bounding box center [520, 210] width 28 height 12
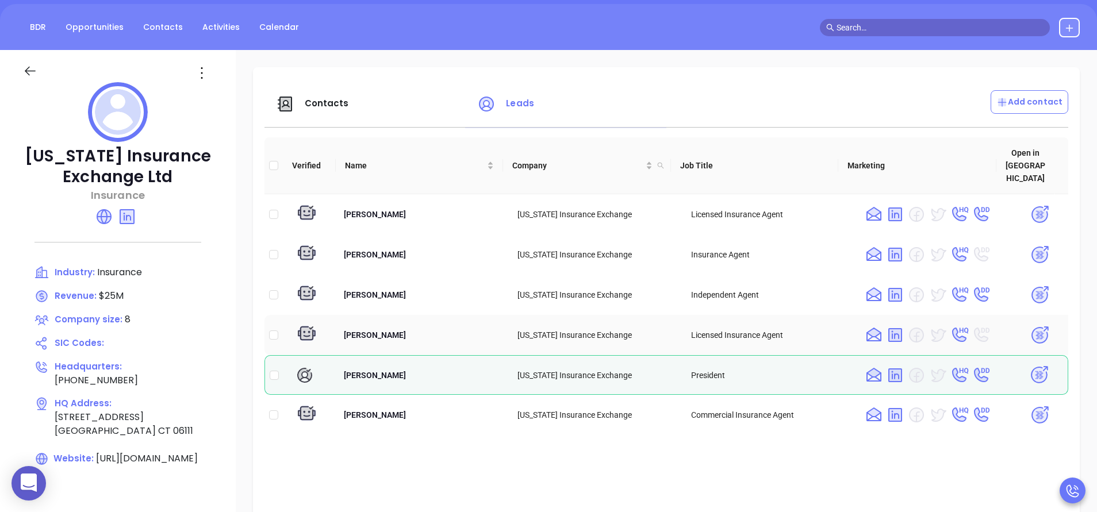
scroll to position [103, 0]
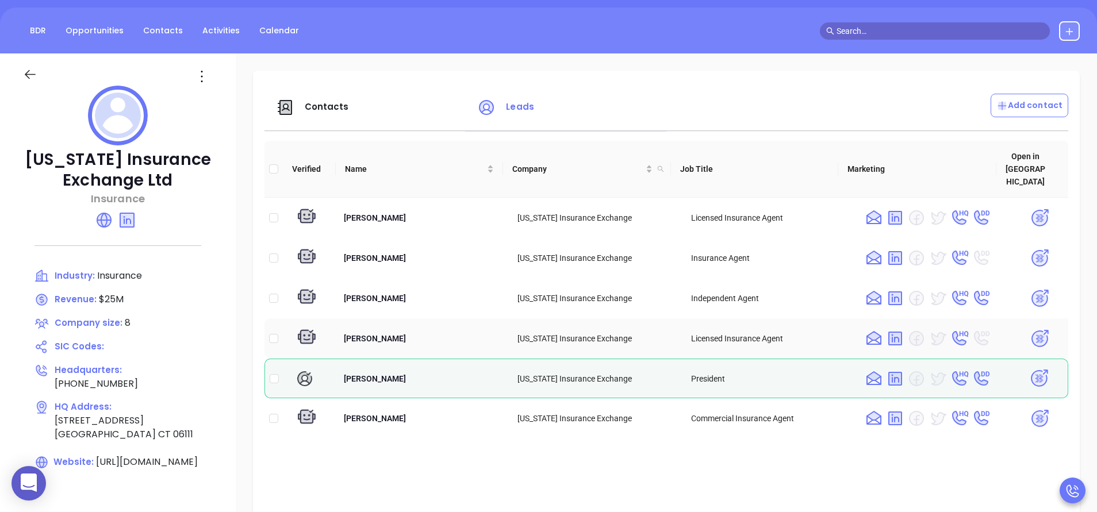
click at [311, 318] on td at bounding box center [309, 338] width 52 height 40
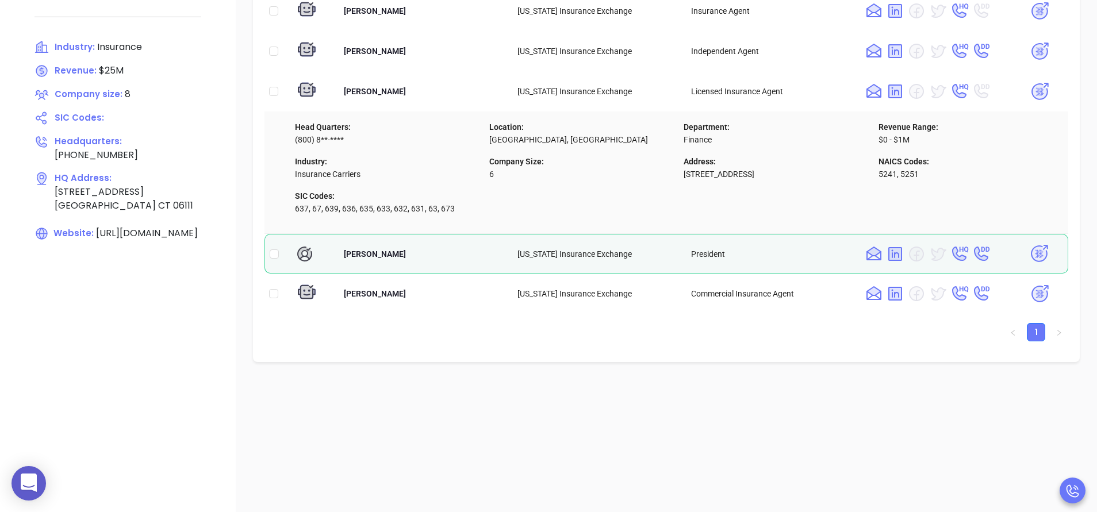
scroll to position [379, 0]
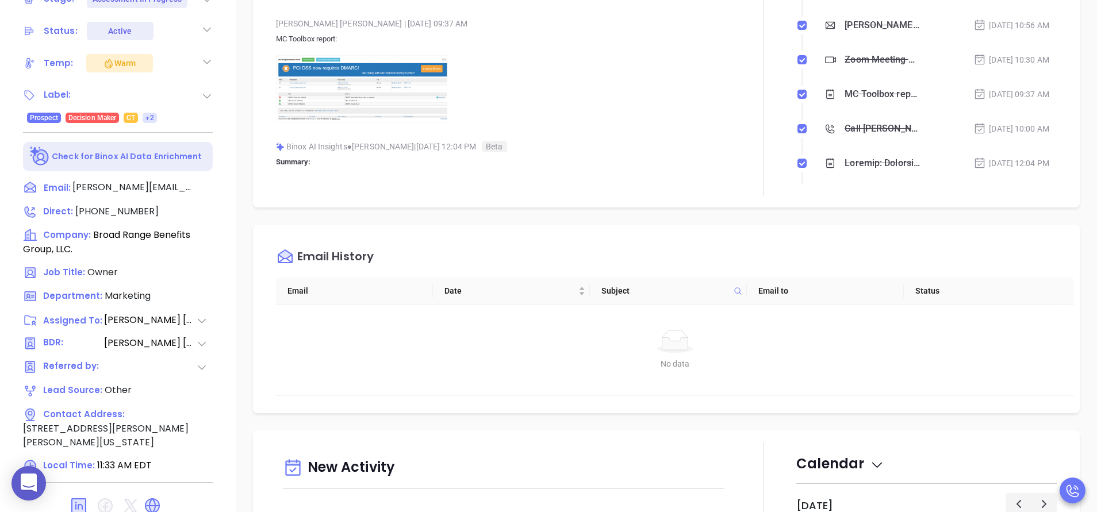
scroll to position [334, 0]
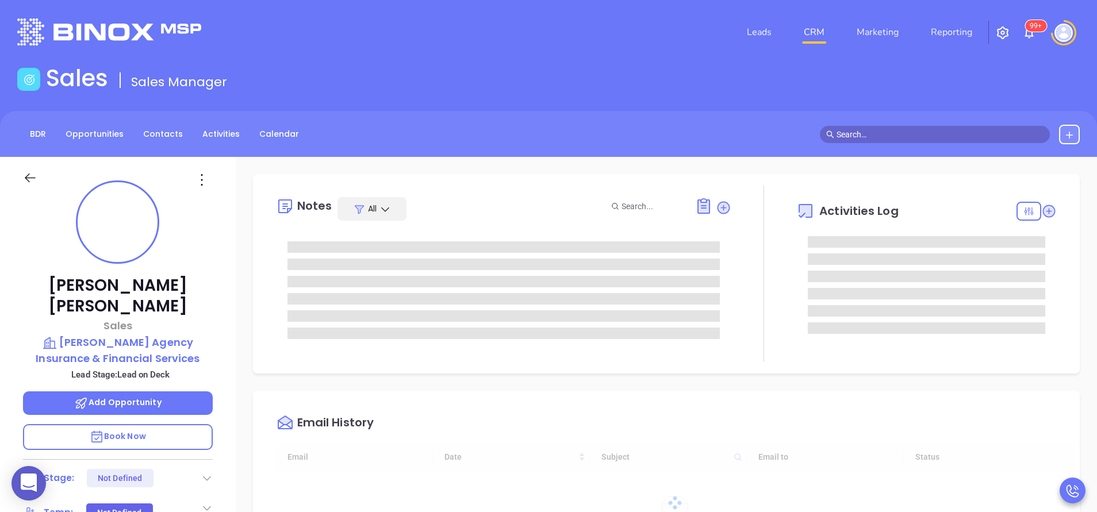
type input "[DATE]"
type input "Anabell Dominguez"
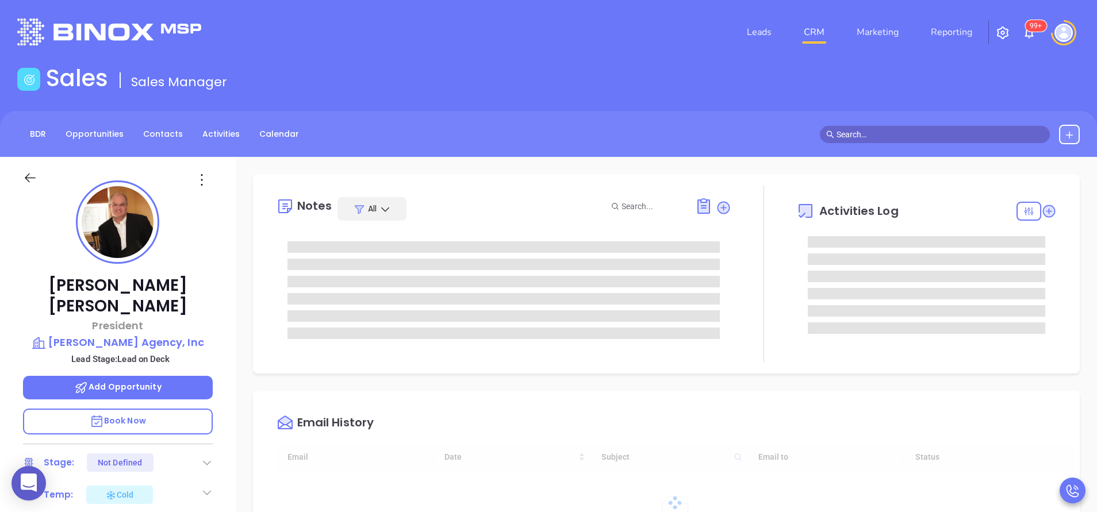
type input "08/16/2025"
type input "[PERSON_NAME]"
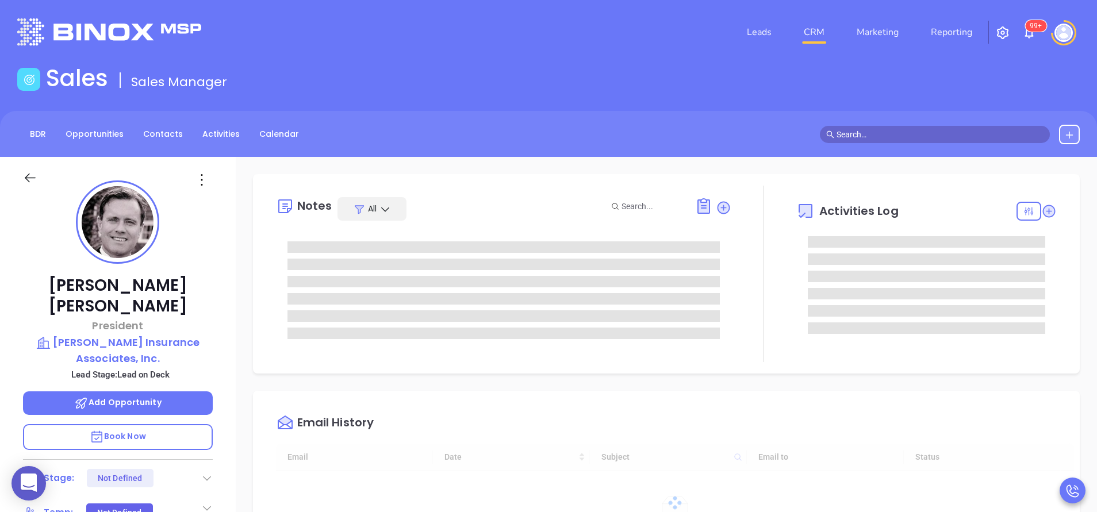
type input "[DATE]"
type input "[PERSON_NAME]"
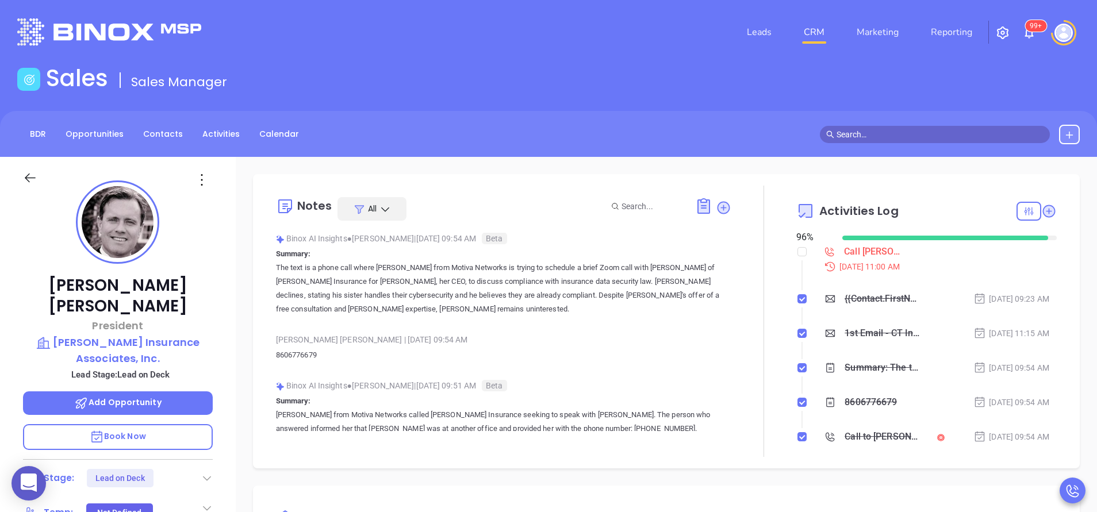
click at [572, 255] on p "Summary: The text is a phone call where [PERSON_NAME] from Motiva Networks is t…" at bounding box center [503, 281] width 455 height 69
click at [229, 347] on div "[PERSON_NAME] President [PERSON_NAME] Insurance Associates, Inc. Lead Stage: Le…" at bounding box center [118, 477] width 236 height 640
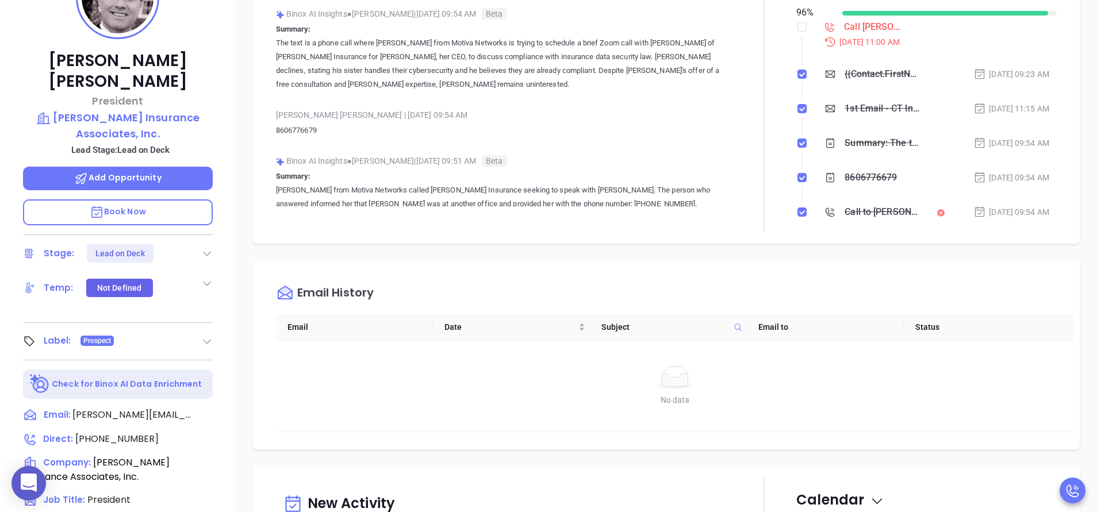
scroll to position [172, 0]
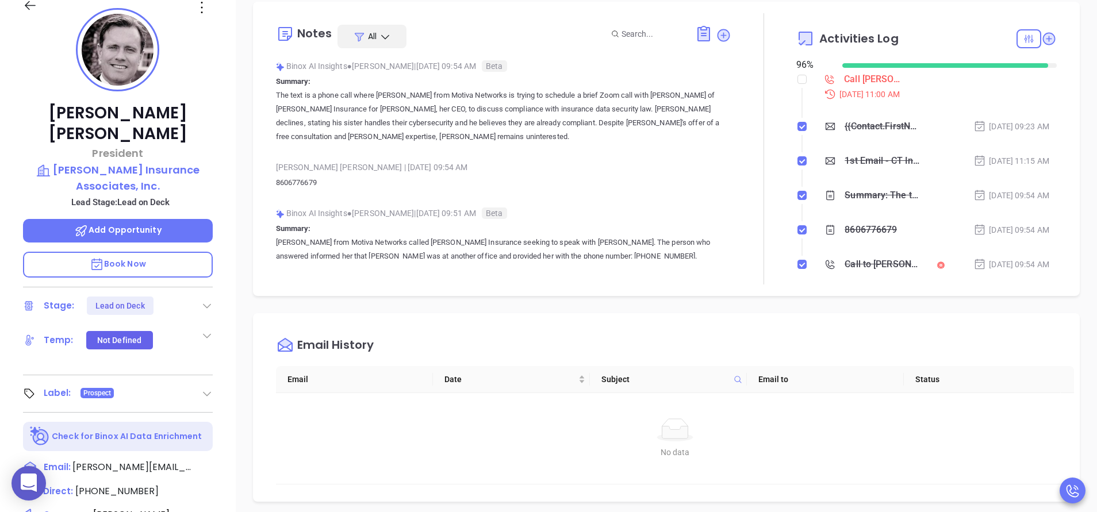
click at [205, 300] on icon at bounding box center [206, 305] width 11 height 11
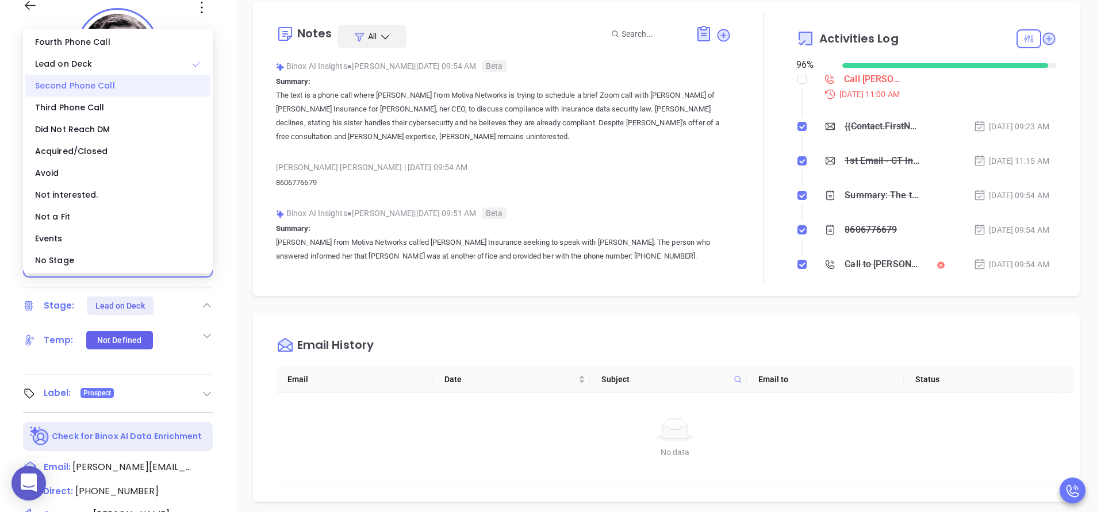
click at [110, 93] on div "Second Phone Call" at bounding box center [117, 86] width 185 height 22
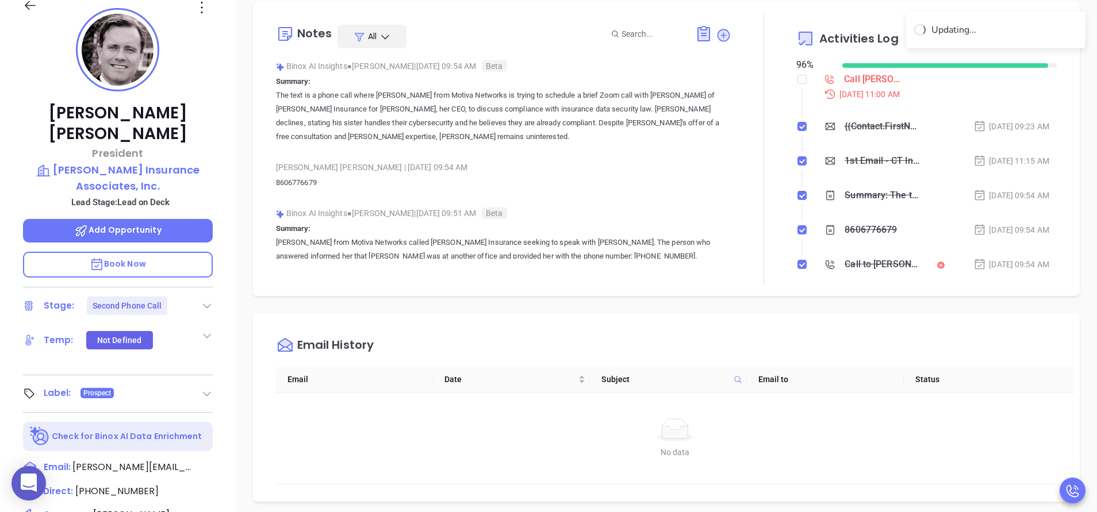
click at [299, 179] on p "8606776679" at bounding box center [503, 183] width 455 height 14
copy p "8606776679"
click at [197, 8] on icon at bounding box center [202, 7] width 18 height 18
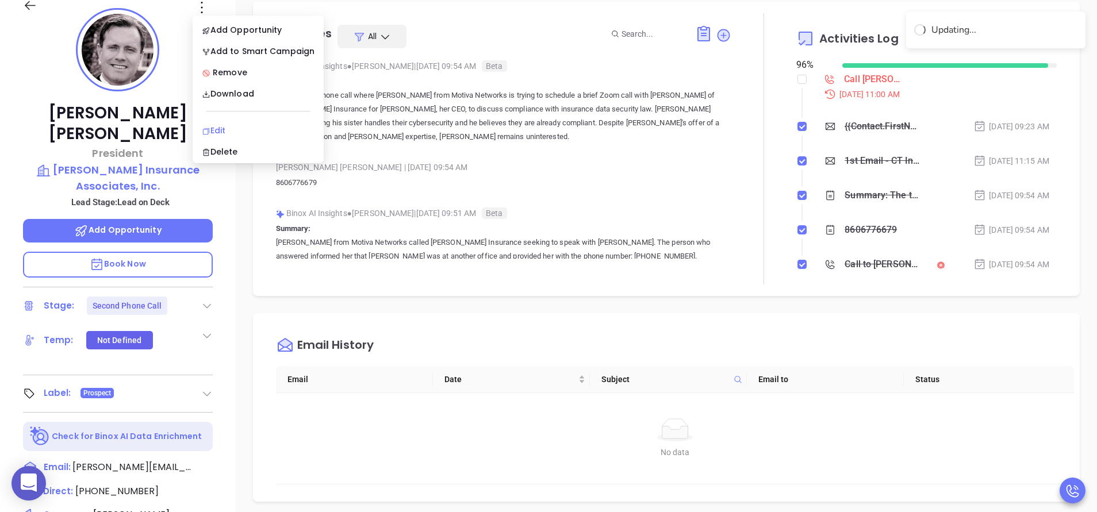
click at [221, 130] on div "Edit" at bounding box center [258, 130] width 113 height 13
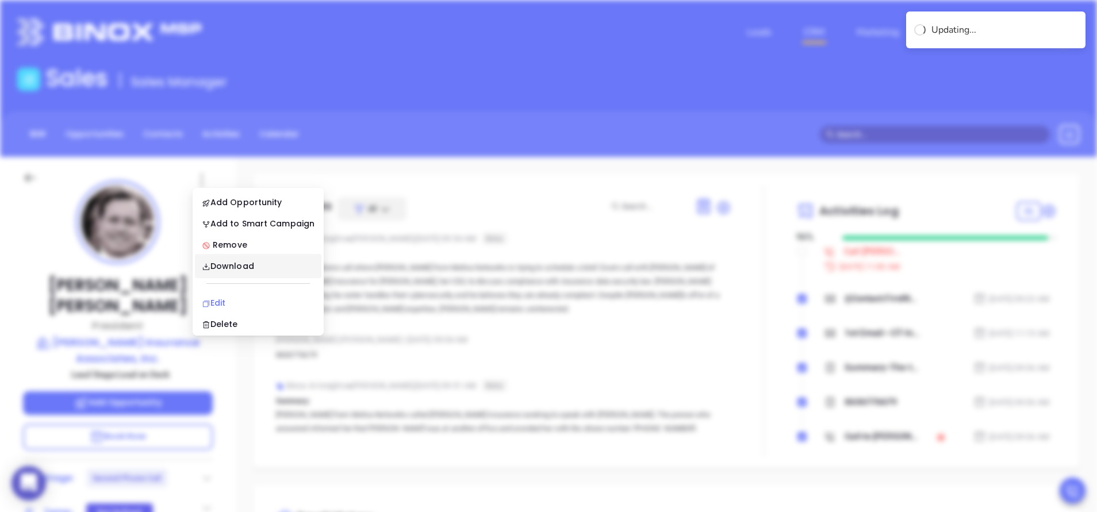
scroll to position [0, 0]
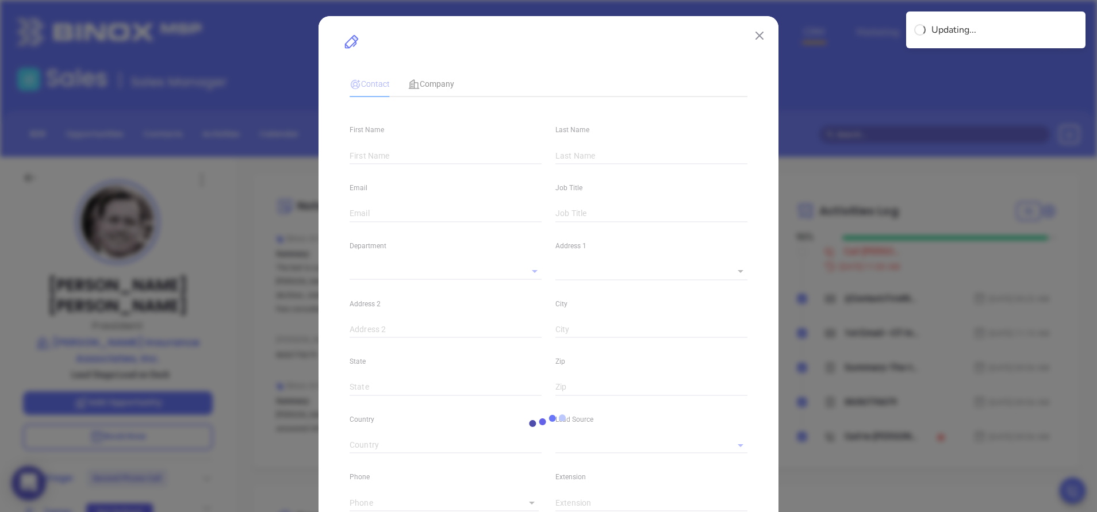
type input "Eric"
type input "Lindquist"
type input "e.lindquist@lindquist-insurance.com"
type input "President"
type input "1"
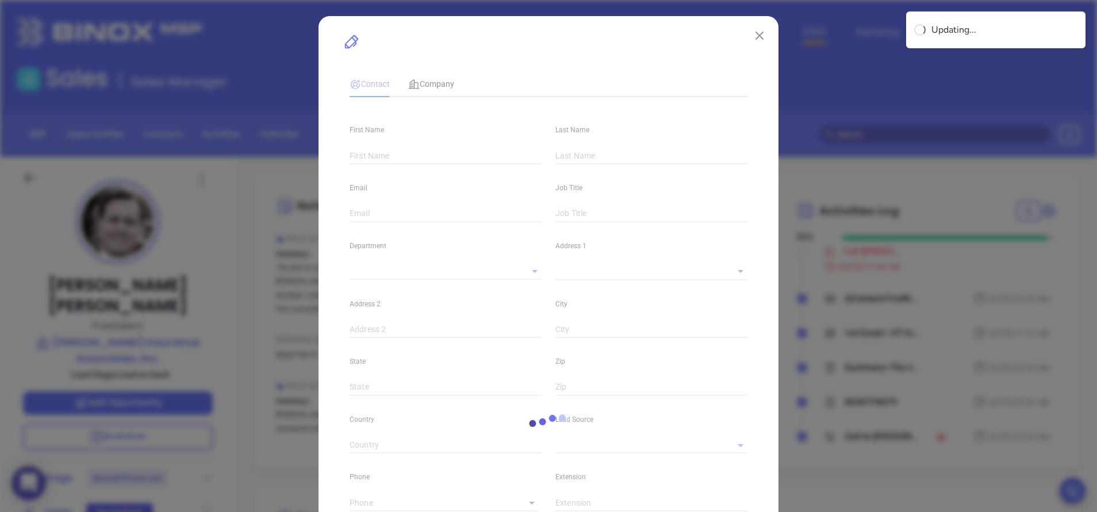
type input "www.linkedin.com/in/eric-lindquist-56bb7712"
type input "Marketing"
type input "Other"
type input "[PERSON_NAME]"
type input "Second Phone Call"
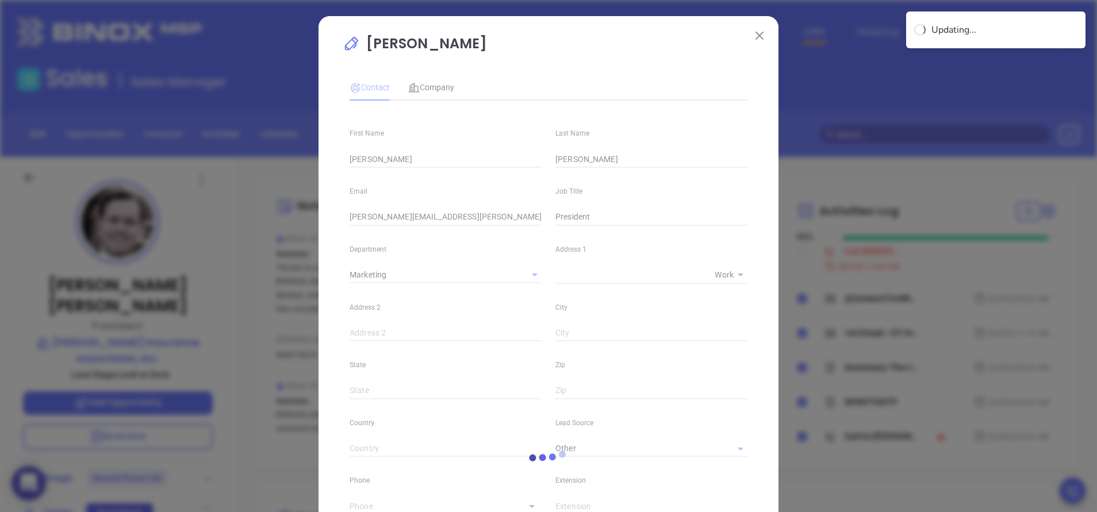
type input "1"
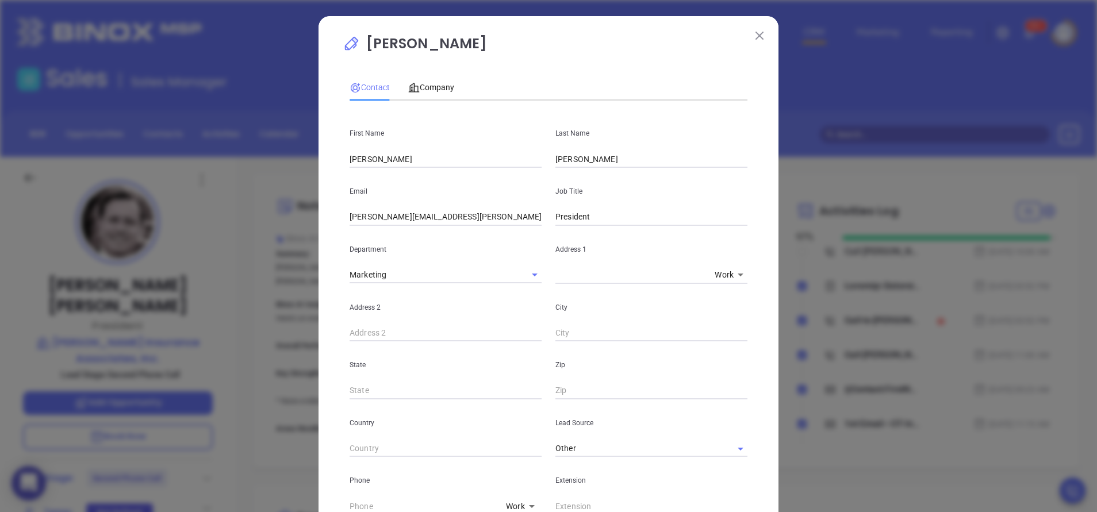
click at [334, 343] on div "Eric Lindquist Contact Company First Name Eric Last Name Lindquist Email e.lind…" at bounding box center [548, 443] width 460 height 855
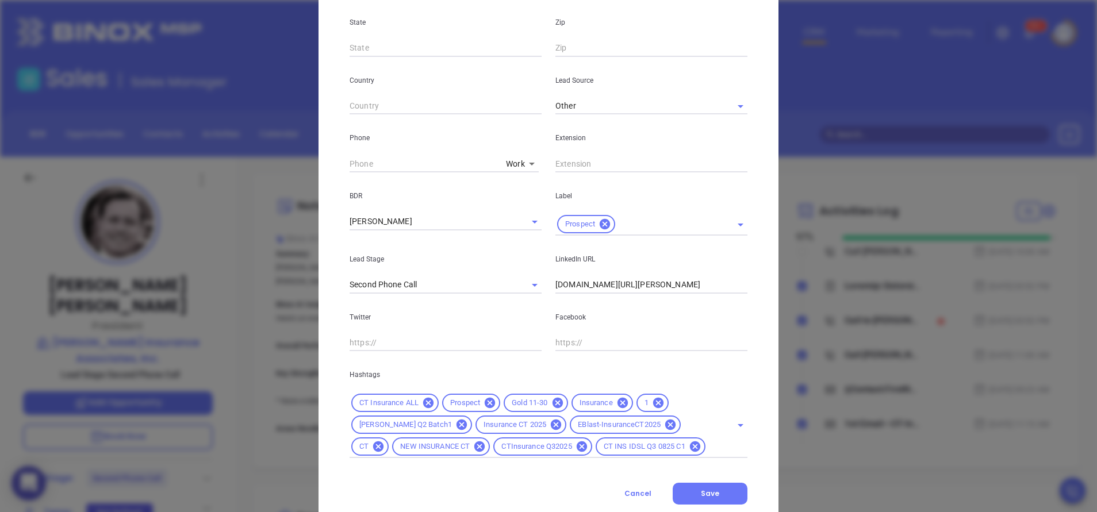
scroll to position [345, 0]
click at [389, 159] on input "( ) -" at bounding box center [425, 161] width 152 height 17
paste input "860) 677-6679"
type input "(860) 677-6679"
click at [708, 491] on span "Save" at bounding box center [710, 491] width 18 height 10
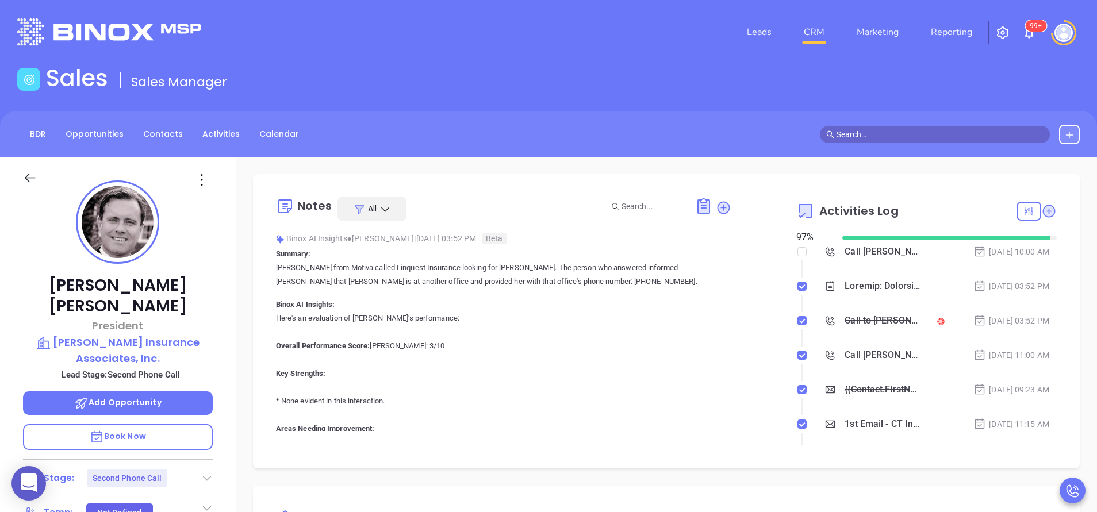
click at [752, 301] on div at bounding box center [763, 321] width 65 height 271
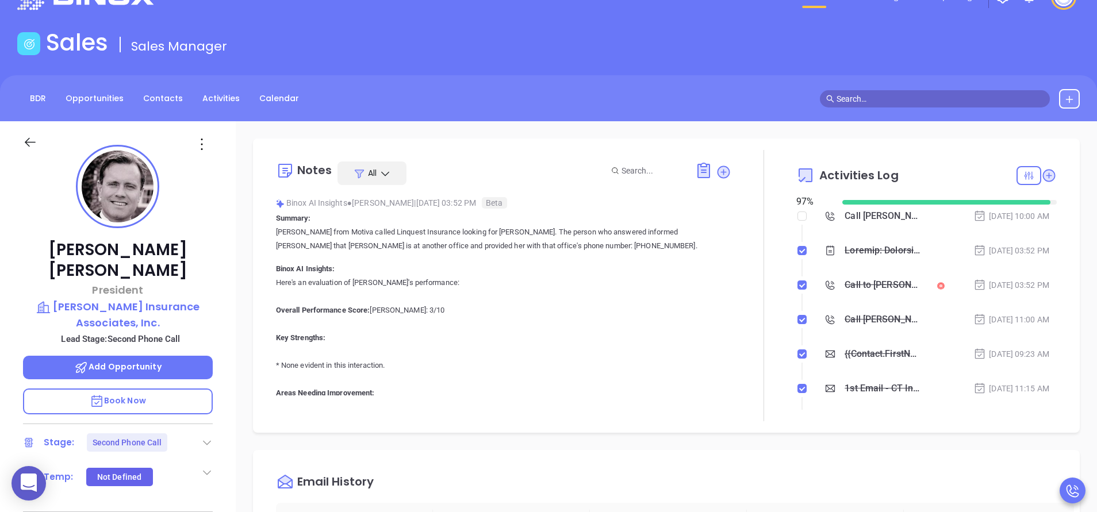
scroll to position [0, 0]
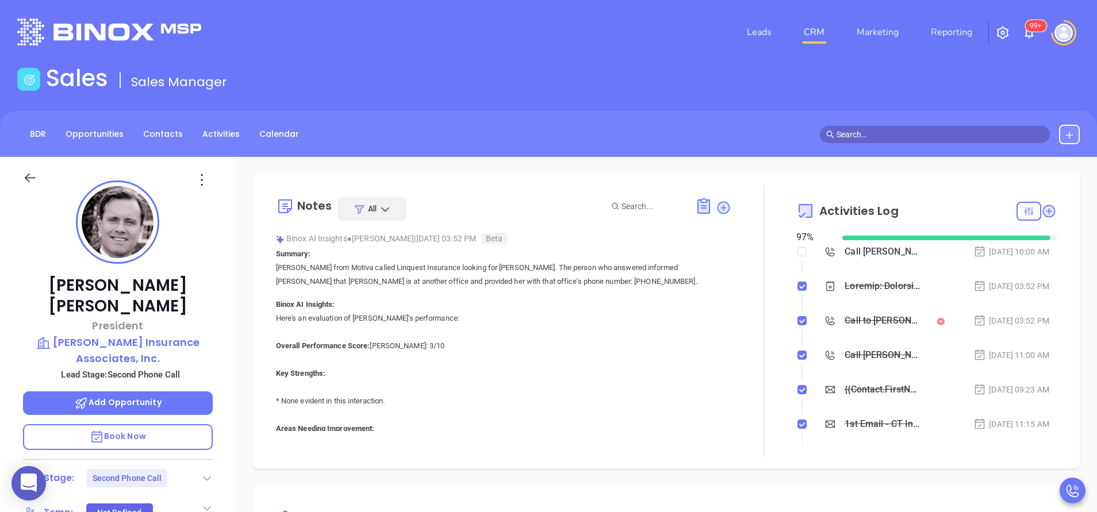
click at [220, 372] on div "Eric Lindquist President Lindquist Insurance Associates, Inc. Lead Stage: Secon…" at bounding box center [118, 477] width 236 height 640
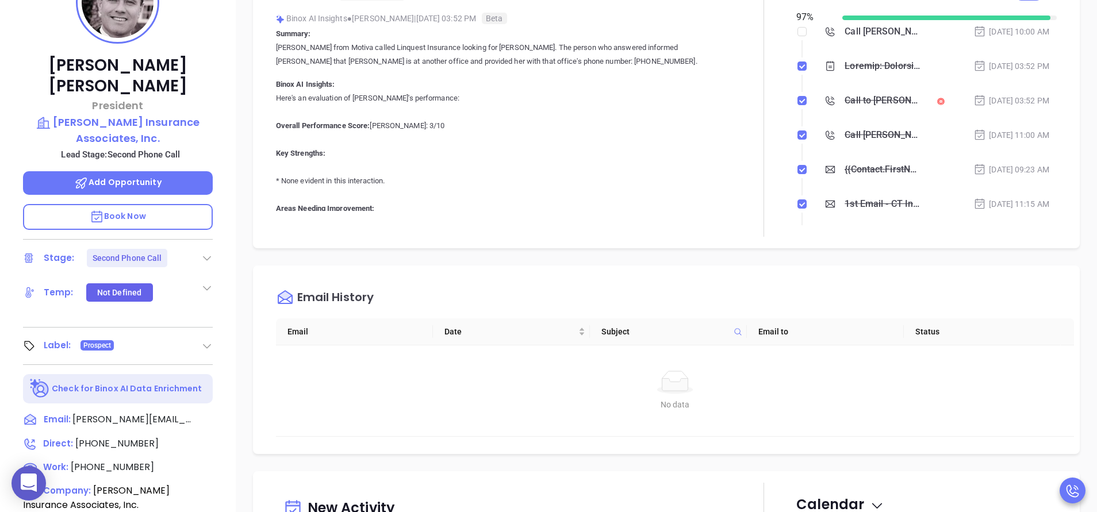
scroll to position [276, 0]
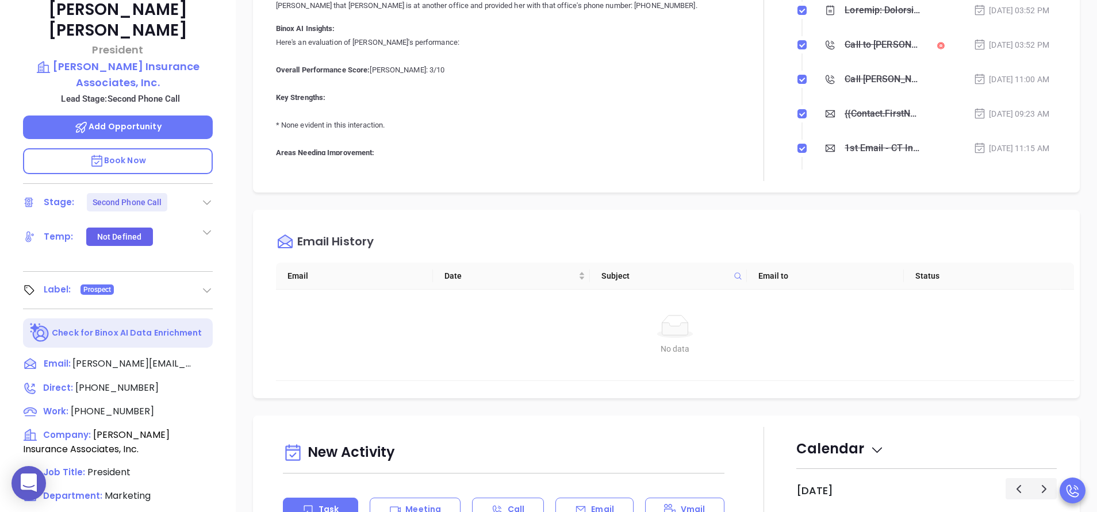
click at [470, 136] on p "Here's an evaluation of Anabell's performance: Overall Performance Score: Anabe…" at bounding box center [503, 305] width 455 height 538
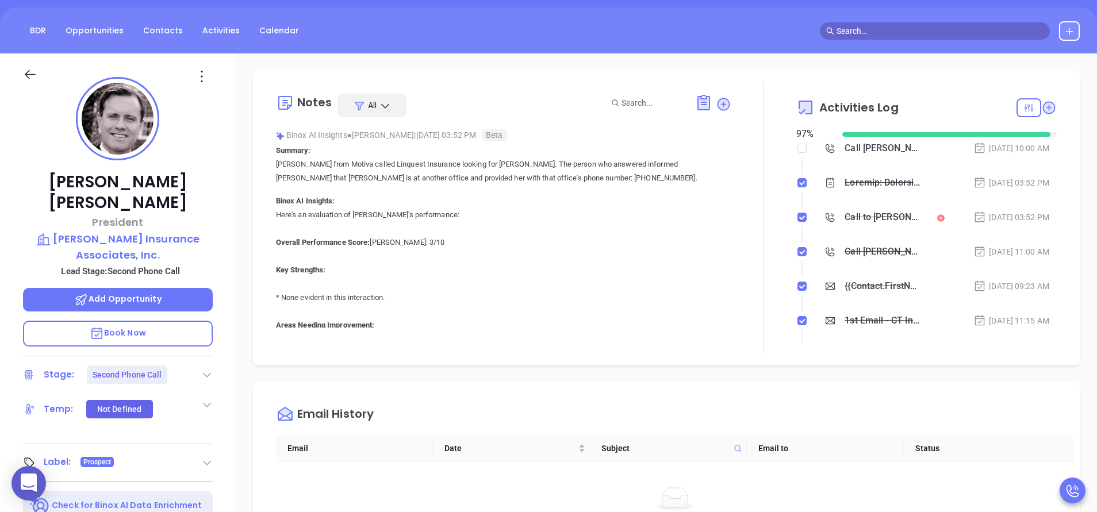
scroll to position [34, 0]
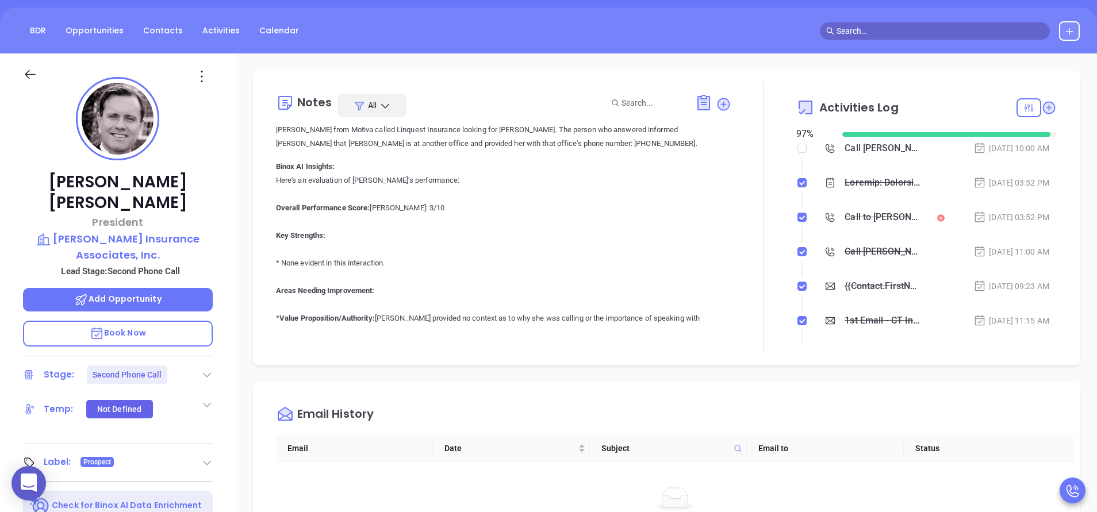
click at [406, 211] on p "Here's an evaluation of Anabell's performance: Overall Performance Score: Anabe…" at bounding box center [503, 443] width 455 height 538
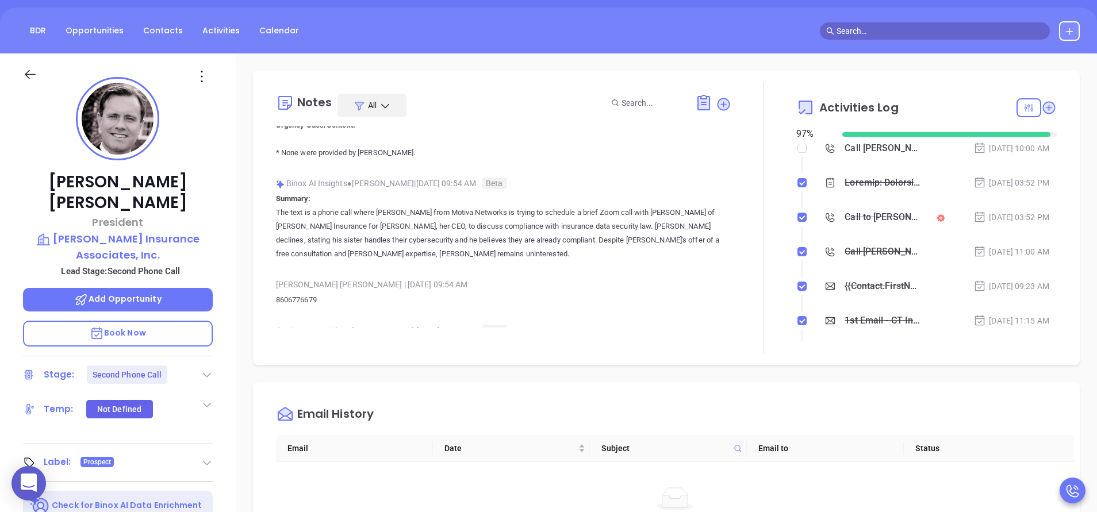
scroll to position [621, 0]
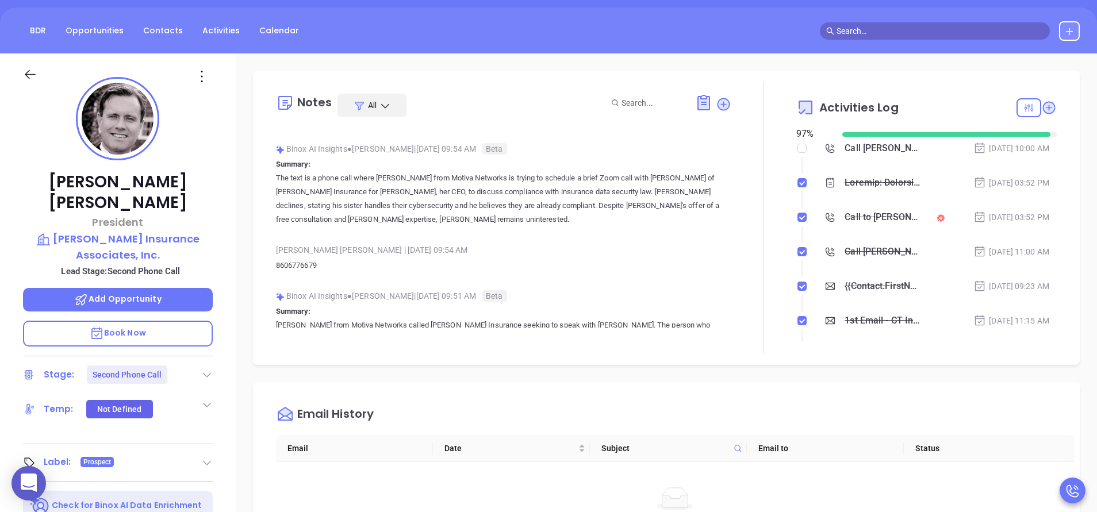
click at [218, 379] on div "Eric Lindquist President Lindquist Insurance Associates, Inc. Lead Stage: Secon…" at bounding box center [118, 373] width 236 height 640
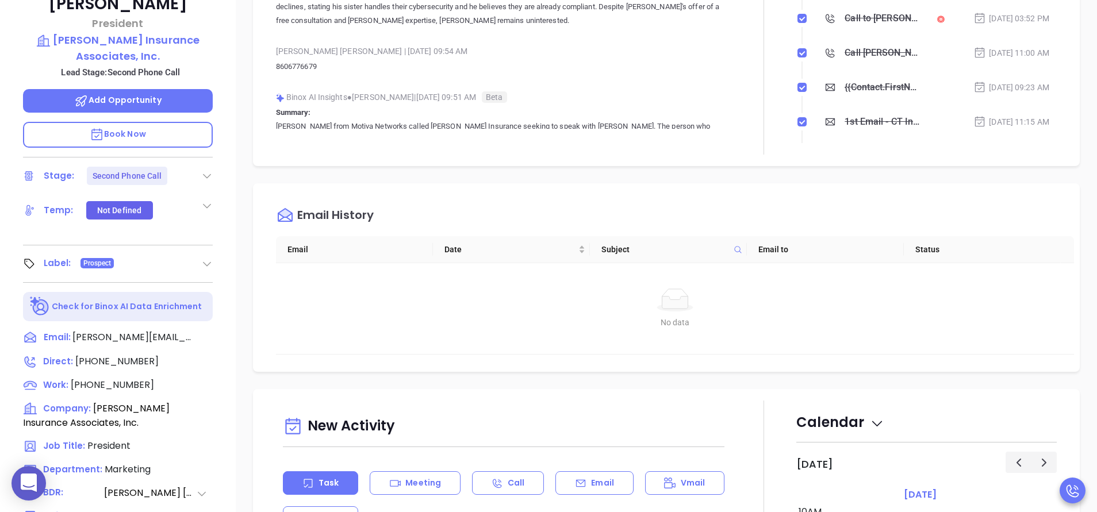
scroll to position [310, 0]
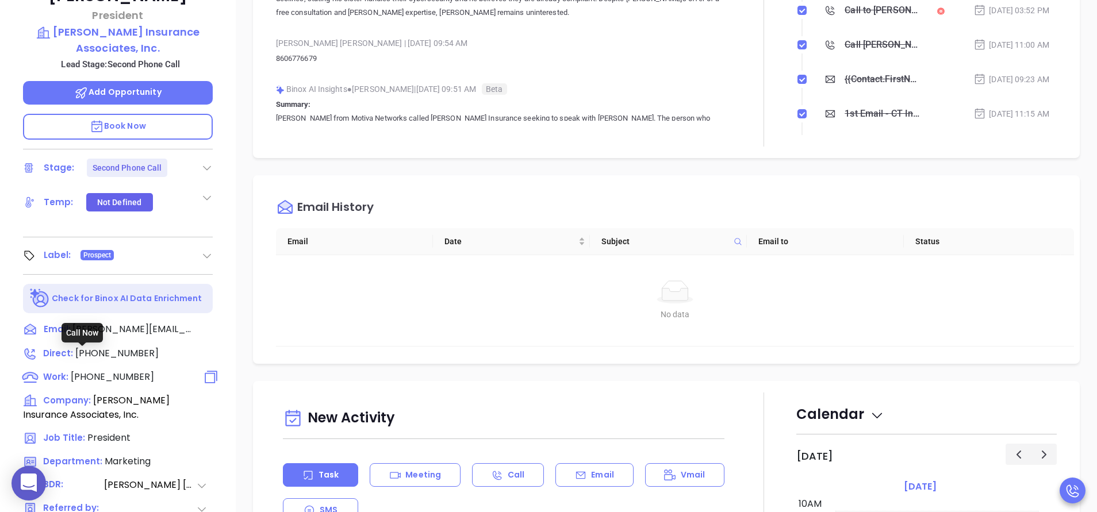
click at [126, 370] on span "(860) 677-6679" at bounding box center [112, 376] width 83 height 13
type input "(860) 677-6679"
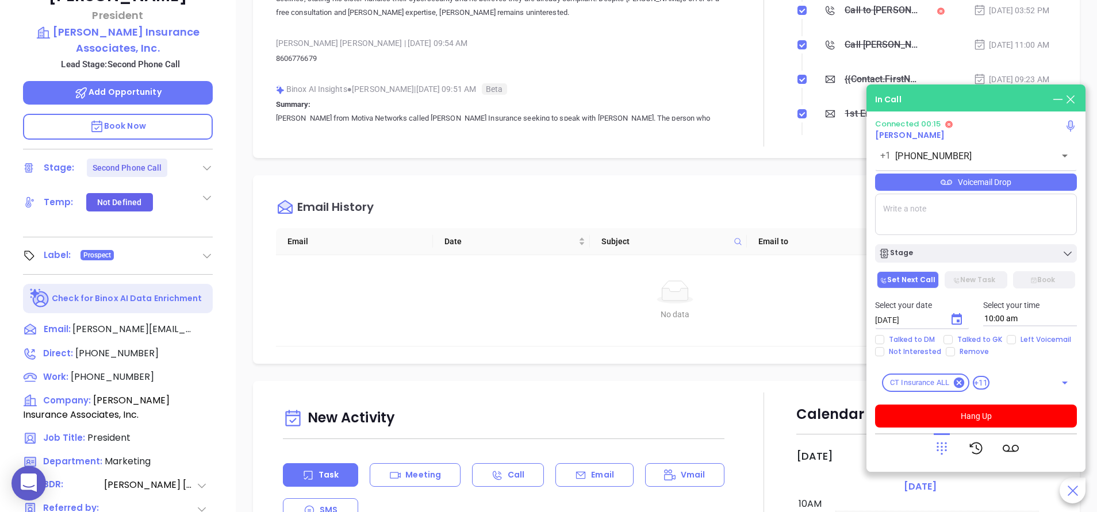
click at [901, 226] on textarea at bounding box center [976, 214] width 202 height 41
type textarea "ext 102"
click at [941, 456] on icon at bounding box center [941, 448] width 16 height 16
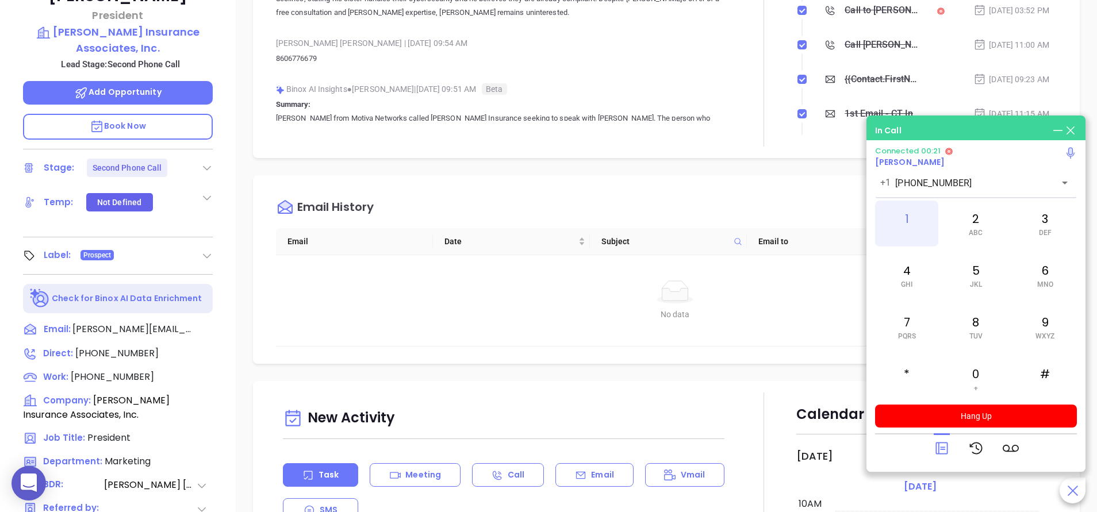
click at [917, 212] on div "1" at bounding box center [906, 224] width 63 height 46
click at [975, 365] on div "0 +" at bounding box center [975, 379] width 63 height 46
click at [972, 239] on div "2 ABC" at bounding box center [975, 224] width 63 height 46
click at [228, 198] on div "Eric Lindquist President Lindquist Insurance Associates, Inc. Lead Stage: Secon…" at bounding box center [118, 167] width 236 height 640
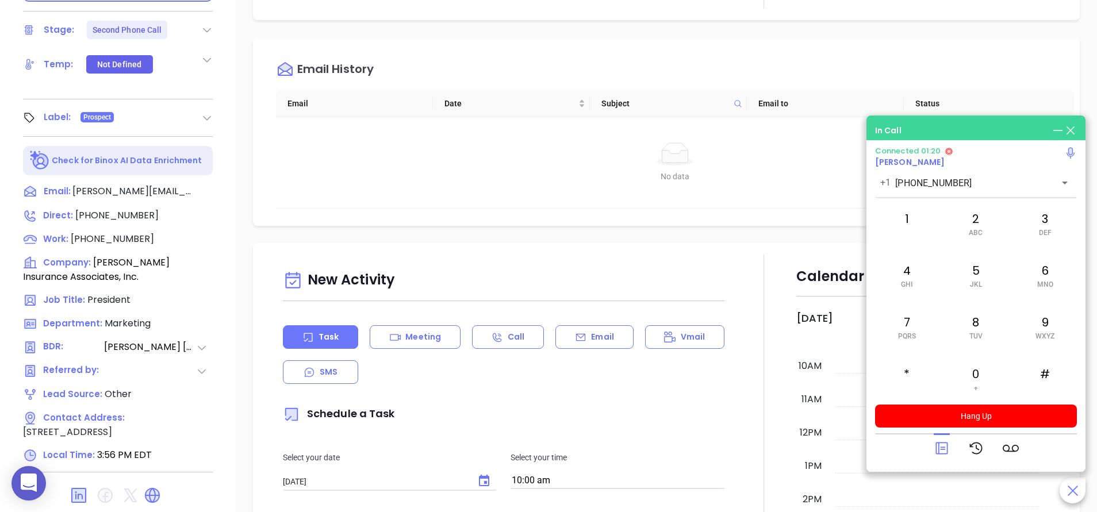
scroll to position [449, 0]
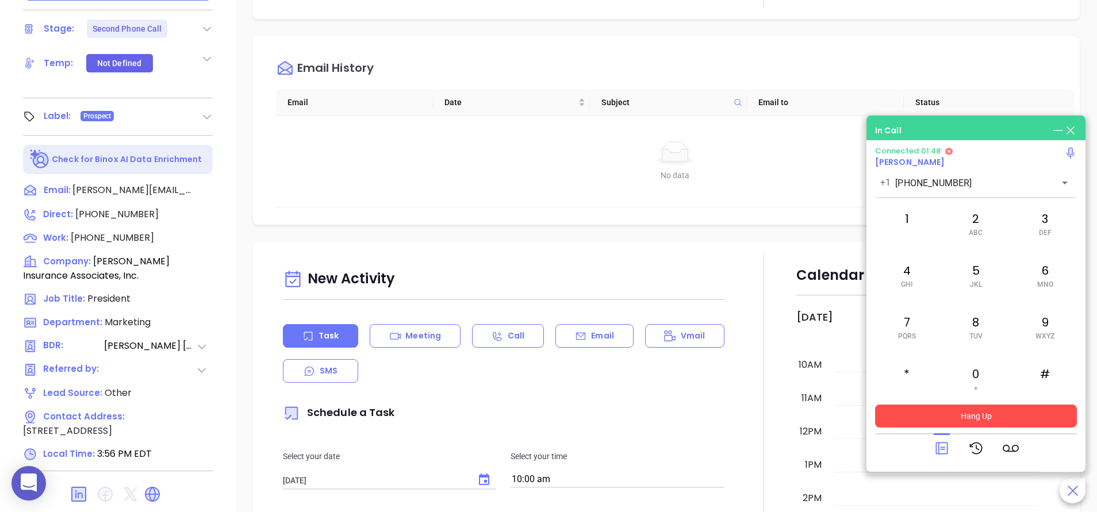
click at [982, 417] on button "Hang Up" at bounding box center [976, 416] width 202 height 23
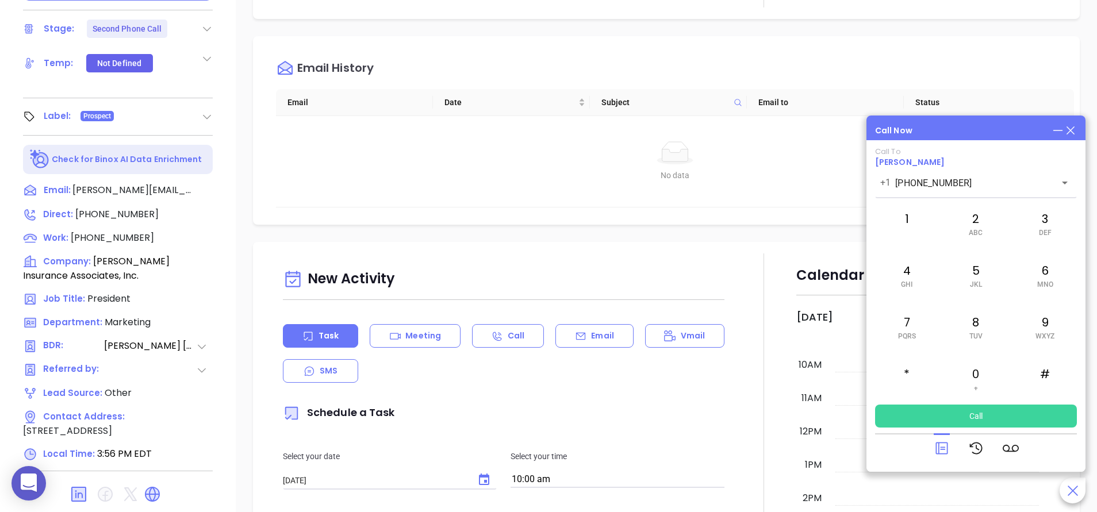
click at [945, 449] on icon at bounding box center [941, 448] width 16 height 16
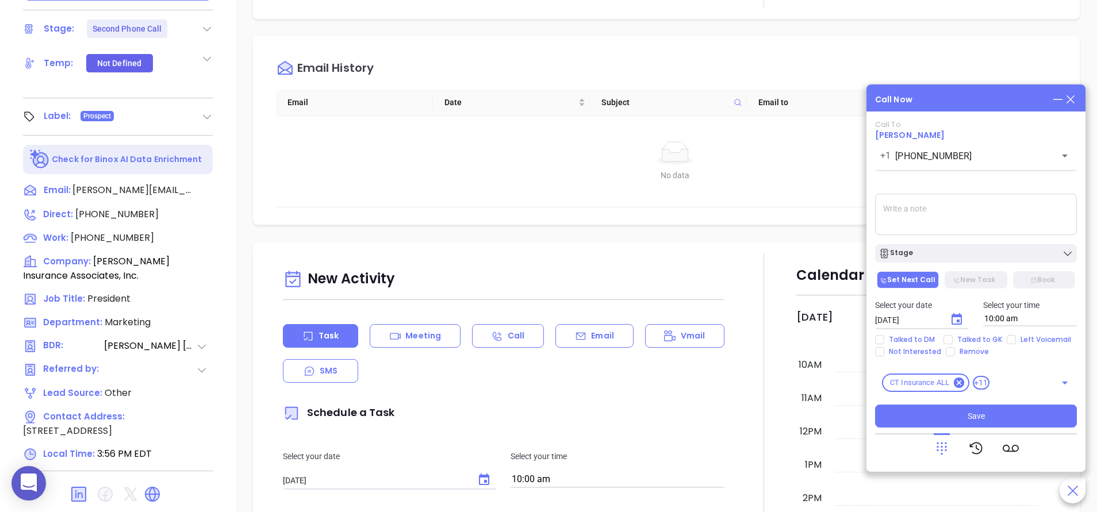
click at [1070, 94] on icon at bounding box center [1070, 99] width 13 height 13
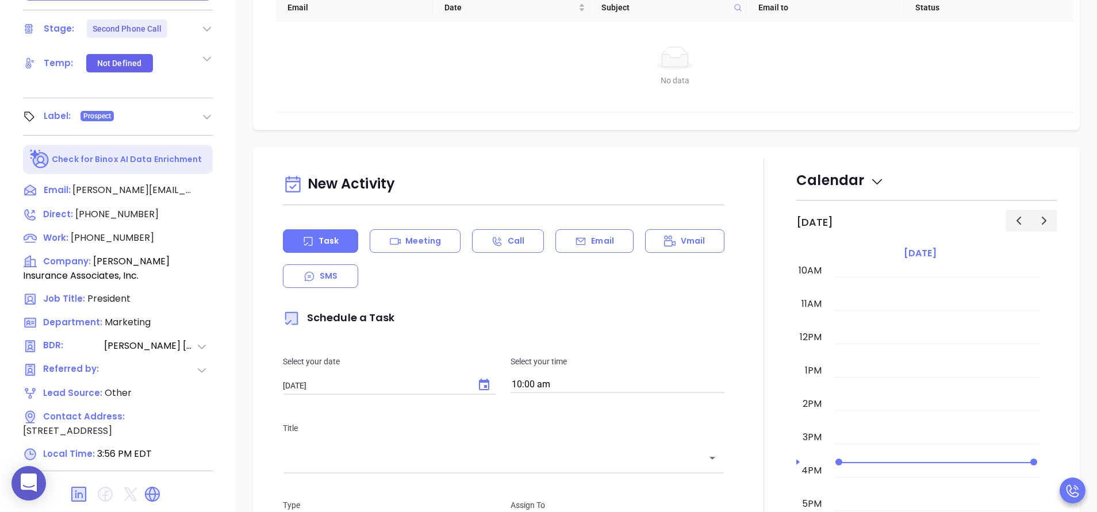
scroll to position [0, 0]
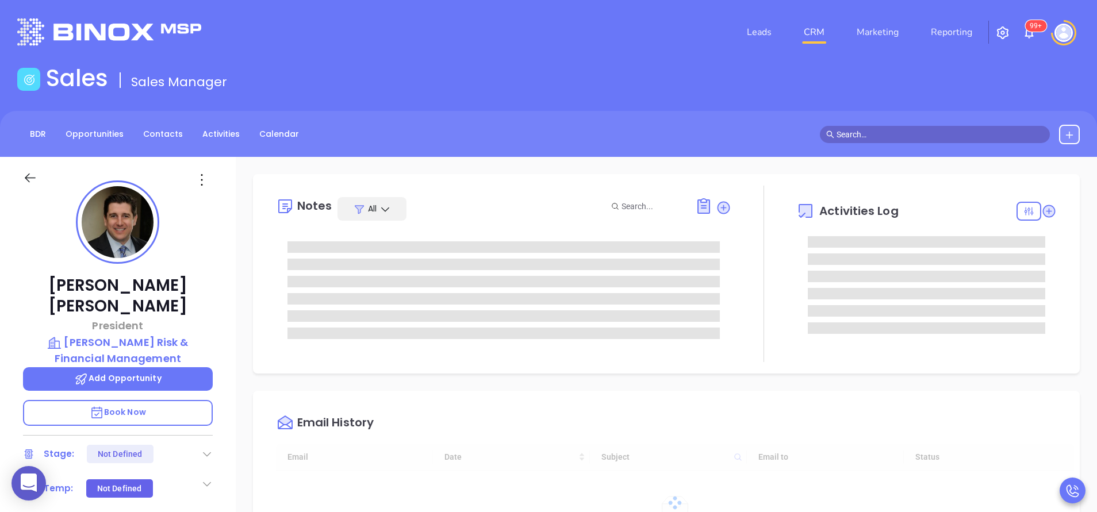
type input "[DATE]"
type input "[PERSON_NAME]"
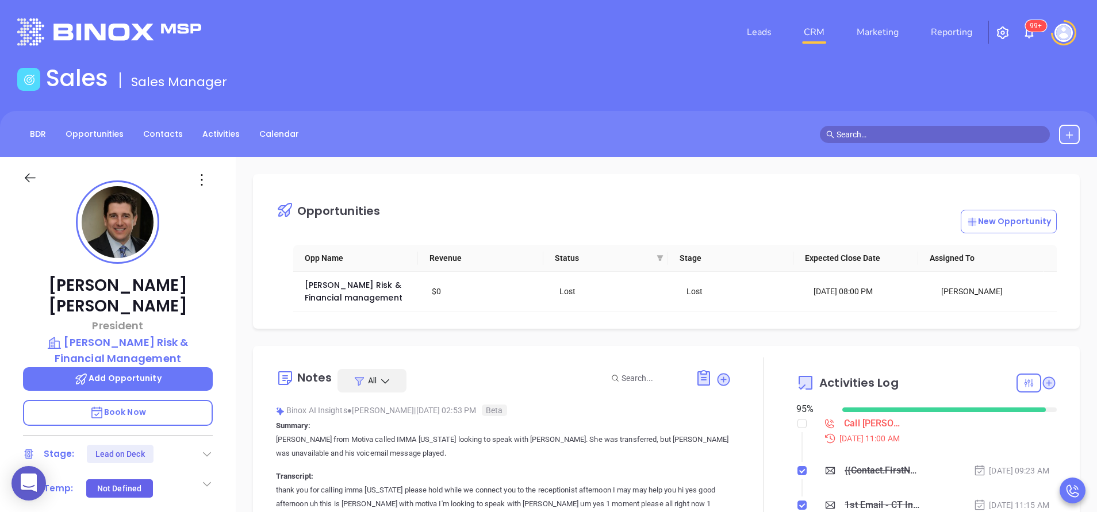
click at [218, 427] on div "[PERSON_NAME] President [PERSON_NAME] Risk & Financial Management Add Opportuni…" at bounding box center [118, 477] width 236 height 640
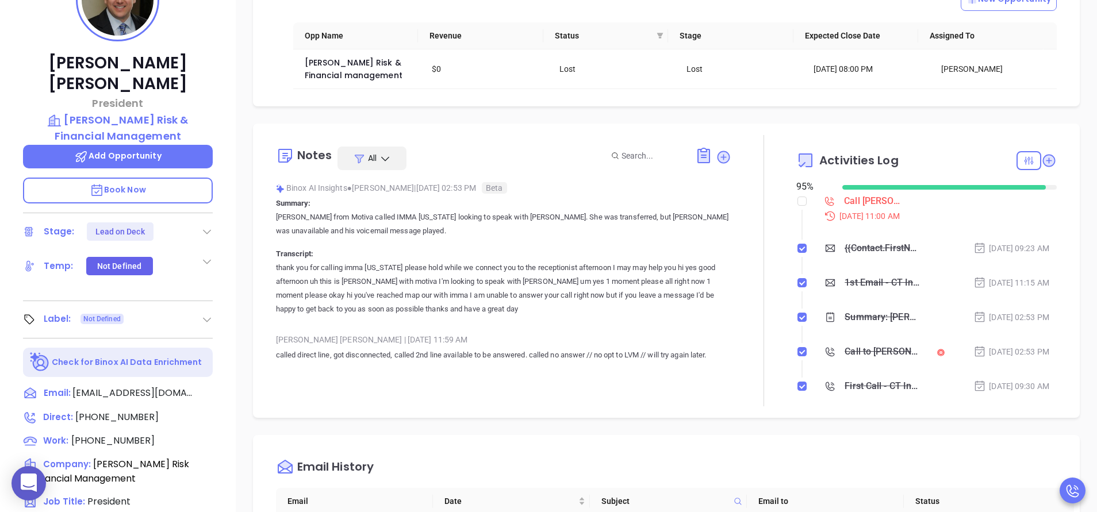
scroll to position [241, 0]
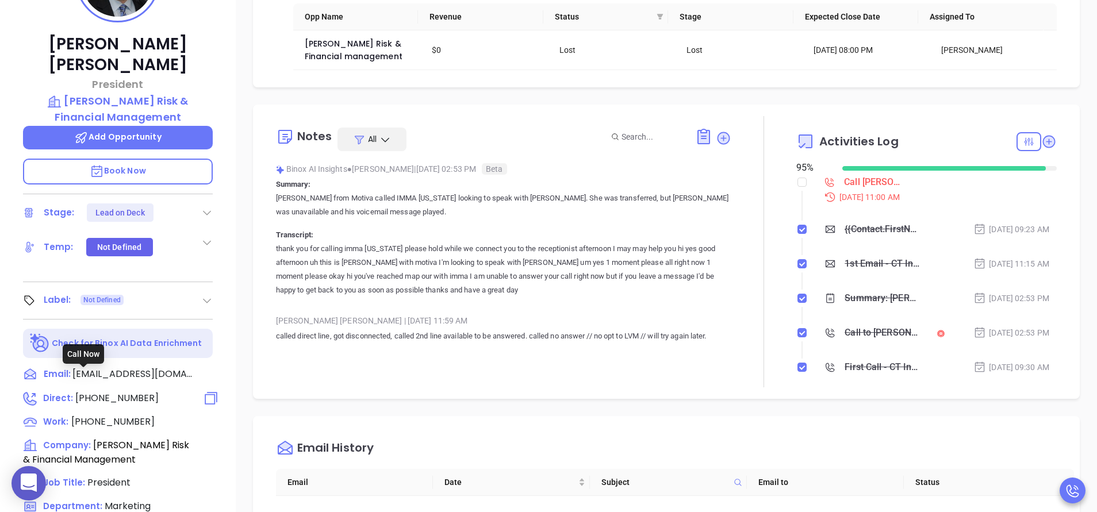
click at [127, 391] on span "[PHONE_NUMBER]" at bounding box center [116, 397] width 83 height 13
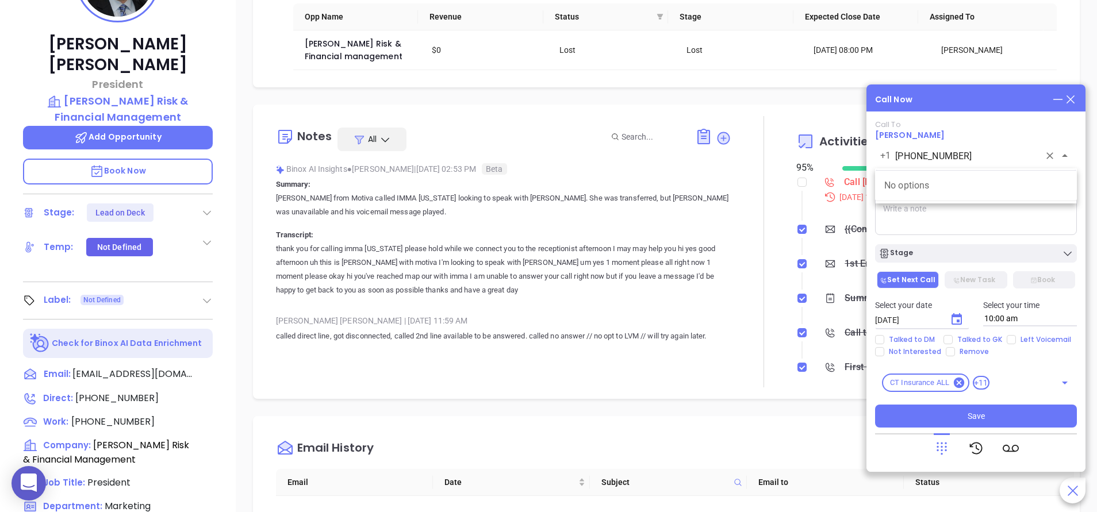
click at [984, 156] on input "[PHONE_NUMBER]" at bounding box center [967, 155] width 144 height 13
click at [103, 415] on span "(203) 265-0996" at bounding box center [112, 421] width 83 height 13
type input "(203) 265-0996"
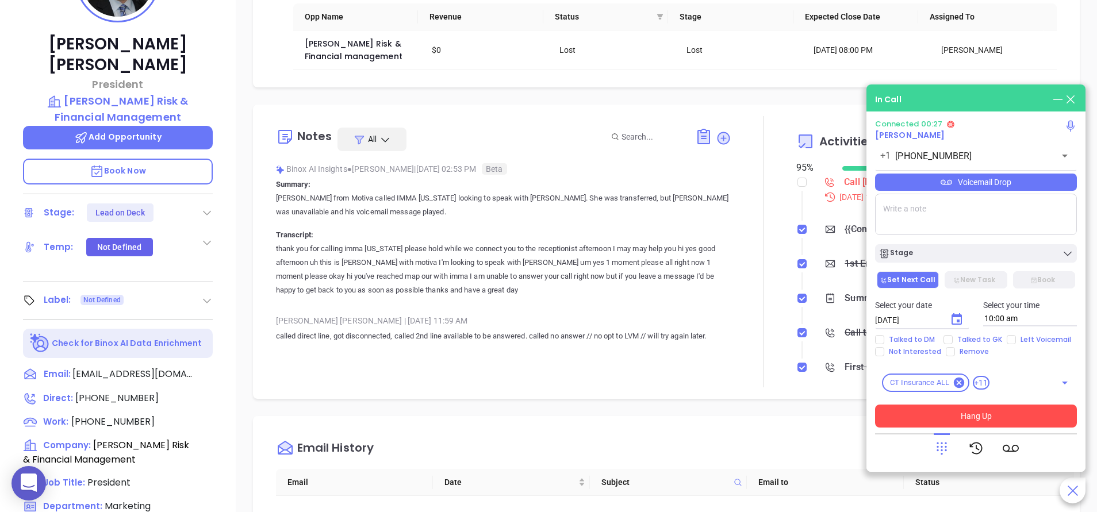
click at [998, 409] on button "Hang Up" at bounding box center [976, 416] width 202 height 23
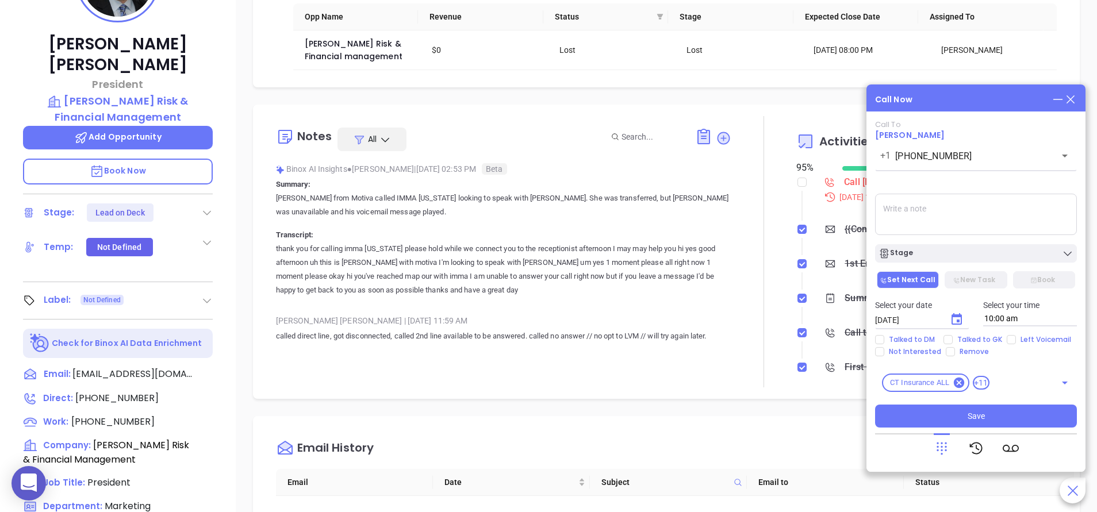
click at [224, 319] on div "Matthew Bauer President Sinclair Risk & Financial Management Add Opportunity Bo…" at bounding box center [118, 236] width 236 height 640
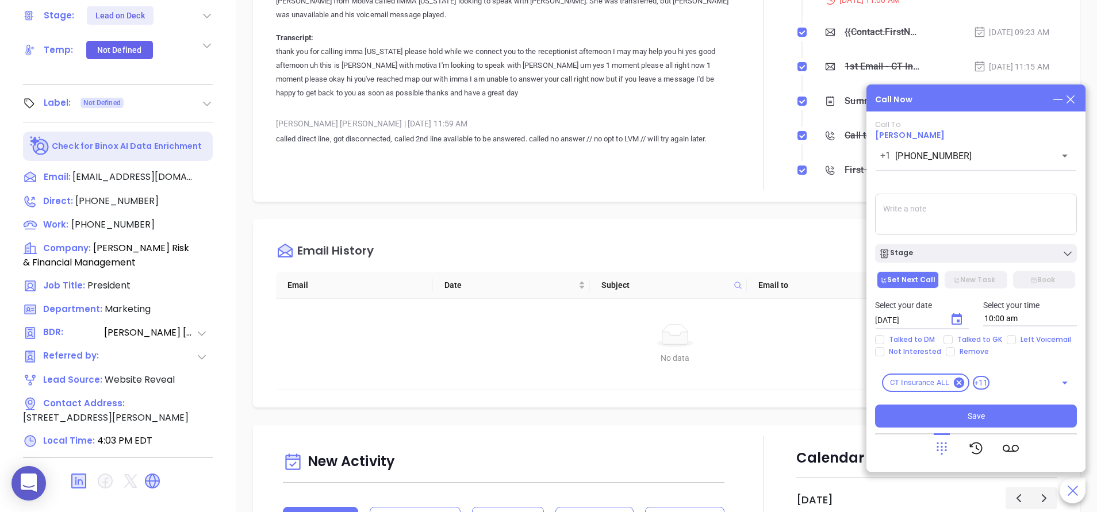
scroll to position [449, 0]
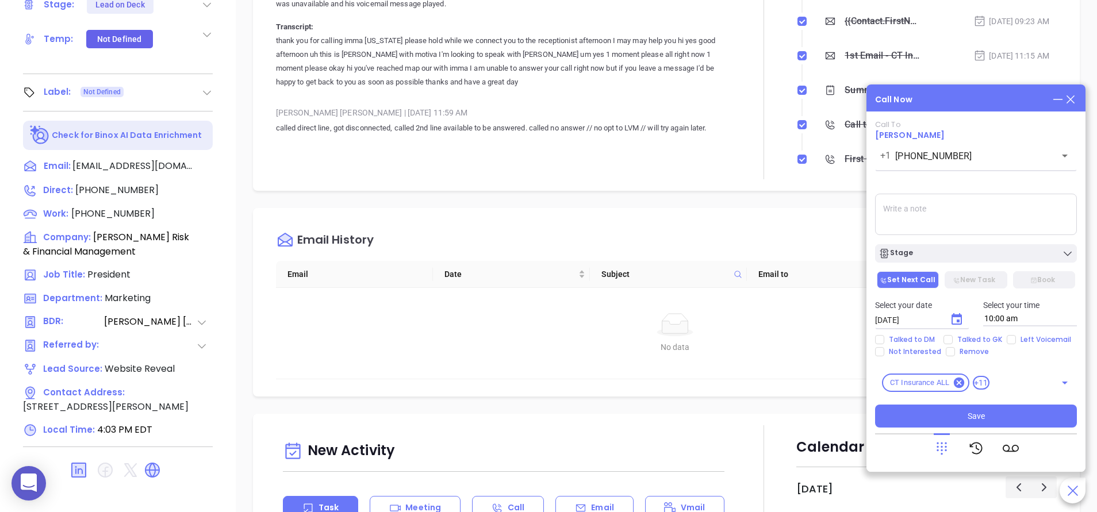
click at [597, 113] on div "Carmen Galdamez | May 22, 2024 11:59 AM" at bounding box center [503, 112] width 455 height 17
click at [152, 463] on icon at bounding box center [152, 470] width 15 height 15
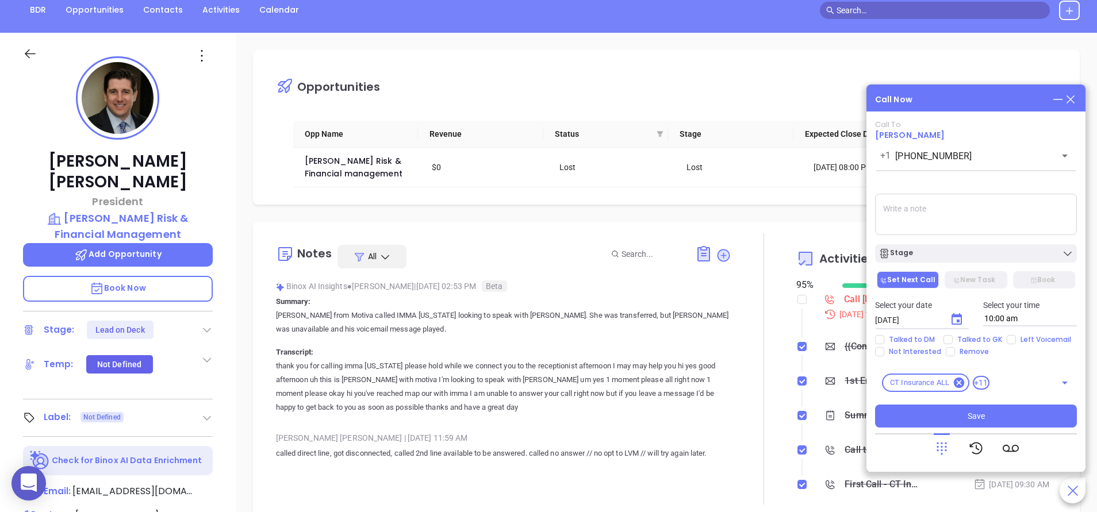
scroll to position [70, 0]
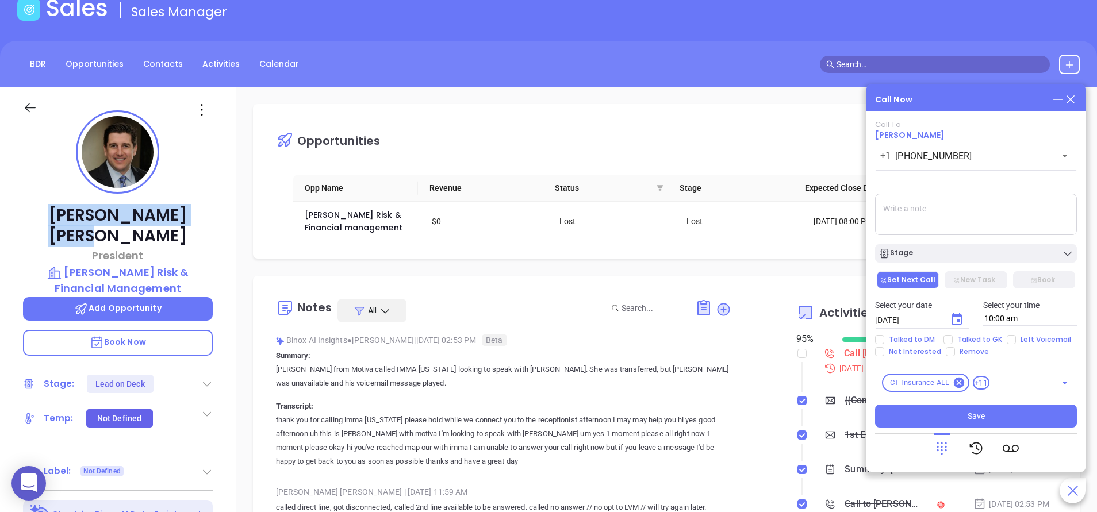
drag, startPoint x: 191, startPoint y: 209, endPoint x: 33, endPoint y: 212, distance: 158.1
click at [33, 212] on p "Matthew Bauer" at bounding box center [118, 225] width 190 height 41
copy p "Matthew Bauer"
click at [923, 209] on textarea at bounding box center [976, 214] width 202 height 41
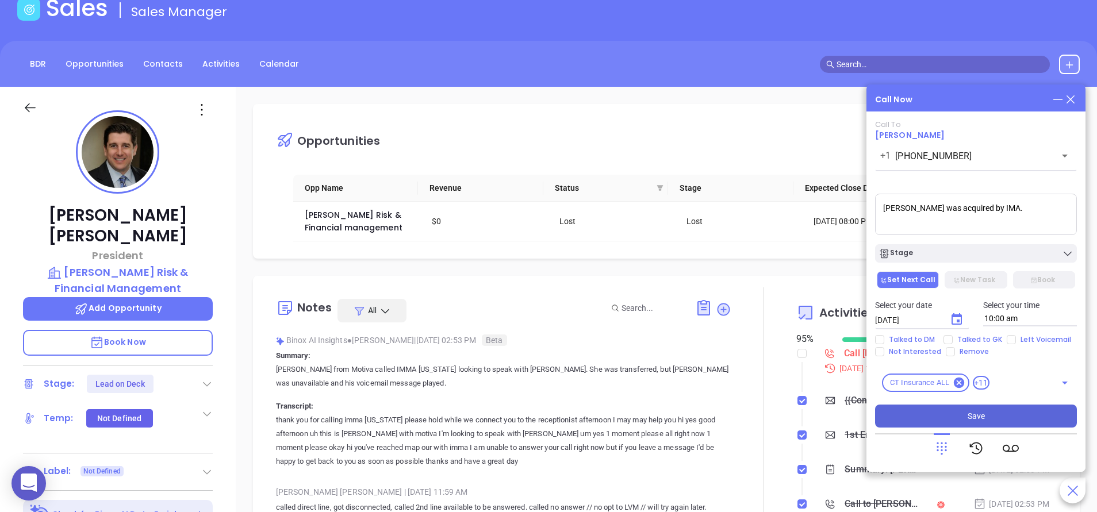
type textarea "Sinclair was acquired by IMA."
click at [972, 409] on button "Save" at bounding box center [976, 416] width 202 height 23
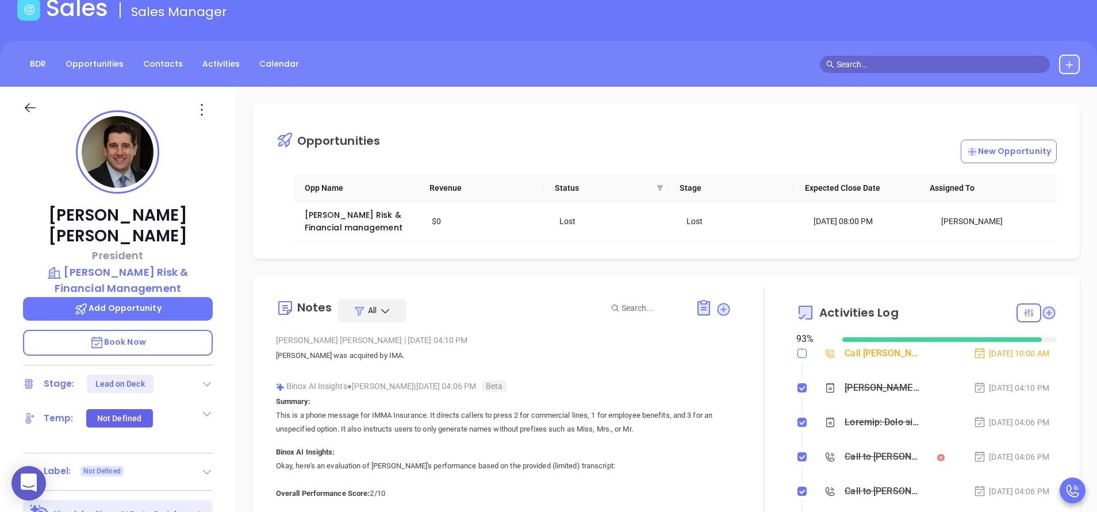
click at [797, 354] on input "checkbox" at bounding box center [801, 353] width 9 height 9
checkbox input "true"
click at [738, 353] on div at bounding box center [763, 422] width 65 height 271
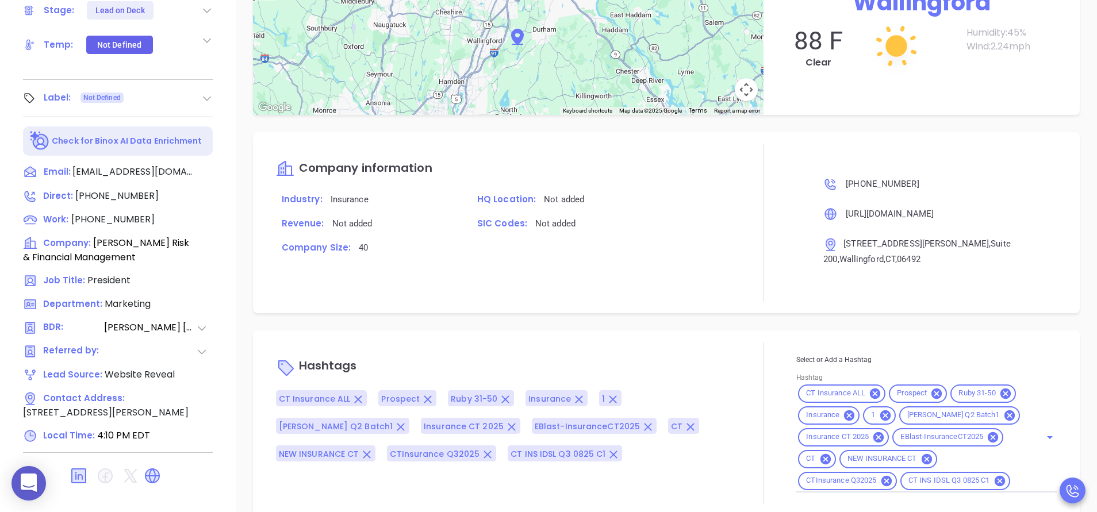
scroll to position [449, 0]
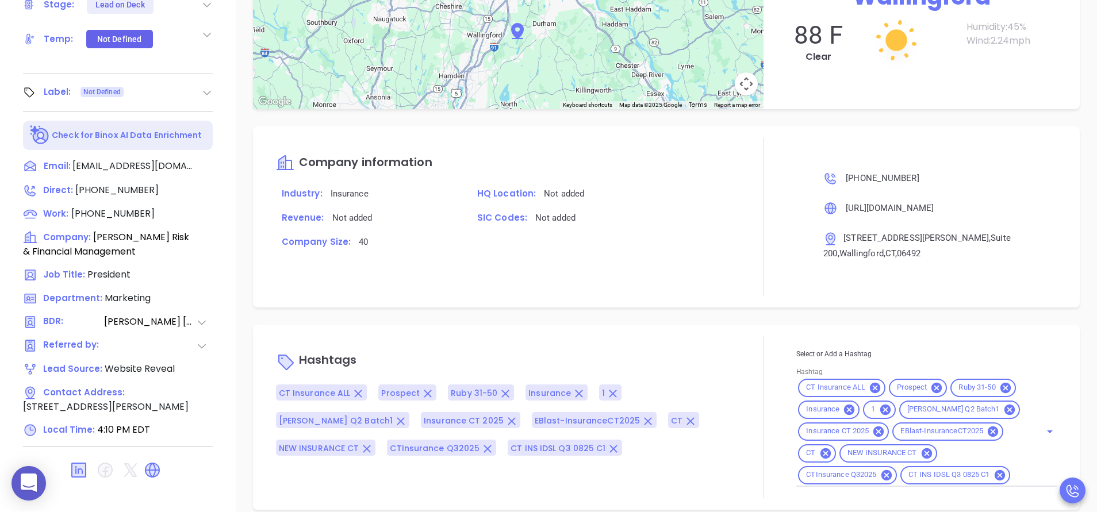
click at [1024, 463] on div "CT Insurance ALL Prospect Ruby 31-50 Insurance 1 Anabell Q2 Batch1 Insurance CT…" at bounding box center [926, 432] width 260 height 110
type input "acq"
click at [871, 495] on li "Acquired" at bounding box center [924, 504] width 256 height 21
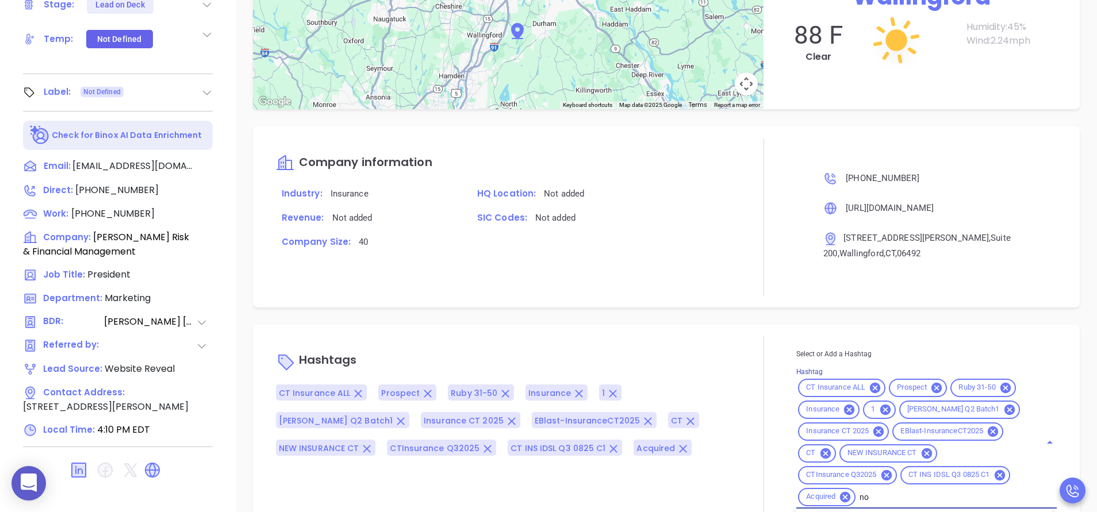
type input "not"
type input "remove f"
click at [233, 214] on div "Matthew Bauer President Sinclair Risk & Financial Management Add Opportunity Bo…" at bounding box center [118, 27] width 236 height 640
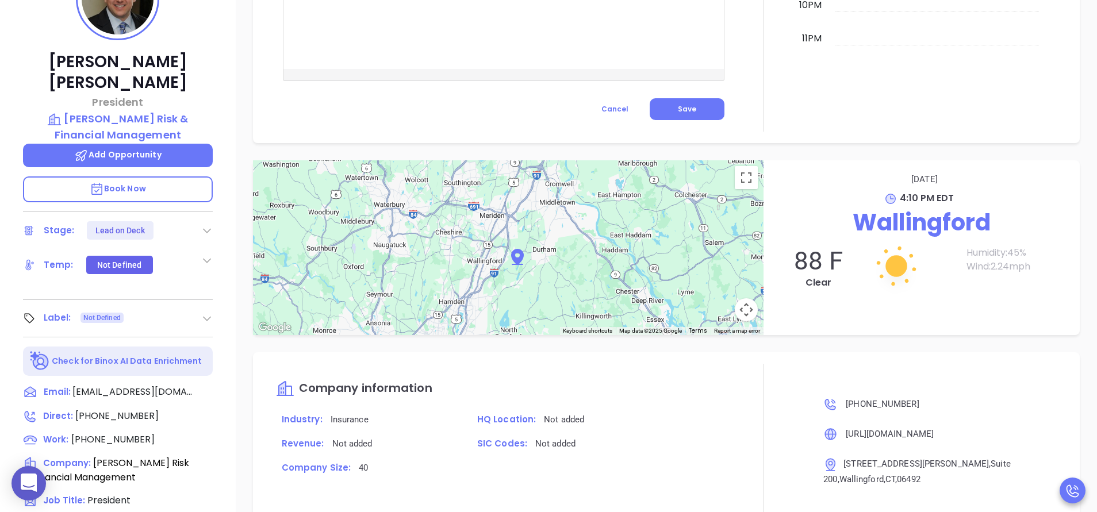
scroll to position [174, 0]
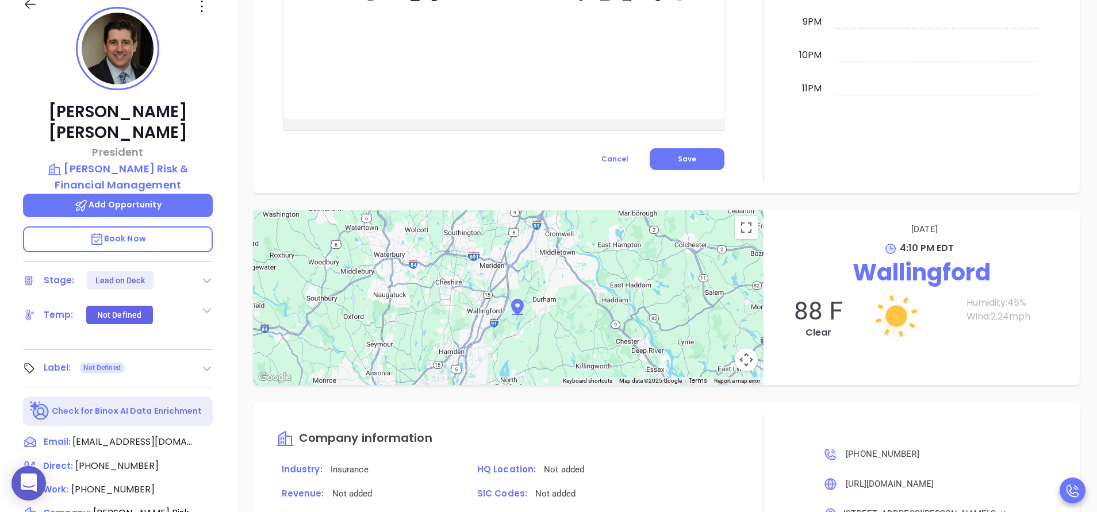
click at [202, 274] on div at bounding box center [206, 281] width 11 height 14
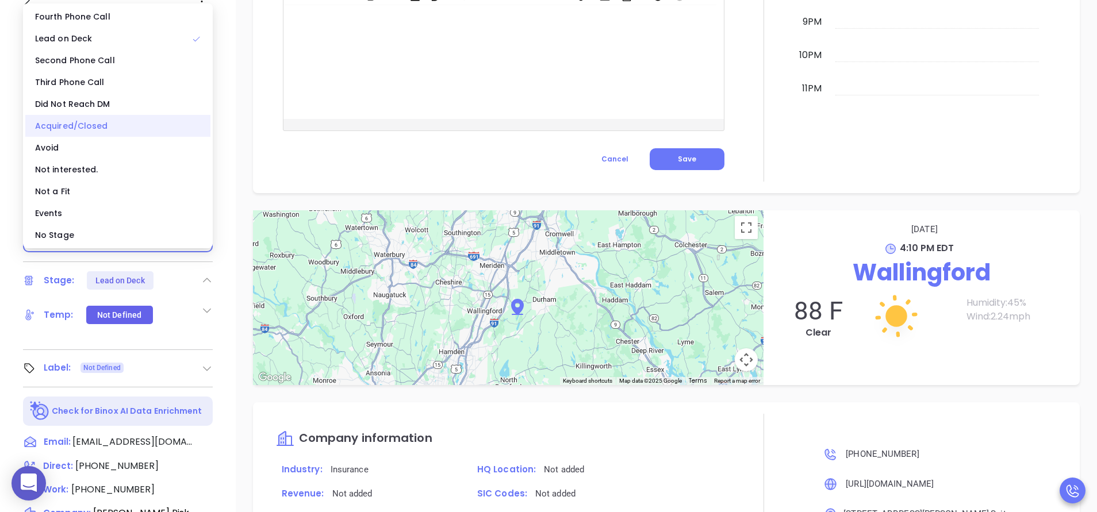
click at [101, 127] on div "Acquired/Closed" at bounding box center [117, 126] width 185 height 22
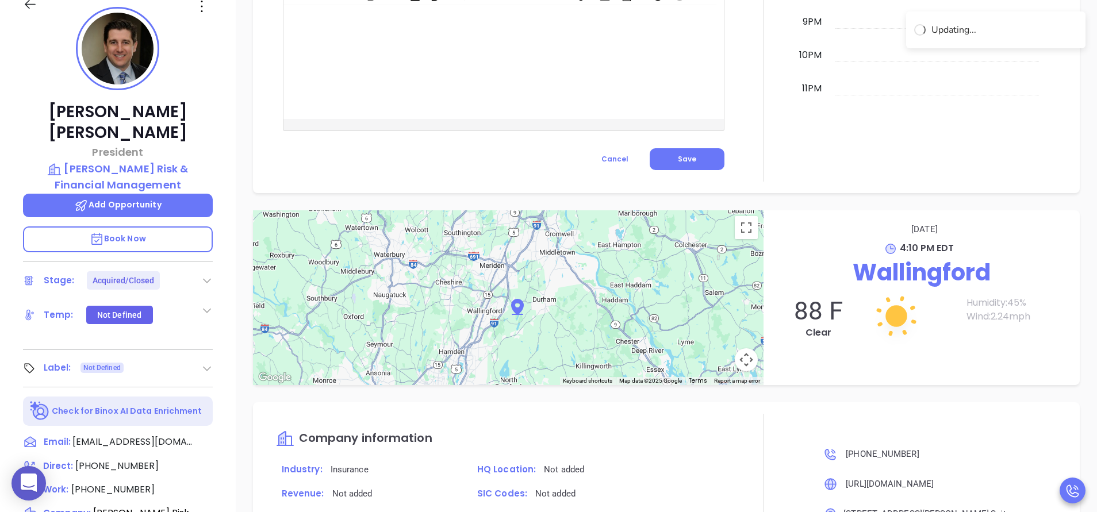
scroll to position [1063, 0]
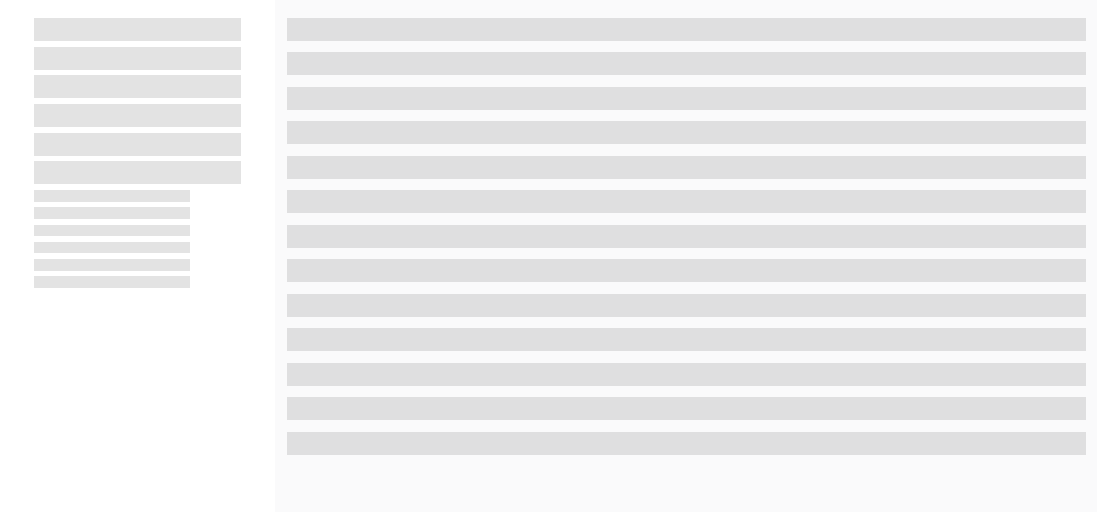
scroll to position [174, 0]
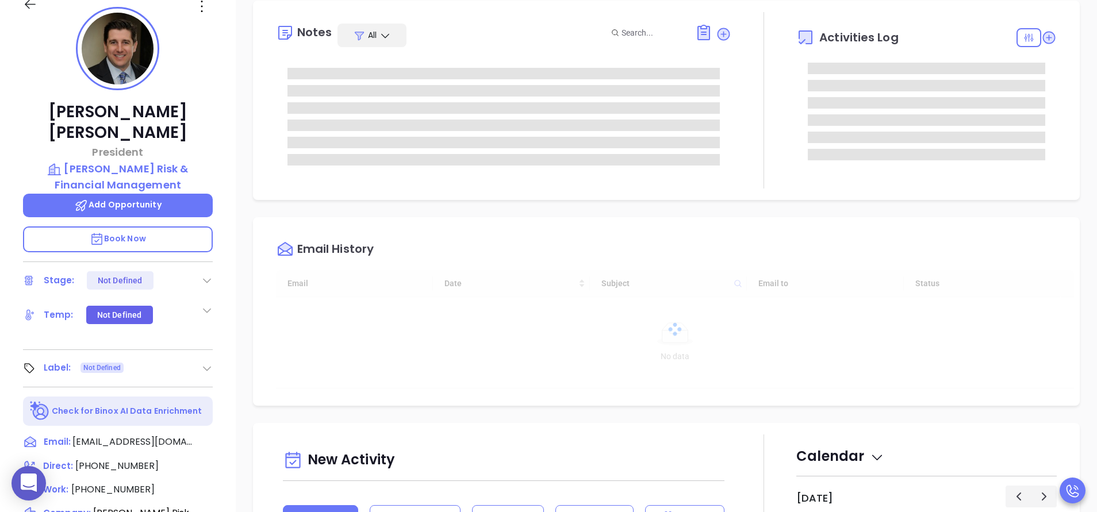
type input "[DATE]"
type input "[PERSON_NAME]"
click at [771, 184] on div at bounding box center [763, 100] width 65 height 176
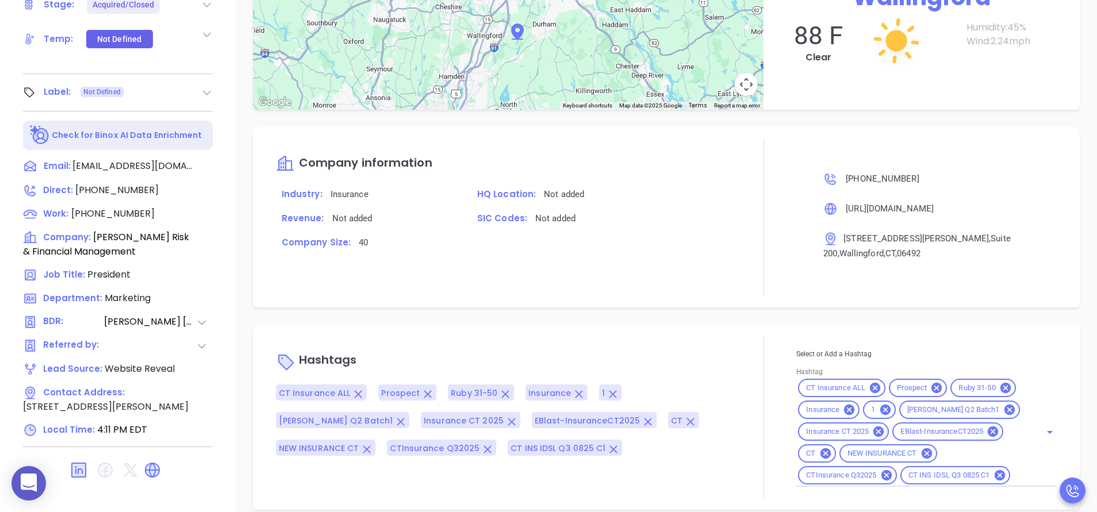
scroll to position [1158, 0]
click at [1013, 467] on div "CT Insurance ALL Prospect Ruby 31-50 Insurance 1 [PERSON_NAME] Q2 Batch1 Insura…" at bounding box center [926, 432] width 260 height 110
type input "acq"
click at [845, 494] on li "Acquired" at bounding box center [924, 504] width 256 height 21
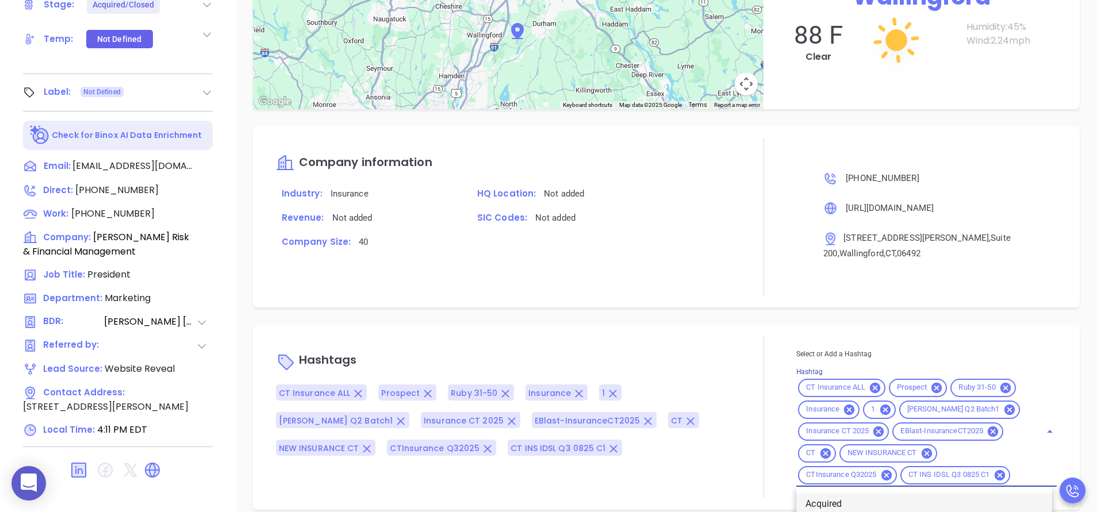
scroll to position [0, 0]
type input "remove f"
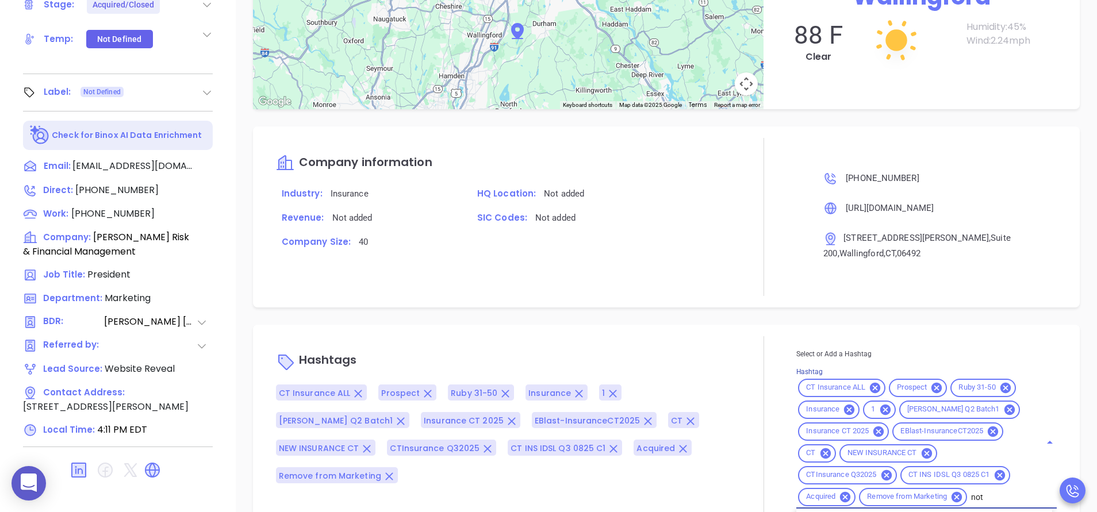
type input "not"
click at [718, 301] on div "Opportunities New Opportunity Opp Name Revenue Status Stage Expected Close Date…" at bounding box center [666, 109] width 861 height 805
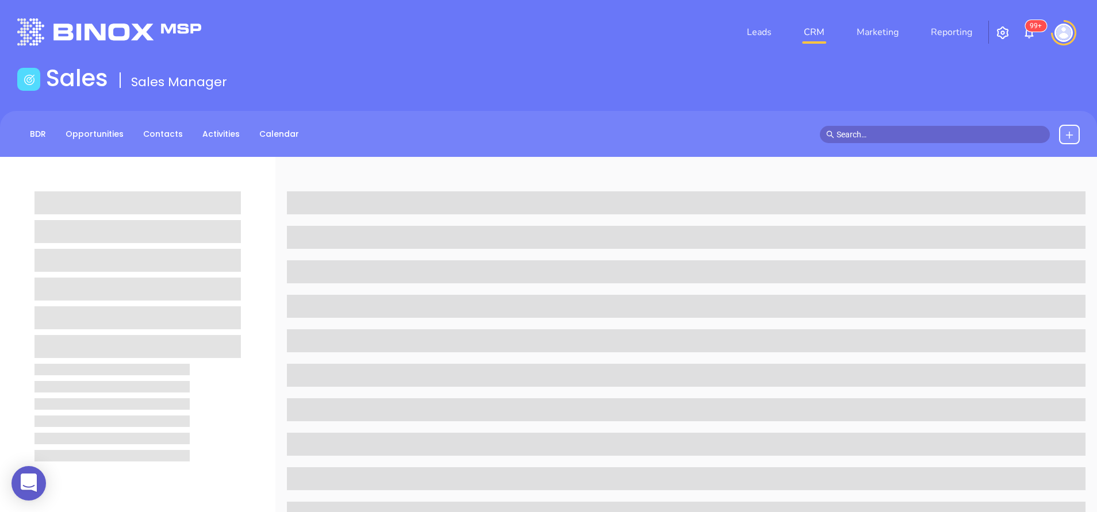
scroll to position [449, 0]
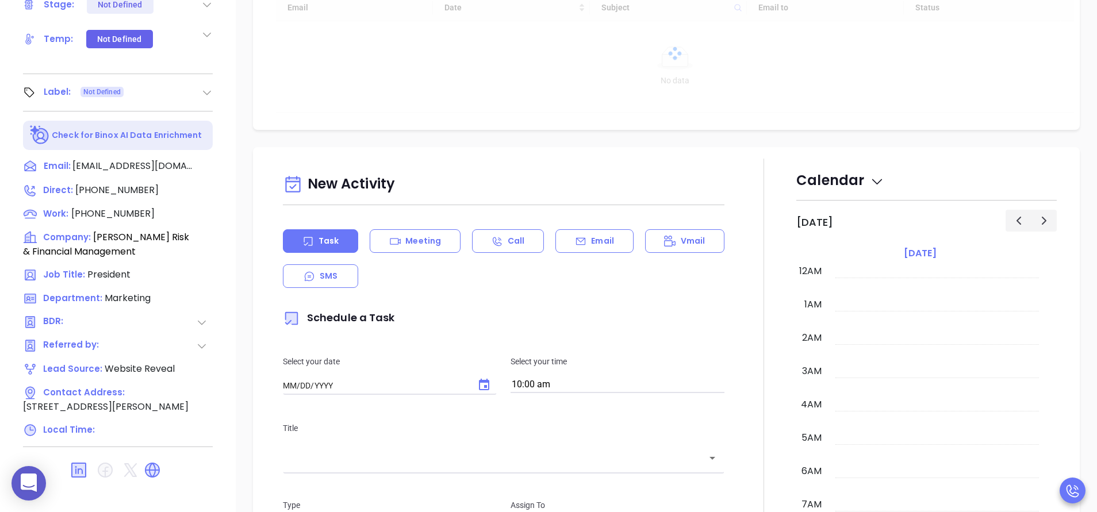
type input "[DATE]"
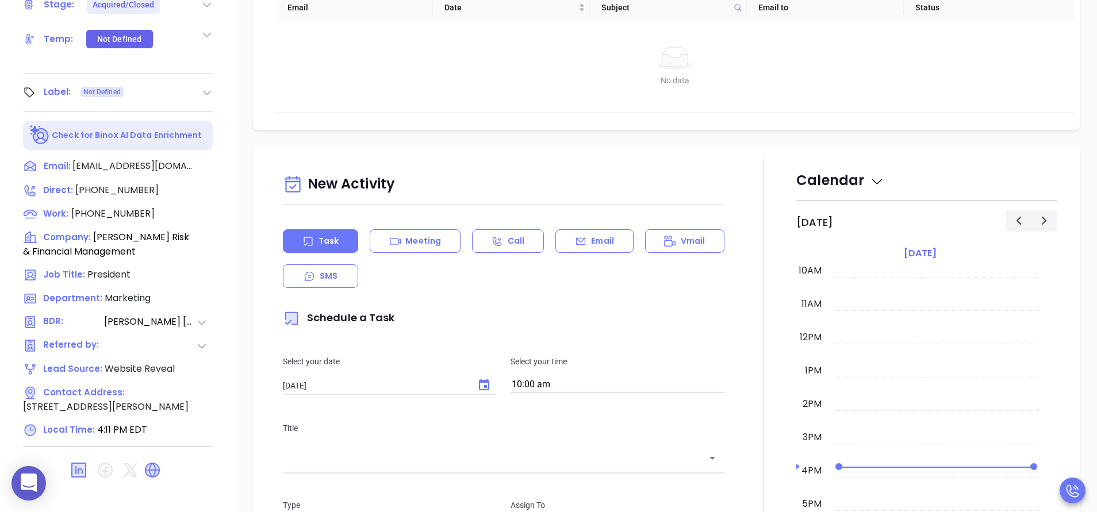
type input "[PERSON_NAME]"
click at [772, 317] on div at bounding box center [763, 478] width 65 height 639
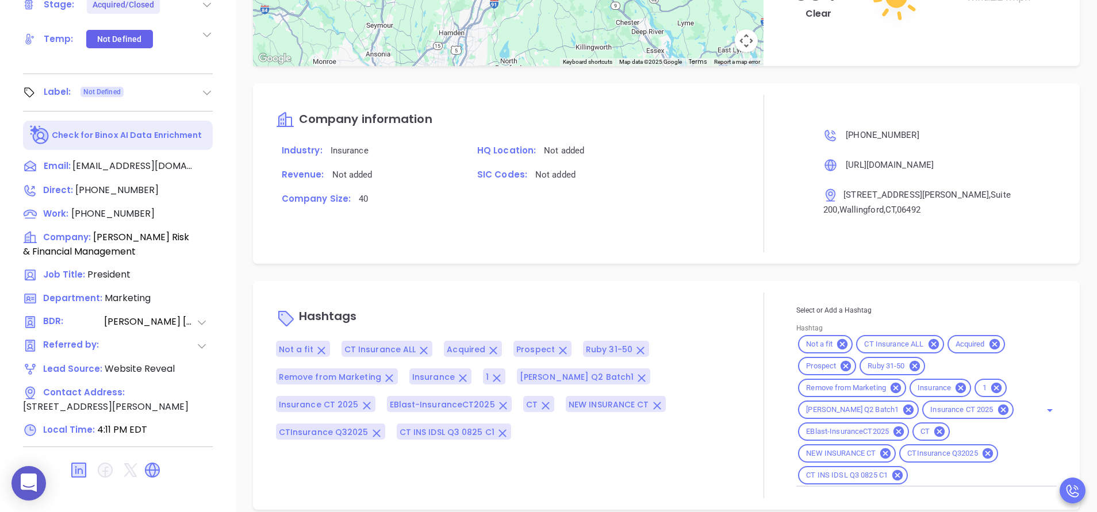
scroll to position [1202, 0]
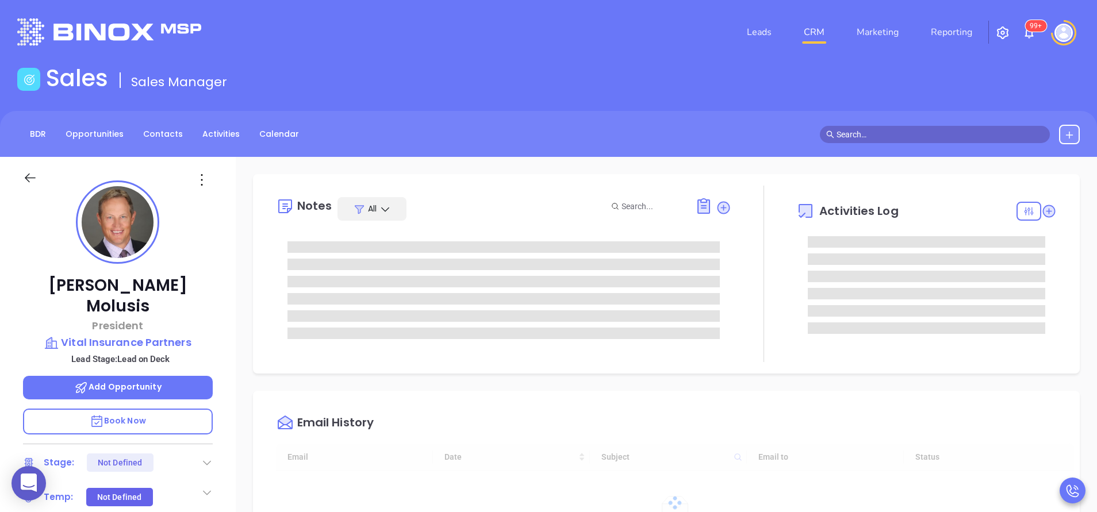
type input "[DATE]"
type input "[PERSON_NAME]"
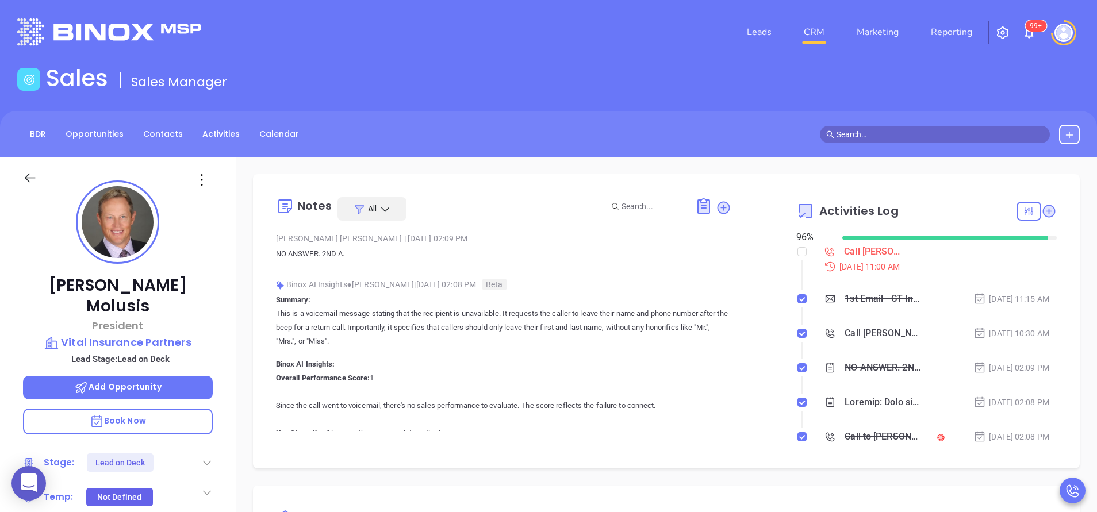
click at [232, 376] on div "[PERSON_NAME] President Vital Insurance Partners Lead Stage: Lead on Deck Add O…" at bounding box center [118, 477] width 236 height 640
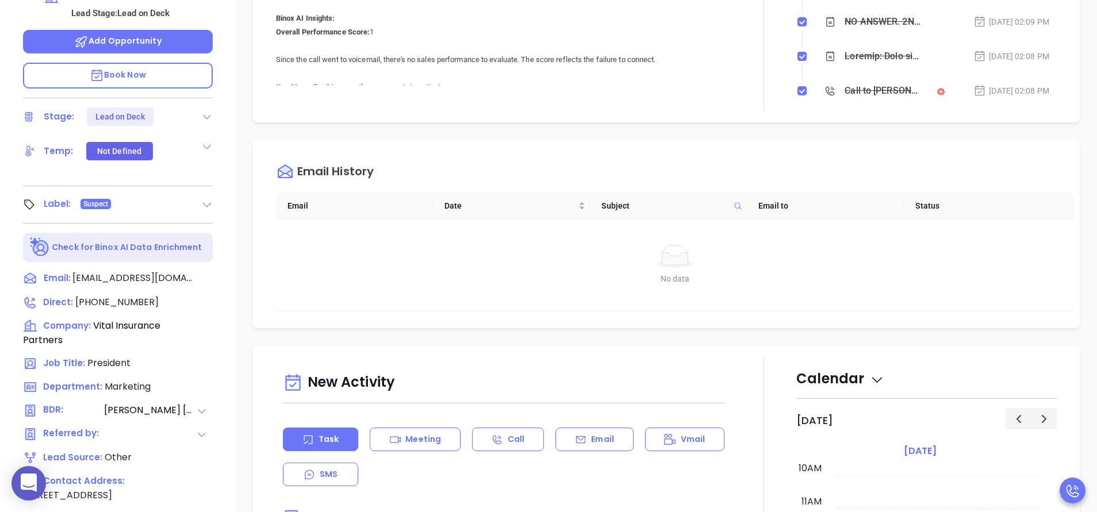
scroll to position [379, 0]
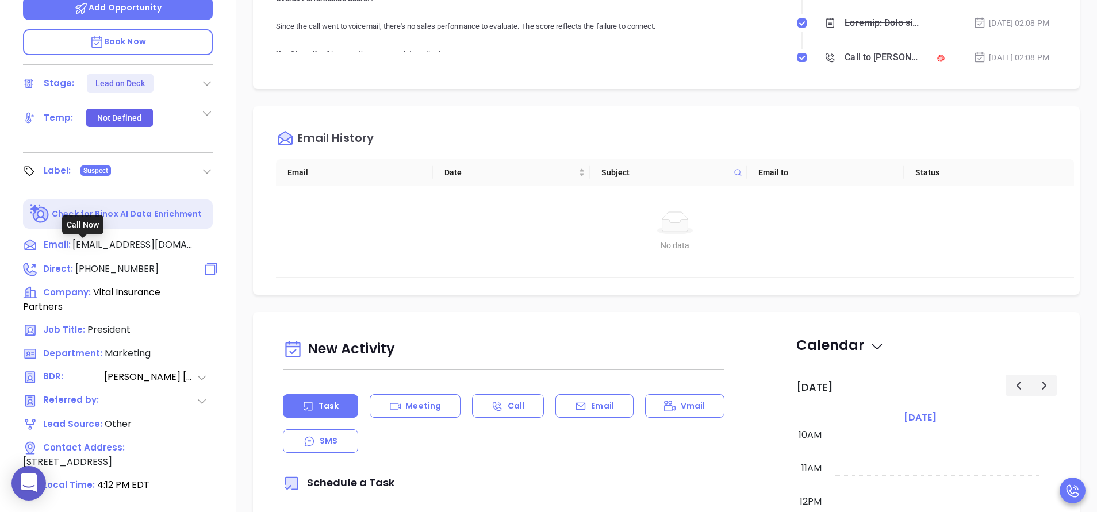
click at [124, 262] on span "[PHONE_NUMBER]" at bounding box center [116, 268] width 83 height 13
type input "[PHONE_NUMBER]"
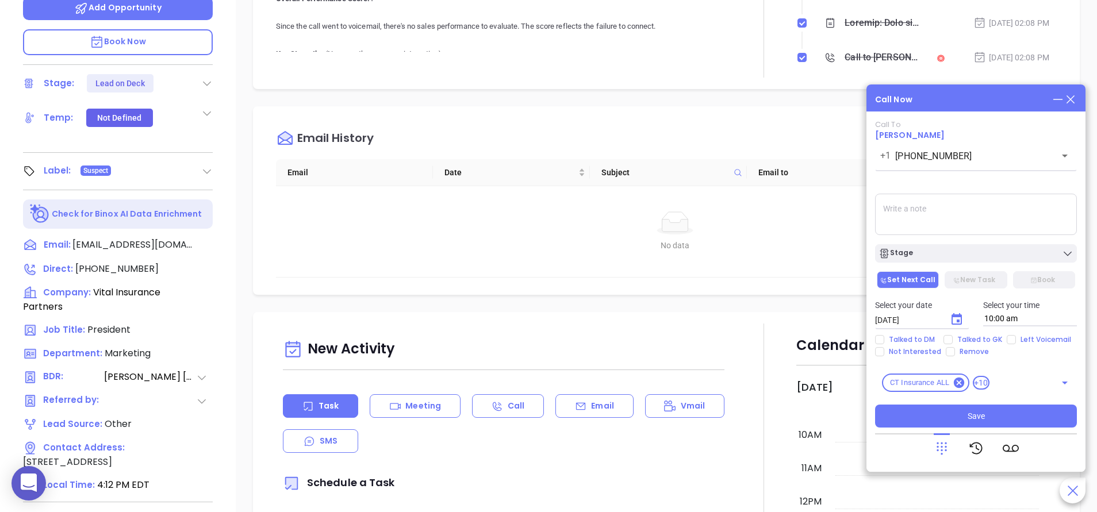
click at [955, 202] on textarea at bounding box center [976, 214] width 202 height 41
type textarea "rings and cuts off"
click at [959, 325] on icon "Choose date, selected date is Aug 16, 2025" at bounding box center [956, 318] width 10 height 11
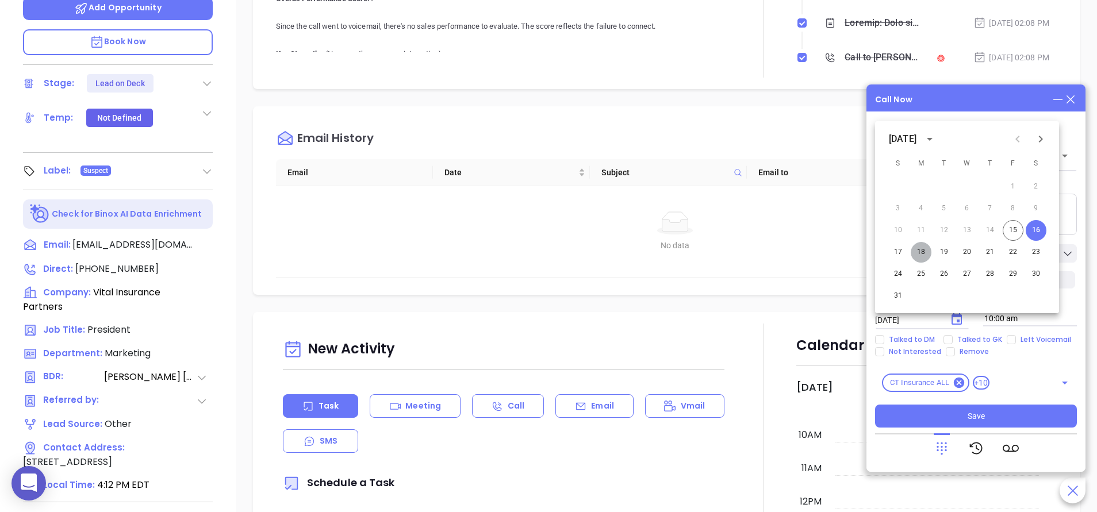
click at [920, 256] on button "18" at bounding box center [920, 252] width 21 height 21
type input "[DATE]"
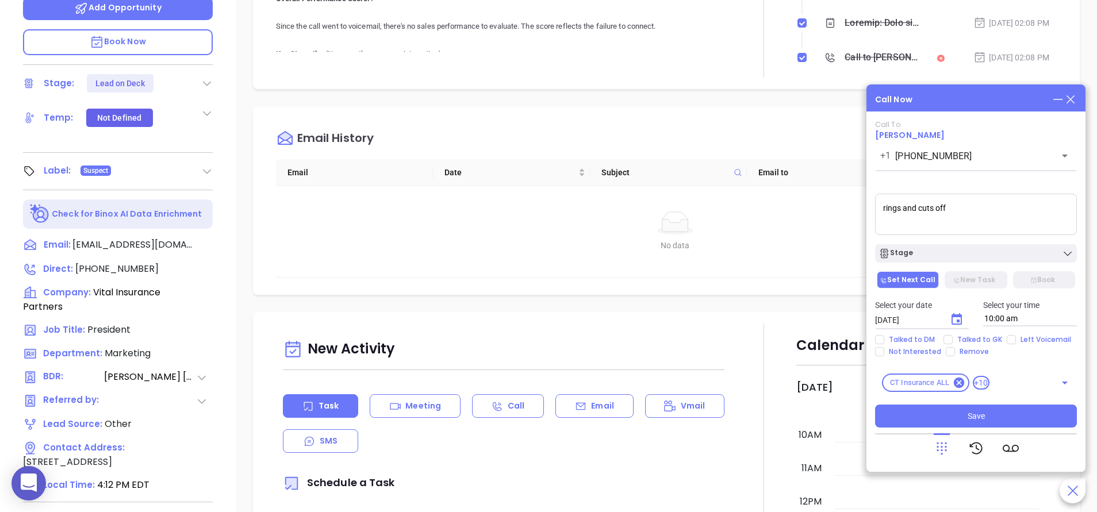
click at [948, 235] on textarea "rings and cuts off" at bounding box center [976, 214] width 202 height 41
click at [948, 250] on div "Stage" at bounding box center [975, 253] width 195 height 11
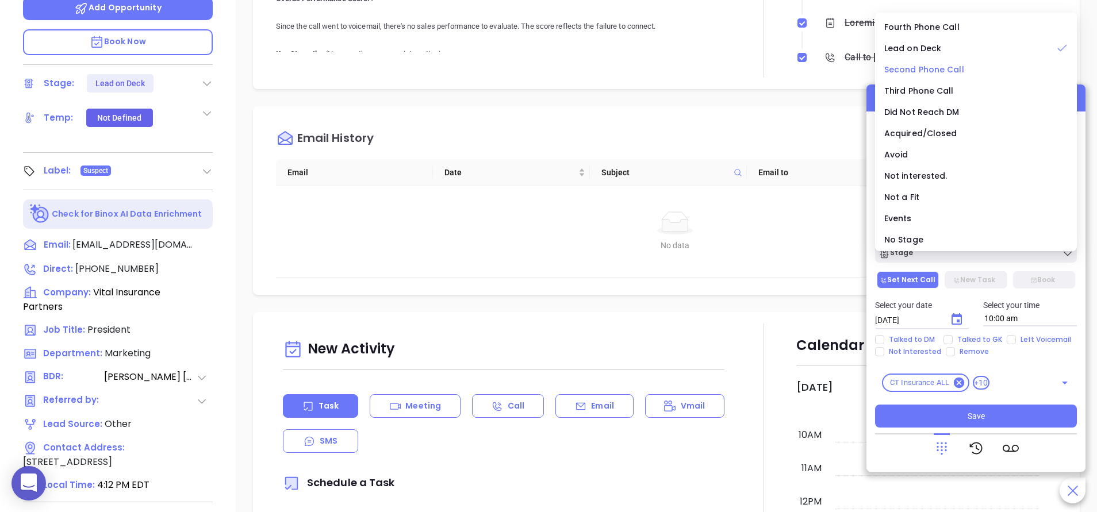
click at [936, 73] on span "Second Phone Call" at bounding box center [924, 69] width 80 height 11
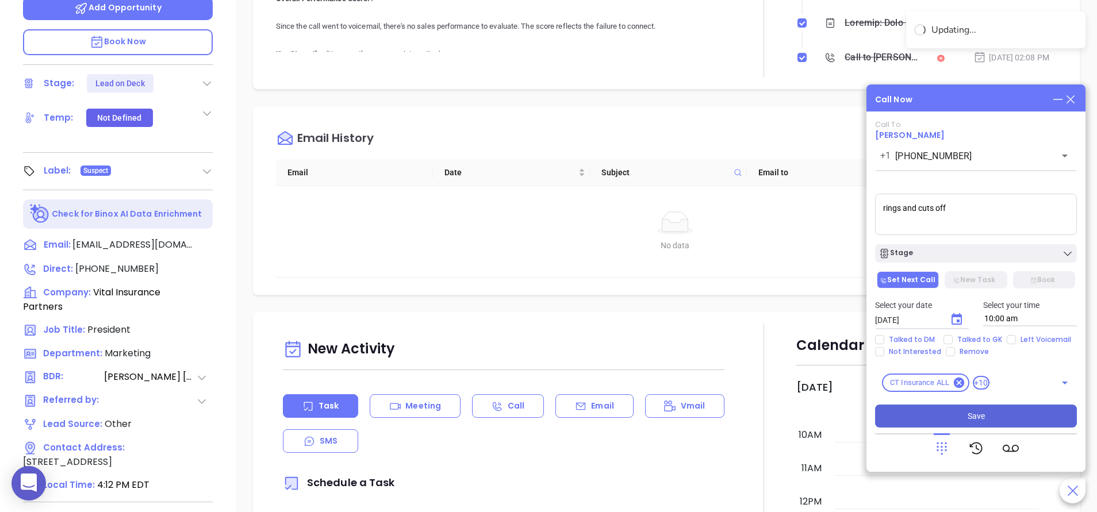
click at [990, 411] on button "Save" at bounding box center [976, 416] width 202 height 23
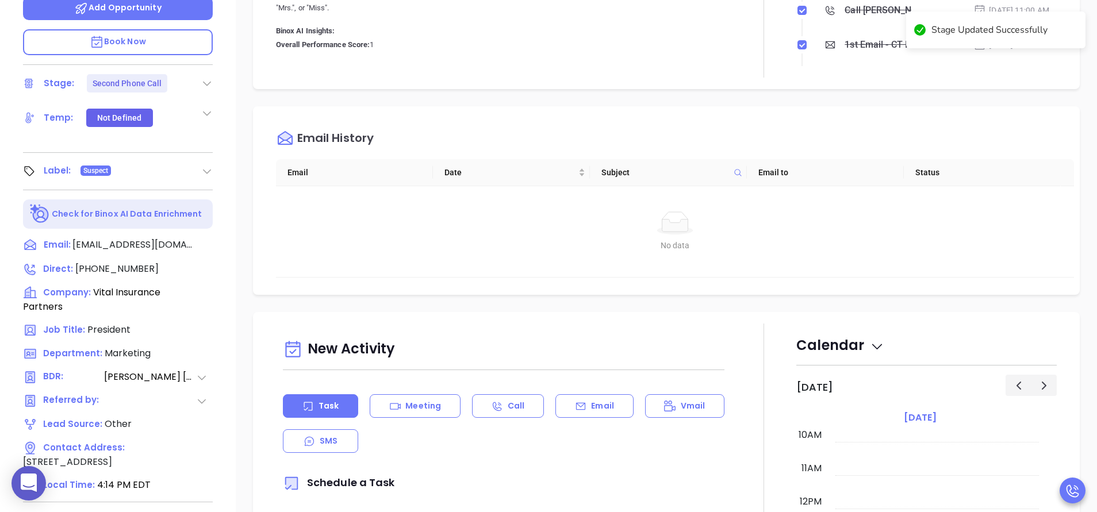
click at [769, 225] on div "No data" at bounding box center [674, 223] width 779 height 23
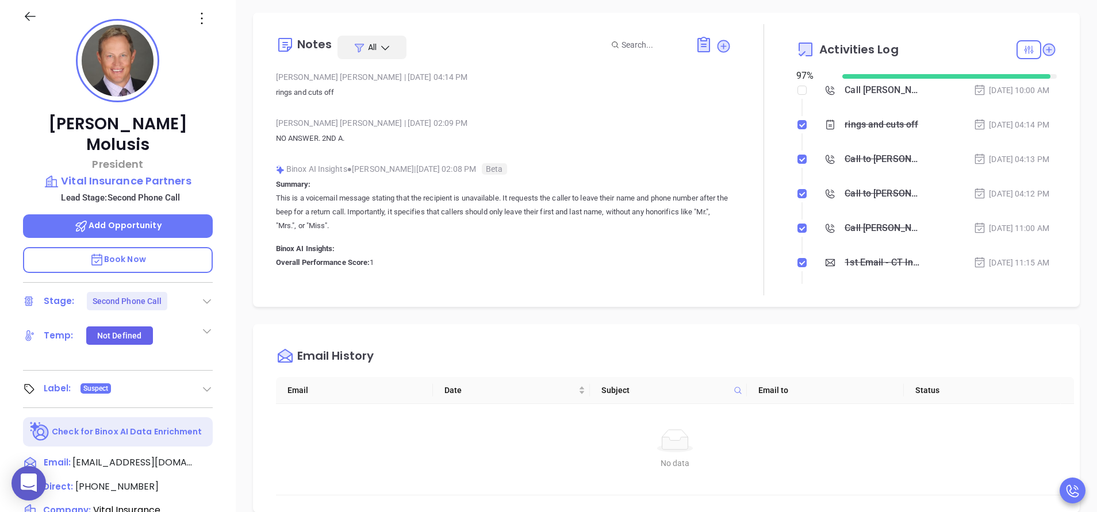
scroll to position [0, 0]
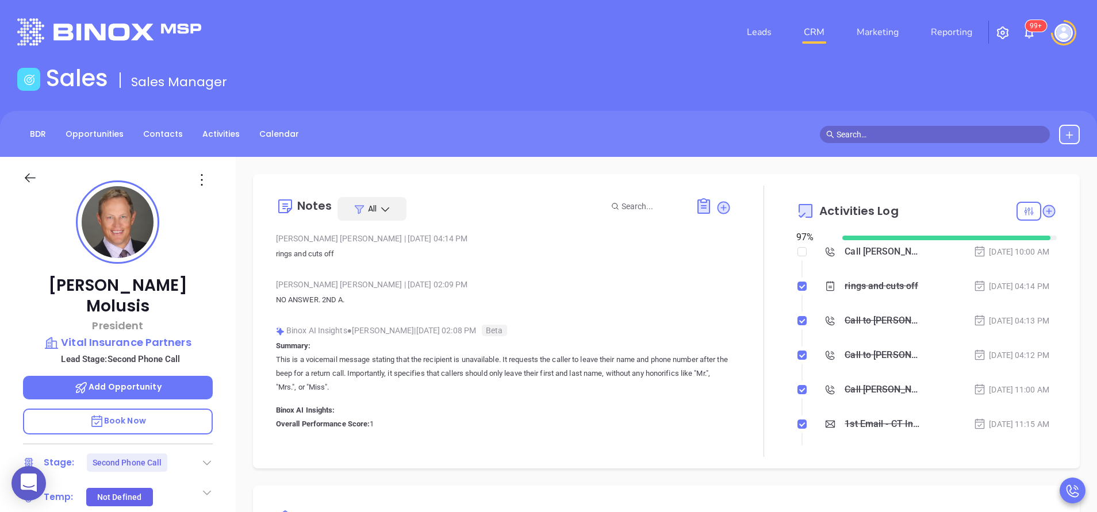
click at [751, 272] on div at bounding box center [763, 321] width 65 height 271
click at [762, 276] on div at bounding box center [763, 321] width 65 height 271
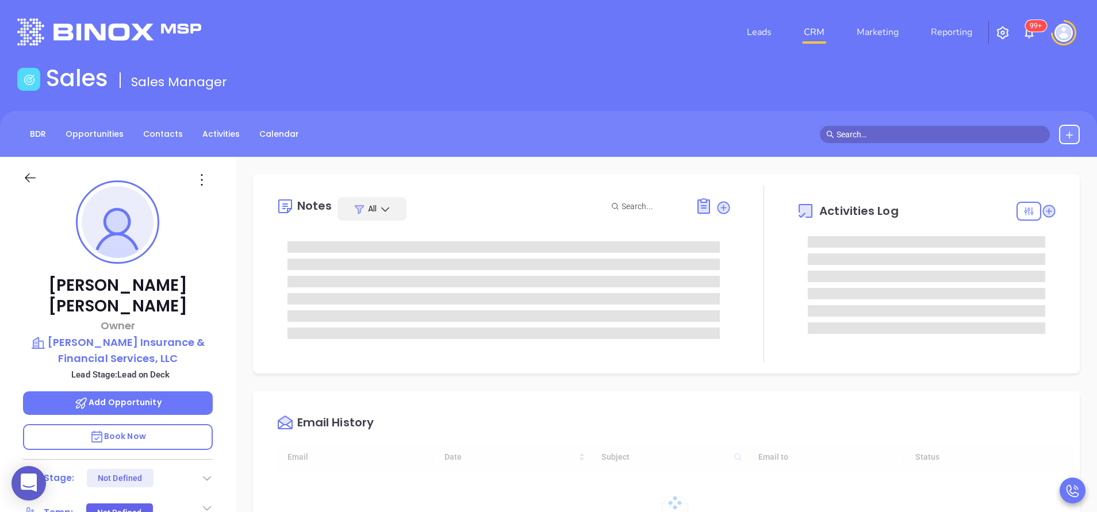
type input "[DATE]"
type input "[PERSON_NAME]"
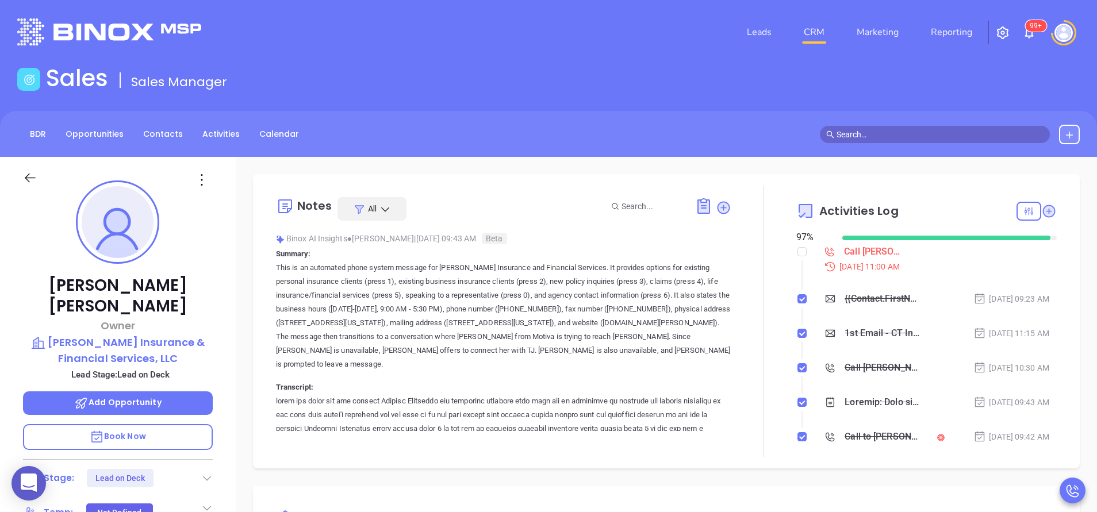
click at [220, 333] on div "[PERSON_NAME] Owner [PERSON_NAME] Insurance & Financial Services, LLC Lead Stag…" at bounding box center [118, 477] width 236 height 640
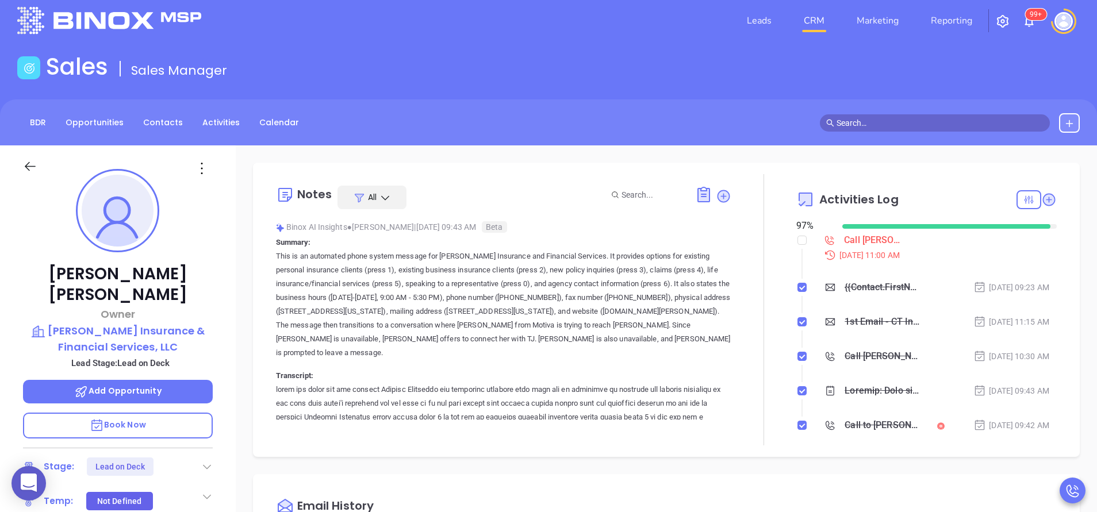
scroll to position [0, 0]
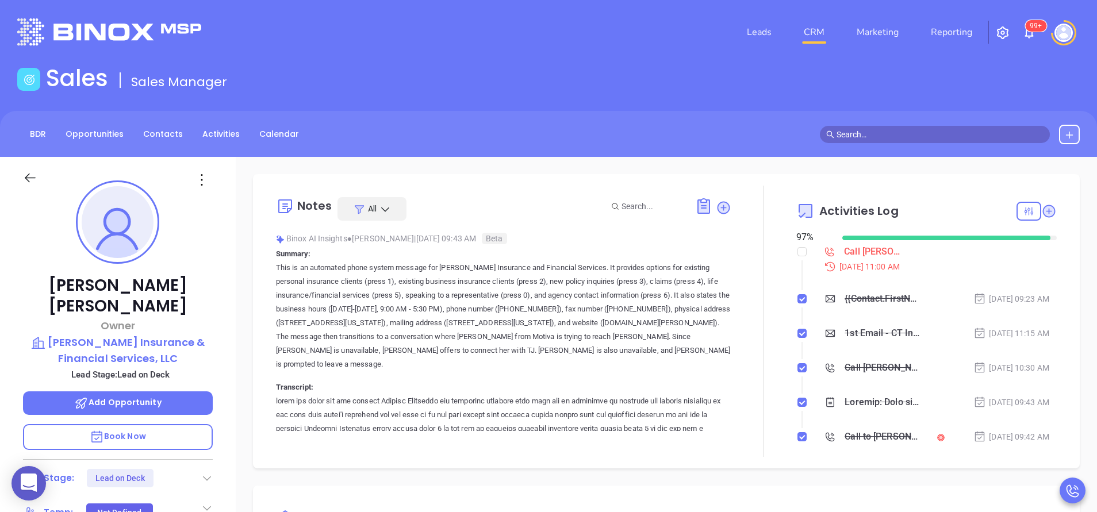
click at [752, 435] on div at bounding box center [763, 321] width 65 height 271
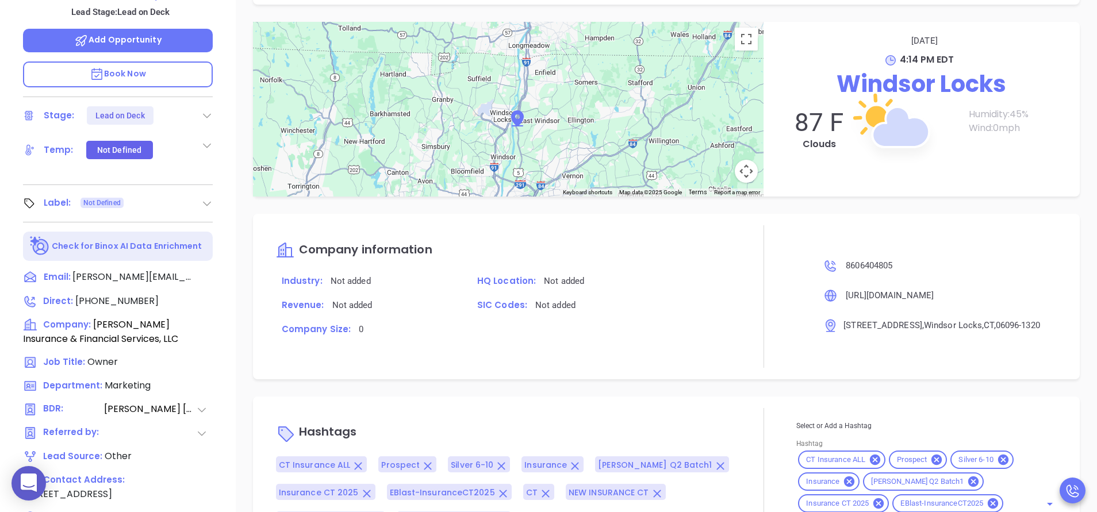
scroll to position [449, 0]
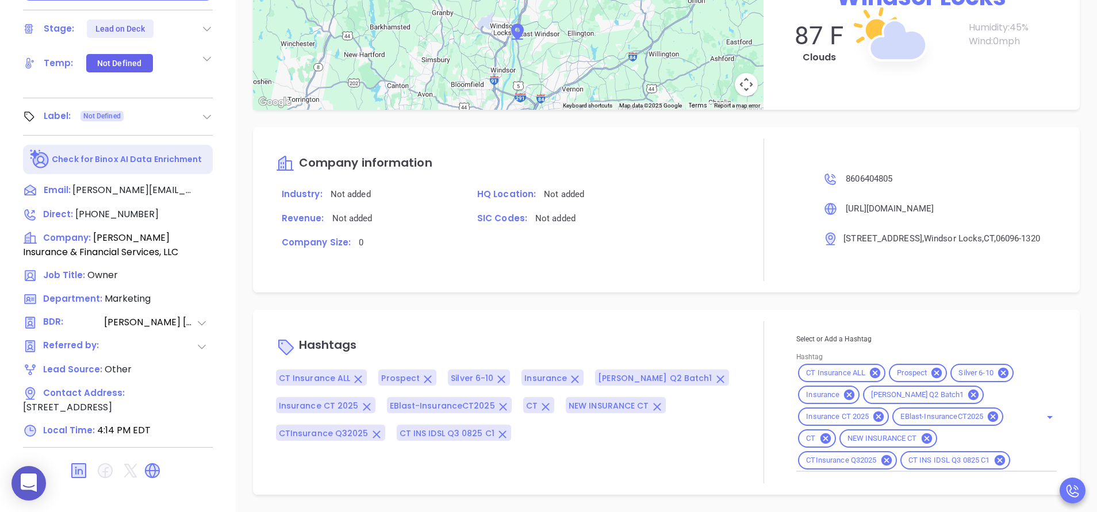
click at [231, 154] on div "Jason Halpert Owner Halpert Insurance & Financial Services, LLC Lead Stage: Lea…" at bounding box center [118, 27] width 236 height 640
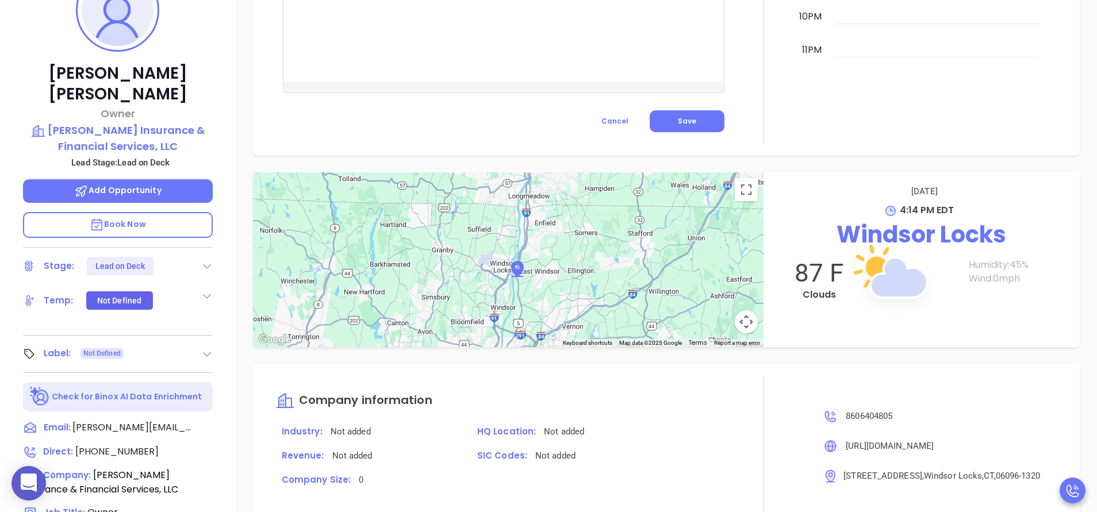
scroll to position [139, 0]
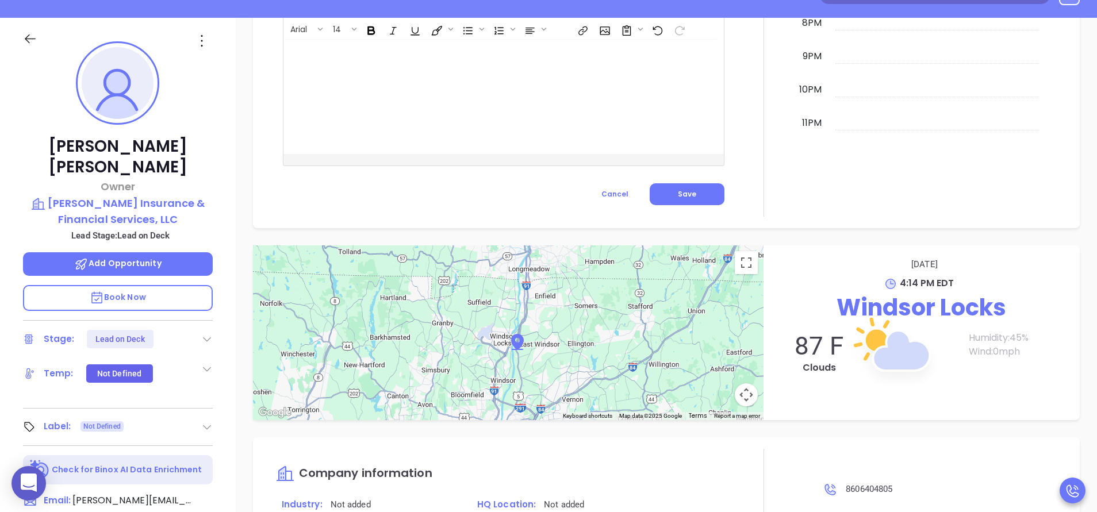
click at [230, 363] on div "Jason Halpert Owner Halpert Insurance & Financial Services, LLC Lead Stage: Lea…" at bounding box center [118, 338] width 236 height 640
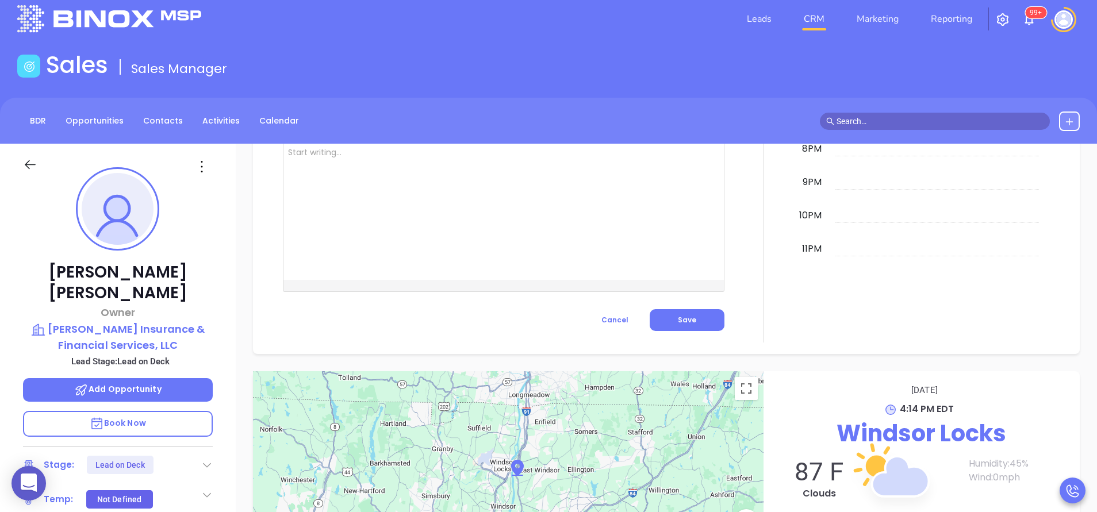
scroll to position [0, 0]
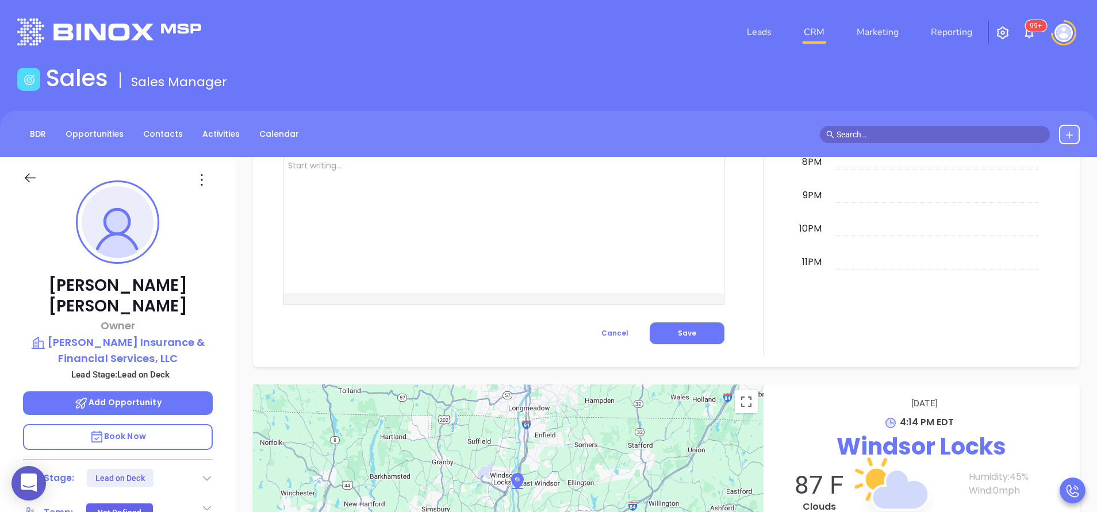
click at [749, 250] on div at bounding box center [763, 36] width 65 height 639
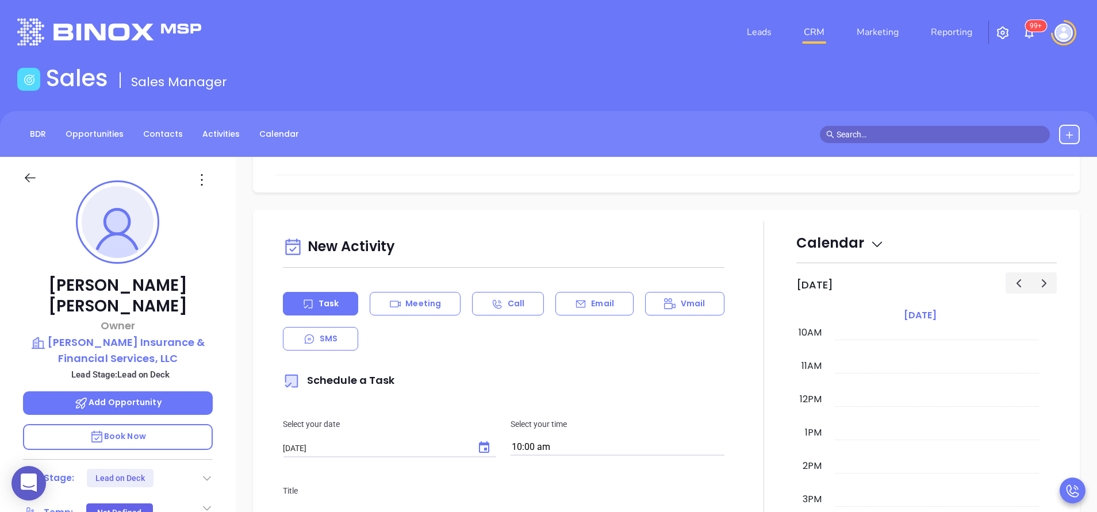
scroll to position [503, 0]
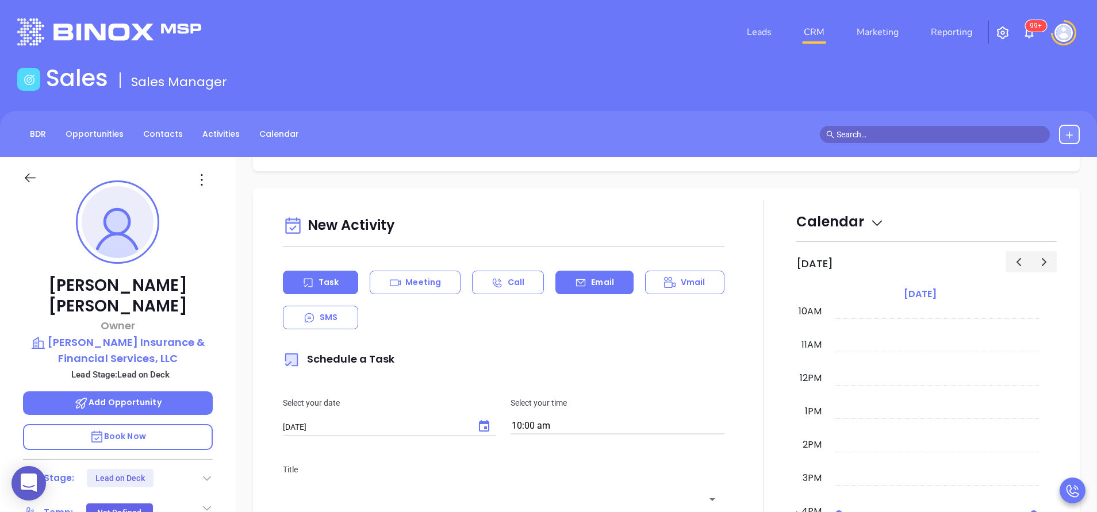
click at [575, 277] on icon at bounding box center [580, 282] width 11 height 11
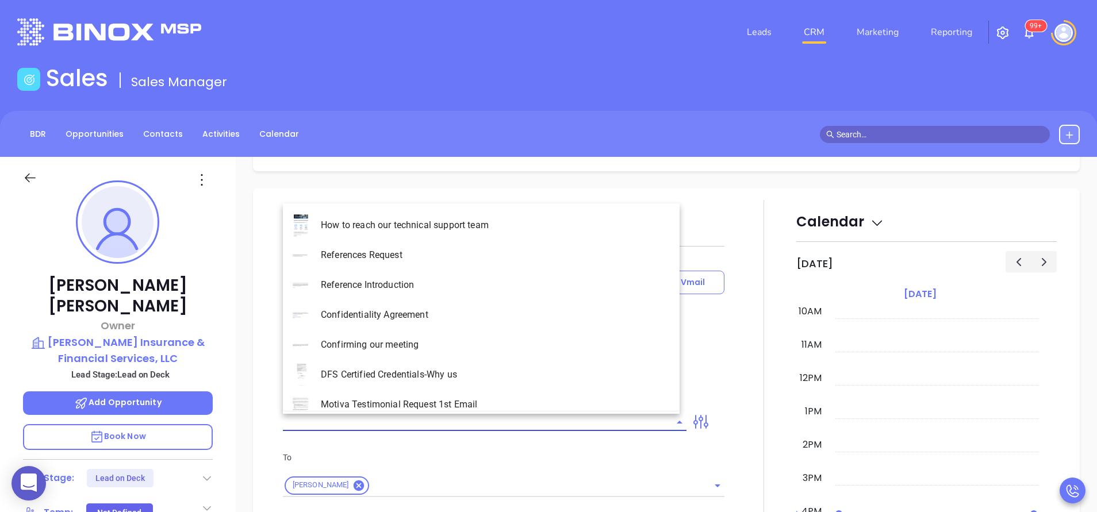
click at [370, 420] on input "text" at bounding box center [476, 422] width 386 height 17
type input "[PERSON_NAME]"
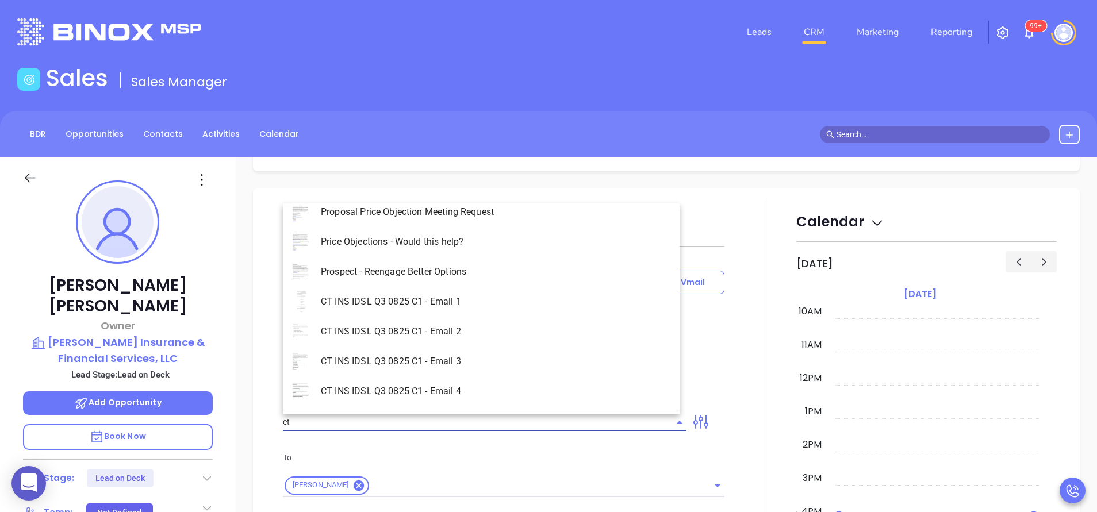
click at [468, 339] on li "CT INS IDSL Q3 0825 C1 - Email 2" at bounding box center [481, 332] width 397 height 30
type input "CT INS IDSL Q3 0825 C1 - Email 2"
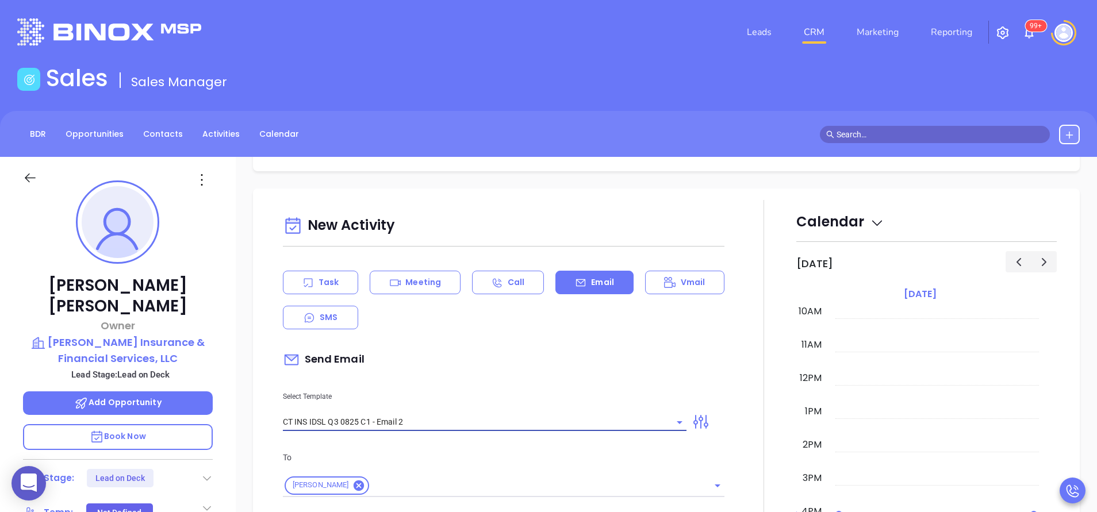
type input "Can your IT partner prove you're covered?"
type input "CT INS IDSL Q3 0825 C1 - Email 2"
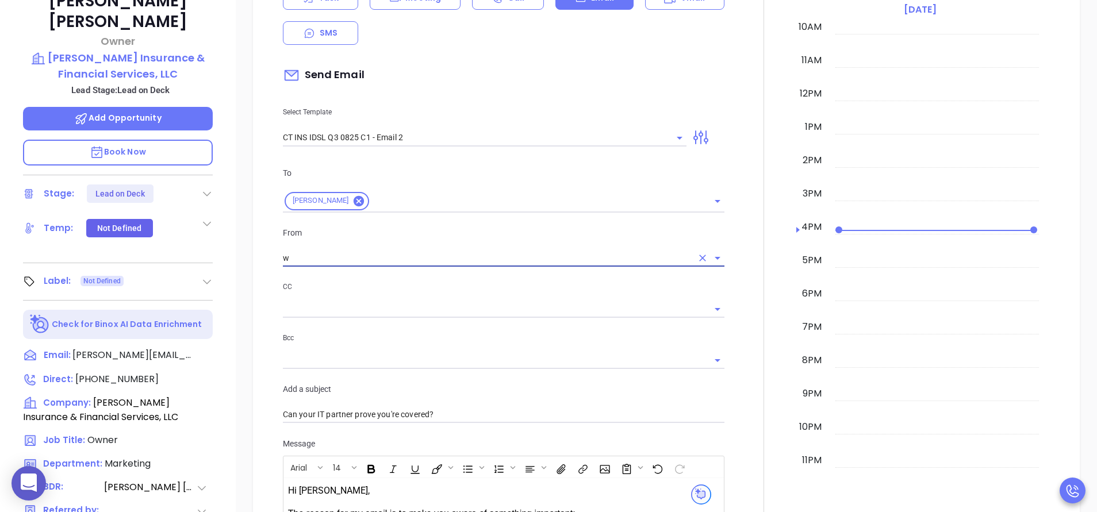
scroll to position [286, 0]
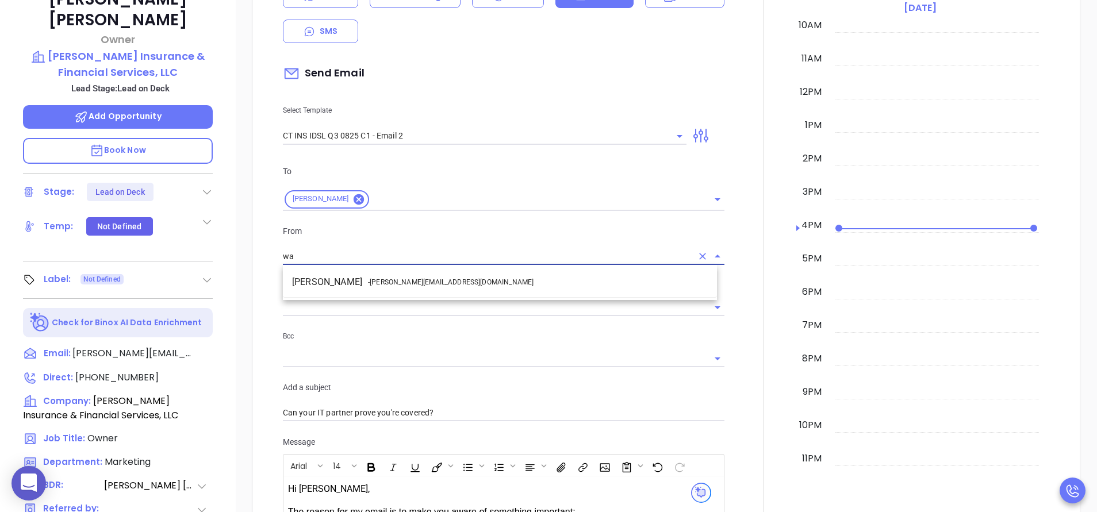
click at [406, 283] on span "- walter@motiva.net" at bounding box center [451, 282] width 166 height 10
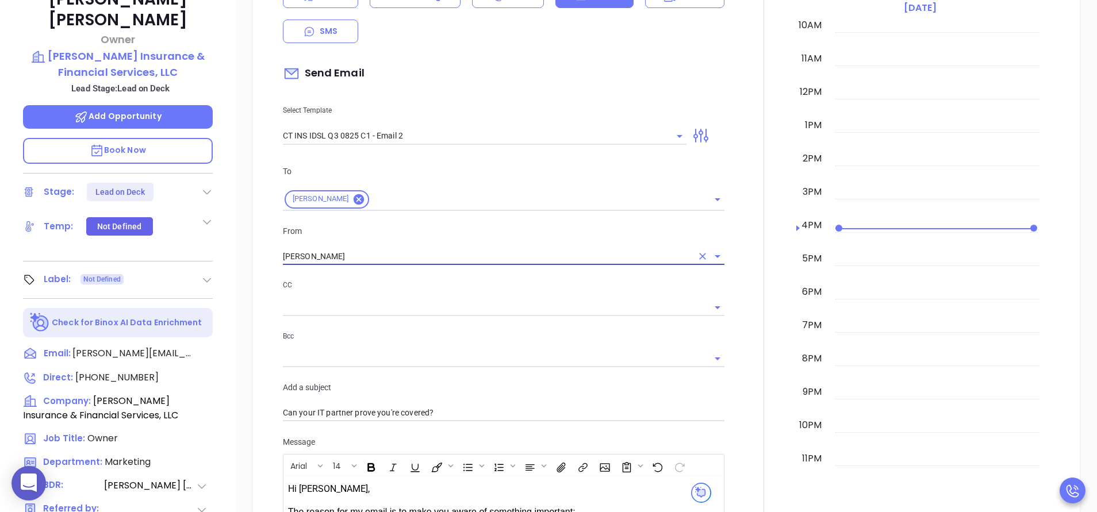
type input "[PERSON_NAME]"
click at [735, 422] on div at bounding box center [763, 378] width 65 height 929
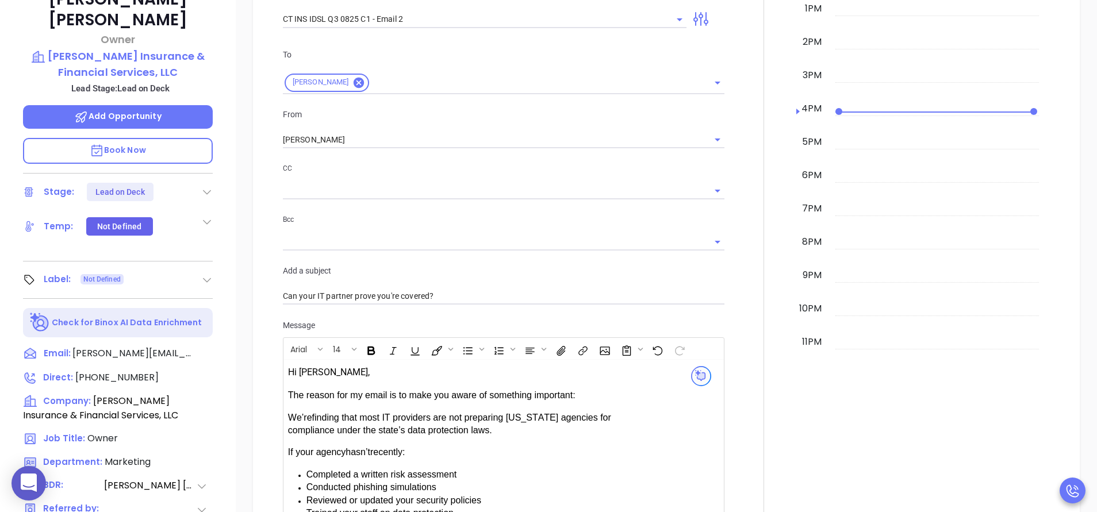
scroll to position [848, 0]
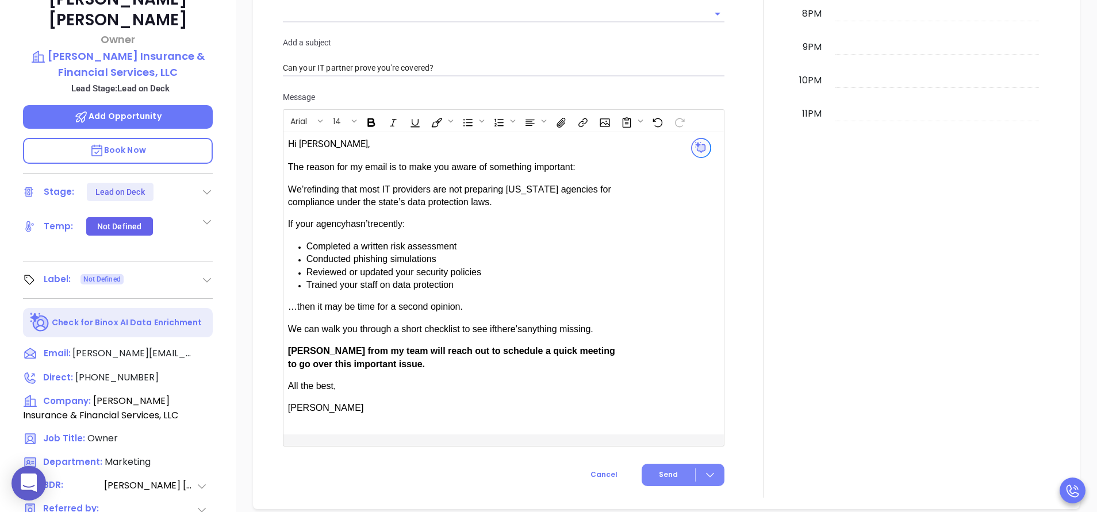
click at [659, 470] on span "Send" at bounding box center [668, 475] width 19 height 10
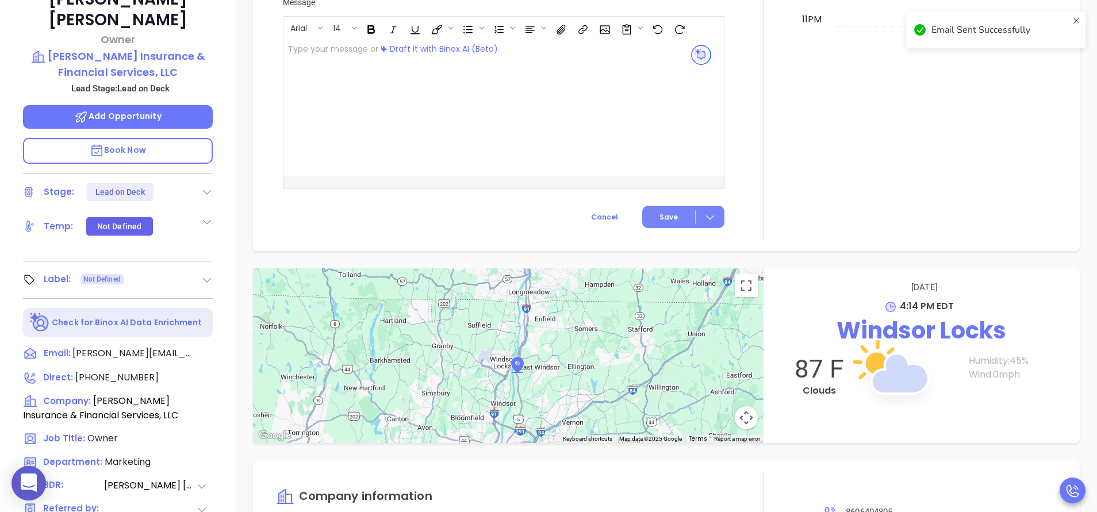
scroll to position [753, 0]
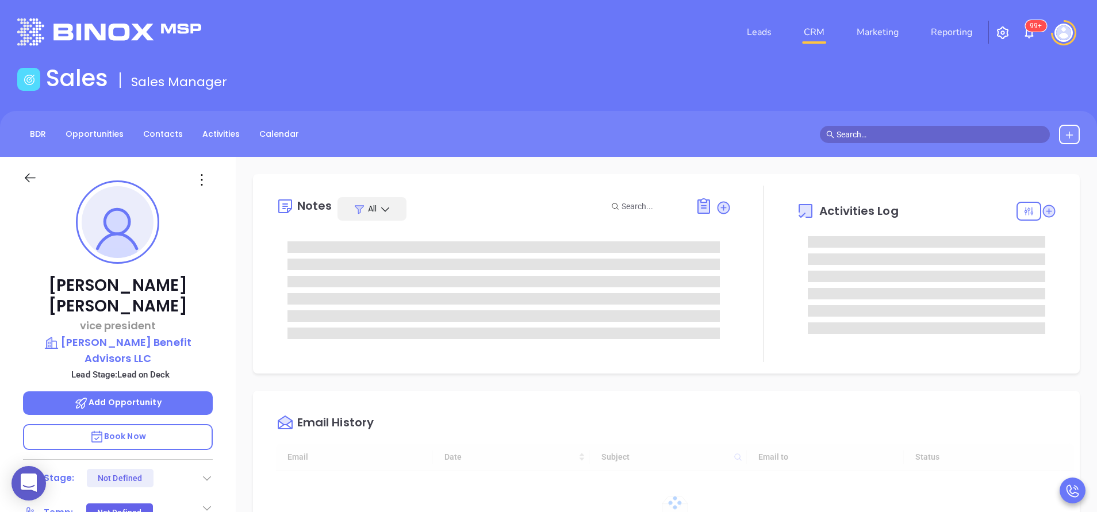
scroll to position [334, 0]
type input "[PERSON_NAME]"
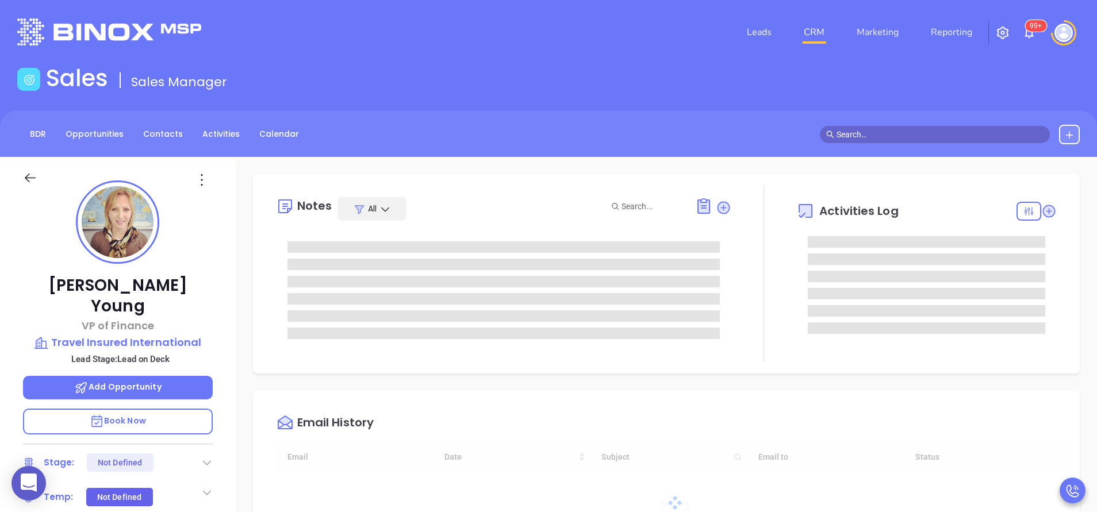
scroll to position [334, 0]
type input "[PERSON_NAME]"
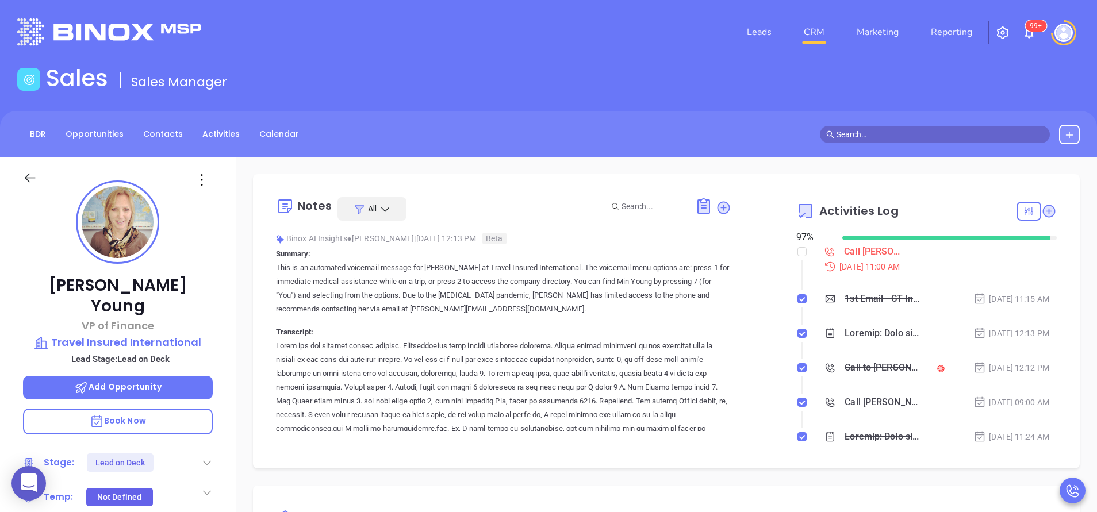
click at [232, 294] on div "[PERSON_NAME] VP of Finance Travel Insured International Lead Stage: Lead on De…" at bounding box center [118, 477] width 236 height 640
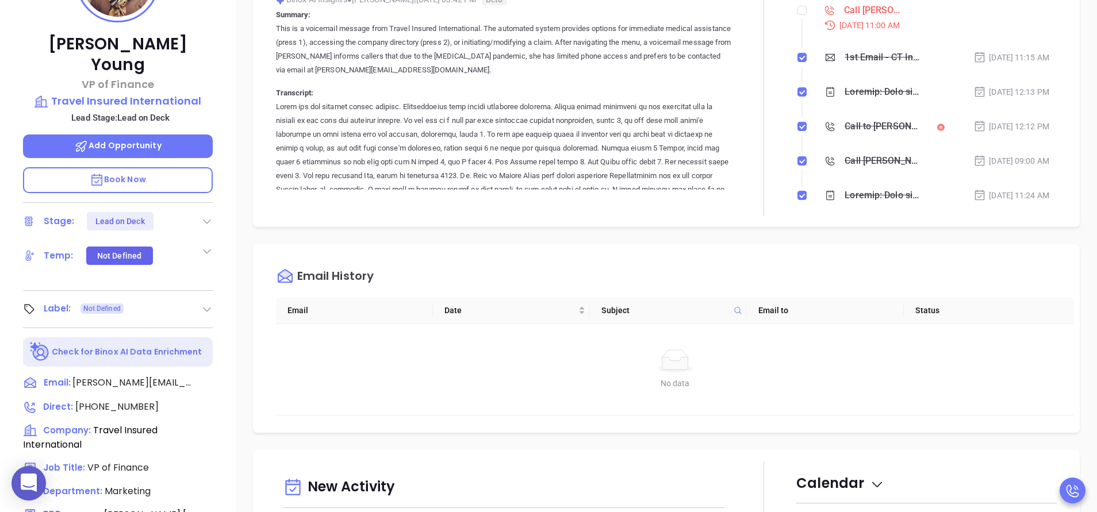
scroll to position [521, 0]
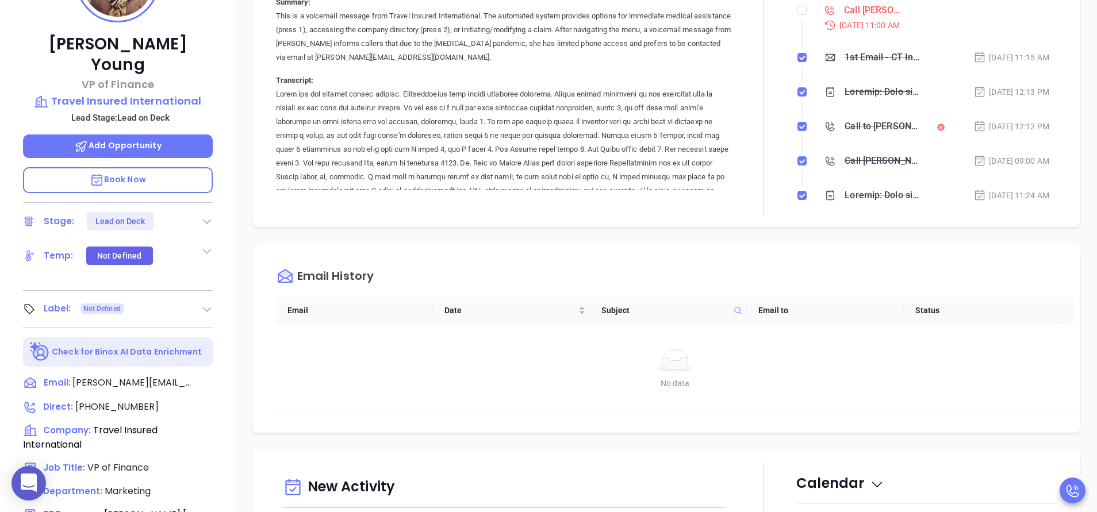
click at [735, 222] on div "Notes All Binox AI Insights ● [PERSON_NAME] | [DATE] 12:13 PM Beta Summary: Thi…" at bounding box center [666, 80] width 826 height 294
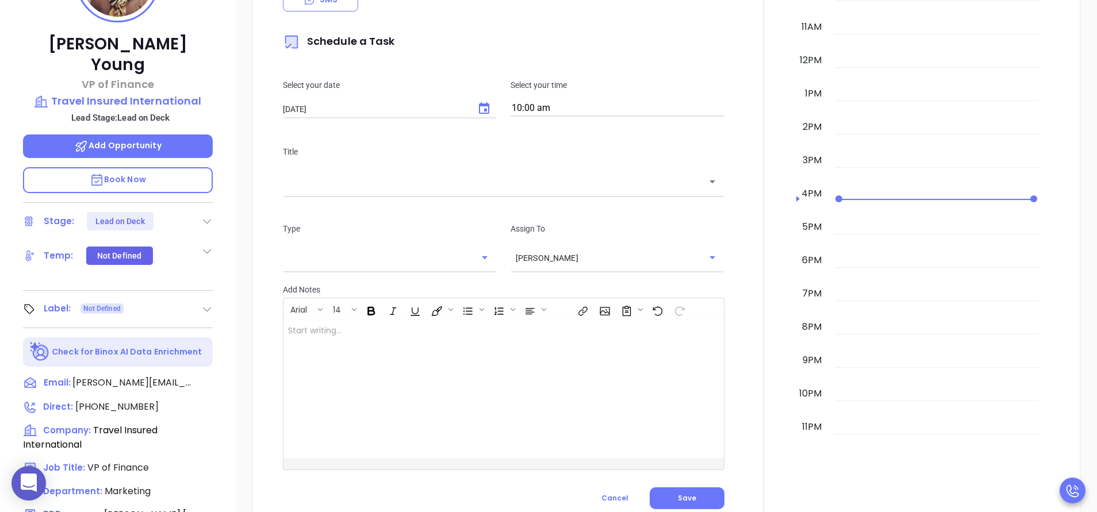
scroll to position [586, 0]
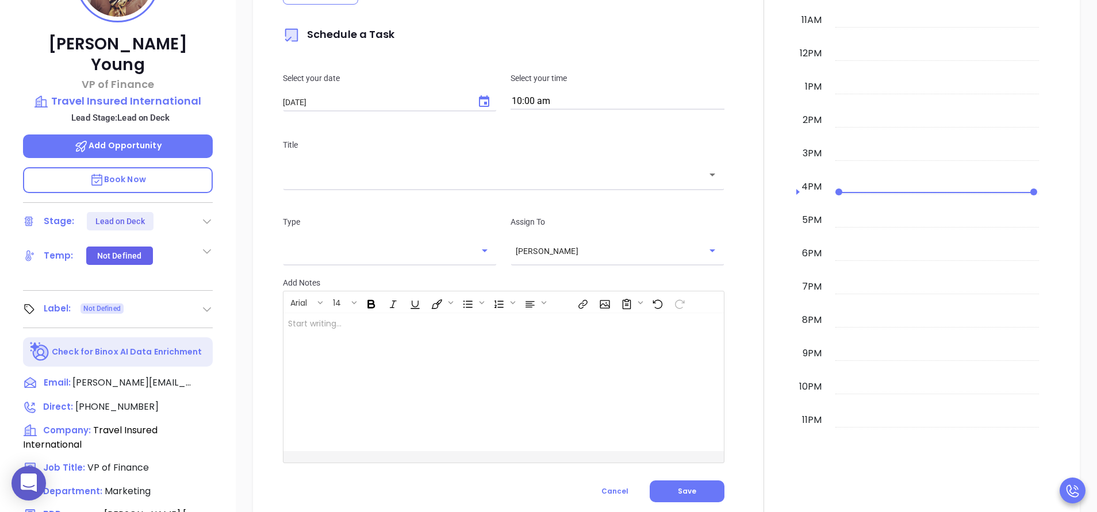
click at [744, 120] on div at bounding box center [763, 194] width 65 height 639
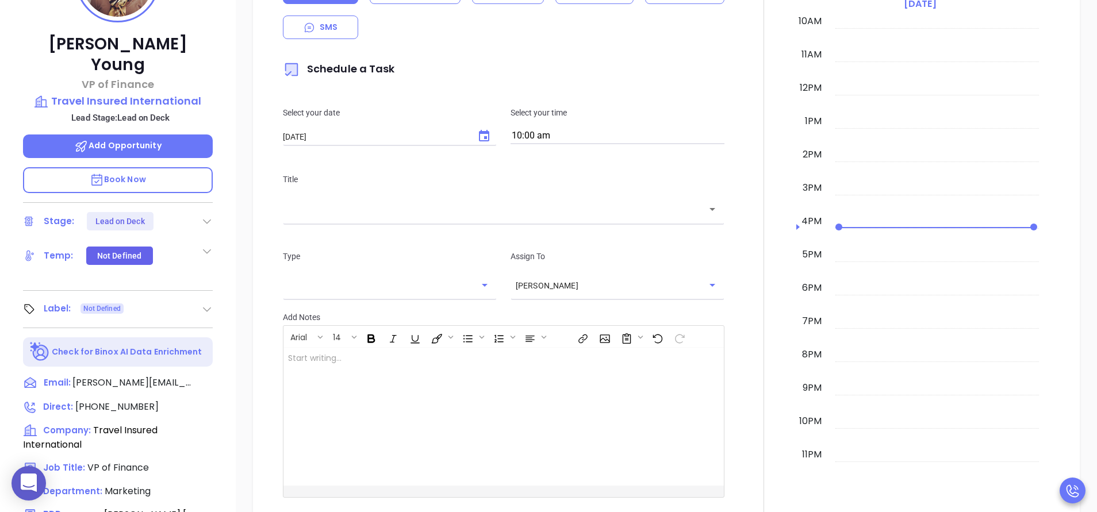
scroll to position [483, 0]
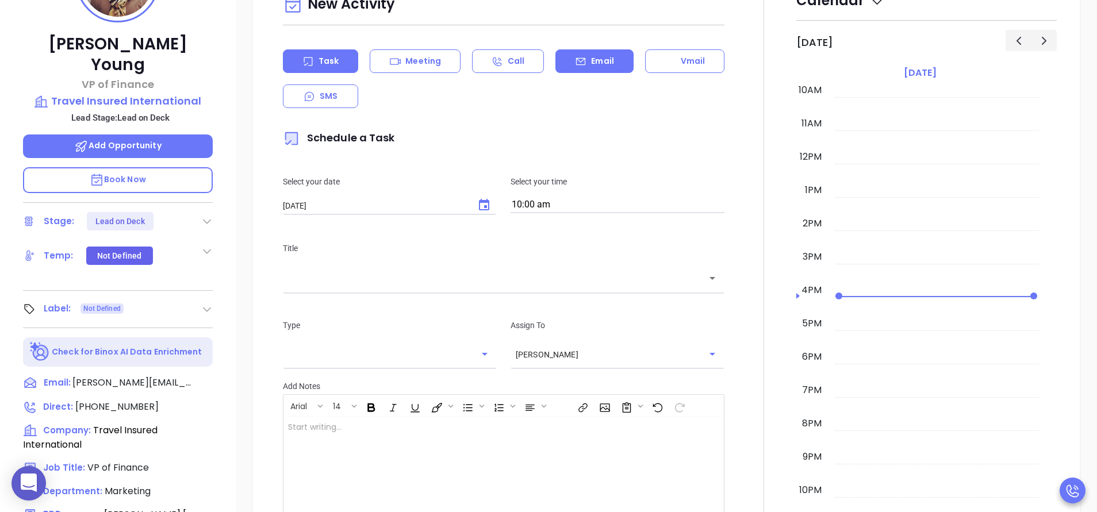
click at [588, 55] on div "Email" at bounding box center [594, 61] width 78 height 24
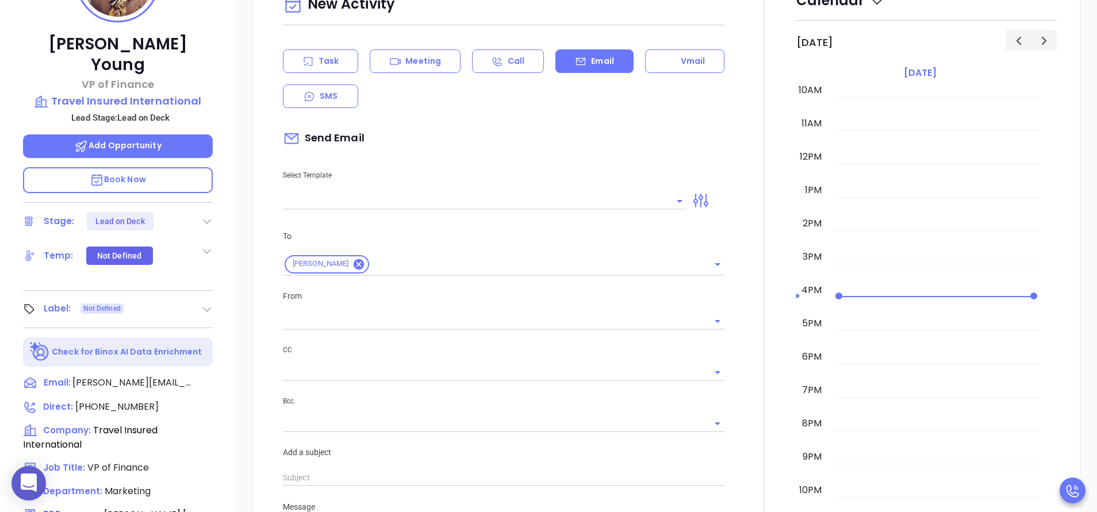
type input "Anabell Dominguez"
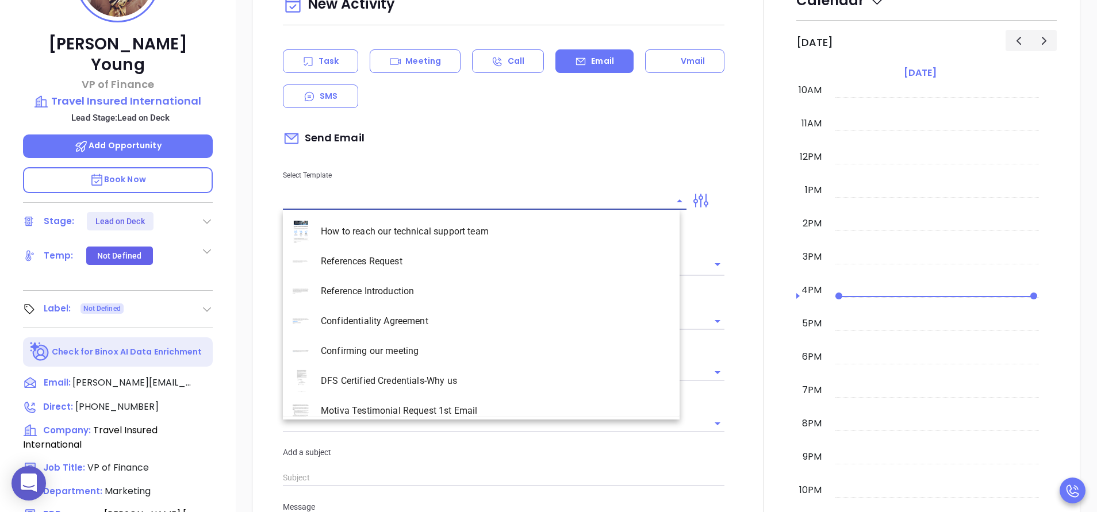
click at [363, 205] on input "text" at bounding box center [476, 201] width 386 height 17
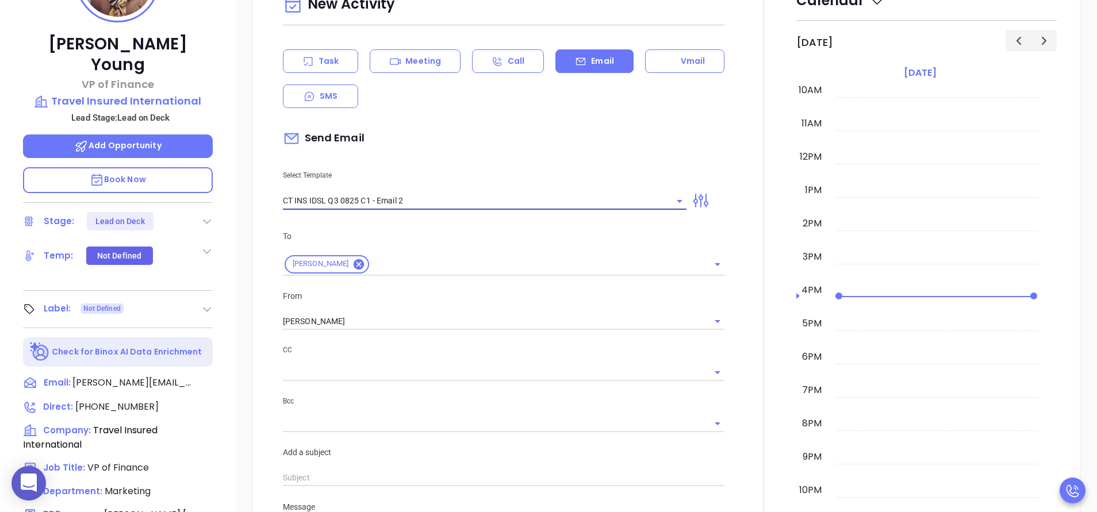
type input "CT INS IDSL Q3 0825 C1 - Email 2"
type input "Can your IT partner prove you're covered?"
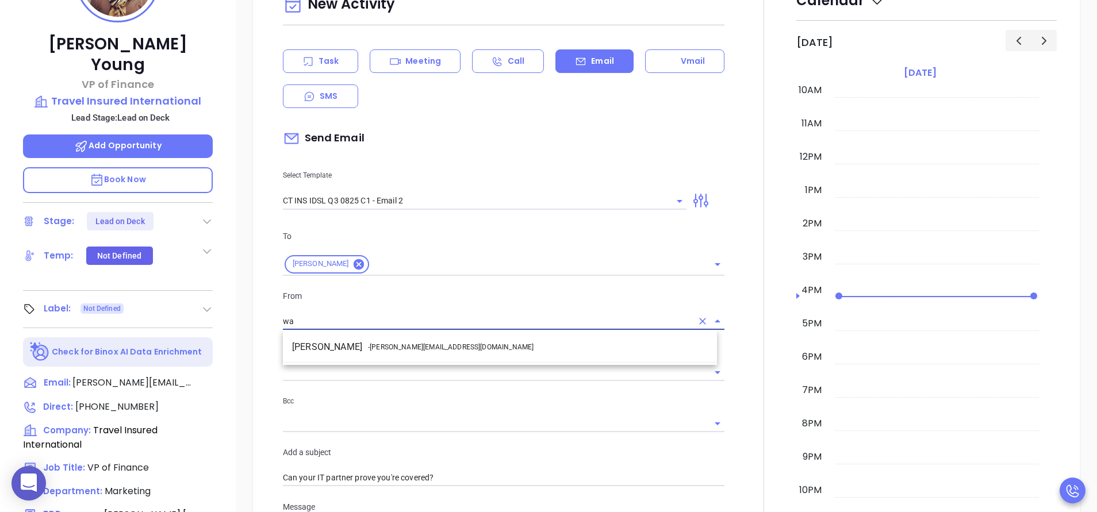
click at [352, 340] on li "Walter Contreras - walter@motiva.net" at bounding box center [500, 347] width 434 height 21
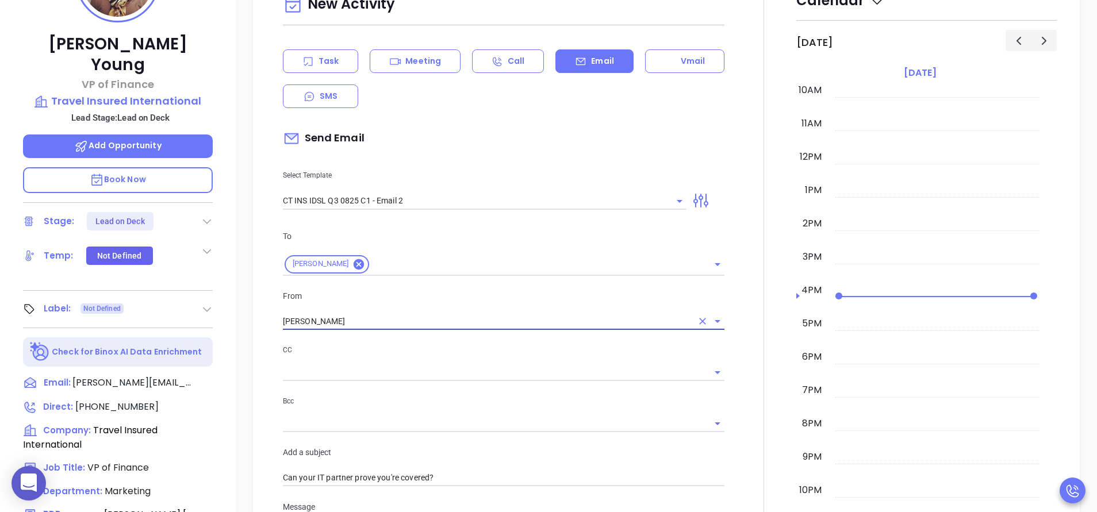
type input "Walter Contreras"
click at [740, 364] on div at bounding box center [763, 443] width 65 height 929
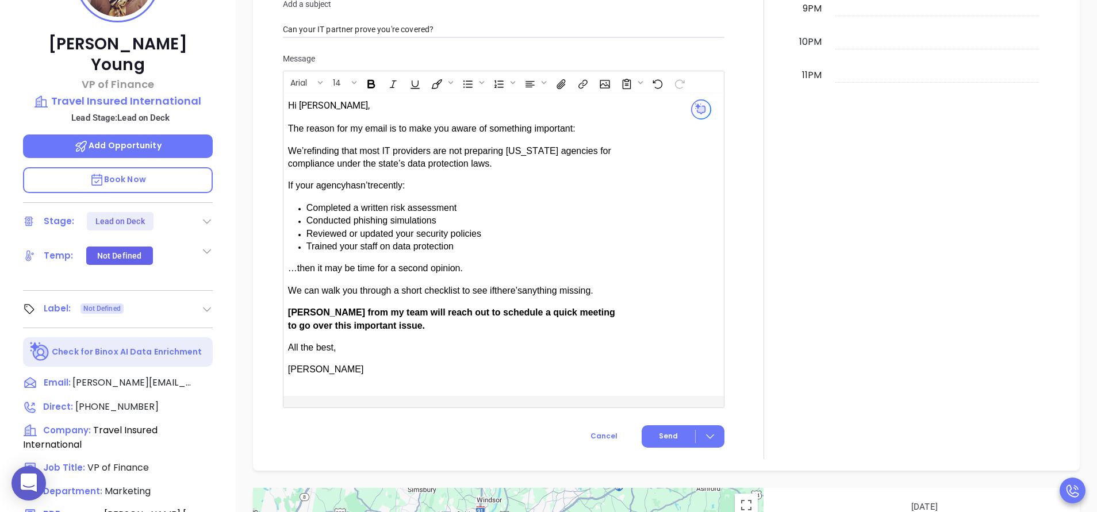
scroll to position [966, 0]
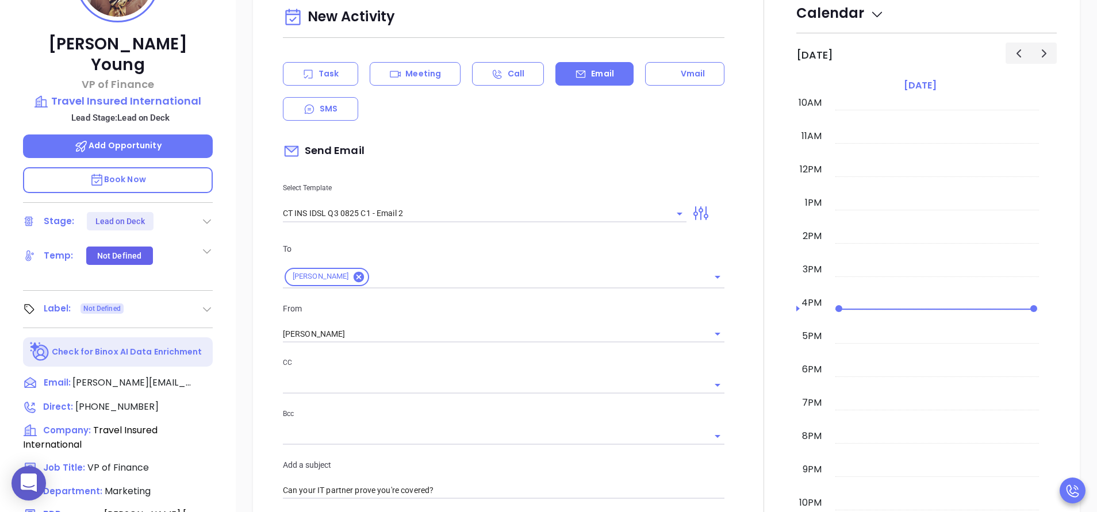
scroll to position [414, 0]
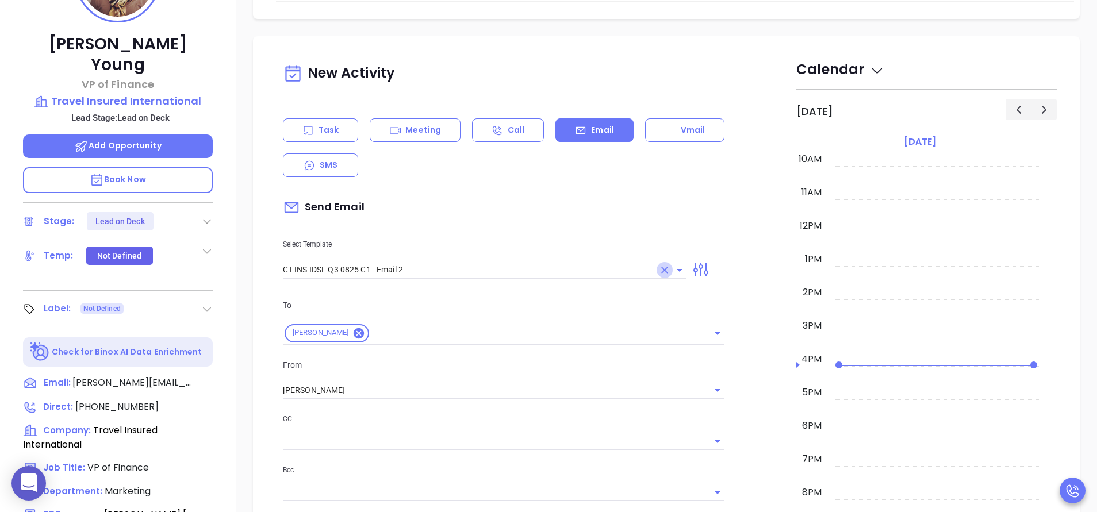
click at [659, 275] on icon "Clear" at bounding box center [664, 269] width 11 height 11
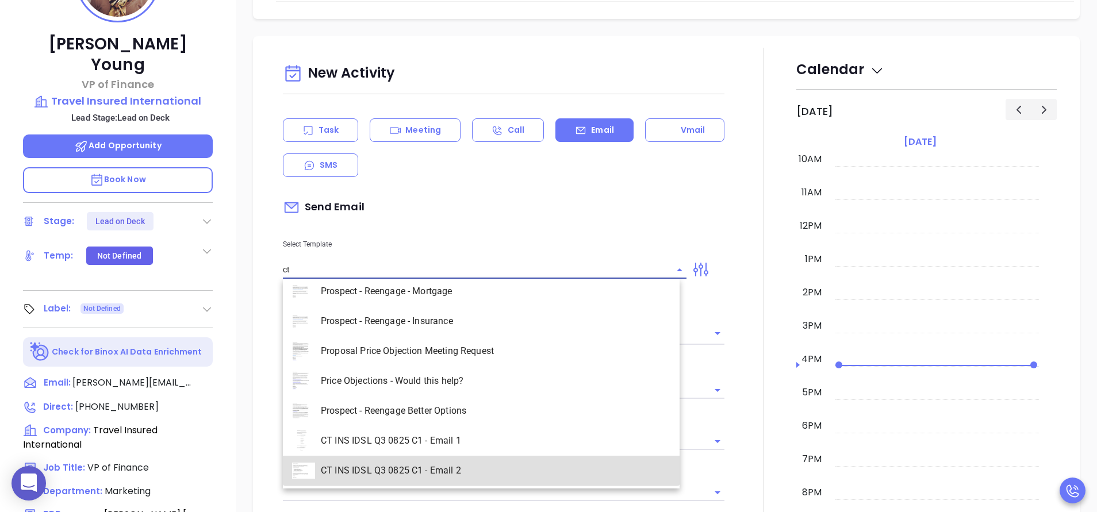
scroll to position [129, 0]
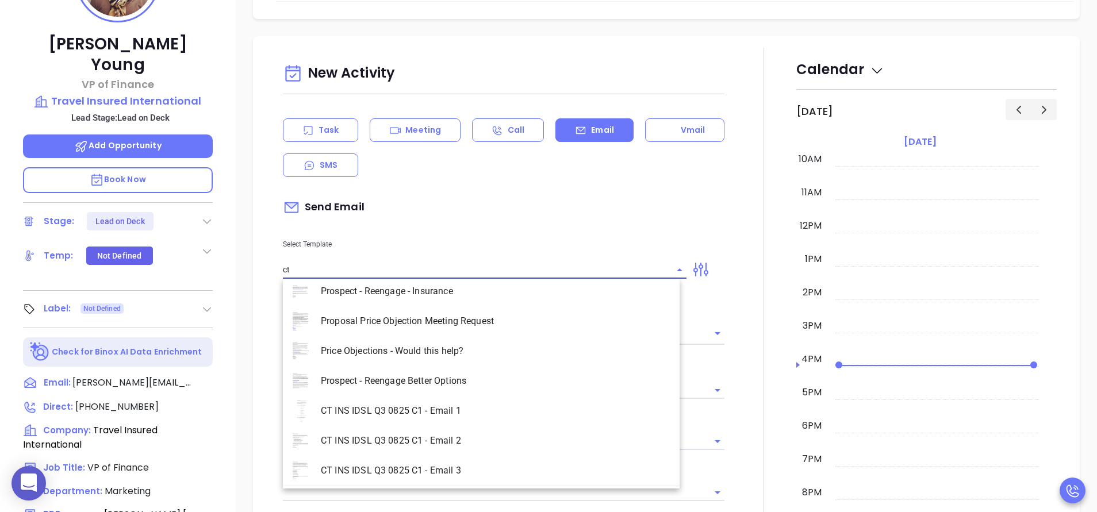
click at [464, 457] on li "CT INS IDSL Q3 0825 C1 - Email 3" at bounding box center [481, 471] width 397 height 30
type input "CT INS IDSL Q3 0825 C1 - Email 3"
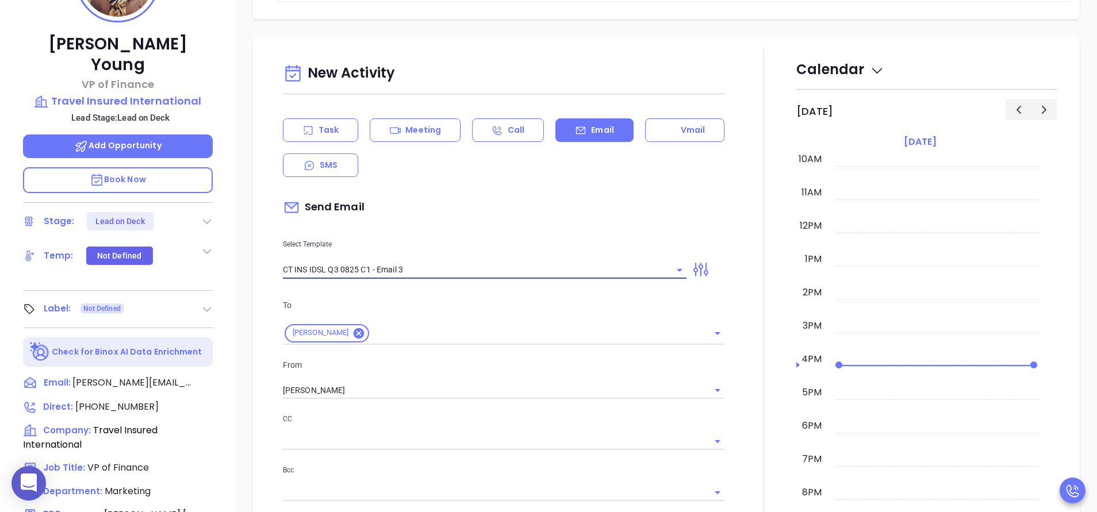
type input "Maureen, could your agency survive a data breach?"
type input "CT INS IDSL Q3 0825 C1 - Email 3"
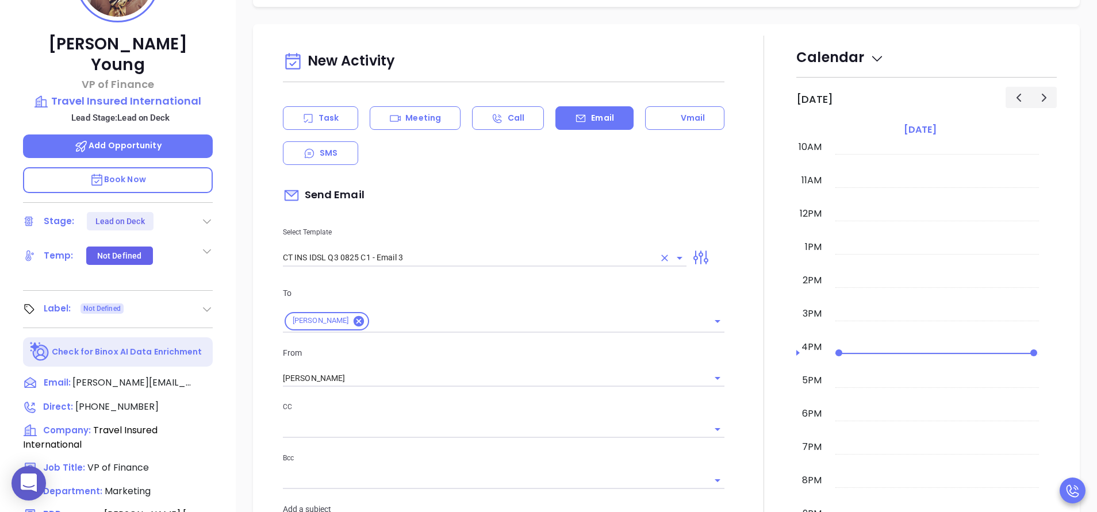
scroll to position [345, 0]
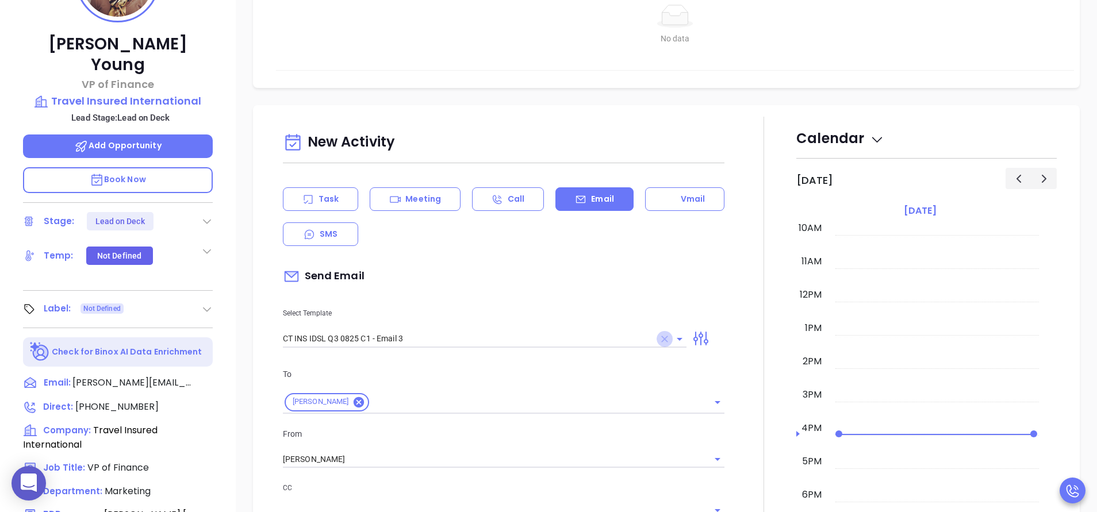
click at [661, 339] on icon "Clear" at bounding box center [664, 339] width 7 height 7
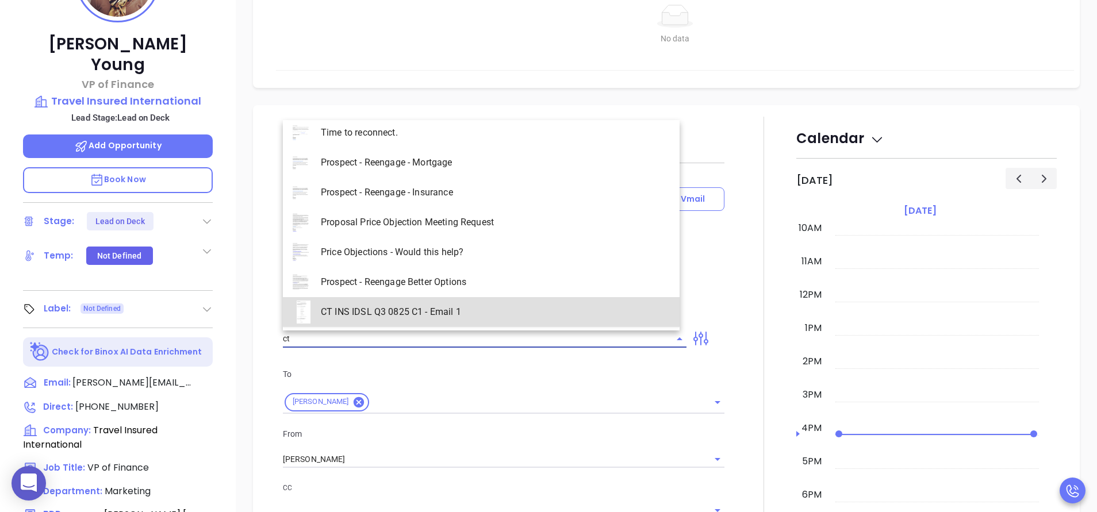
scroll to position [99, 0]
click at [506, 305] on li "CT INS IDSL Q3 0825 C1 - Email 2" at bounding box center [481, 312] width 397 height 30
type input "CT INS IDSL Q3 0825 C1 - Email 2"
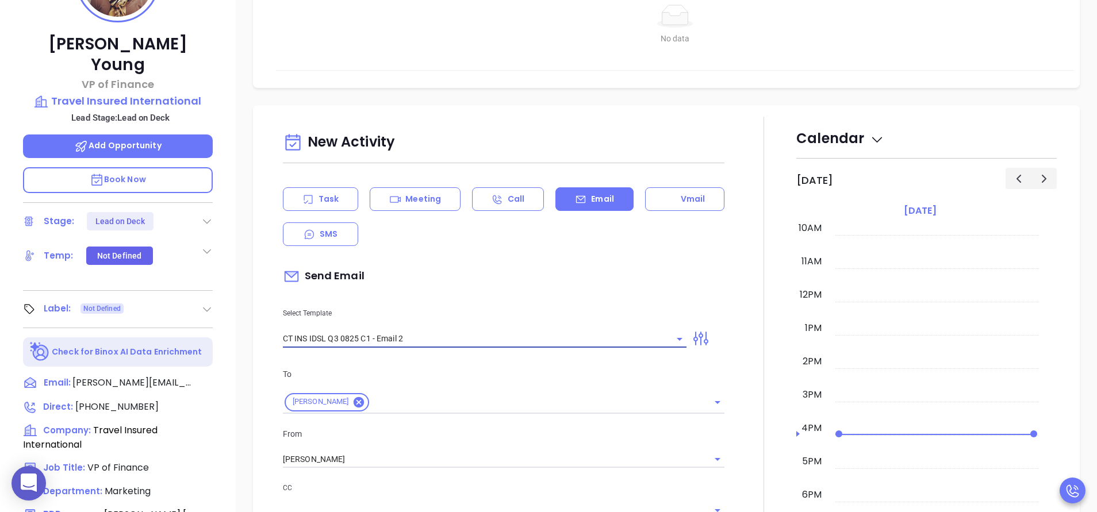
type input "Can your IT partner prove you're covered?"
type input "CT INS IDSL Q3 0825 C1 - Email 2"
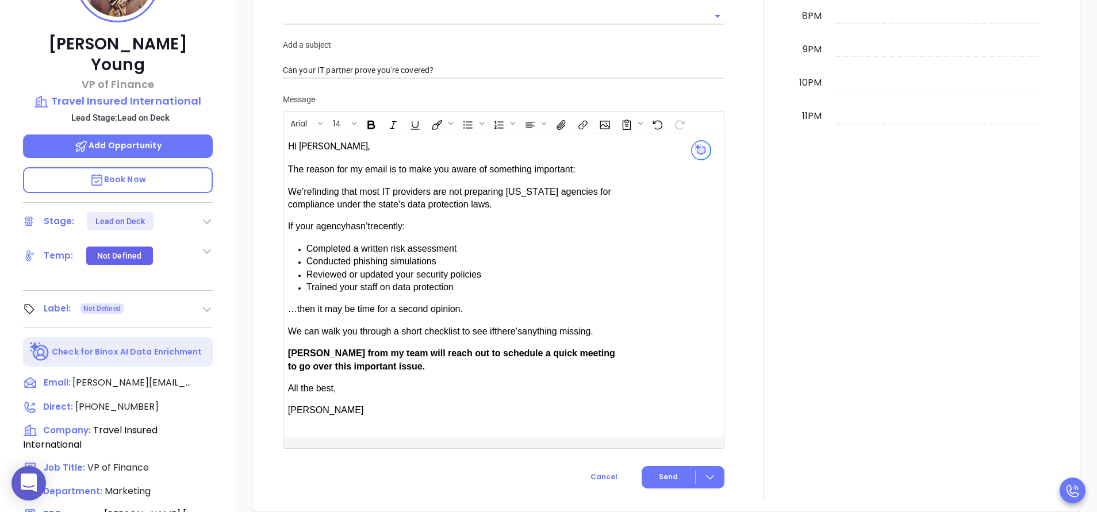
scroll to position [966, 0]
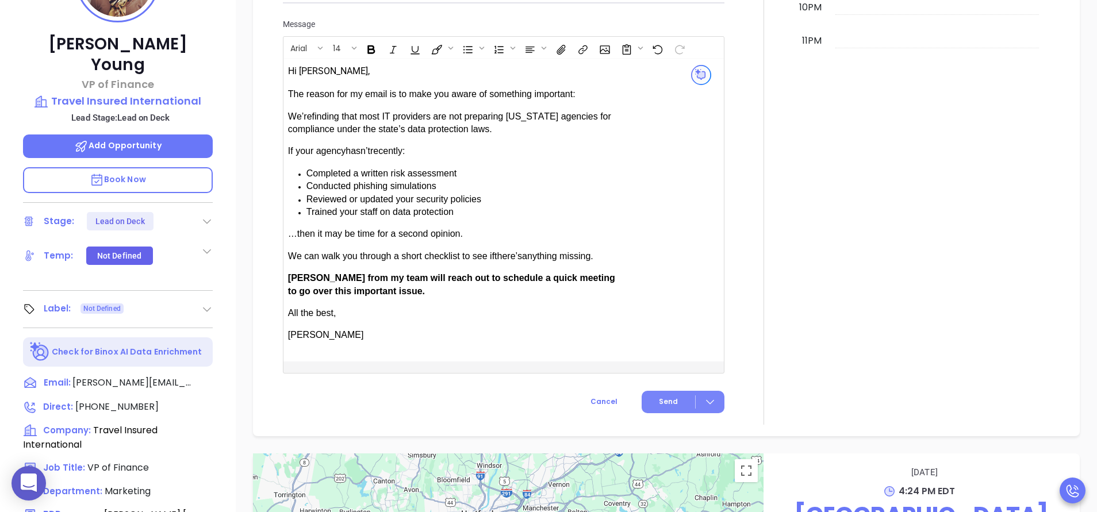
click at [650, 395] on button "Send" at bounding box center [682, 402] width 83 height 22
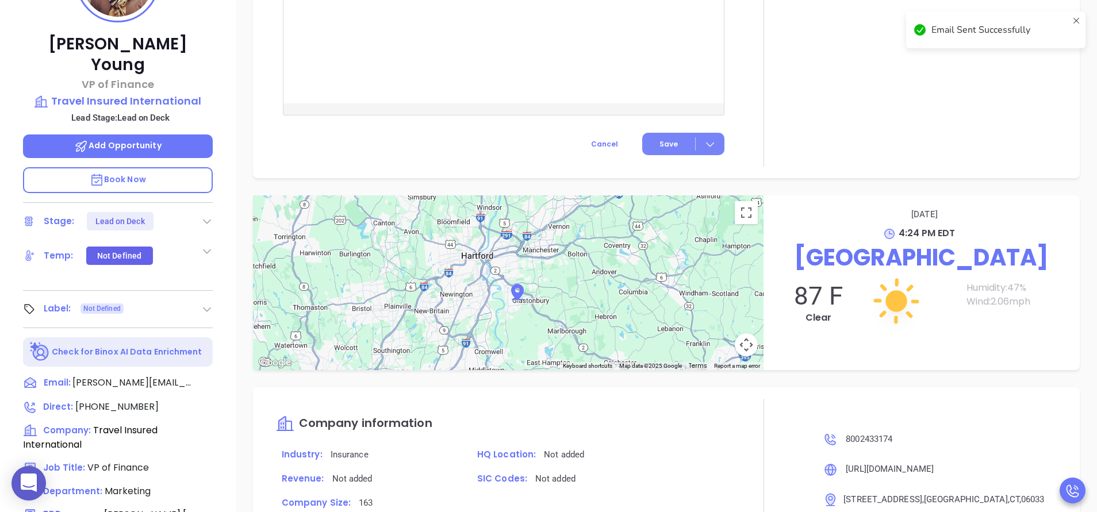
scroll to position [871, 0]
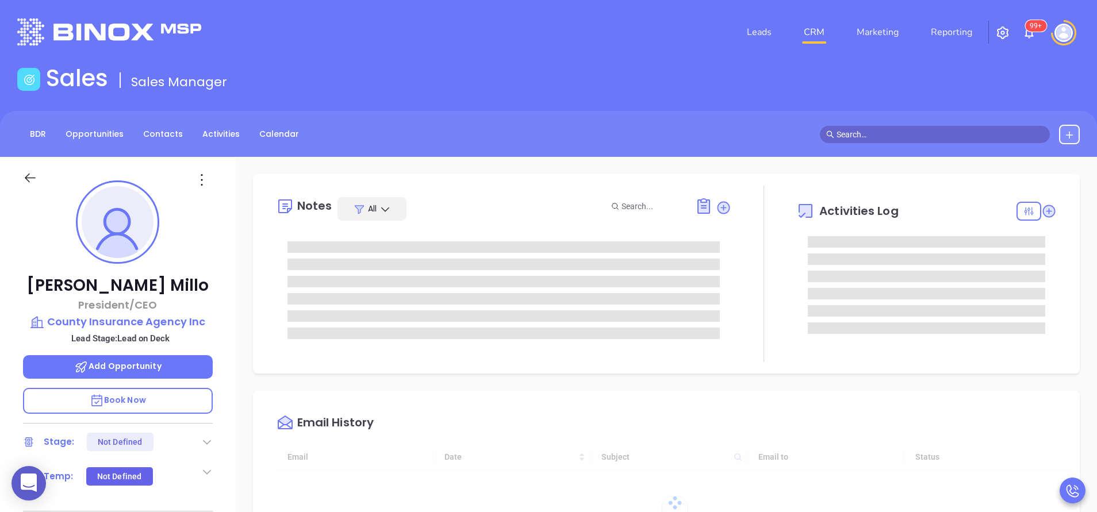
type input "[DATE]"
type input "[PERSON_NAME]"
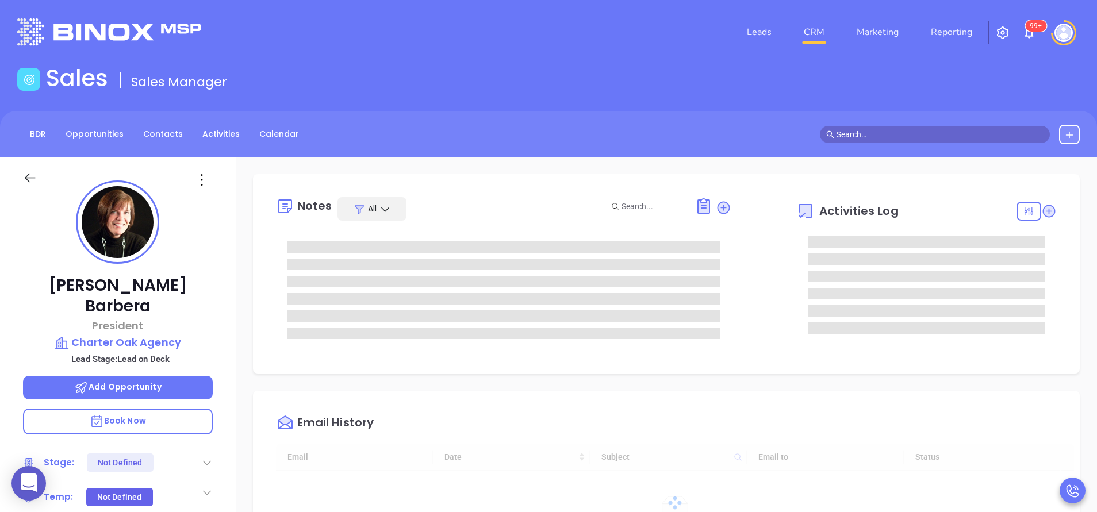
type input "[DATE]"
type input "[PERSON_NAME]"
type input "[DATE]"
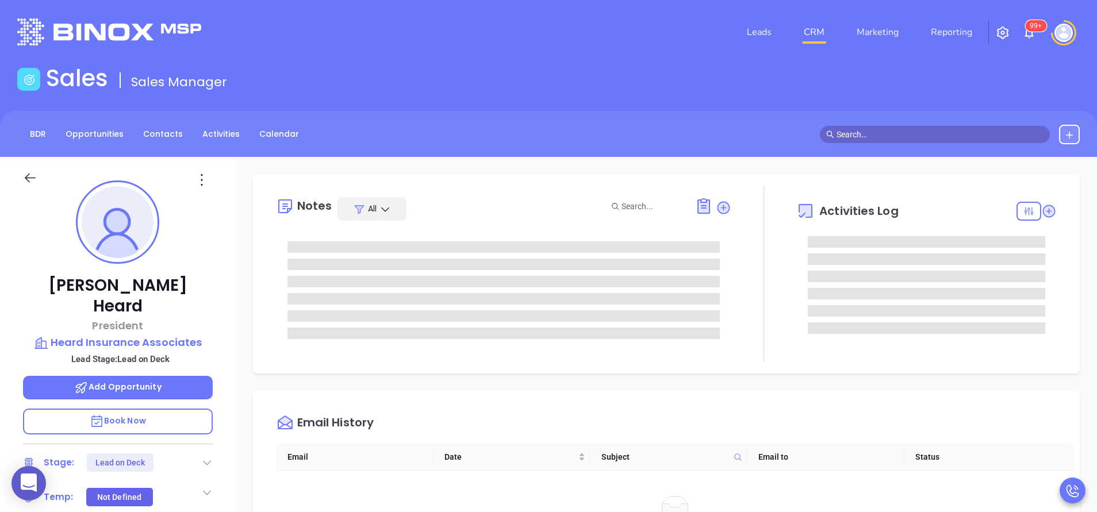
type input "[PERSON_NAME]"
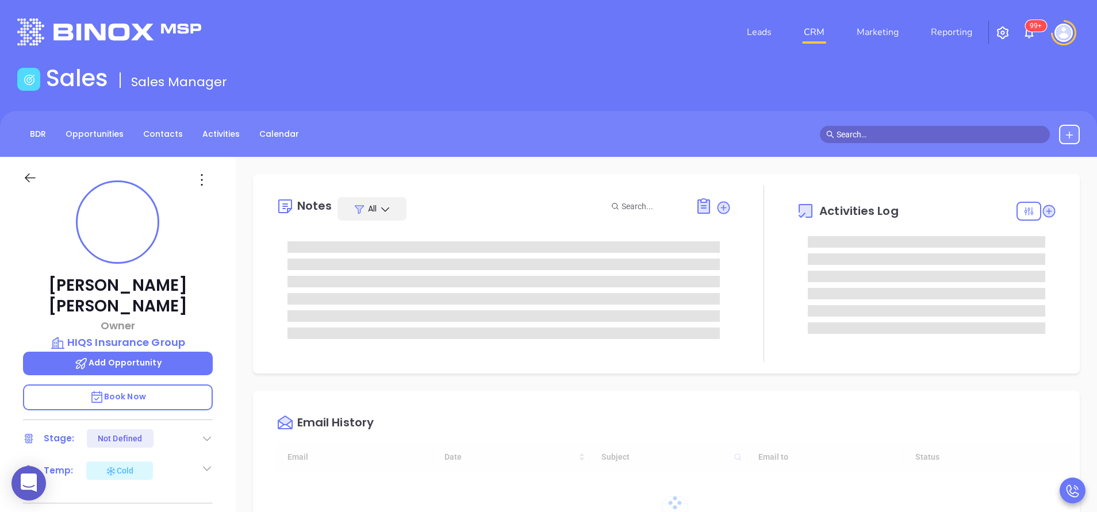
type input "[DATE]"
type input "[PERSON_NAME]"
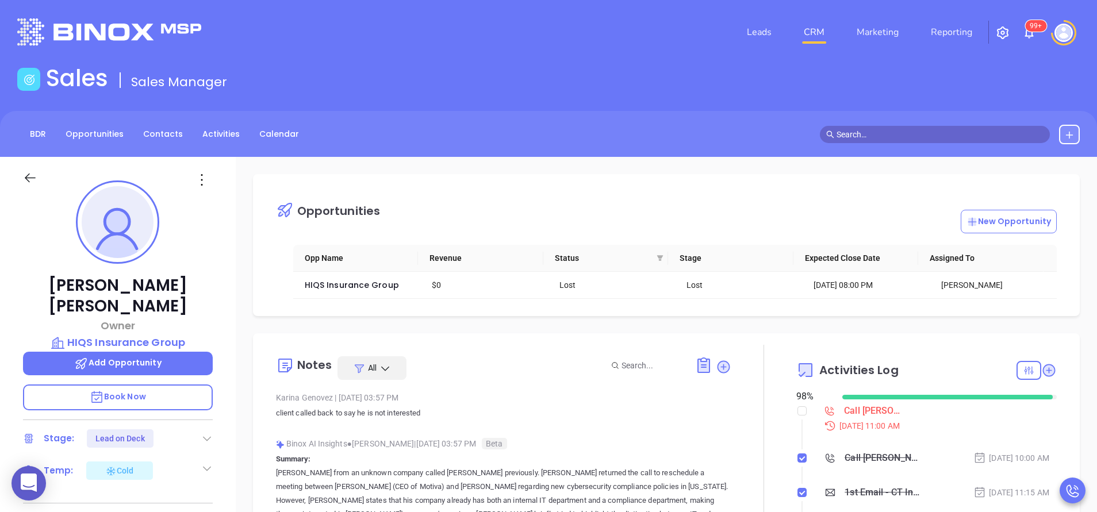
click at [731, 420] on div at bounding box center [763, 480] width 65 height 271
click at [224, 387] on div "[PERSON_NAME] Owner HIQS Insurance Group Add Opportunity Book Now Stage: Lead o…" at bounding box center [118, 477] width 236 height 640
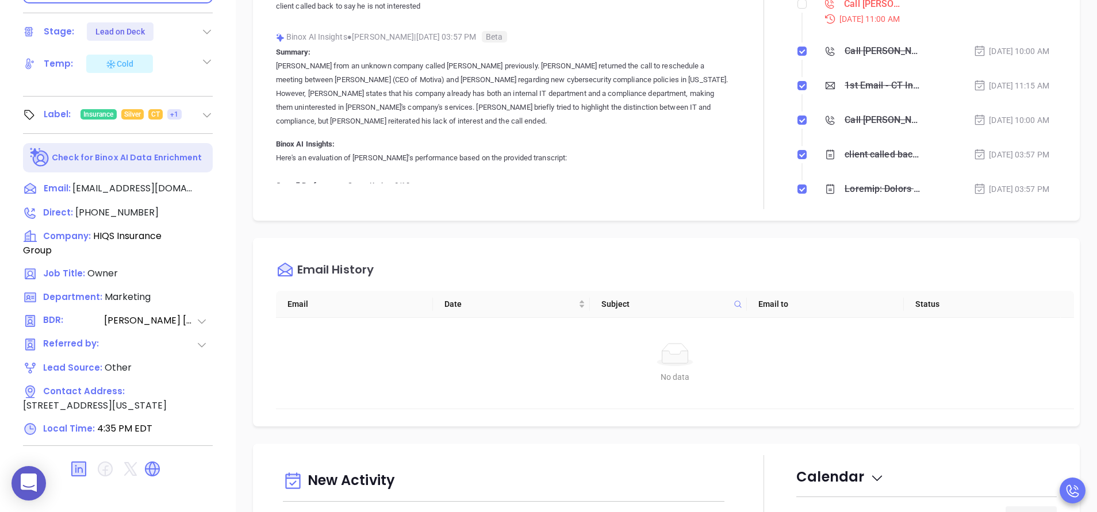
scroll to position [449, 0]
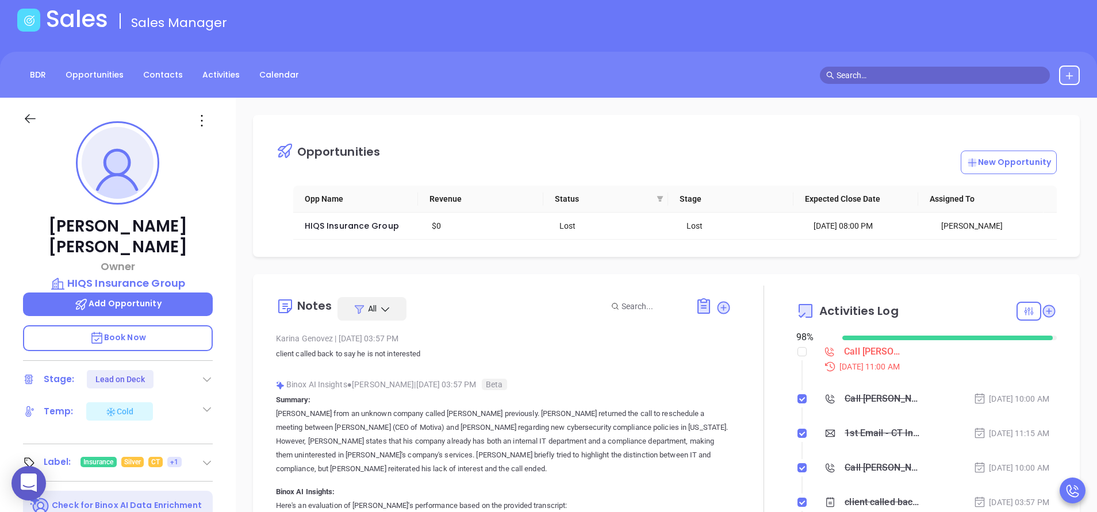
scroll to position [36, 0]
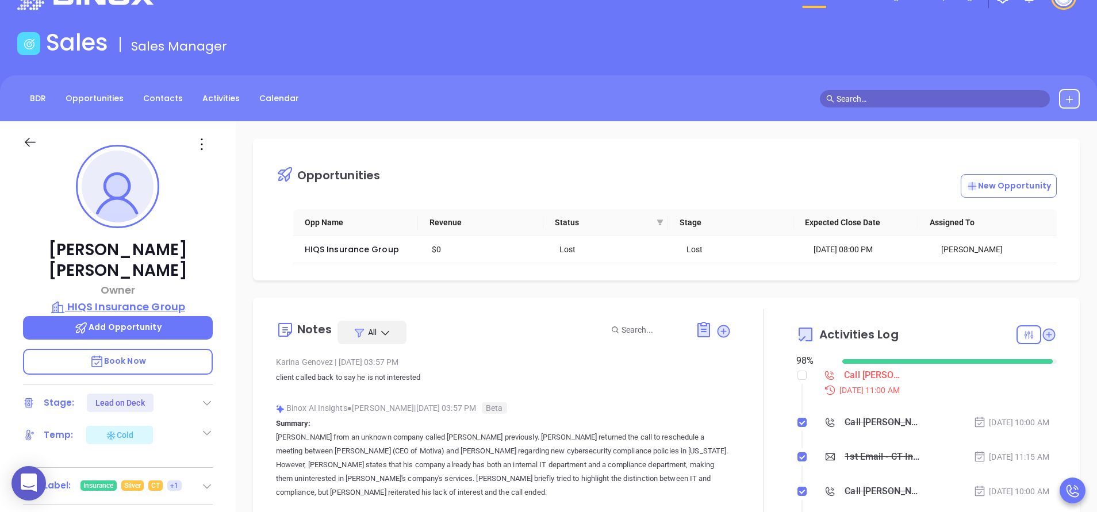
click at [168, 299] on p "HIQS Insurance Group" at bounding box center [118, 307] width 190 height 16
click at [797, 372] on input "checkbox" at bounding box center [801, 375] width 9 height 9
checkbox input "true"
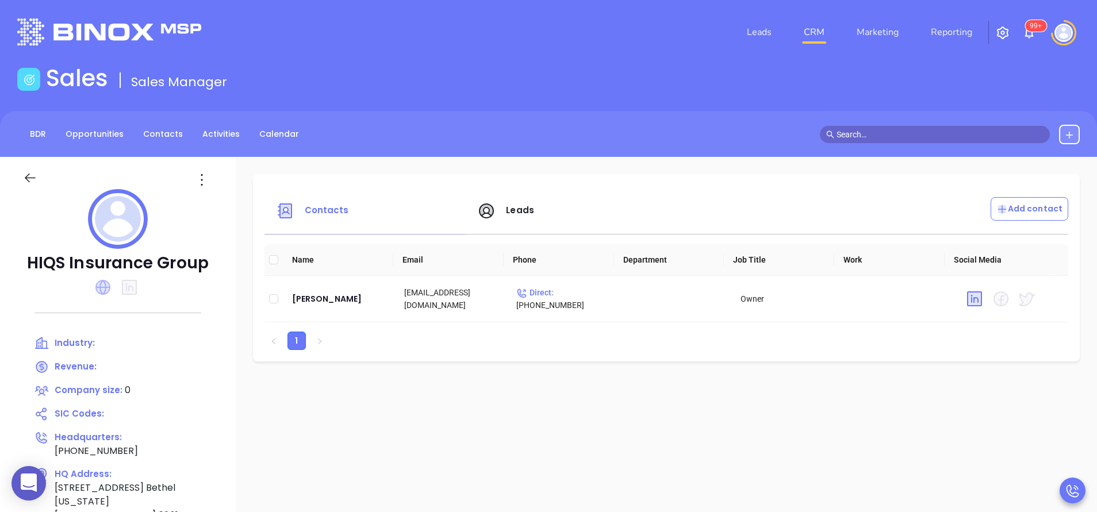
click at [101, 293] on icon at bounding box center [102, 287] width 15 height 15
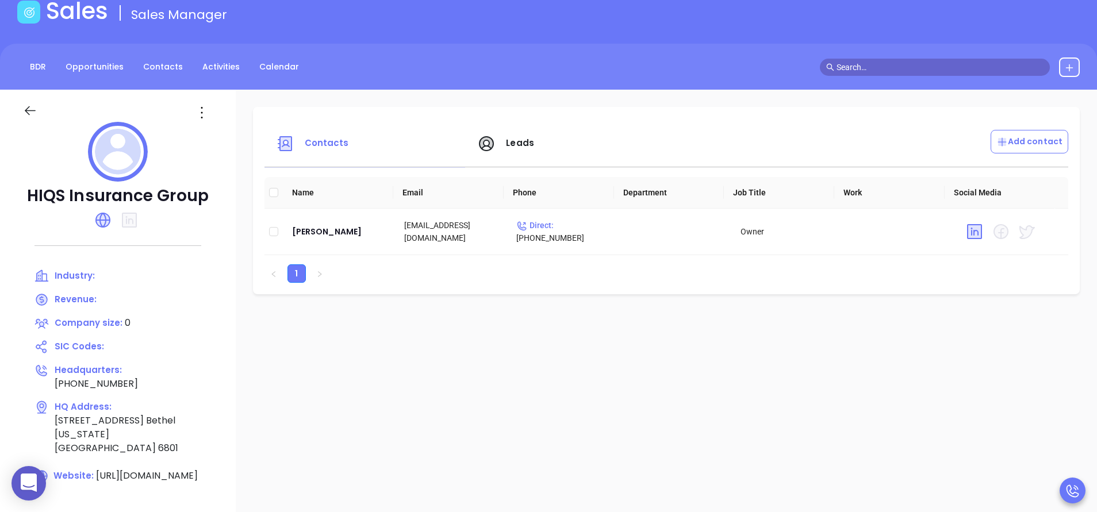
scroll to position [69, 0]
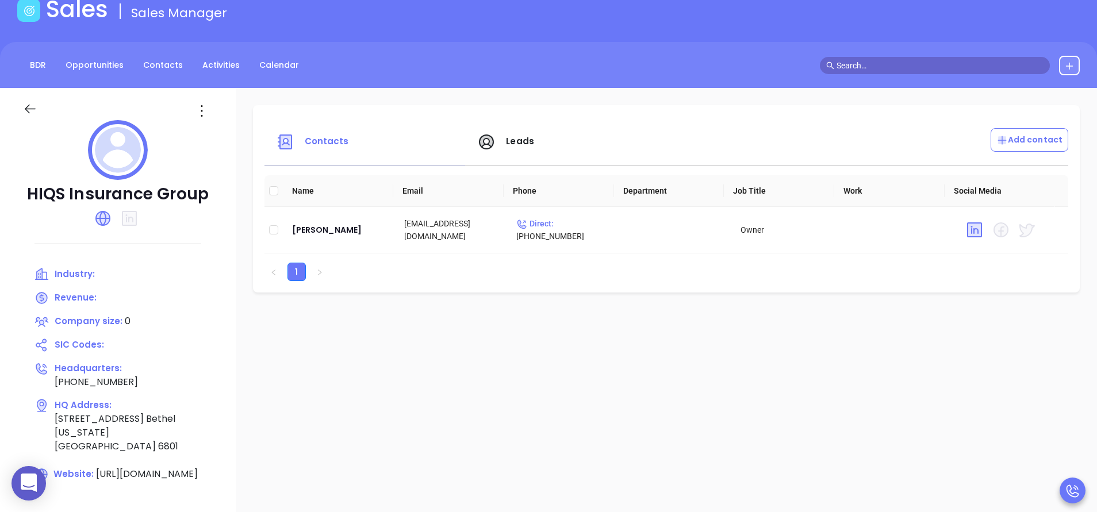
click at [513, 140] on span "Leads" at bounding box center [520, 141] width 28 height 12
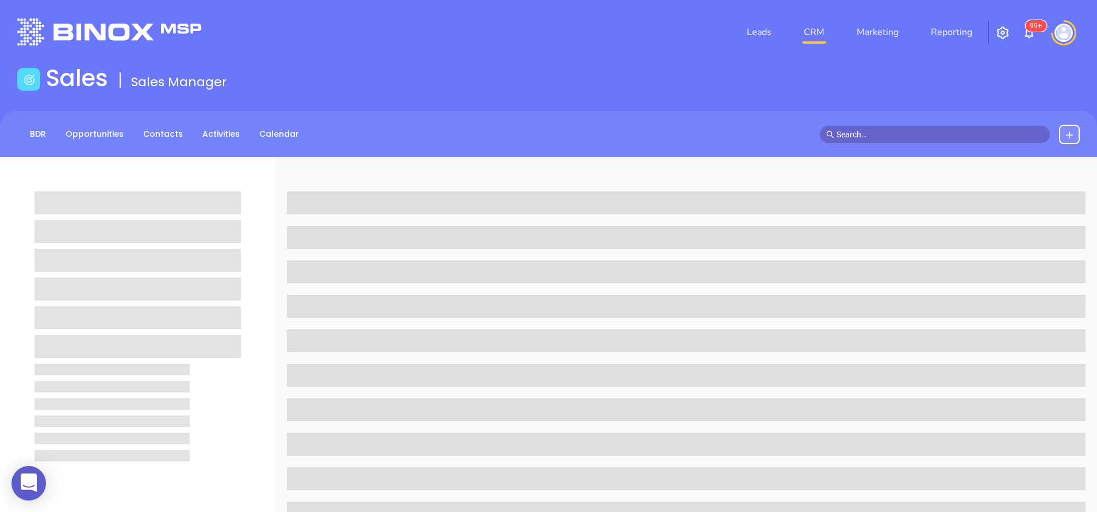
scroll to position [36, 0]
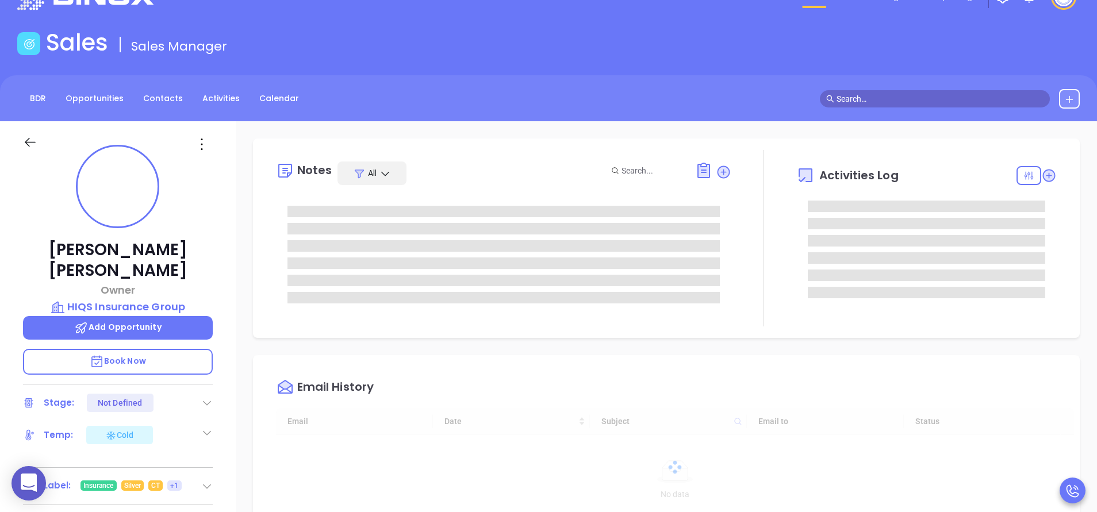
type input "[DATE]"
type input "[PERSON_NAME]"
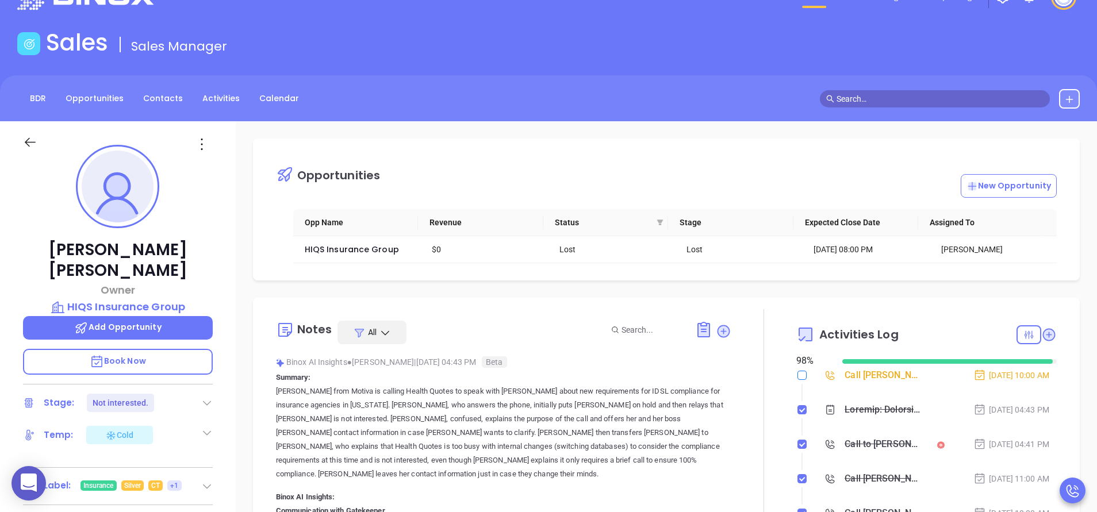
click at [797, 374] on input "checkbox" at bounding box center [801, 375] width 9 height 9
checkbox input "true"
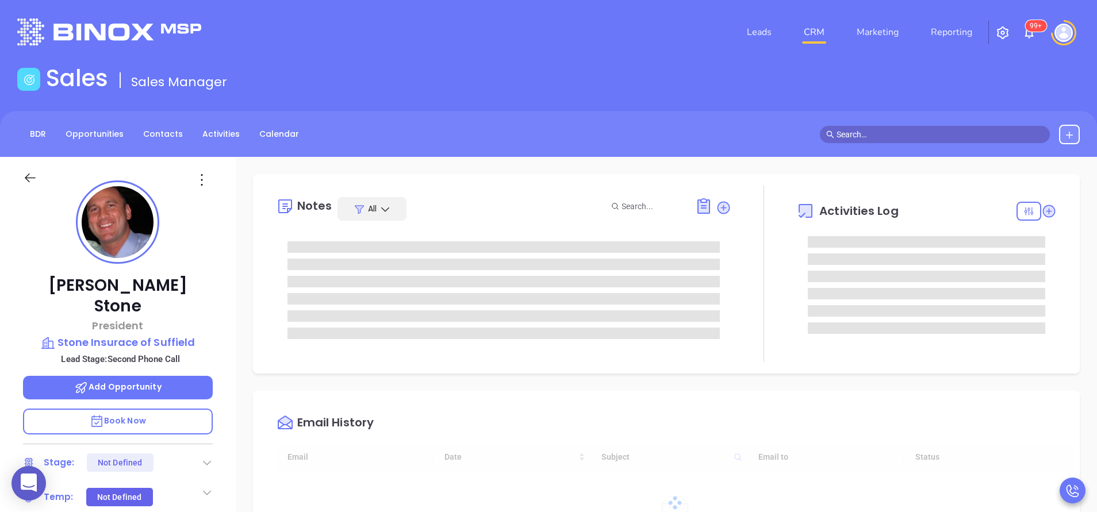
type input "[DATE]"
type input "[PERSON_NAME]"
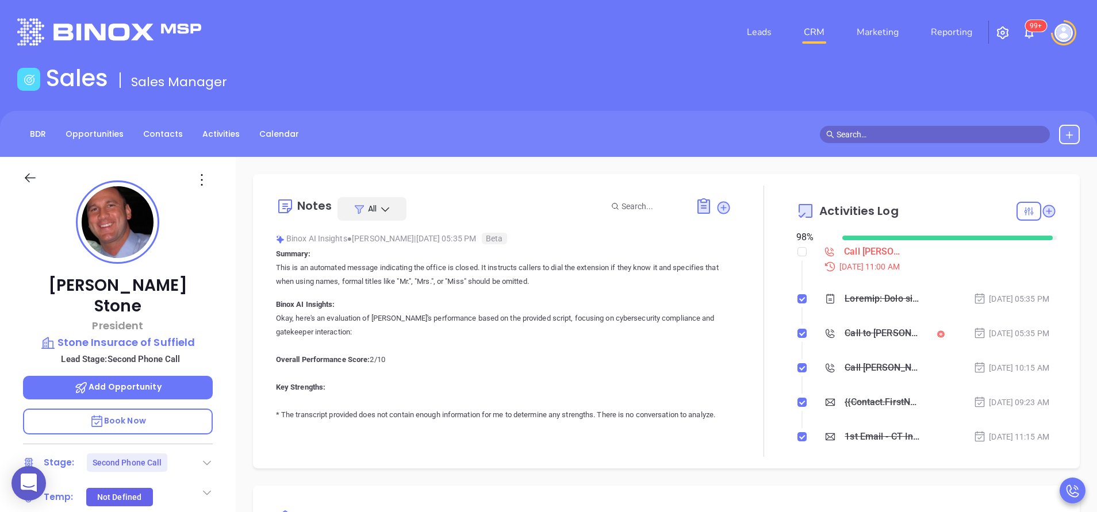
click at [223, 324] on div "[PERSON_NAME] President Stone Insurace of Suffield Lead Stage: Second Phone Cal…" at bounding box center [118, 477] width 236 height 640
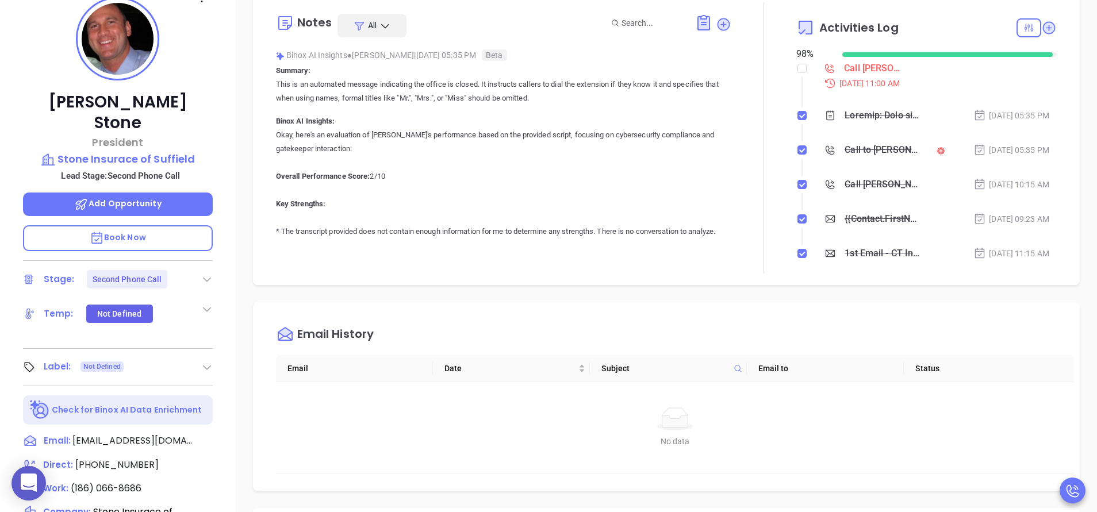
scroll to position [310, 0]
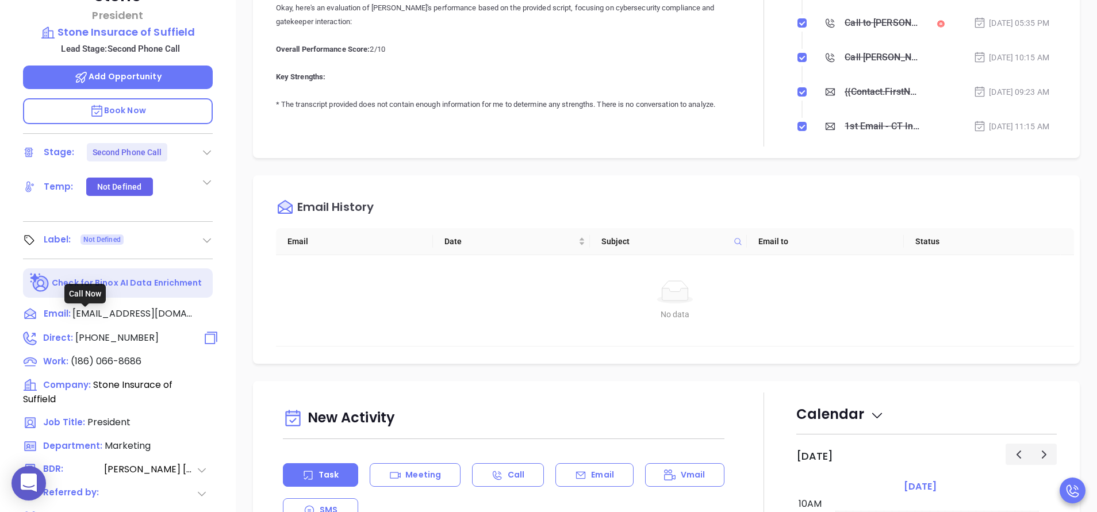
click at [106, 331] on span "[PHONE_NUMBER]" at bounding box center [116, 337] width 83 height 13
type input "[PHONE_NUMBER]"
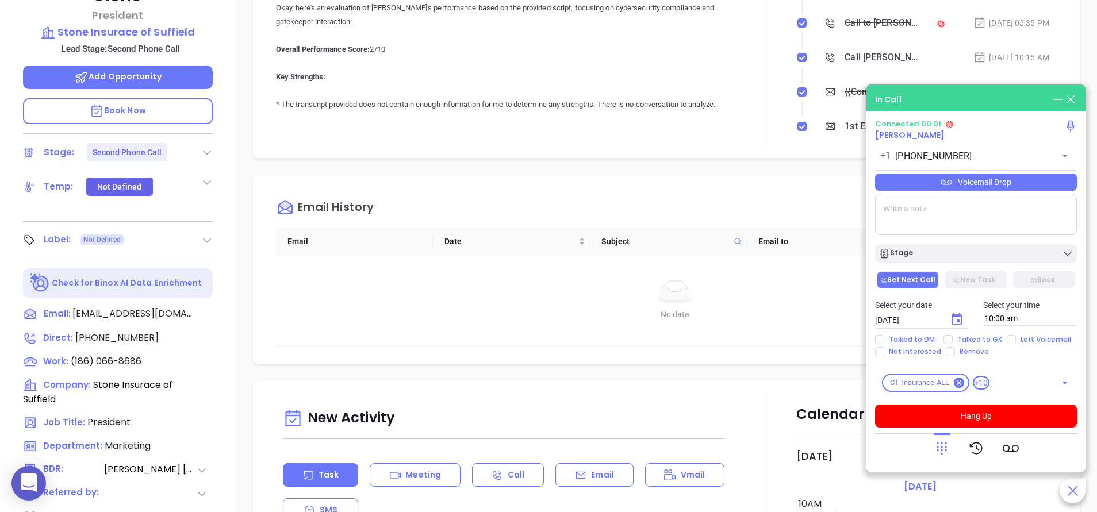
click at [559, 130] on div "Notes All Binox AI Insights ● [PERSON_NAME] | [DATE] 05:35 PM Beta Summary: Thi…" at bounding box center [503, 10] width 455 height 271
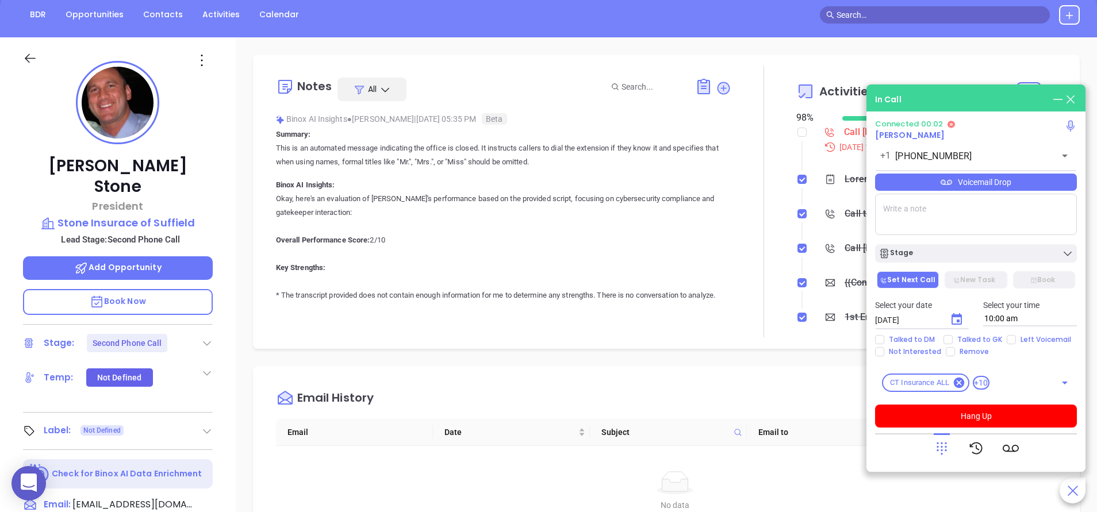
scroll to position [103, 0]
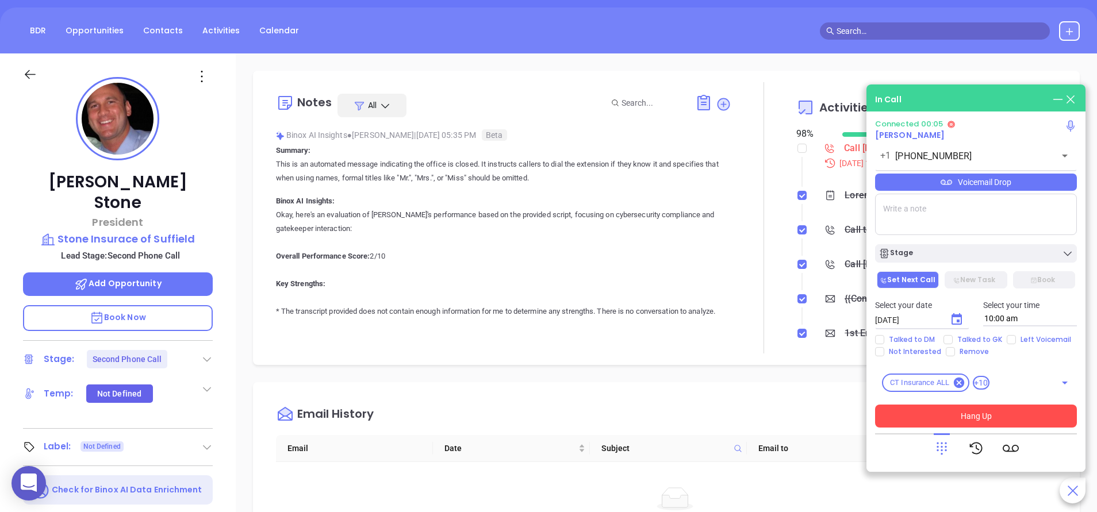
click at [976, 413] on button "Hang Up" at bounding box center [976, 416] width 202 height 23
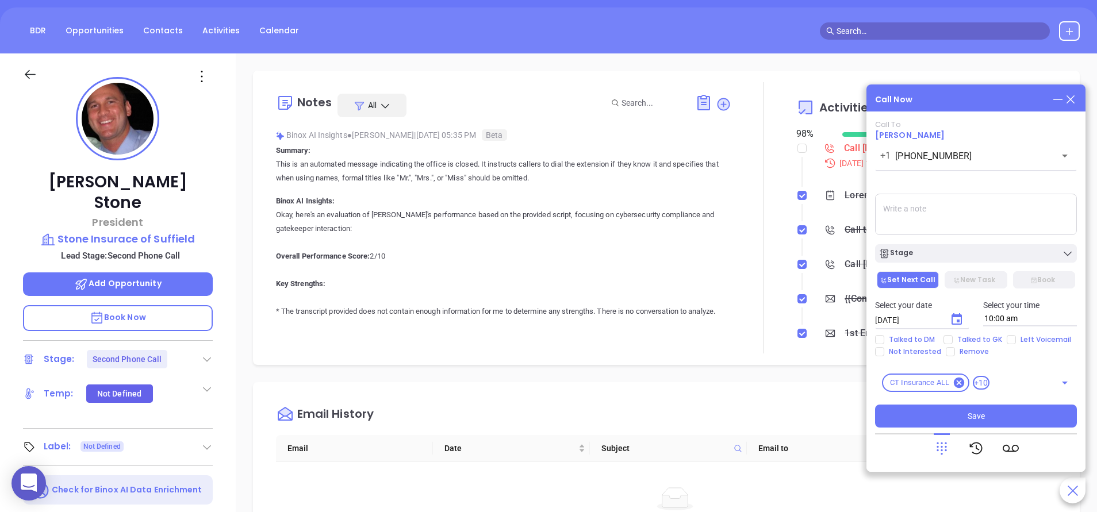
click at [224, 304] on div "[PERSON_NAME] President Stone Insurace of Suffield Lead Stage: Second Phone Cal…" at bounding box center [118, 373] width 236 height 640
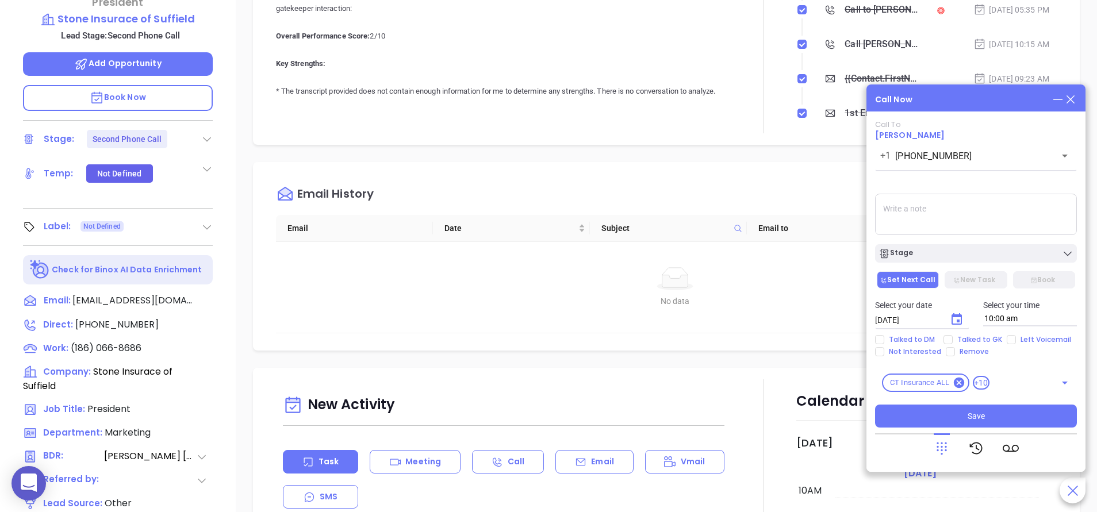
scroll to position [379, 0]
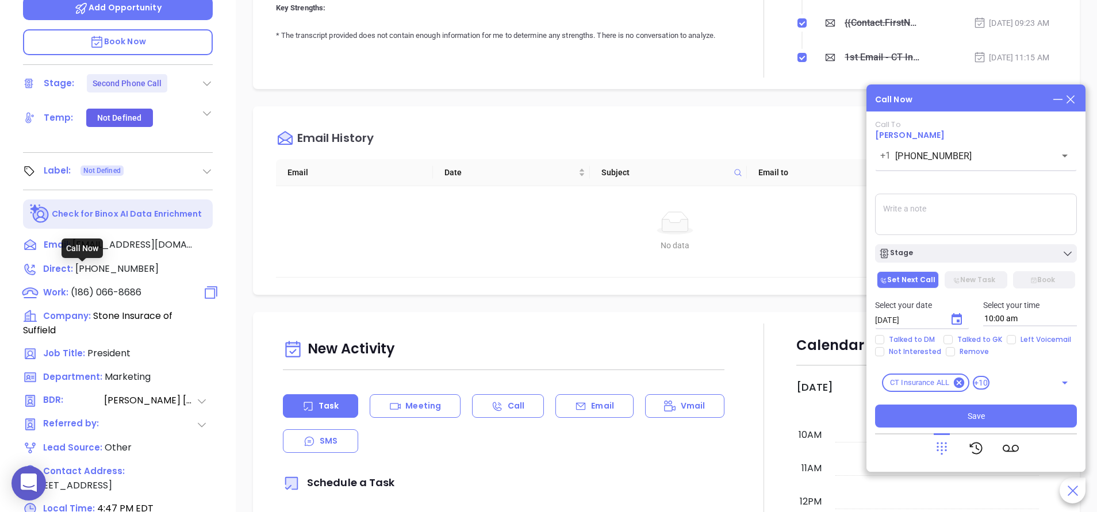
click at [128, 286] on span "(186) 066-8686" at bounding box center [106, 292] width 71 height 13
type input "(186) 066-8686"
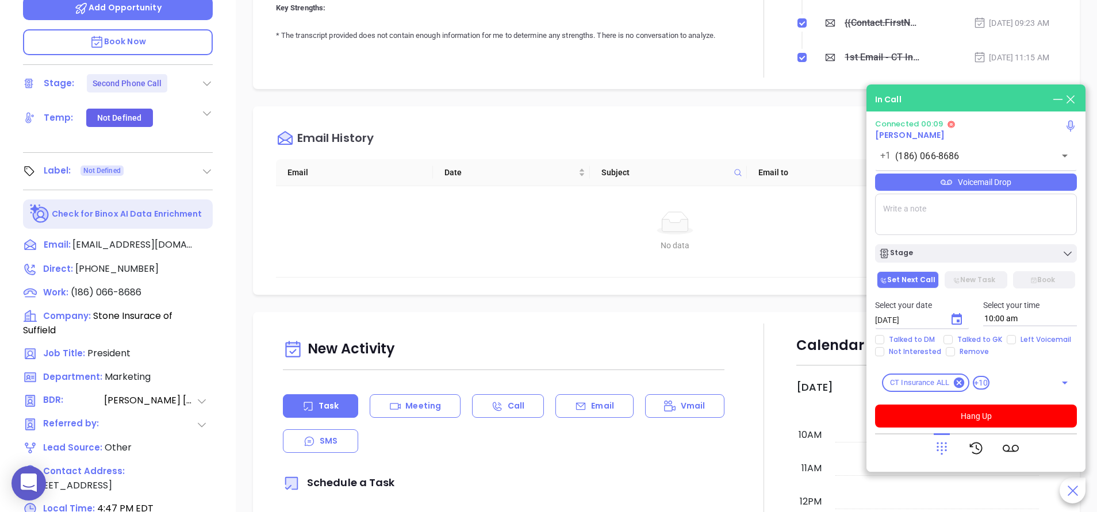
click at [946, 445] on icon at bounding box center [941, 448] width 16 height 16
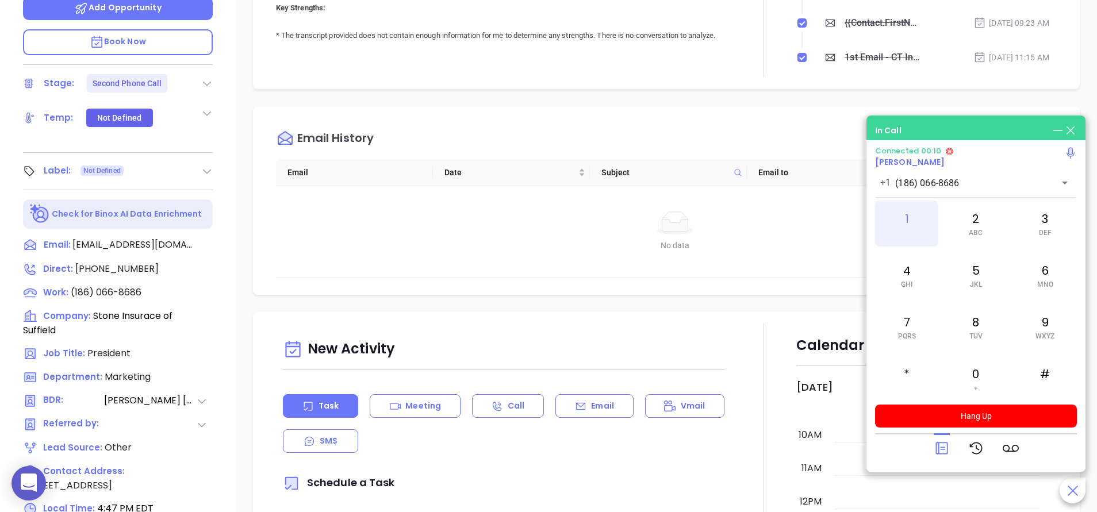
click at [924, 218] on div "1" at bounding box center [906, 224] width 63 height 46
click at [697, 36] on p "Okay, here's an evaluation of [PERSON_NAME]'s performance based on the provided…" at bounding box center [503, 318] width 455 height 772
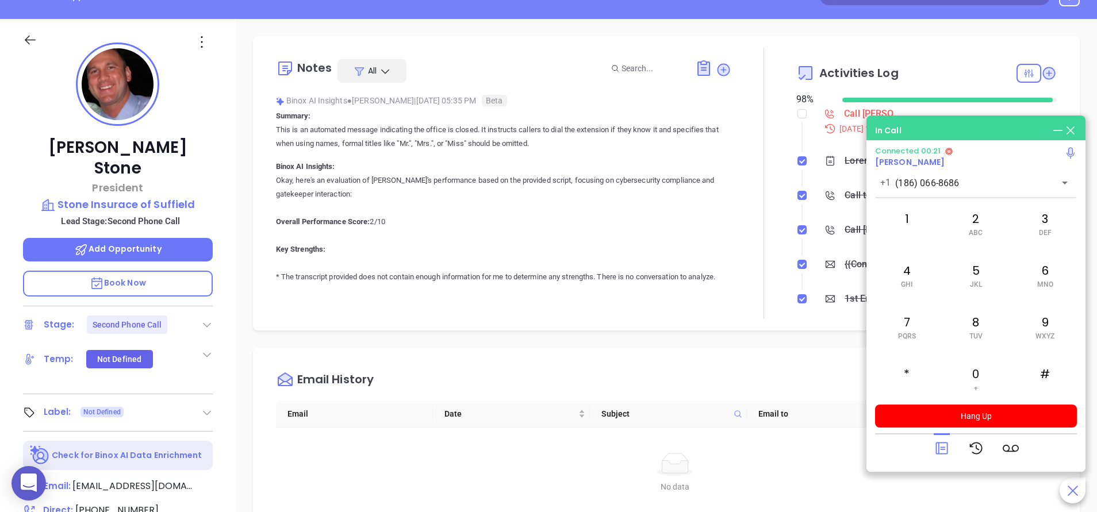
scroll to position [103, 0]
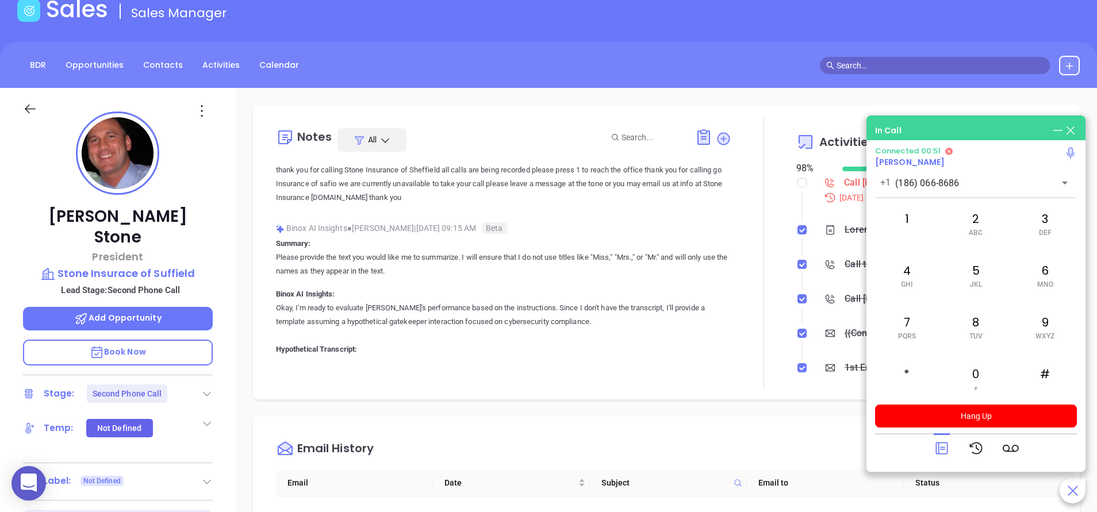
scroll to position [966, 0]
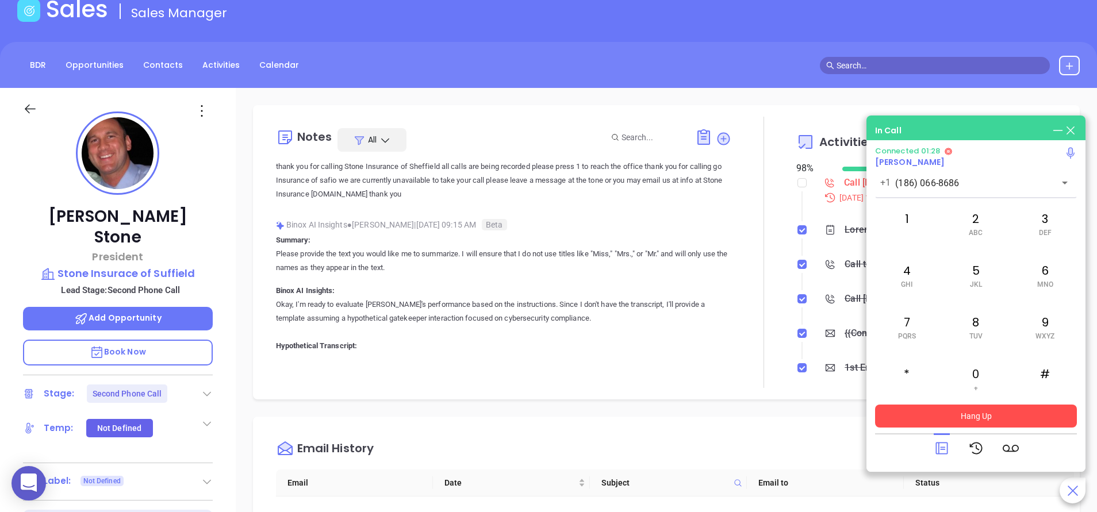
click at [1024, 420] on button "Hang Up" at bounding box center [976, 416] width 202 height 23
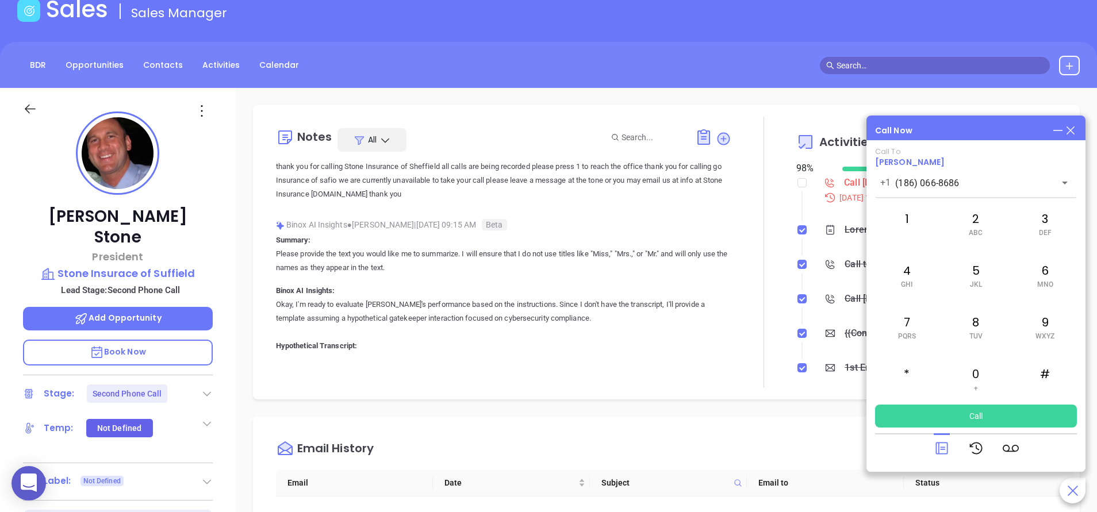
click at [941, 446] on icon at bounding box center [941, 448] width 16 height 16
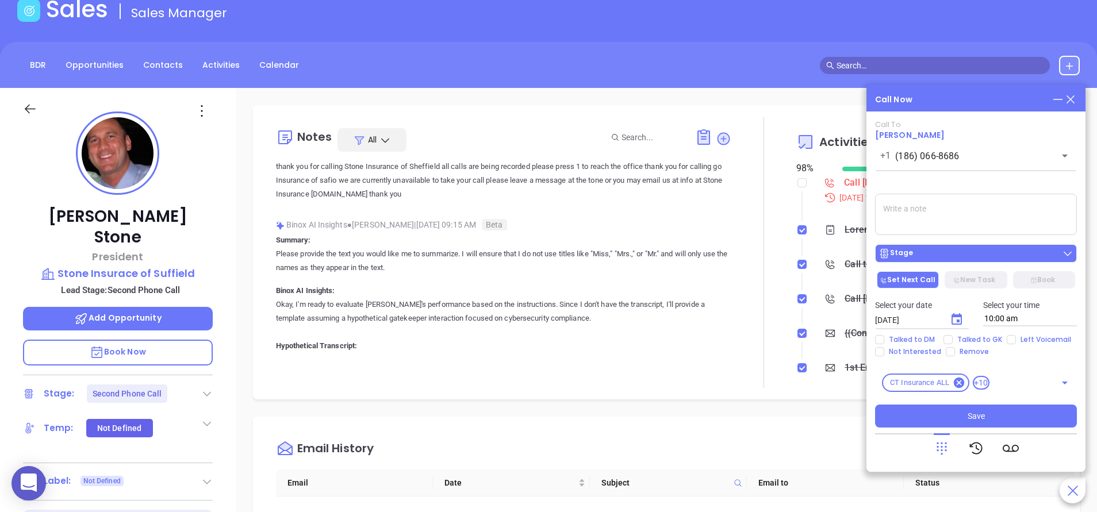
click at [956, 252] on div "Stage" at bounding box center [975, 253] width 195 height 11
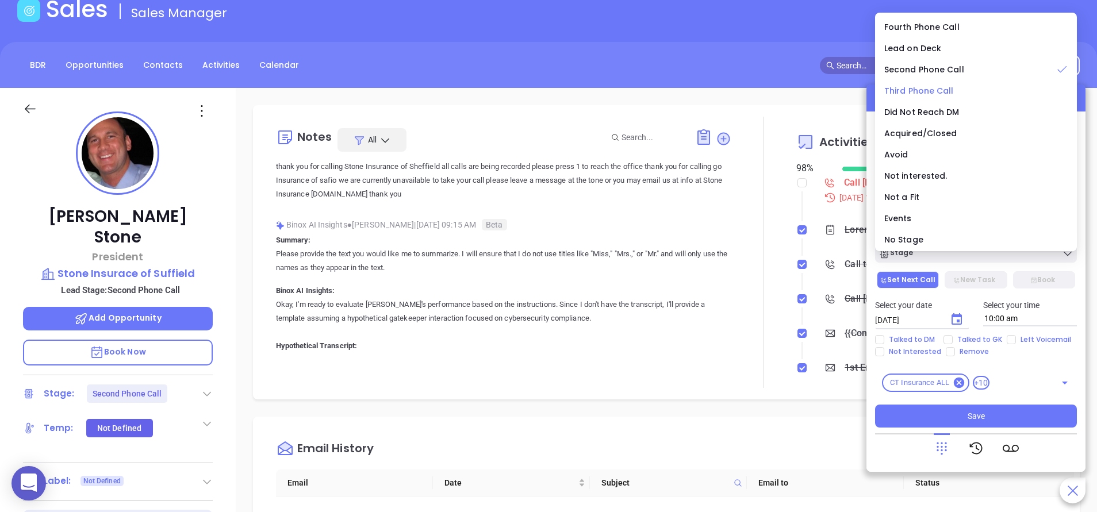
click at [927, 86] on span "Third Phone Call" at bounding box center [919, 90] width 70 height 11
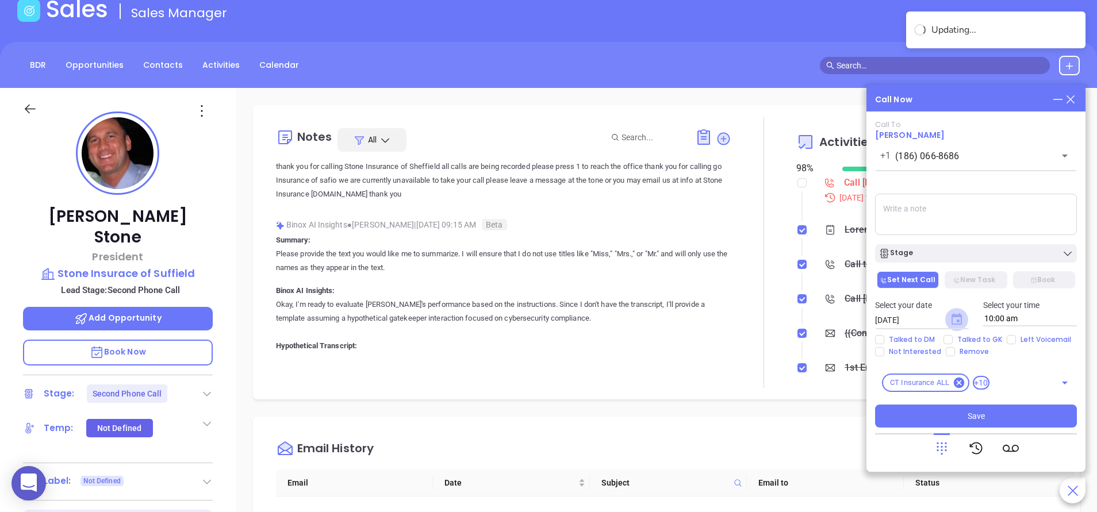
click at [960, 315] on icon "Choose date, selected date is Aug 16, 2025" at bounding box center [956, 318] width 10 height 11
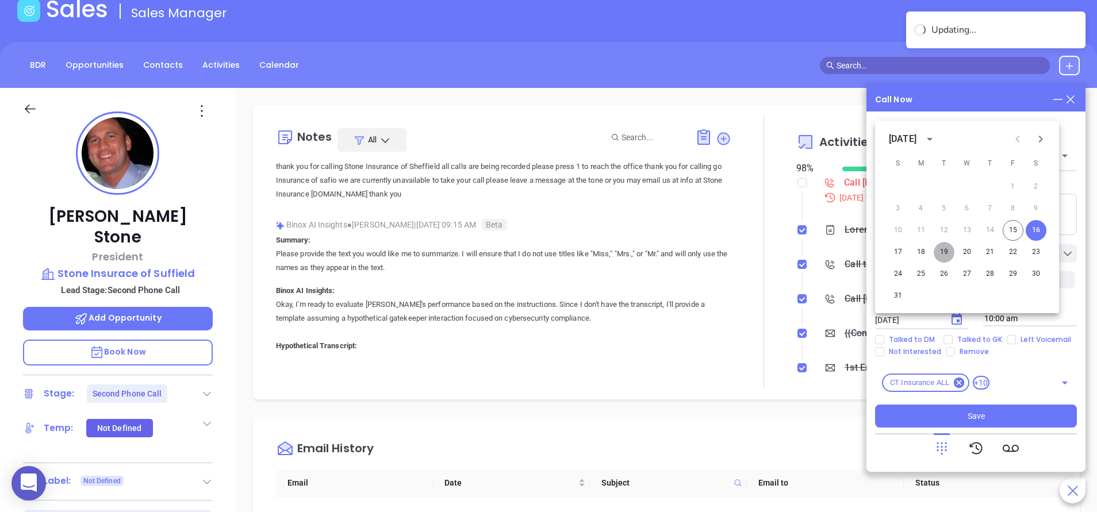
click at [940, 252] on button "19" at bounding box center [943, 252] width 21 height 21
type input "[DATE]"
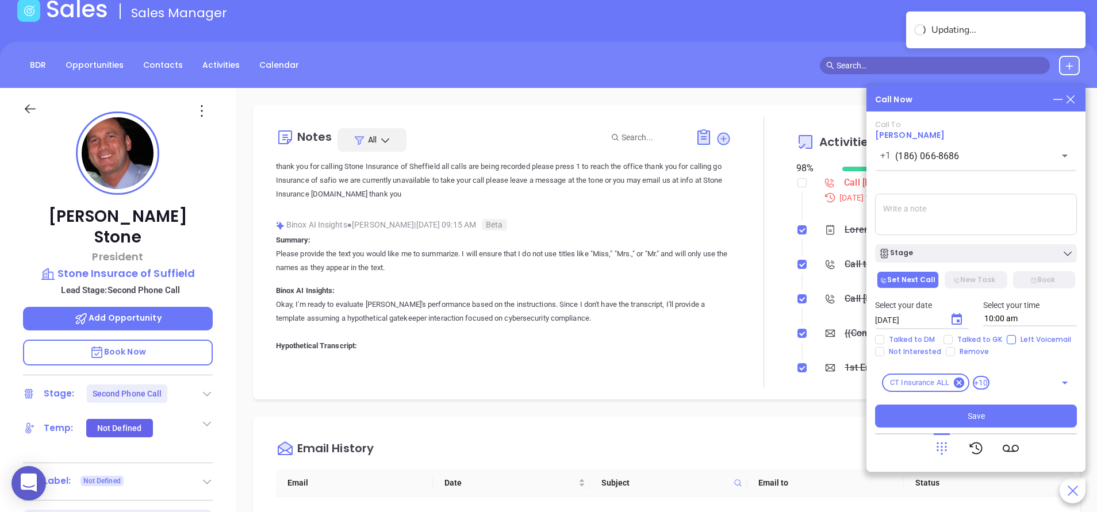
click at [1018, 339] on span "Left Voicemail" at bounding box center [1046, 339] width 60 height 9
click at [1016, 339] on input "Left Voicemail" at bounding box center [1010, 339] width 9 height 9
checkbox input "true"
click at [918, 223] on textarea at bounding box center [976, 214] width 202 height 41
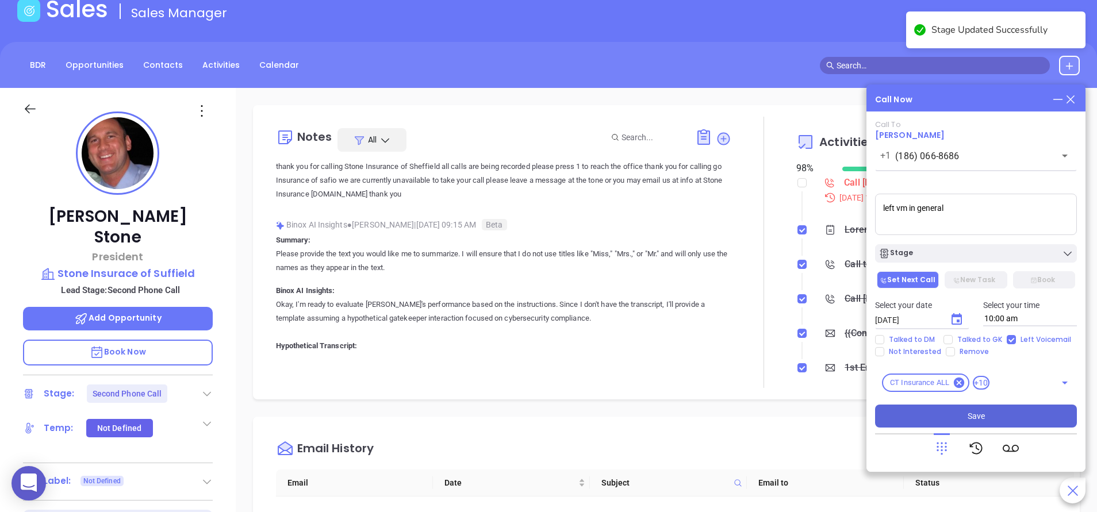
type textarea "left vm in general"
click at [973, 416] on span "Save" at bounding box center [975, 416] width 17 height 13
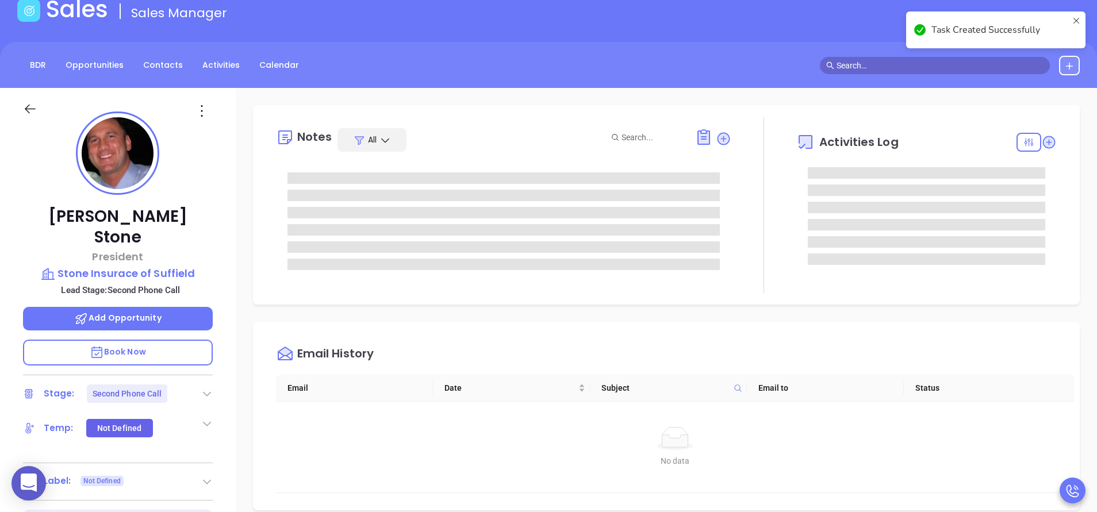
scroll to position [0, 0]
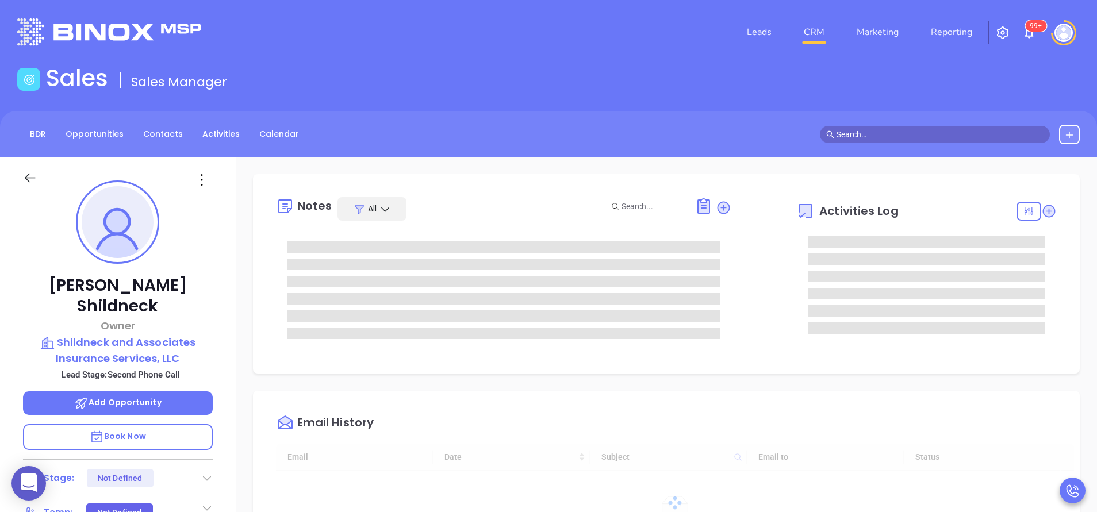
type input "[DATE]"
type input "[PERSON_NAME]"
